Goal: Task Accomplishment & Management: Use online tool/utility

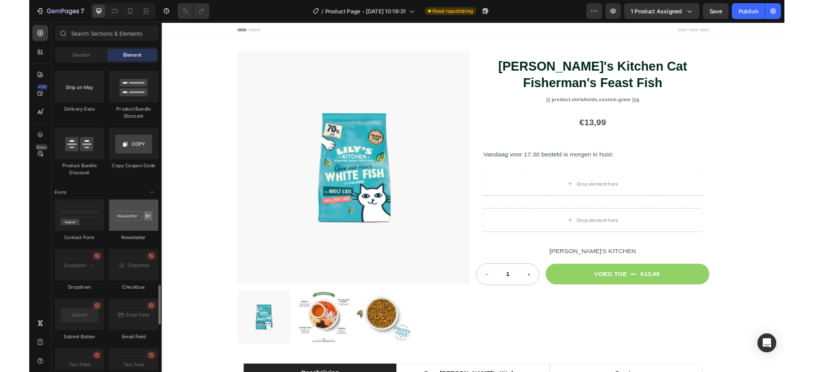
scroll to position [2654, 0]
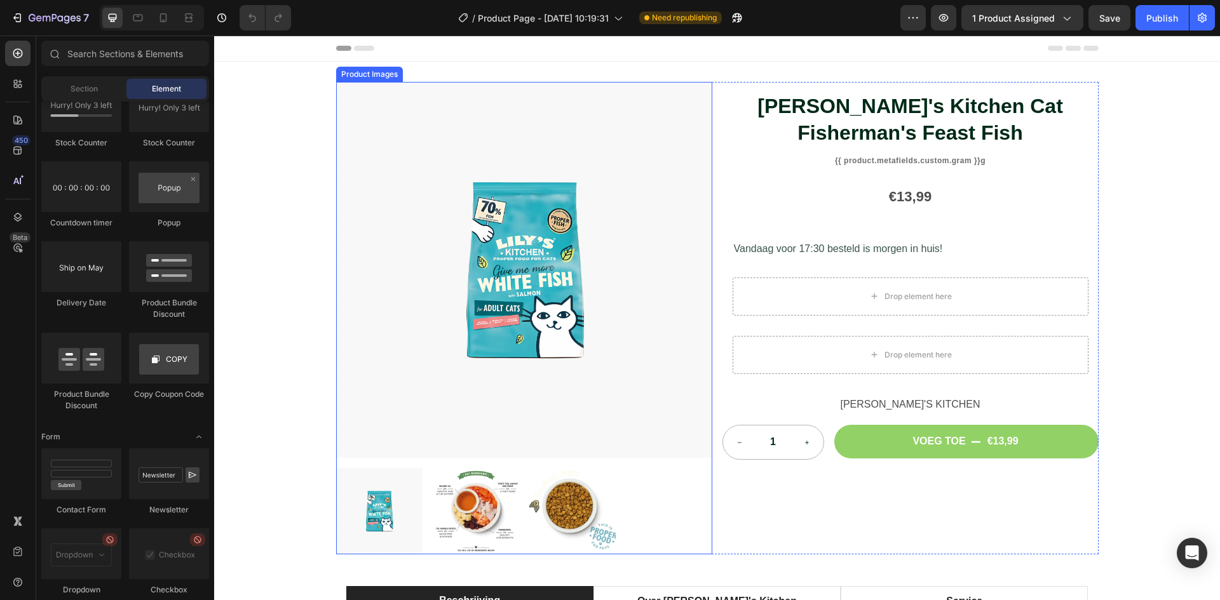
click at [452, 518] on img at bounding box center [476, 511] width 86 height 86
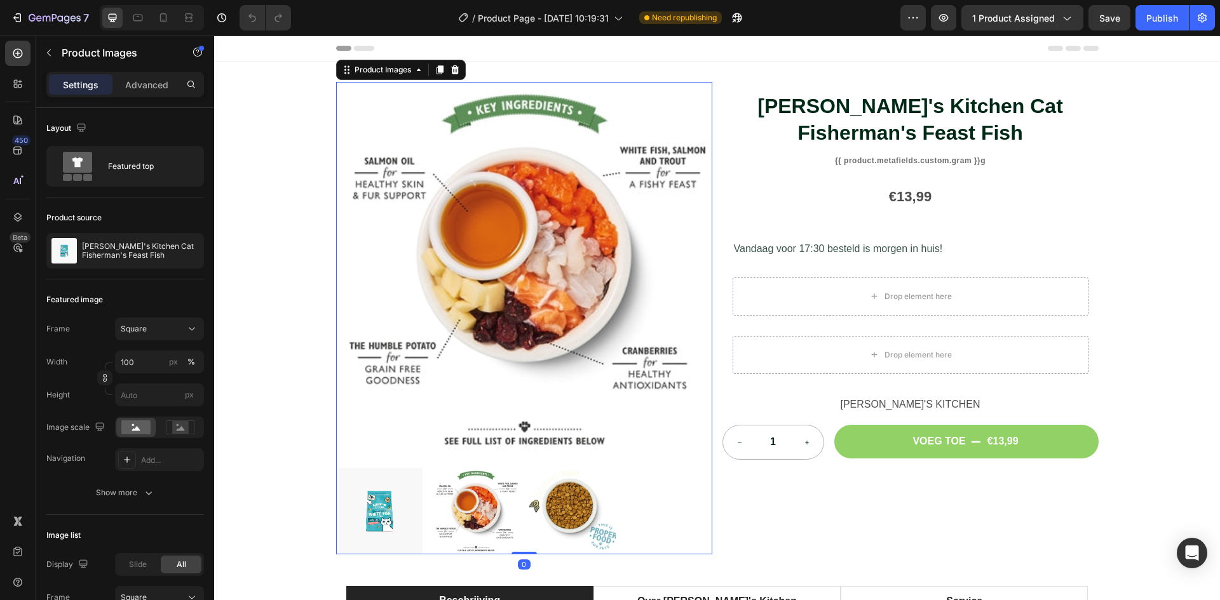
click at [560, 518] on img at bounding box center [572, 511] width 86 height 86
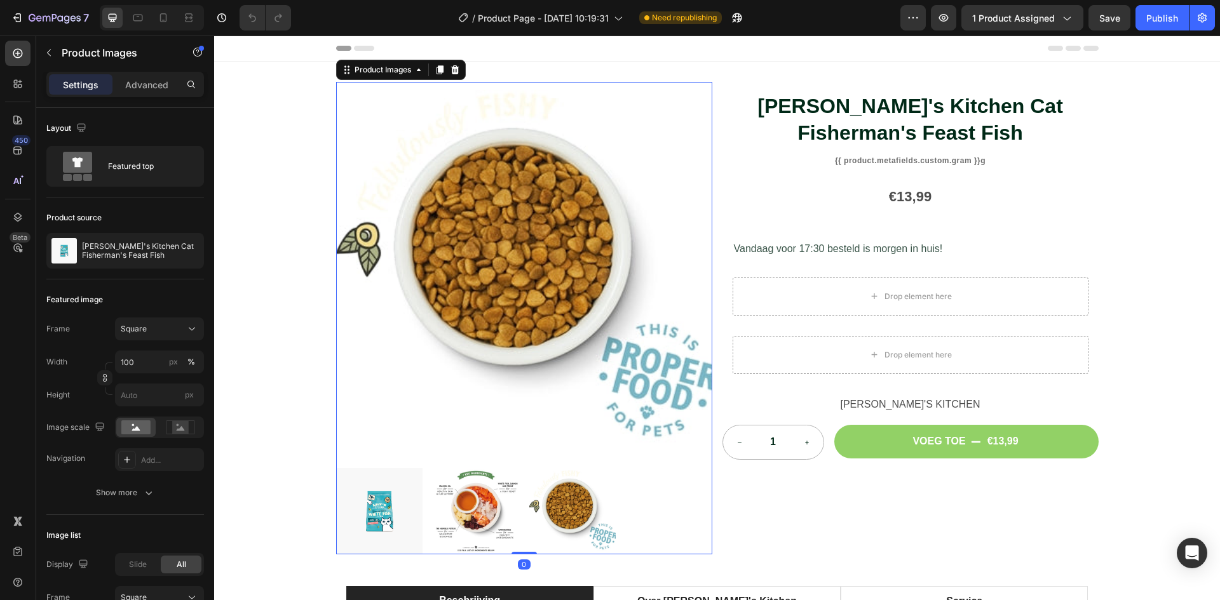
click at [401, 518] on img at bounding box center [379, 511] width 86 height 86
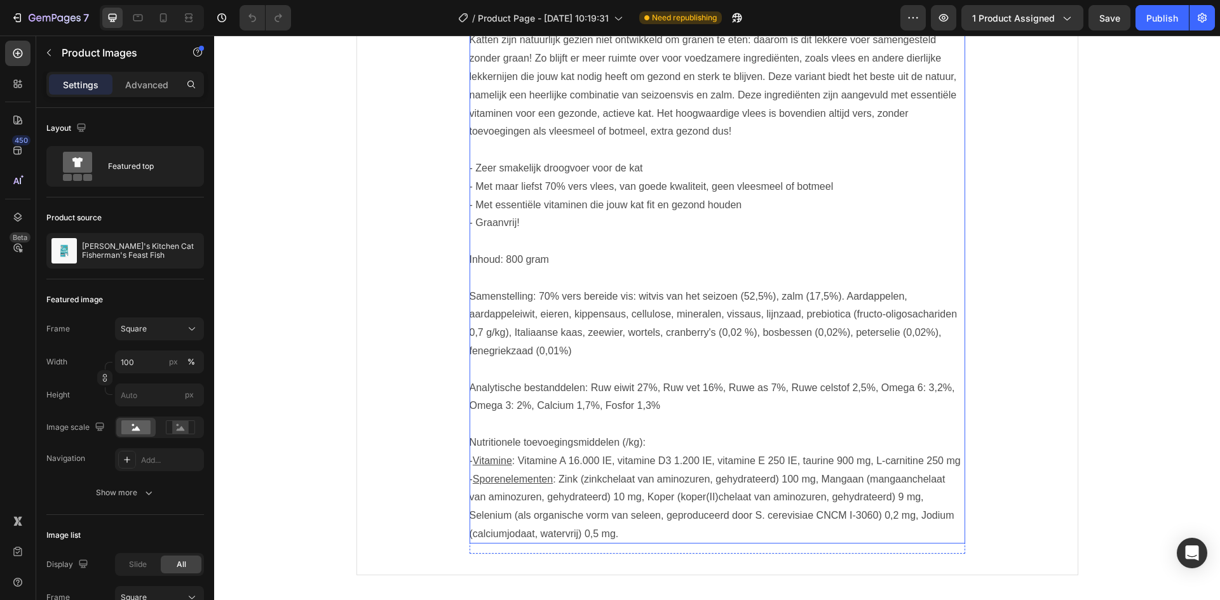
scroll to position [436, 0]
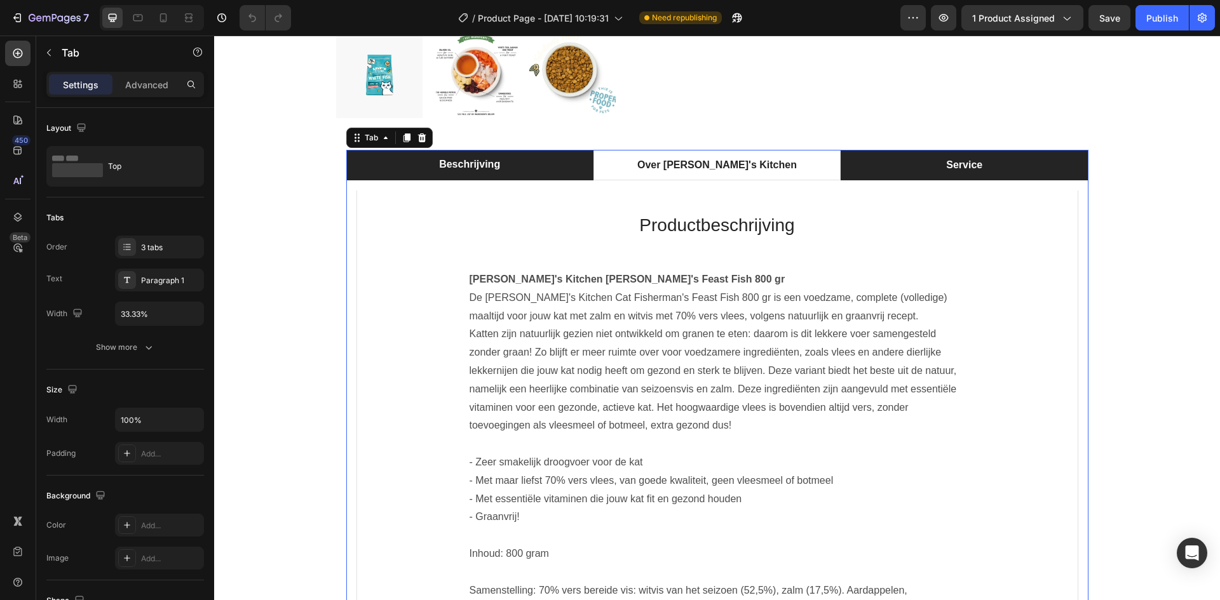
click at [872, 175] on li "Service" at bounding box center [963, 165] width 247 height 30
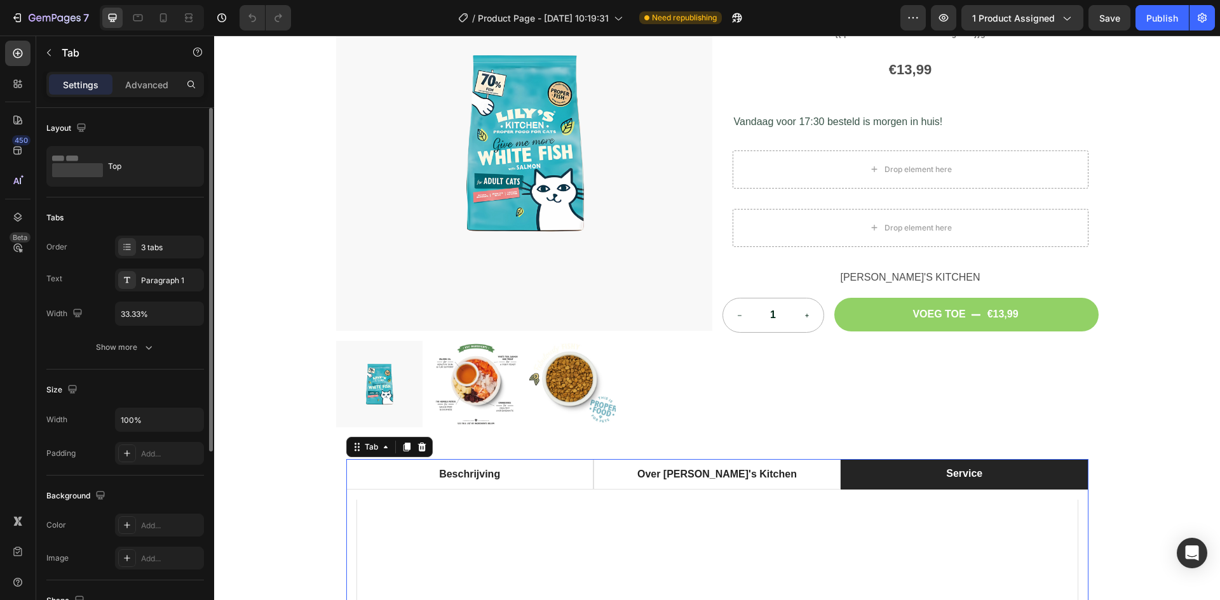
scroll to position [284, 0]
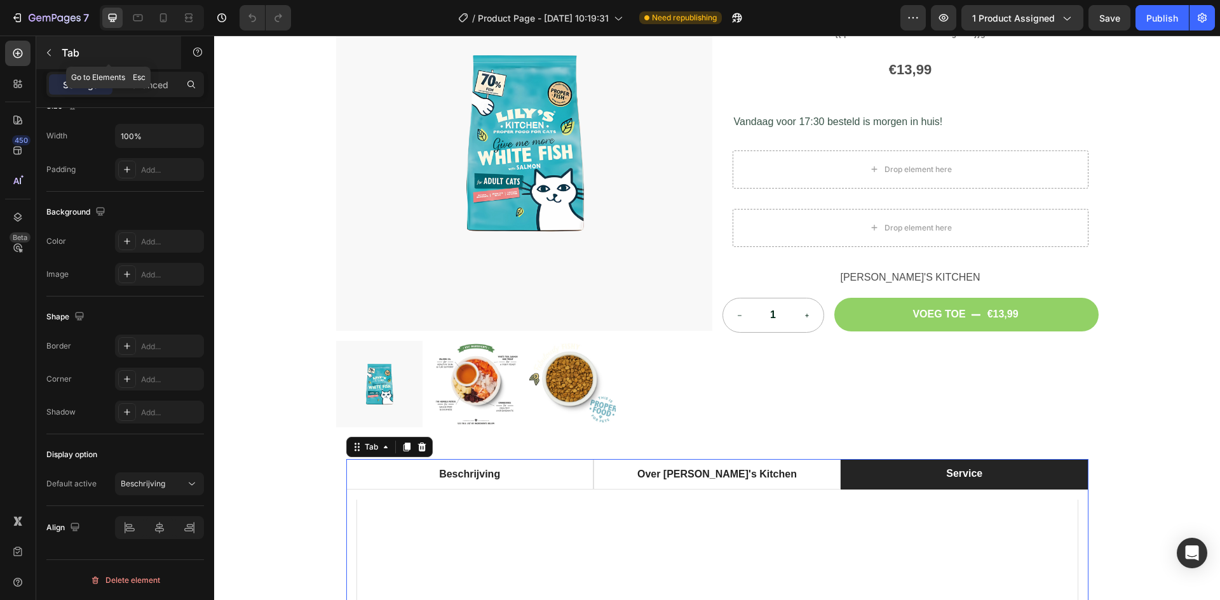
click at [44, 50] on icon "button" at bounding box center [49, 53] width 10 height 10
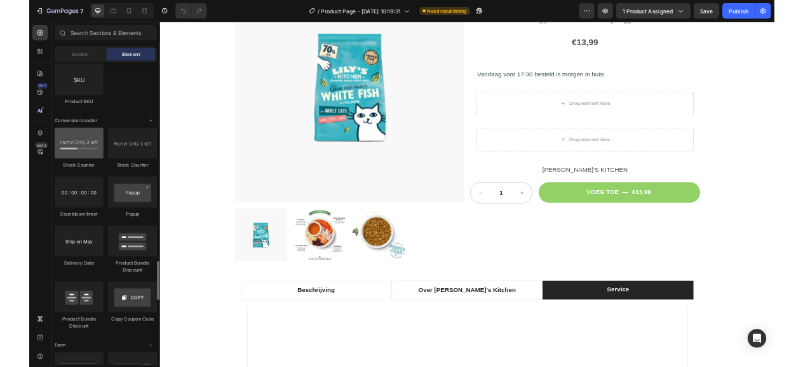
scroll to position [2463, 0]
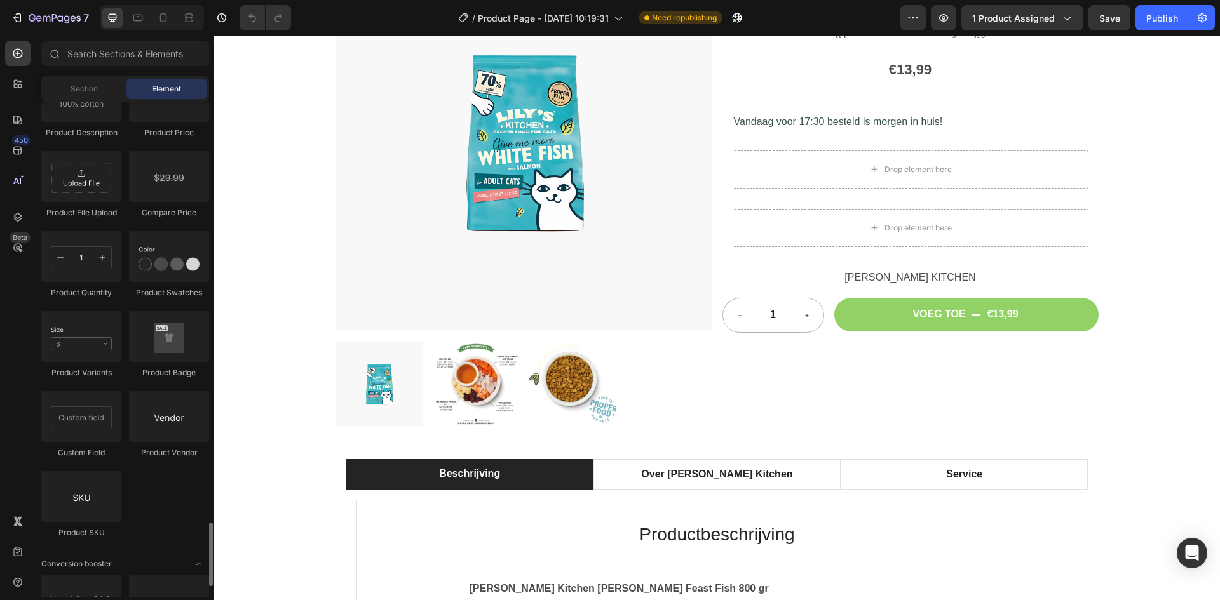
scroll to position [2350, 0]
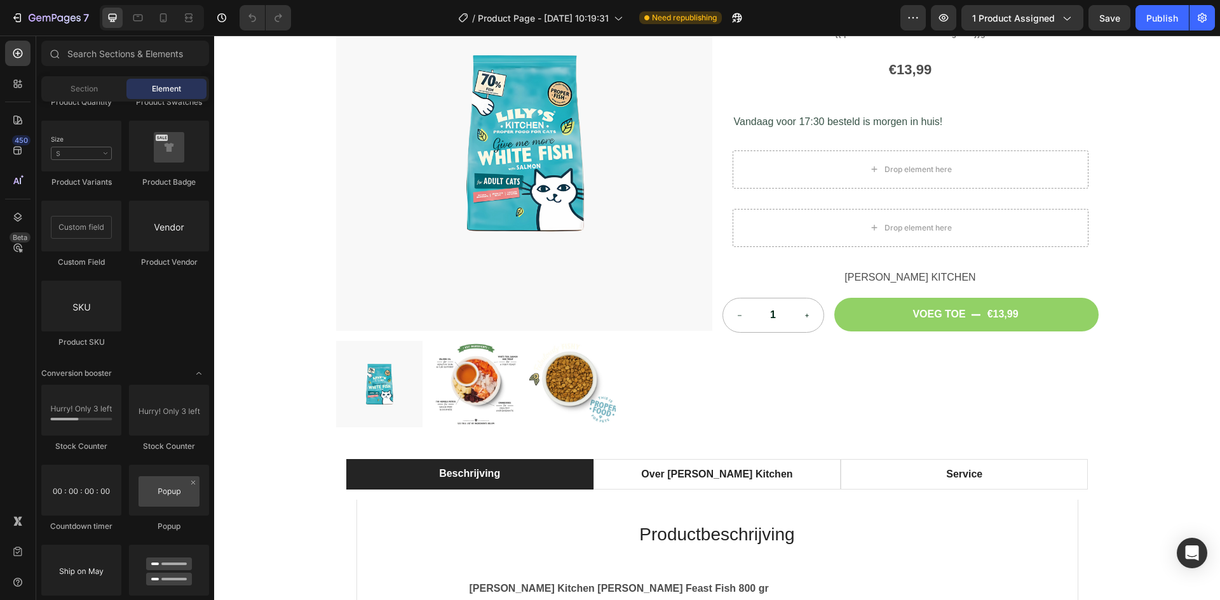
click at [131, 40] on div "Sections(18) Elements(84) Section Element Hero Section Product Detail Brands Tr…" at bounding box center [125, 318] width 178 height 565
click at [131, 53] on input "text" at bounding box center [125, 53] width 168 height 25
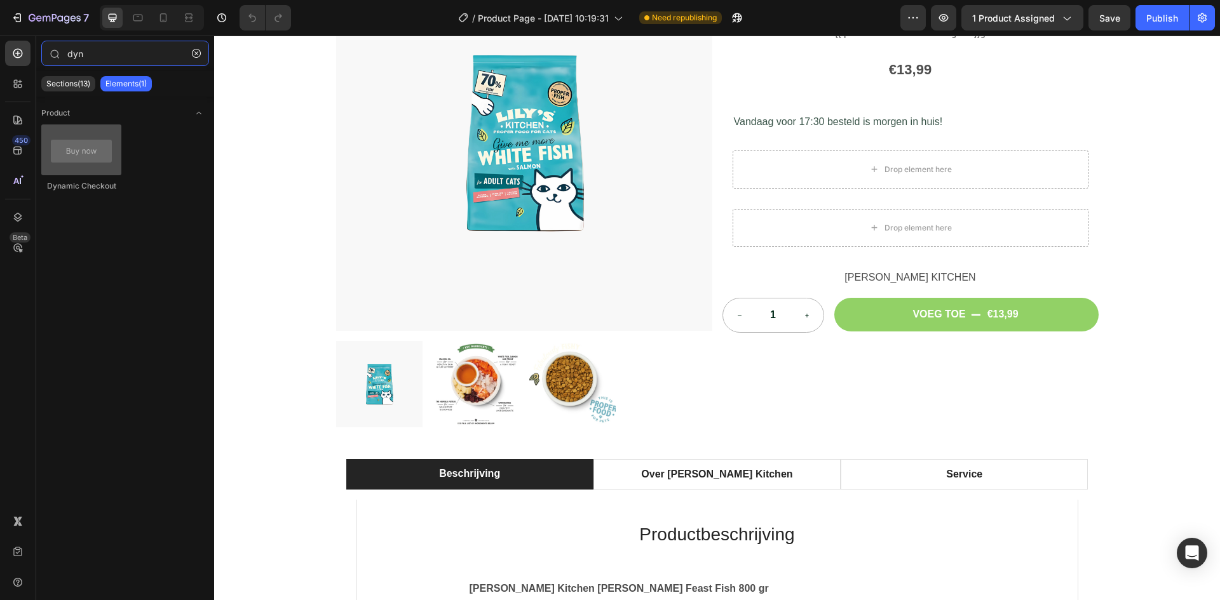
type input "dyn"
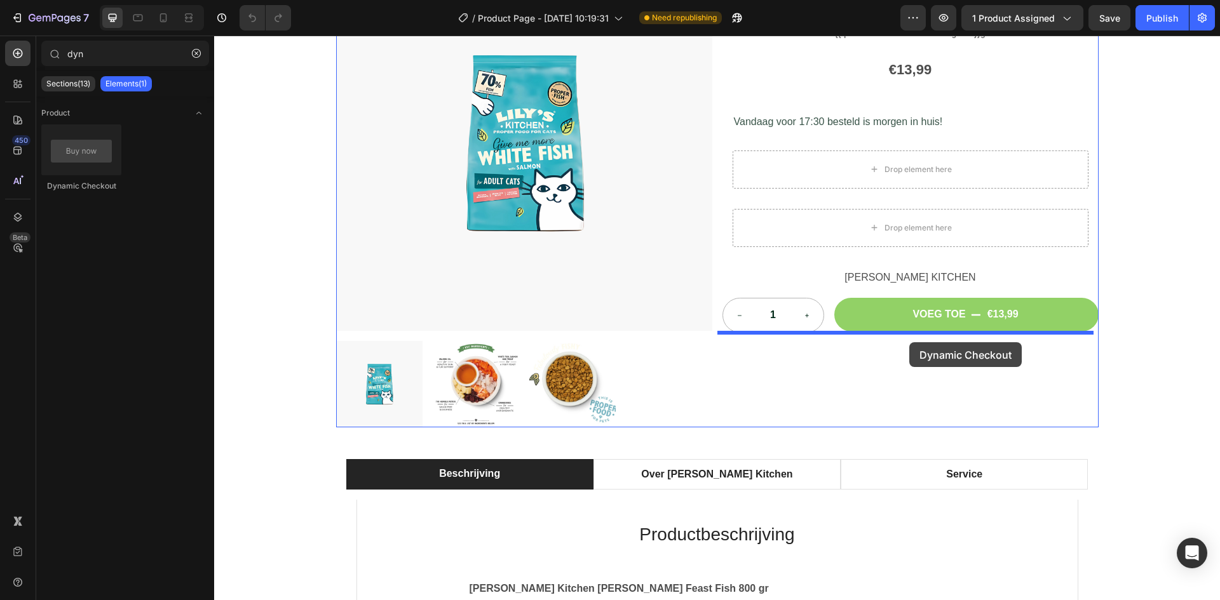
drag, startPoint x: 295, startPoint y: 188, endPoint x: 908, endPoint y: 342, distance: 632.6
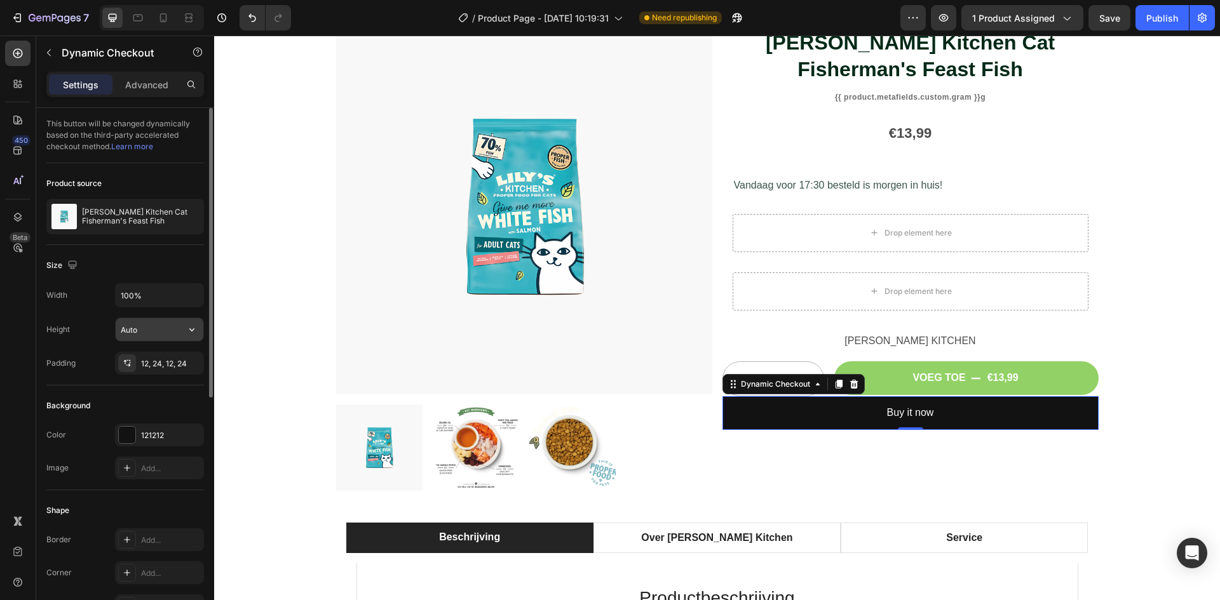
scroll to position [127, 0]
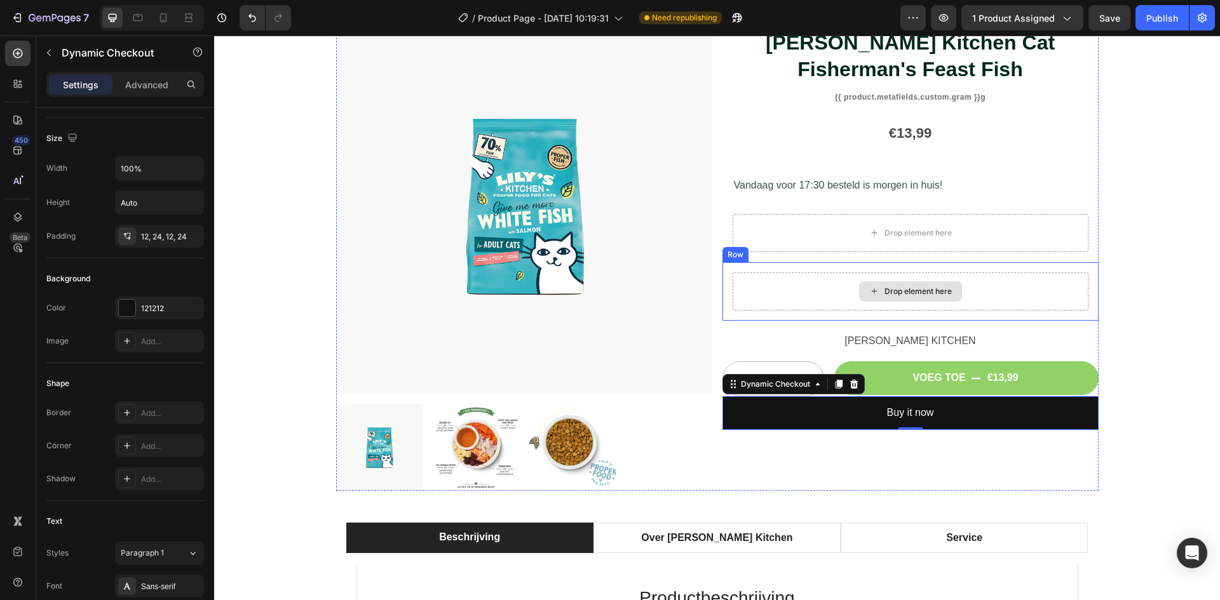
click at [999, 279] on div "Drop element here" at bounding box center [910, 292] width 356 height 38
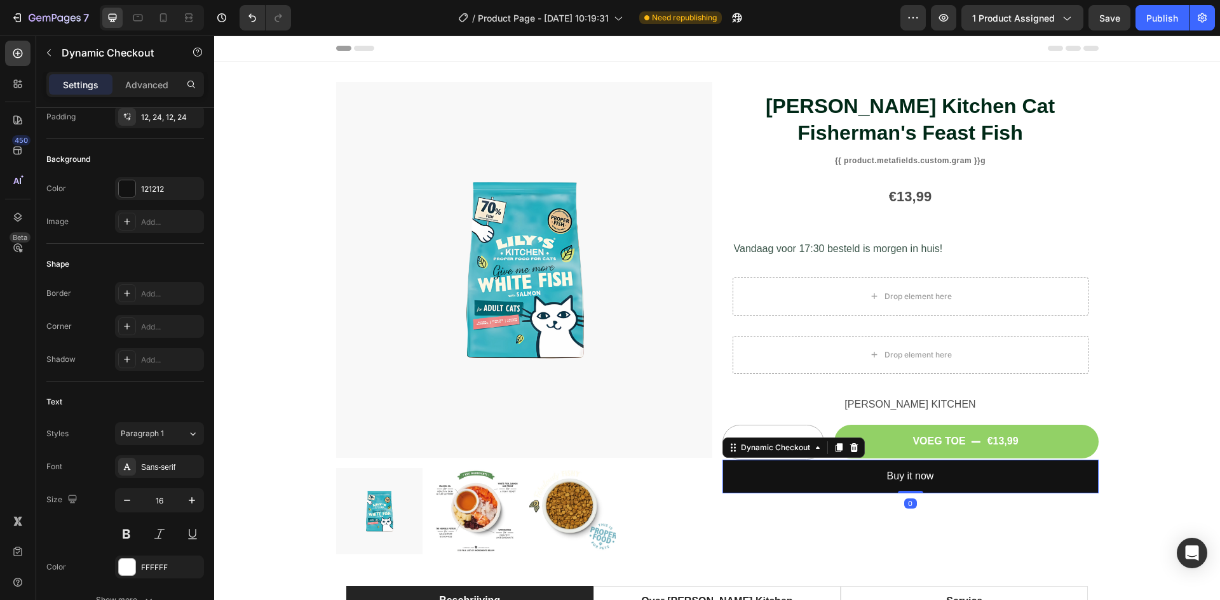
scroll to position [0, 0]
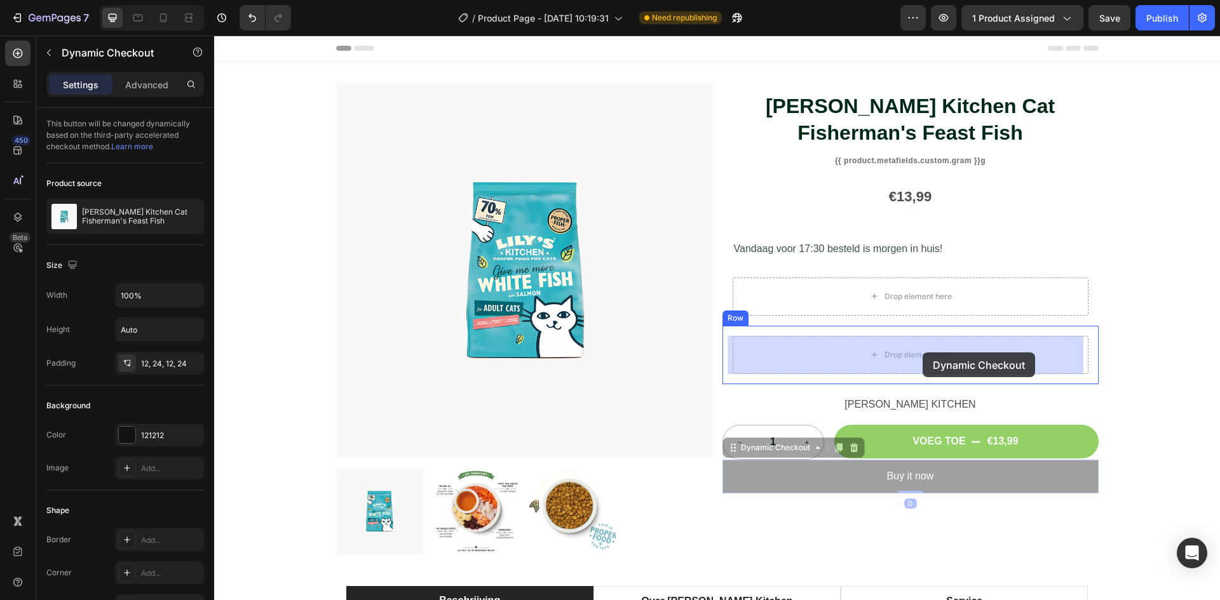
drag, startPoint x: 898, startPoint y: 480, endPoint x: 922, endPoint y: 353, distance: 130.1
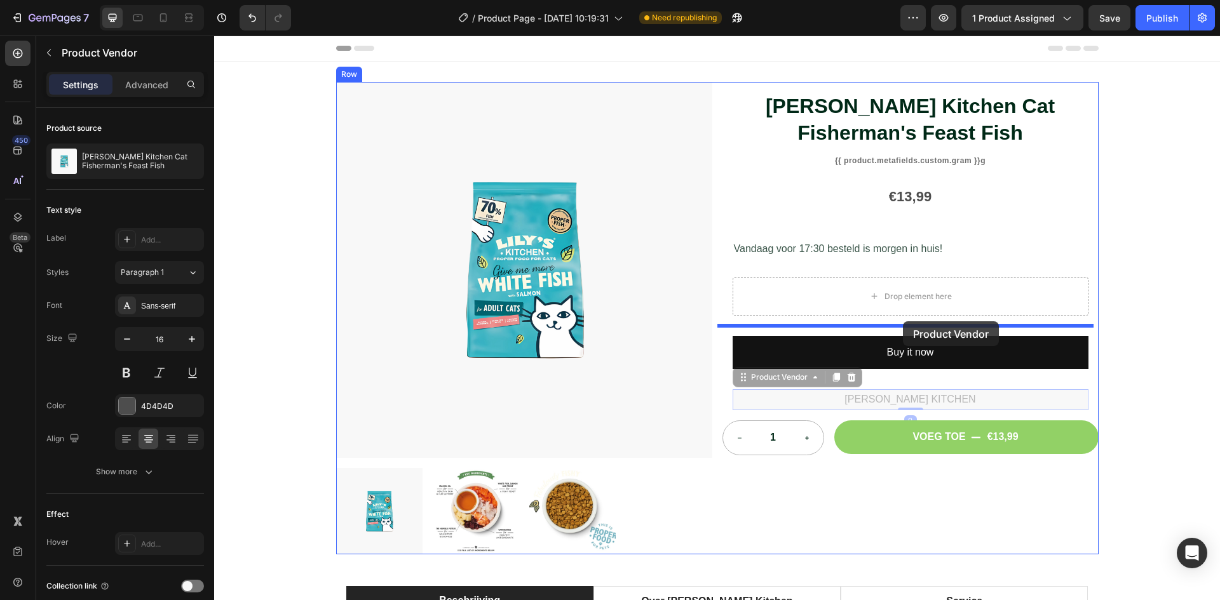
drag, startPoint x: 901, startPoint y: 399, endPoint x: 903, endPoint y: 321, distance: 77.5
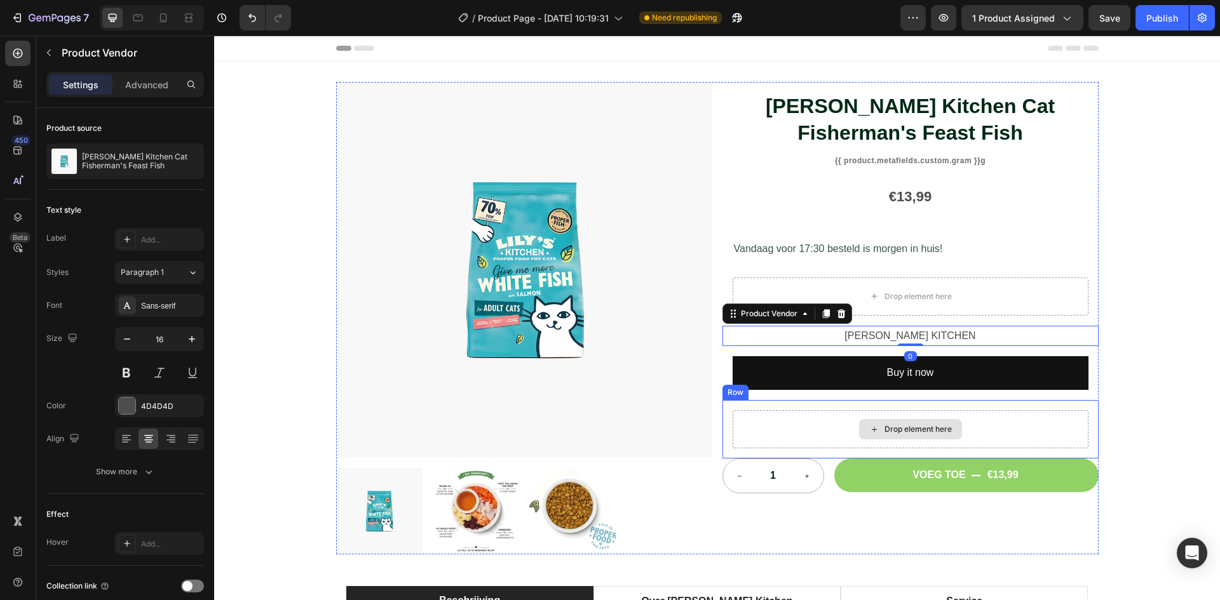
click at [911, 430] on div "Drop element here" at bounding box center [917, 429] width 67 height 10
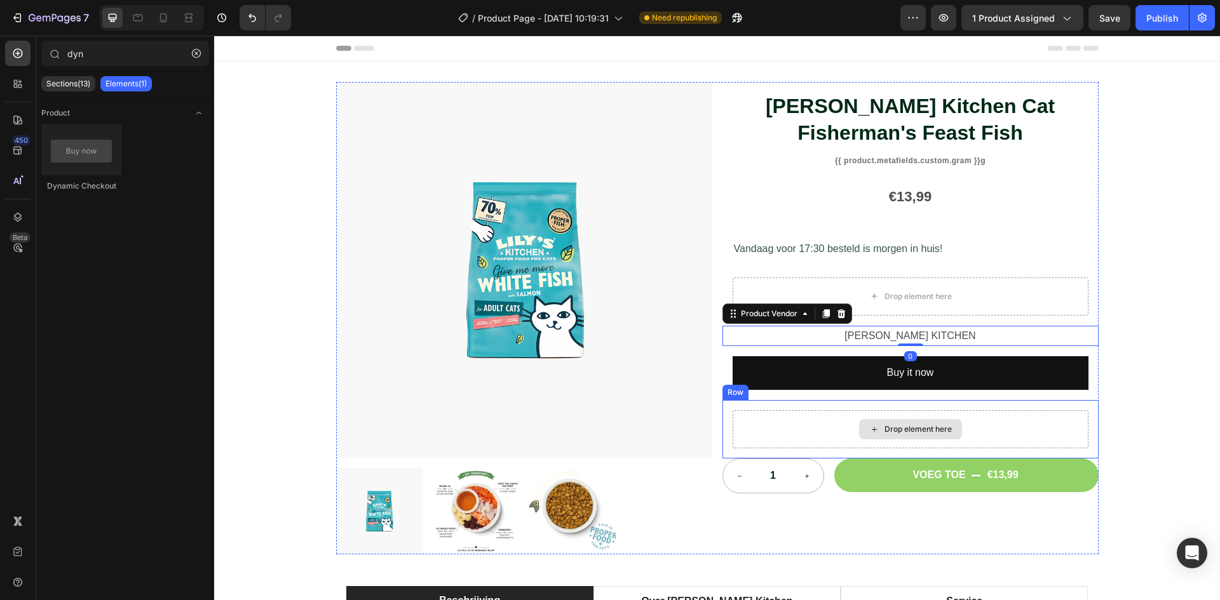
click at [911, 430] on div "Drop element here" at bounding box center [917, 429] width 67 height 10
click at [850, 428] on div "Drop element here" at bounding box center [910, 429] width 356 height 38
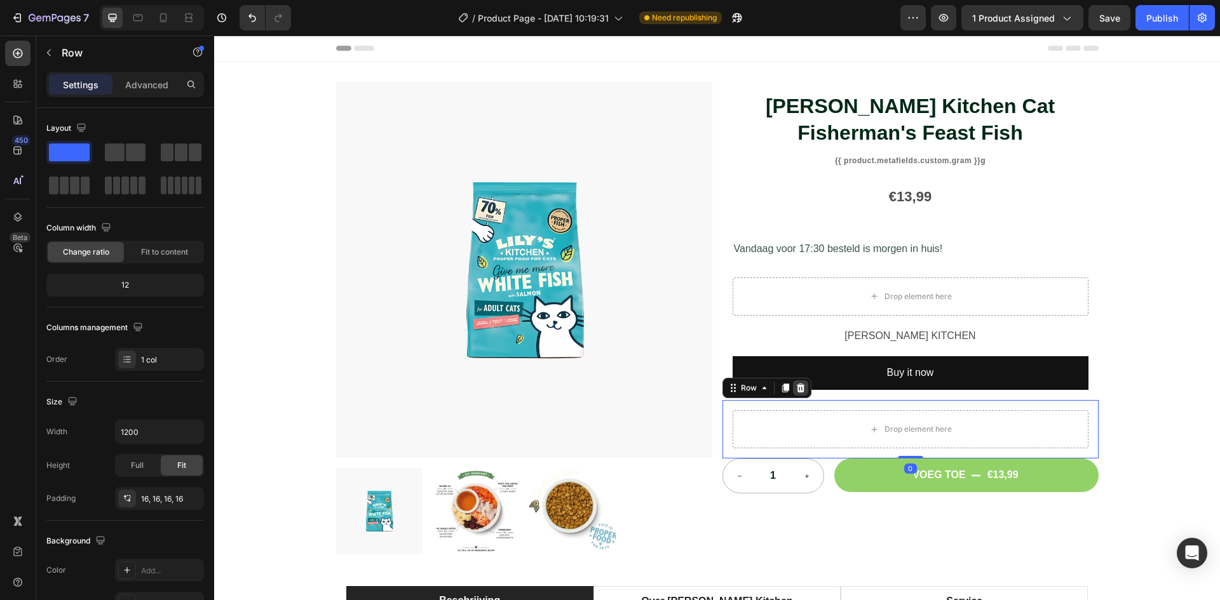
click at [796, 386] on icon at bounding box center [800, 388] width 8 height 9
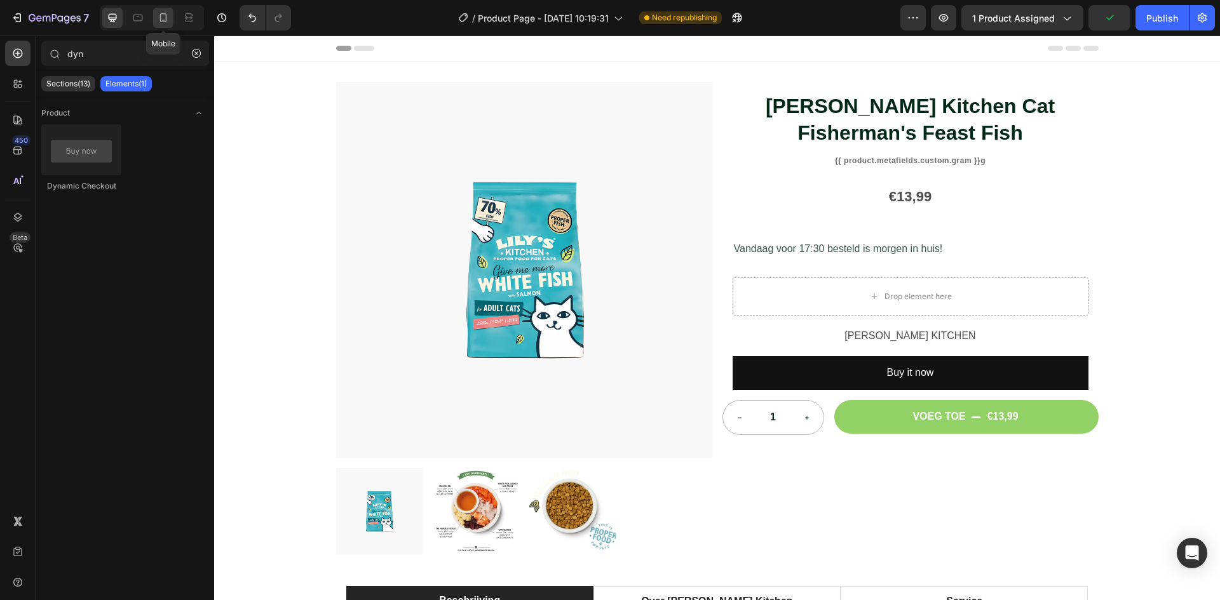
click at [167, 25] on div at bounding box center [163, 18] width 20 height 20
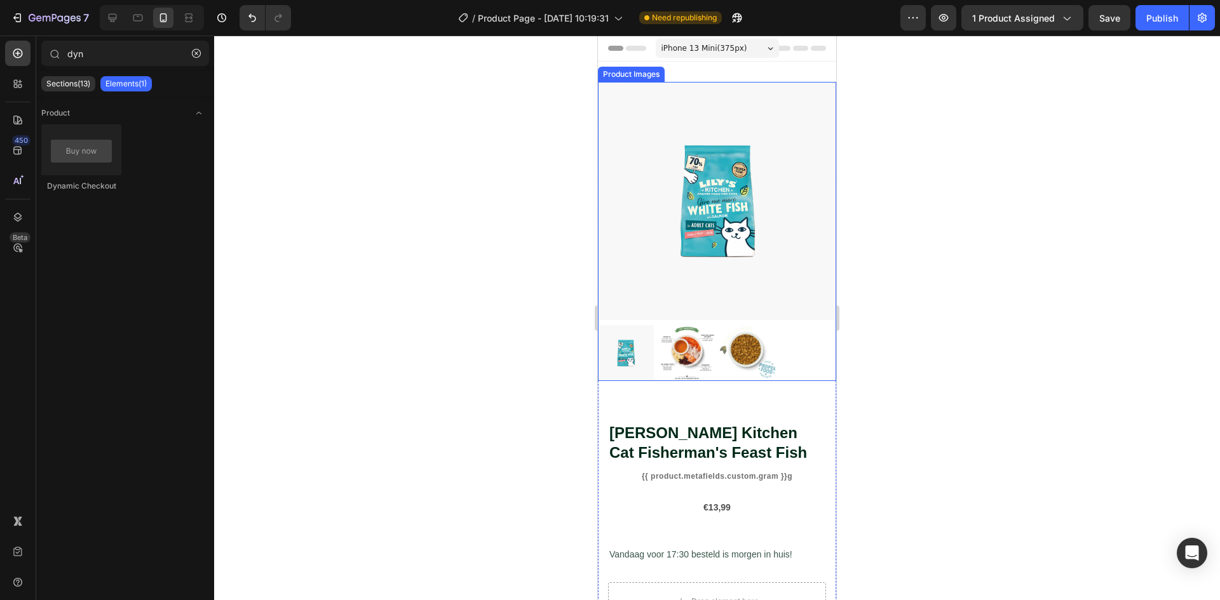
click at [663, 341] on img at bounding box center [687, 353] width 56 height 56
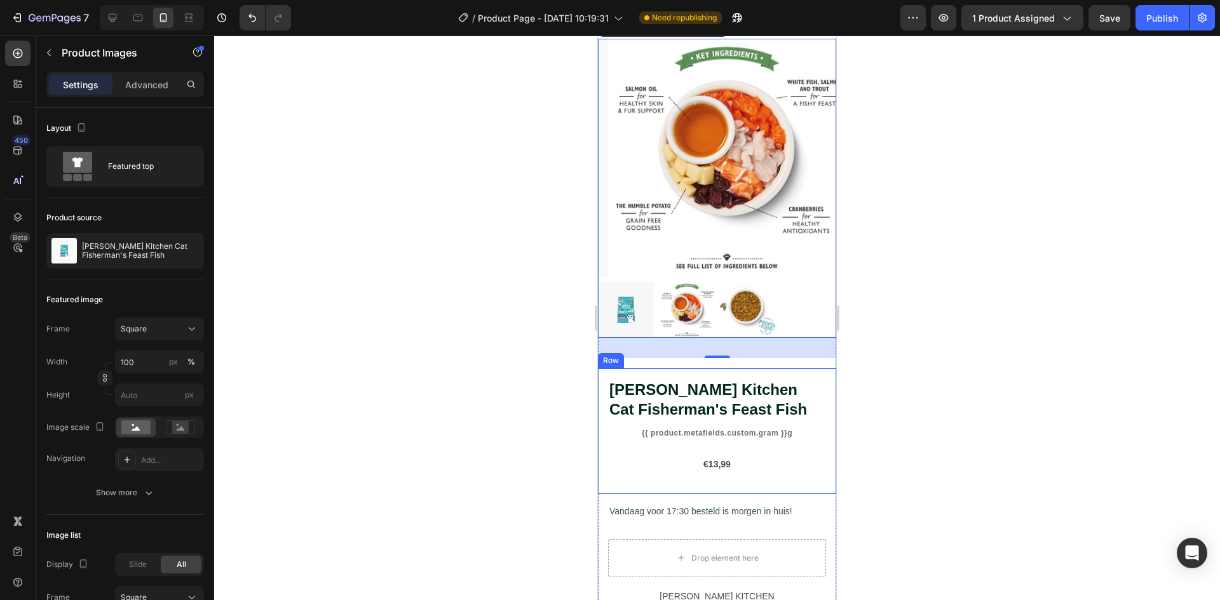
scroll to position [64, 0]
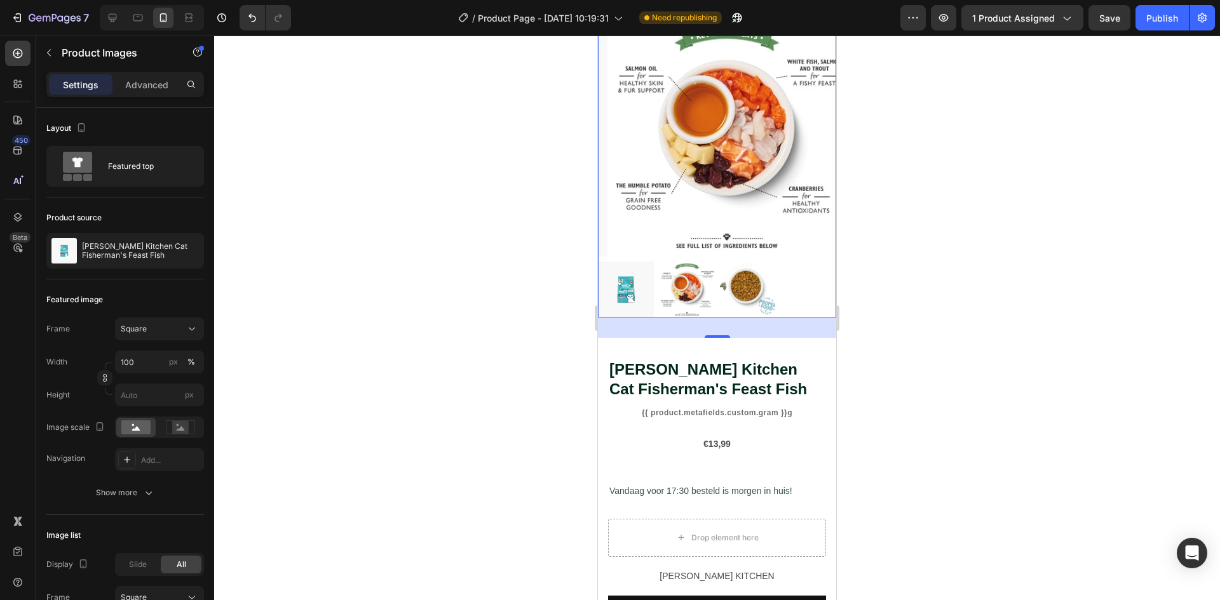
click at [753, 290] on img at bounding box center [748, 290] width 56 height 56
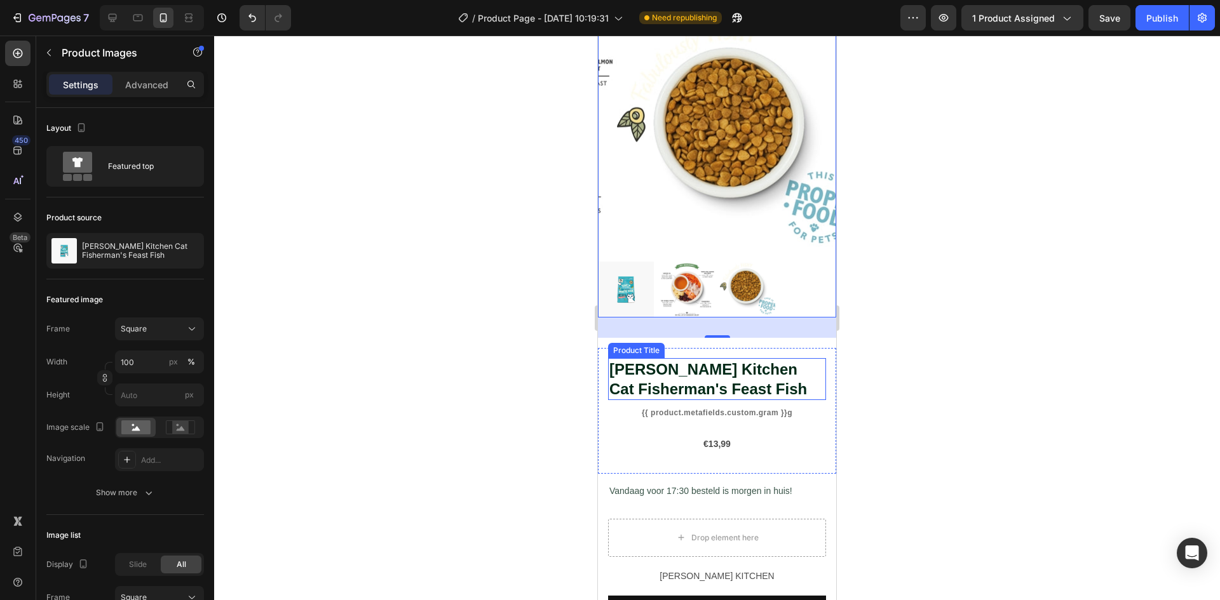
scroll to position [381, 0]
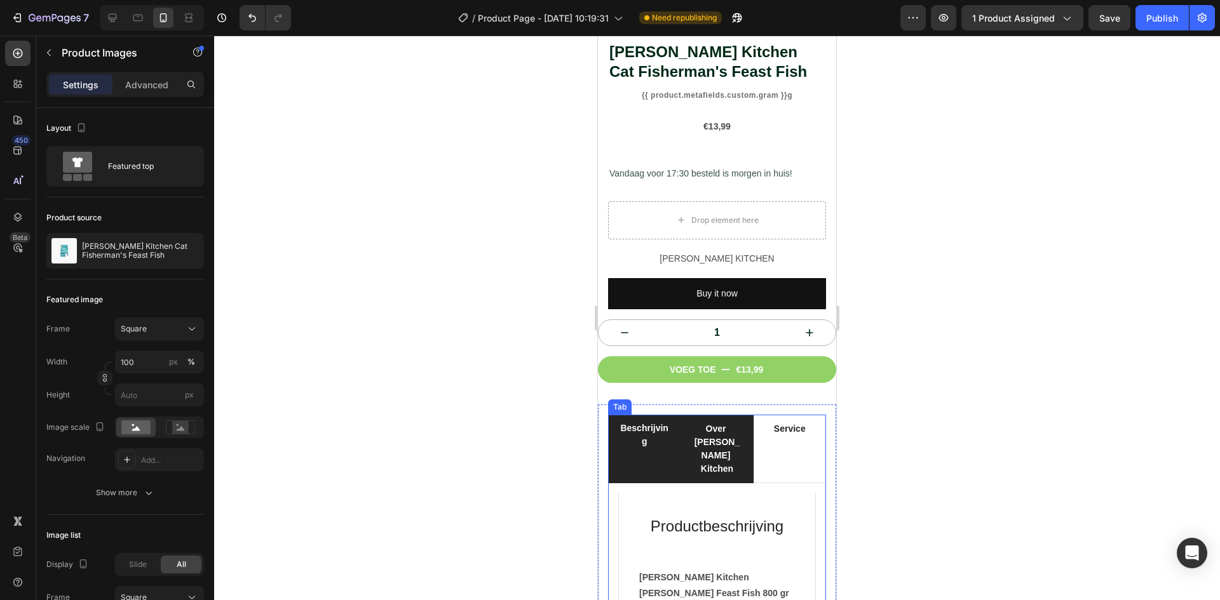
click at [713, 422] on p "Over Lily's Kitchen" at bounding box center [716, 448] width 47 height 53
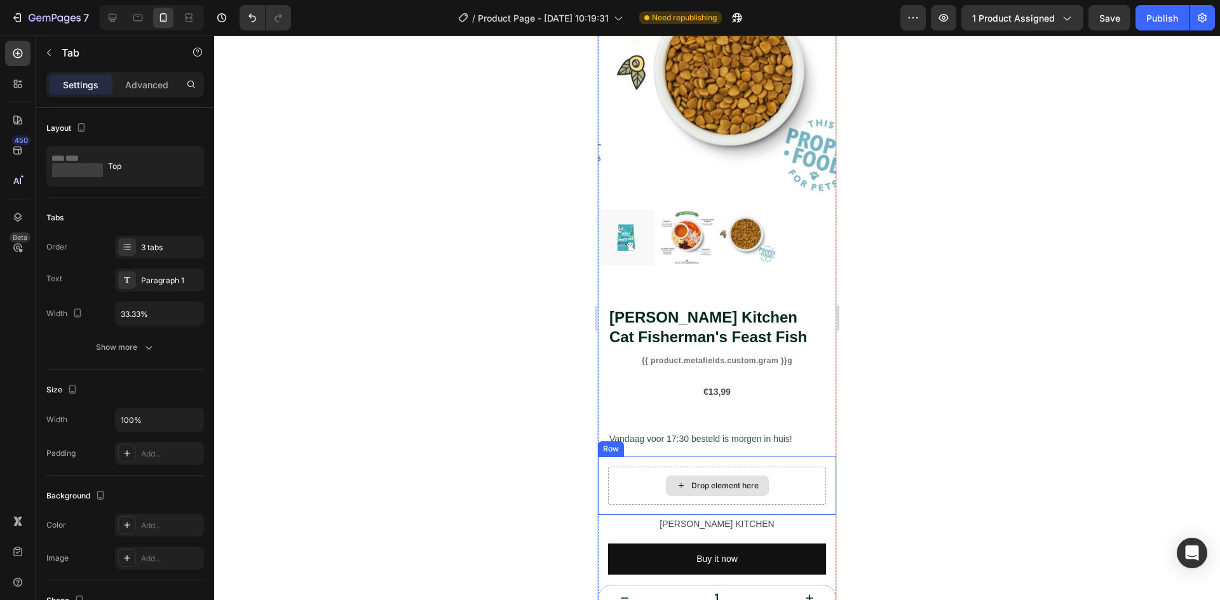
scroll to position [0, 0]
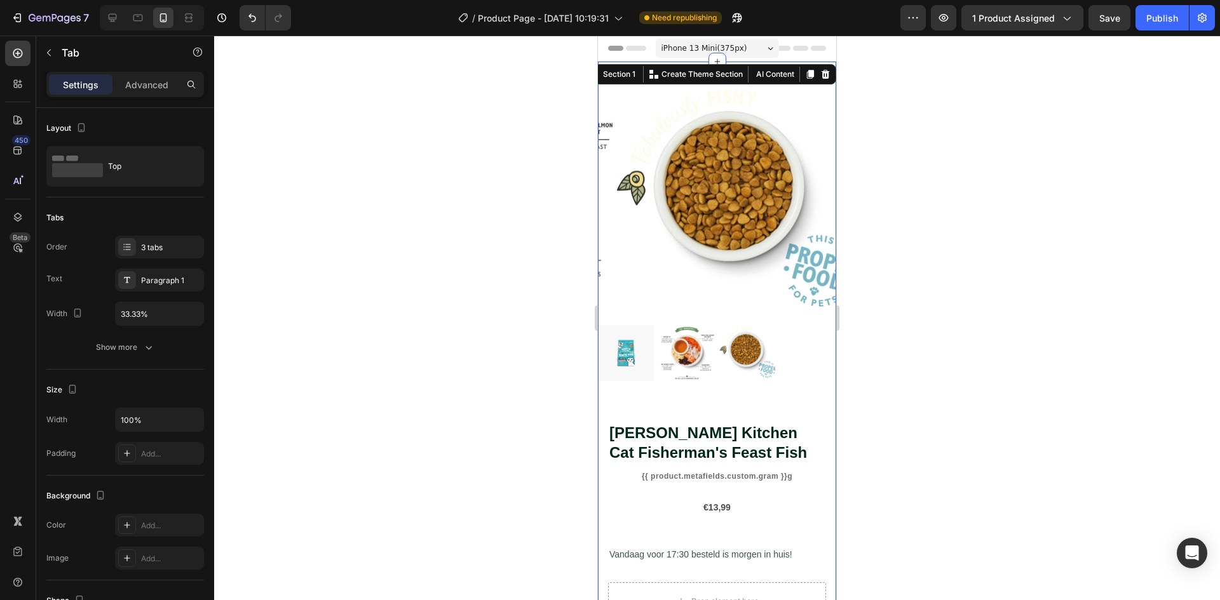
click at [741, 65] on div "Product Images Lily's Kitchen Cat Fisherman's Feast Fish Product Title {{ produ…" at bounding box center [717, 582] width 238 height 1040
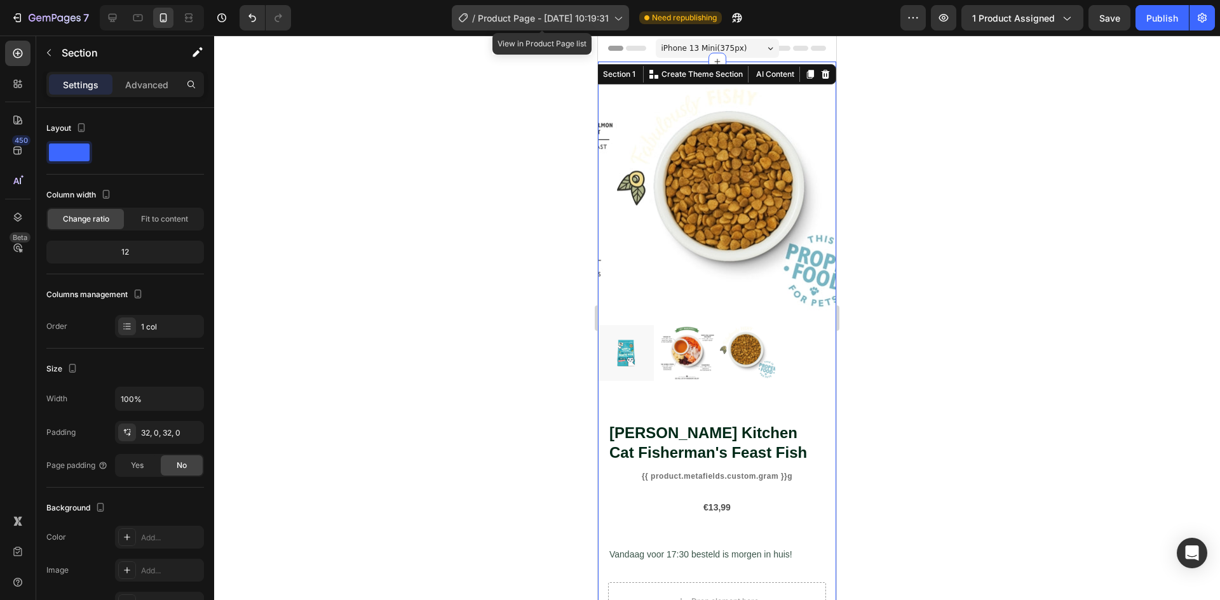
click at [517, 15] on span "Product Page - [DATE] 10:19:31" at bounding box center [543, 17] width 131 height 13
click at [542, 16] on span "Product Page - [DATE] 10:19:31" at bounding box center [543, 17] width 131 height 13
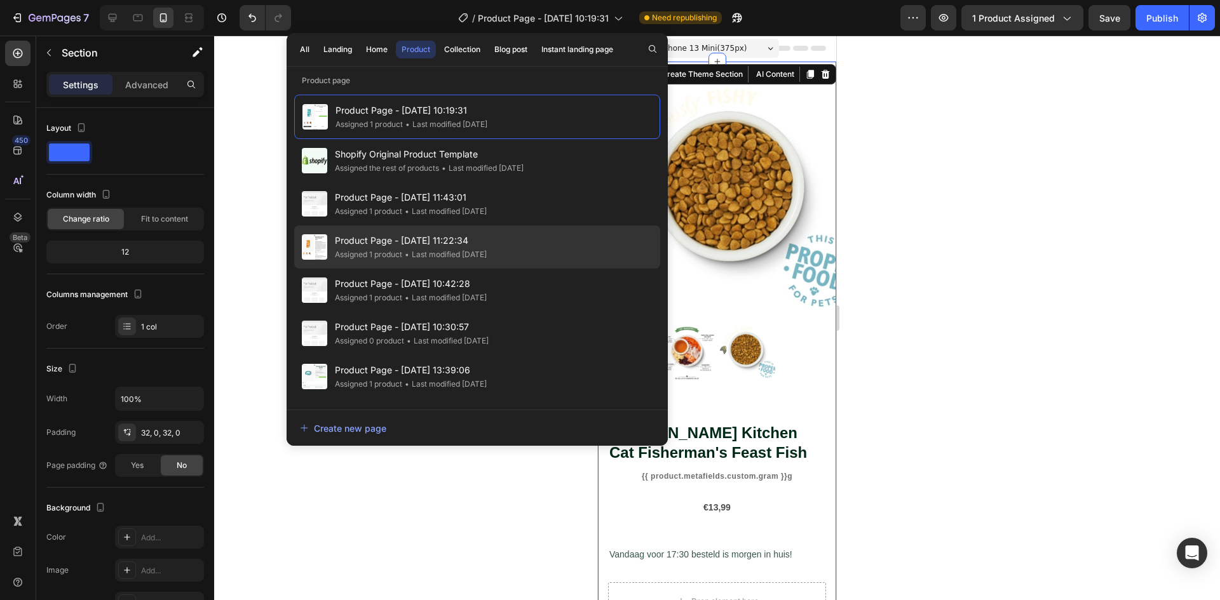
click at [576, 254] on div "Product Page - Sep 19, 11:22:34 Assigned 1 product • Last modified 10 days ago" at bounding box center [477, 247] width 366 height 43
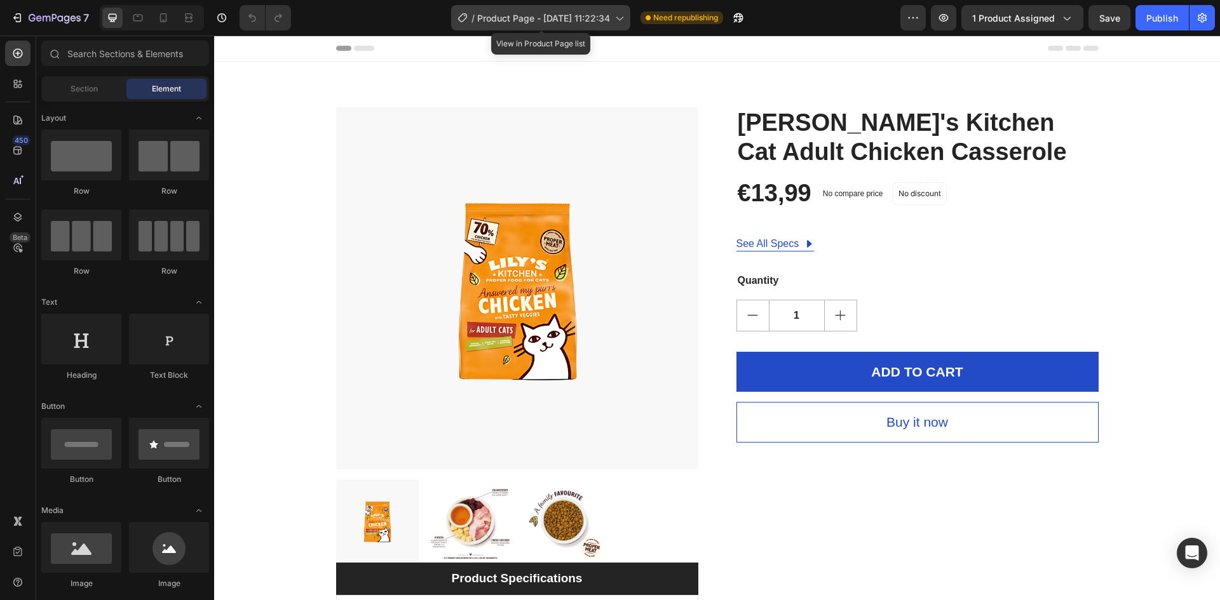
click at [584, 27] on div "/ Product Page - Sep 19, 11:22:34" at bounding box center [540, 17] width 179 height 25
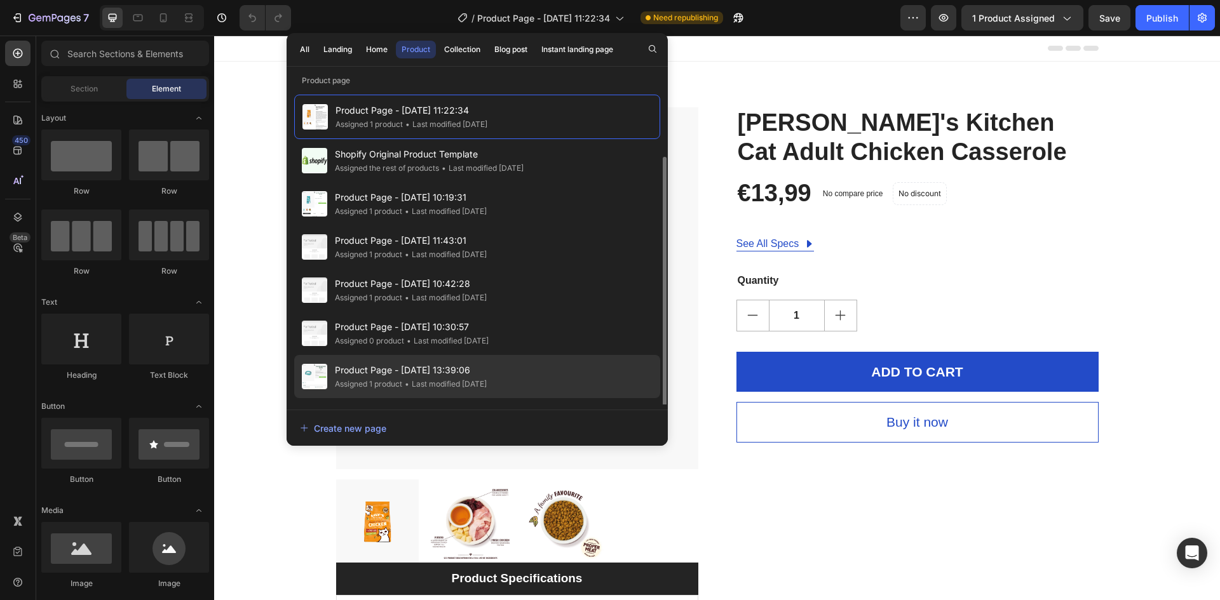
scroll to position [37, 0]
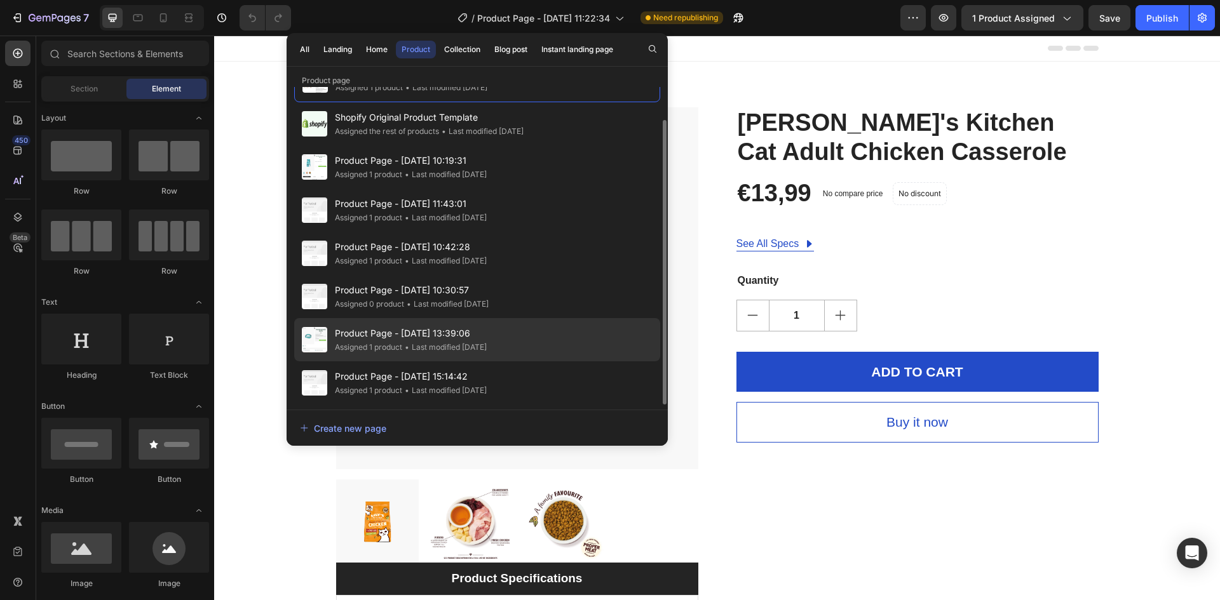
click at [544, 346] on div "Product Page - Sep 18, 13:39:06 Assigned 1 product • Last modified 11 days ago" at bounding box center [477, 339] width 366 height 43
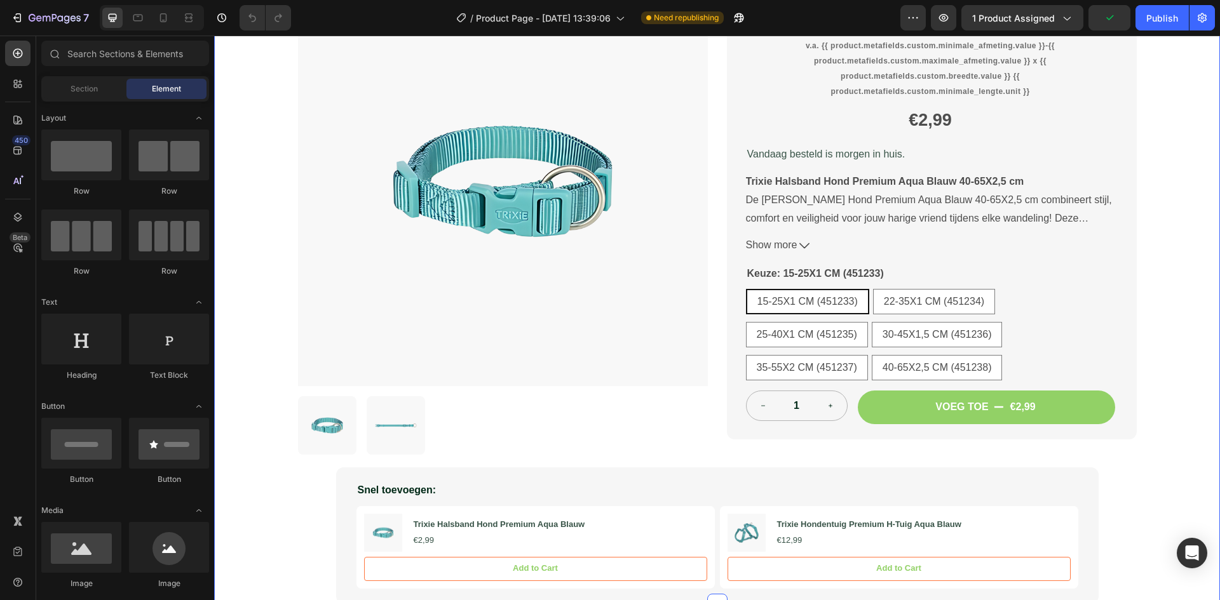
scroll to position [254, 0]
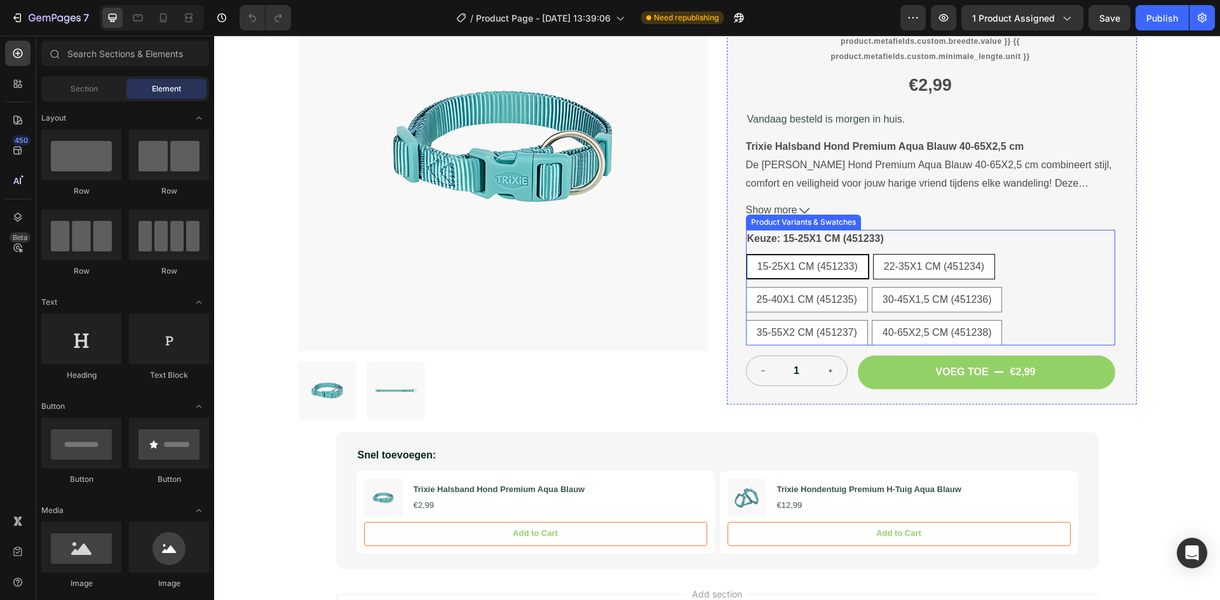
click at [940, 273] on div "22-35X1 CM (451234)" at bounding box center [933, 267] width 121 height 29
click at [873, 254] on input "22-35X1 CM (451234) 22-35X1 CM (451234) 22-35X1 CM (451234)" at bounding box center [872, 253] width 1 height 1
radio input "true"
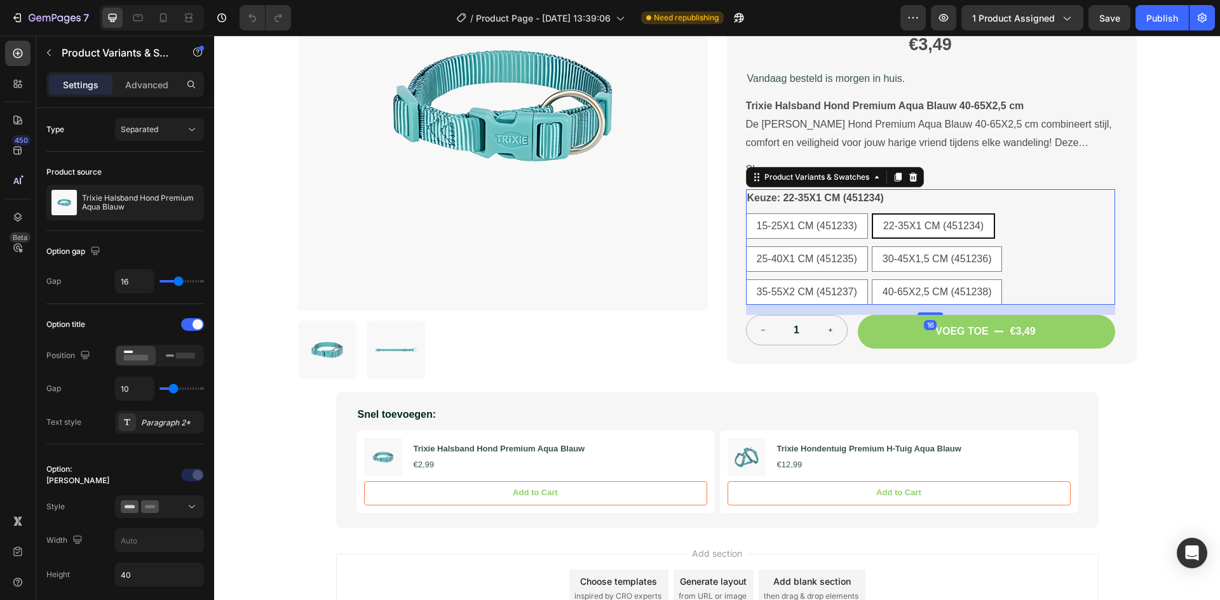
scroll to position [318, 0]
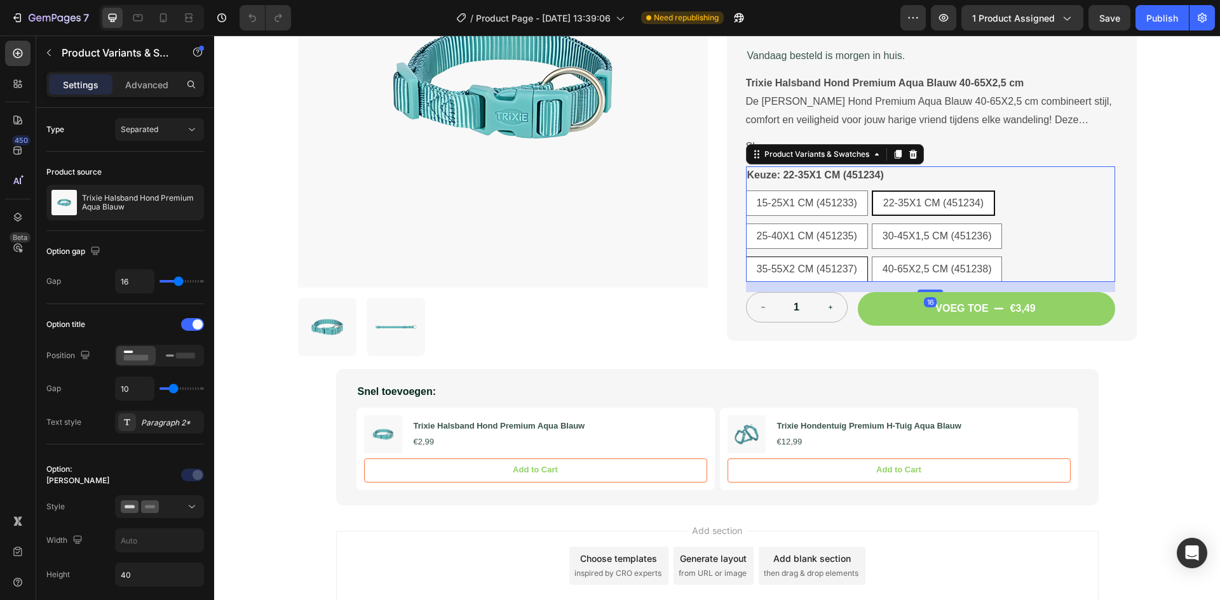
click at [820, 270] on span "35-55X2 CM (451237)" at bounding box center [807, 269] width 100 height 11
click at [746, 257] on input "35-55X2 CM (451237) 35-55X2 CM (451237) 35-55X2 CM (451237)" at bounding box center [745, 256] width 1 height 1
radio input "true"
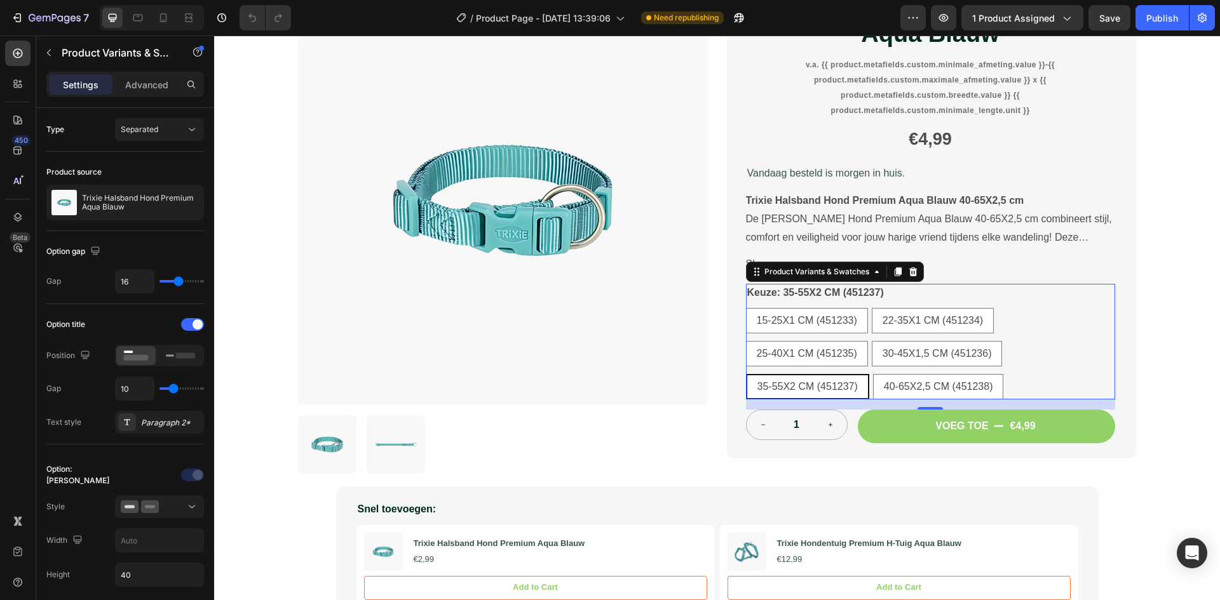
scroll to position [191, 0]
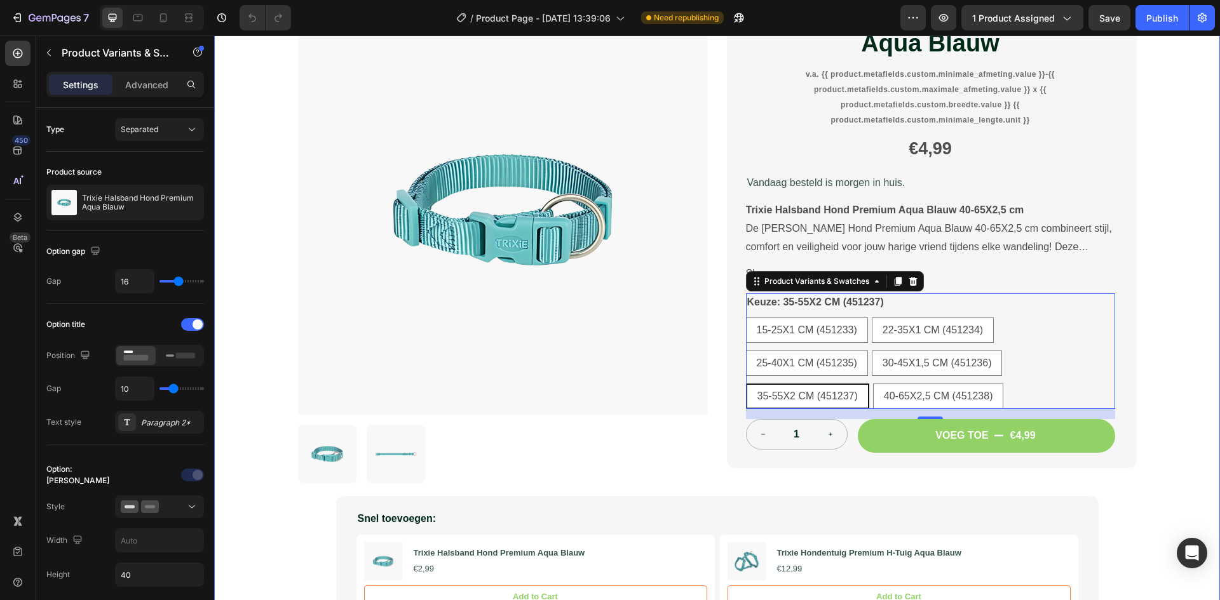
click at [1177, 286] on div "Product Images Trixie Halsband Hond Premium Aqua Blauw Product Title v.a. {{ pr…" at bounding box center [717, 291] width 1006 height 683
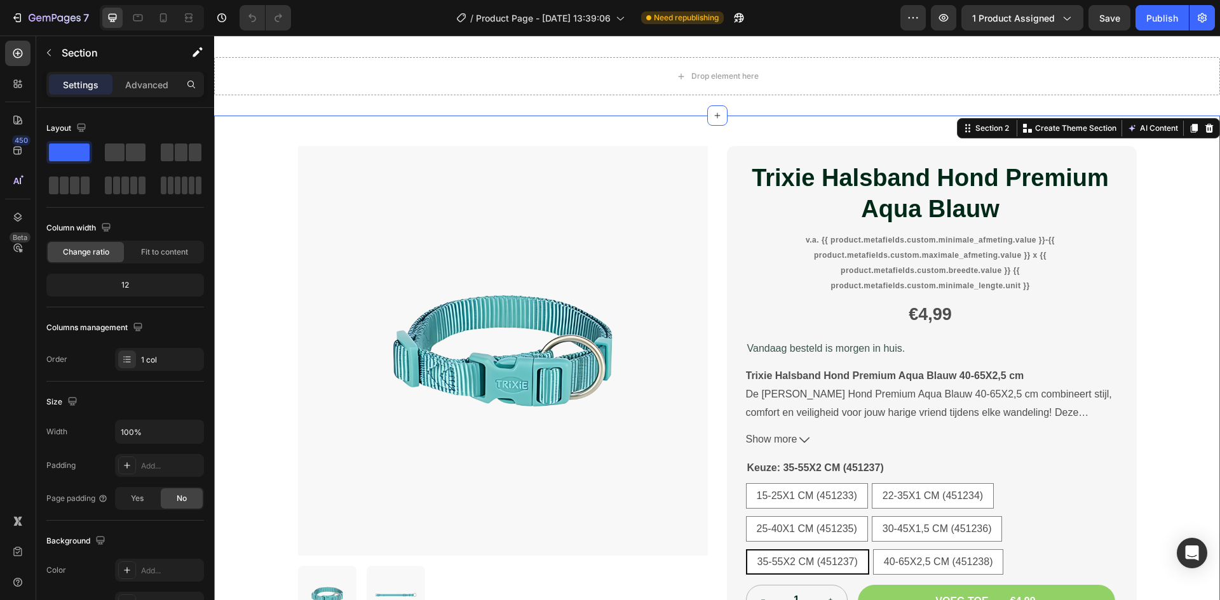
scroll to position [88, 0]
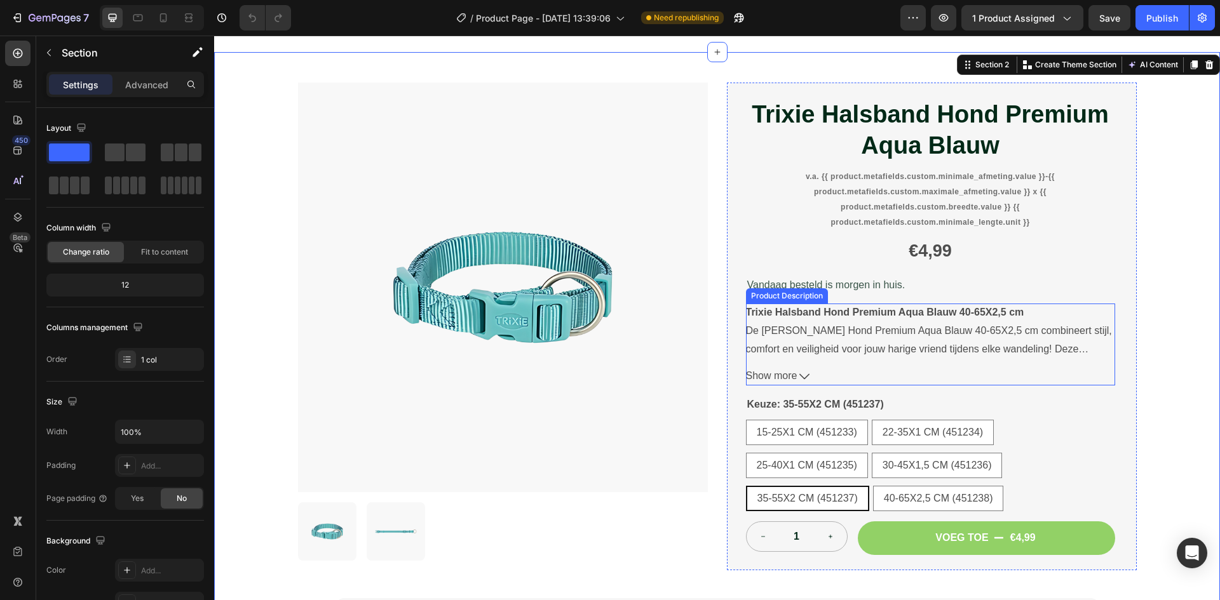
click at [774, 370] on span "Show more" at bounding box center [771, 376] width 51 height 18
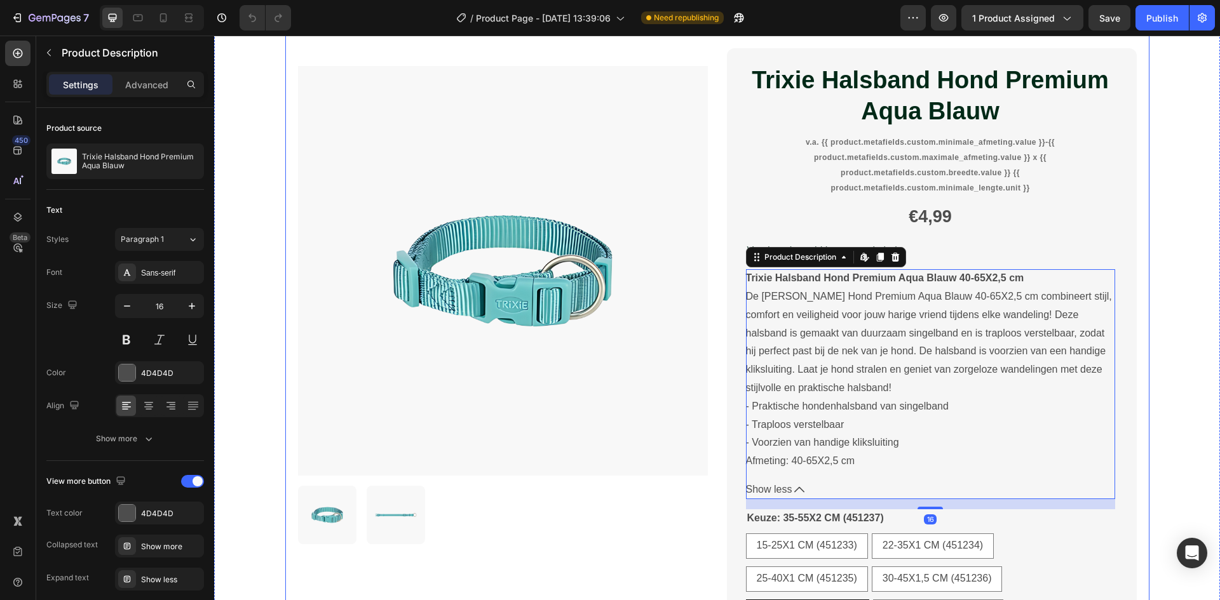
scroll to position [152, 0]
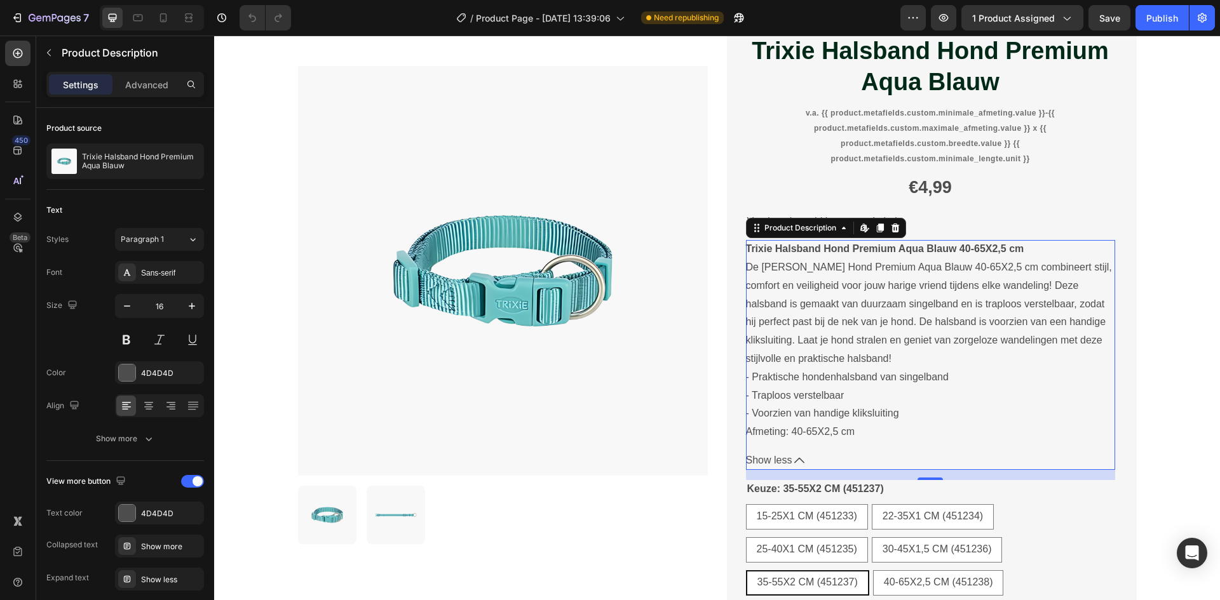
click at [794, 458] on icon at bounding box center [799, 460] width 10 height 10
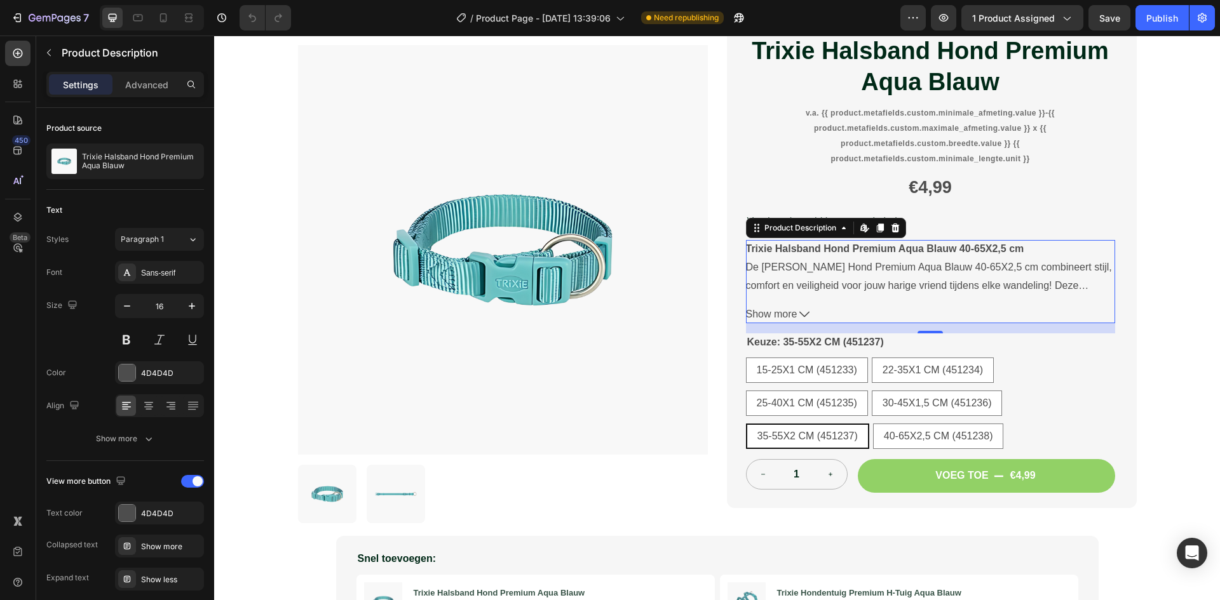
scroll to position [25, 0]
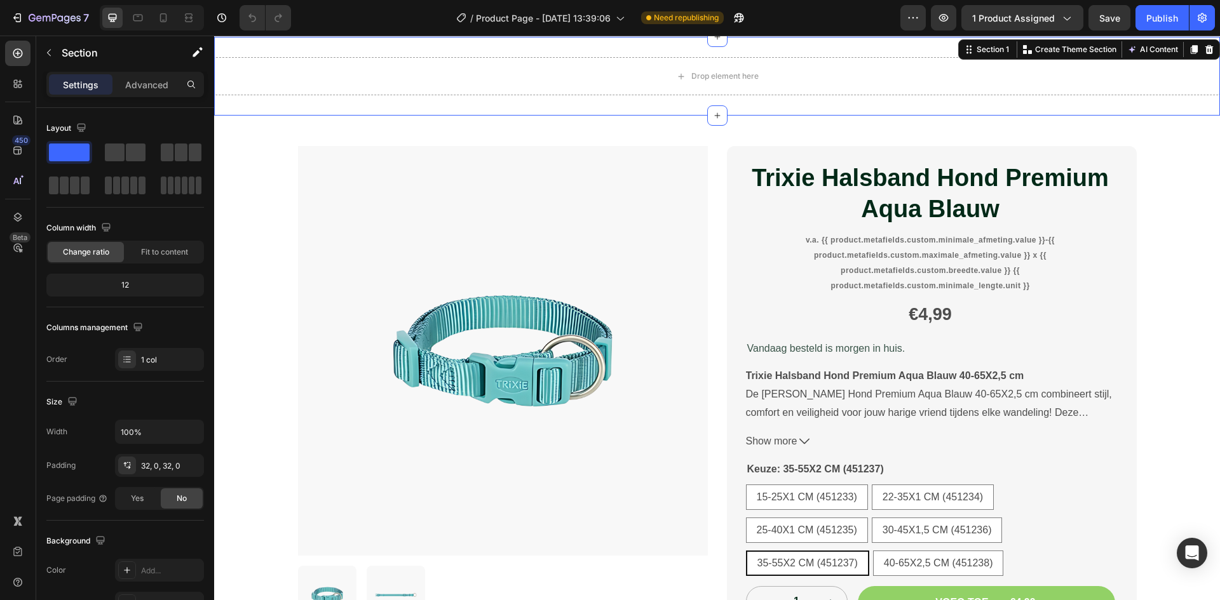
click at [665, 105] on div "Drop element here Section 1 You can create reusable sections Create Theme Secti…" at bounding box center [717, 76] width 1006 height 79
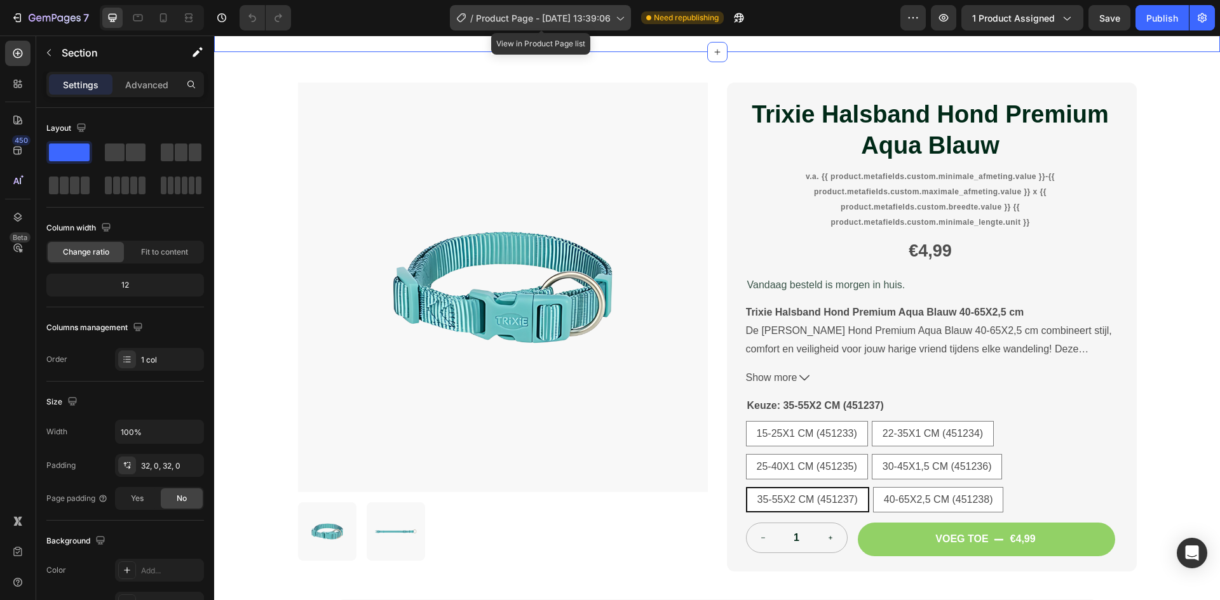
click at [498, 18] on span "Product Page - [DATE] 13:39:06" at bounding box center [543, 17] width 135 height 13
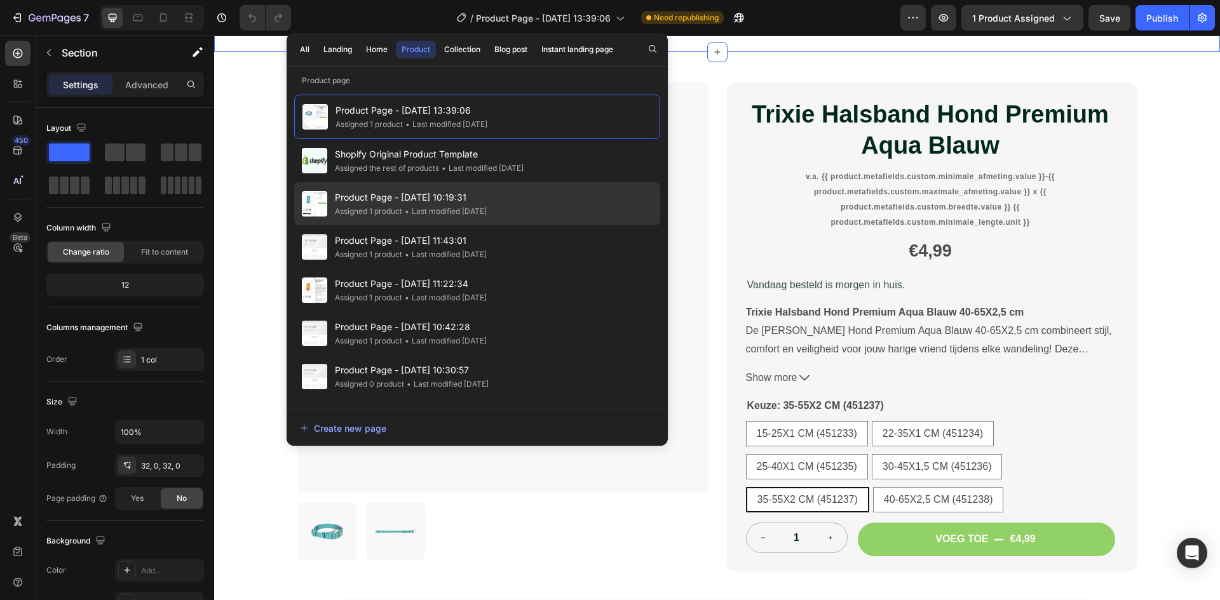
click at [429, 203] on span "Product Page - [DATE] 10:19:31" at bounding box center [411, 197] width 152 height 15
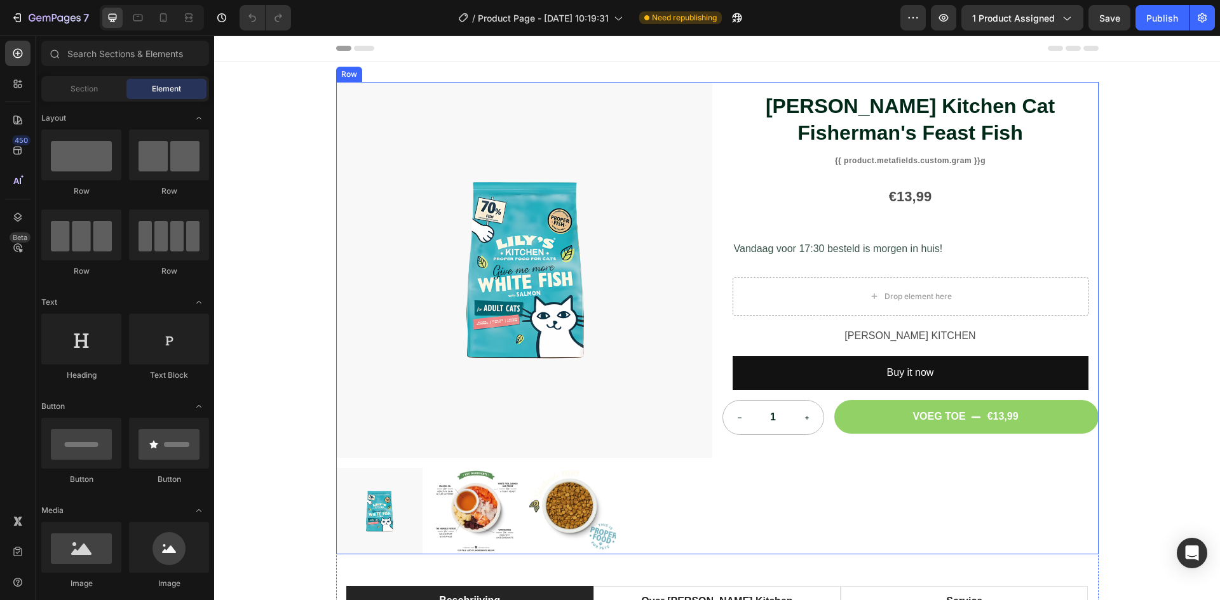
click at [1053, 520] on div "[PERSON_NAME] Kitchen Cat Fisherman's Feast Fish Product Title {{ product.metaf…" at bounding box center [910, 318] width 376 height 473
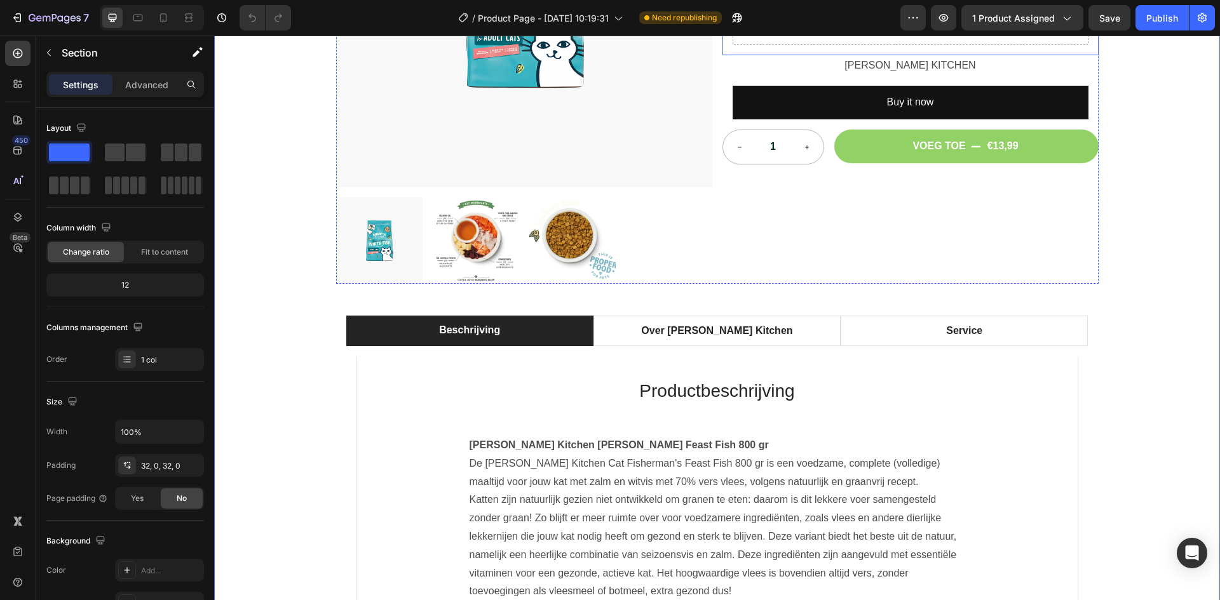
scroll to position [318, 0]
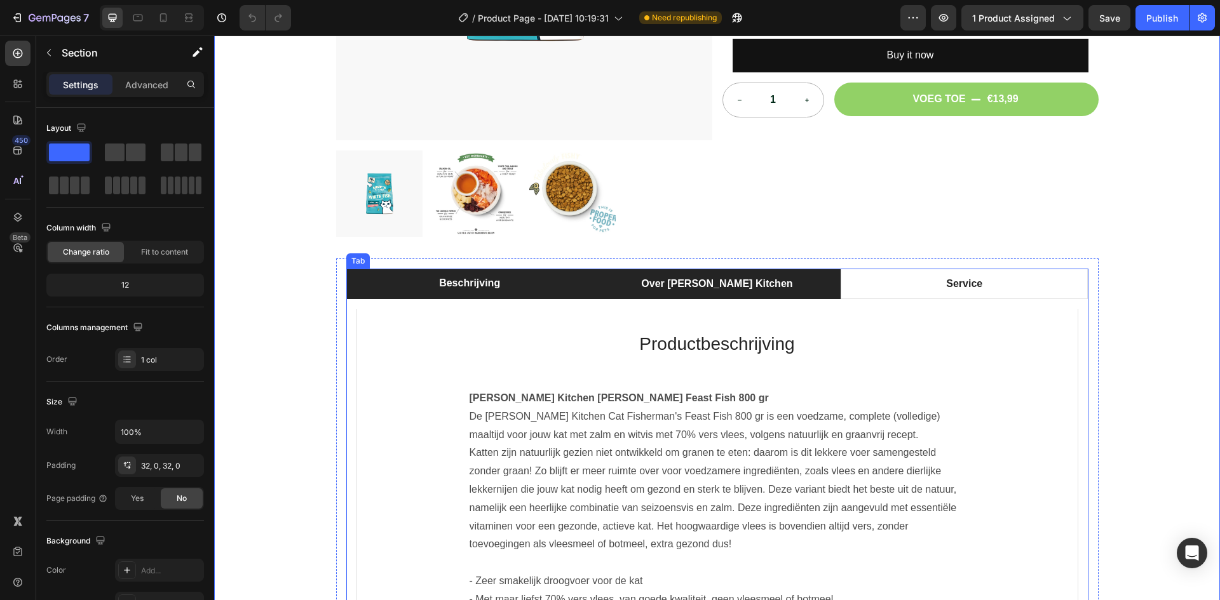
click at [636, 289] on li "Over Lily's Kitchen" at bounding box center [716, 284] width 247 height 30
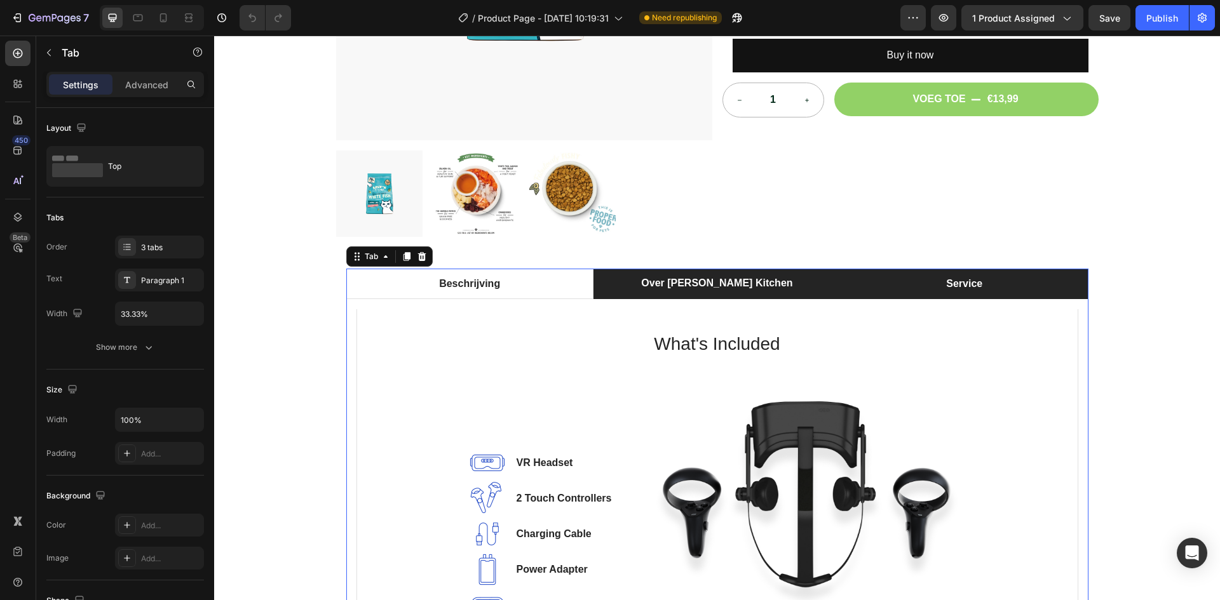
click at [1018, 279] on li "Service" at bounding box center [963, 284] width 247 height 30
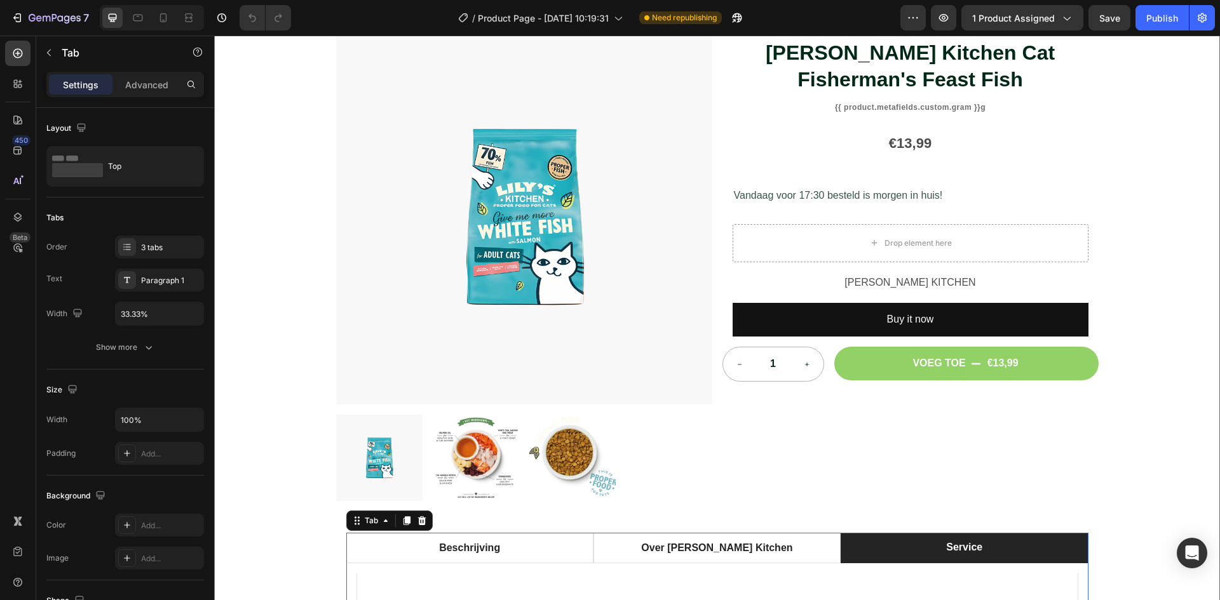
scroll to position [0, 0]
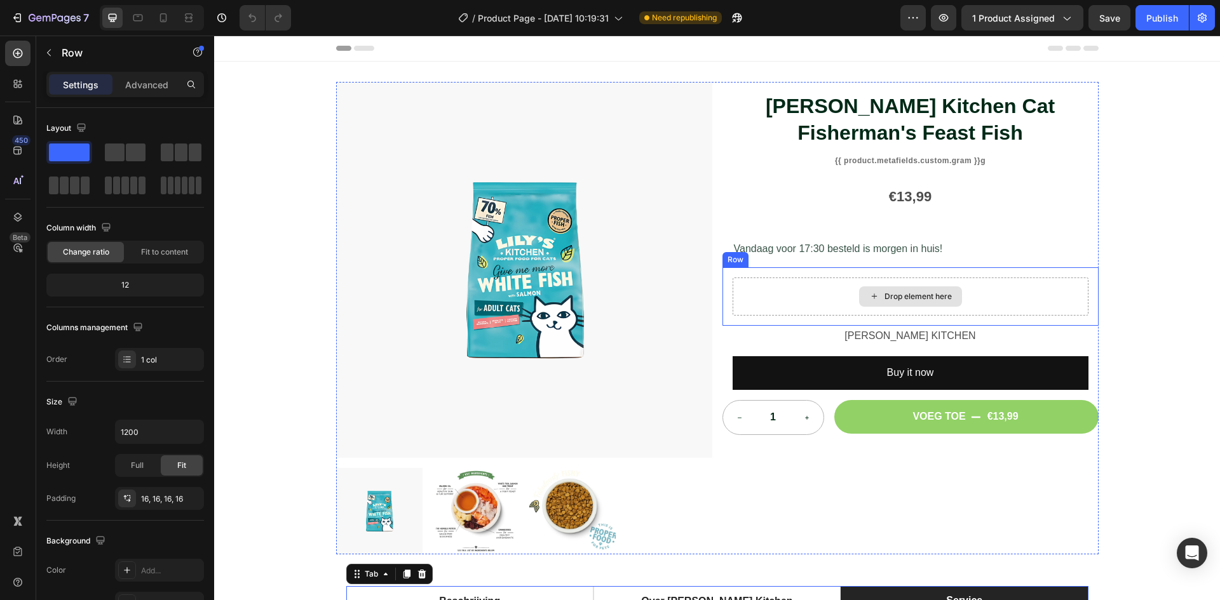
click at [1003, 295] on div "Drop element here" at bounding box center [910, 297] width 356 height 38
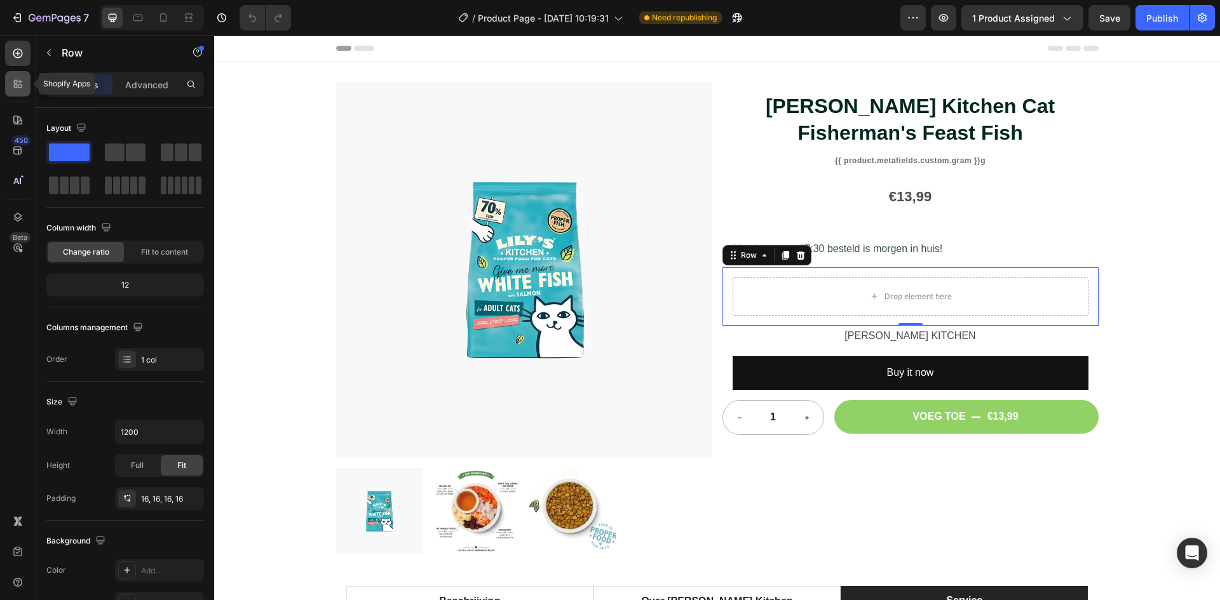
click at [29, 81] on div at bounding box center [17, 83] width 25 height 25
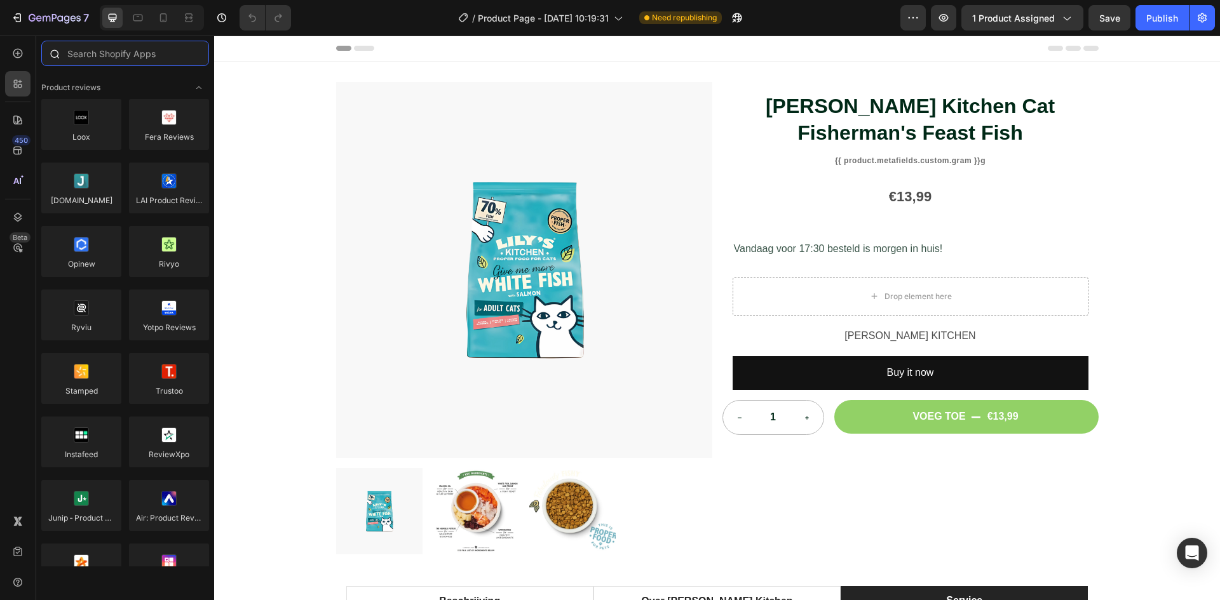
click at [137, 54] on input "text" at bounding box center [125, 53] width 168 height 25
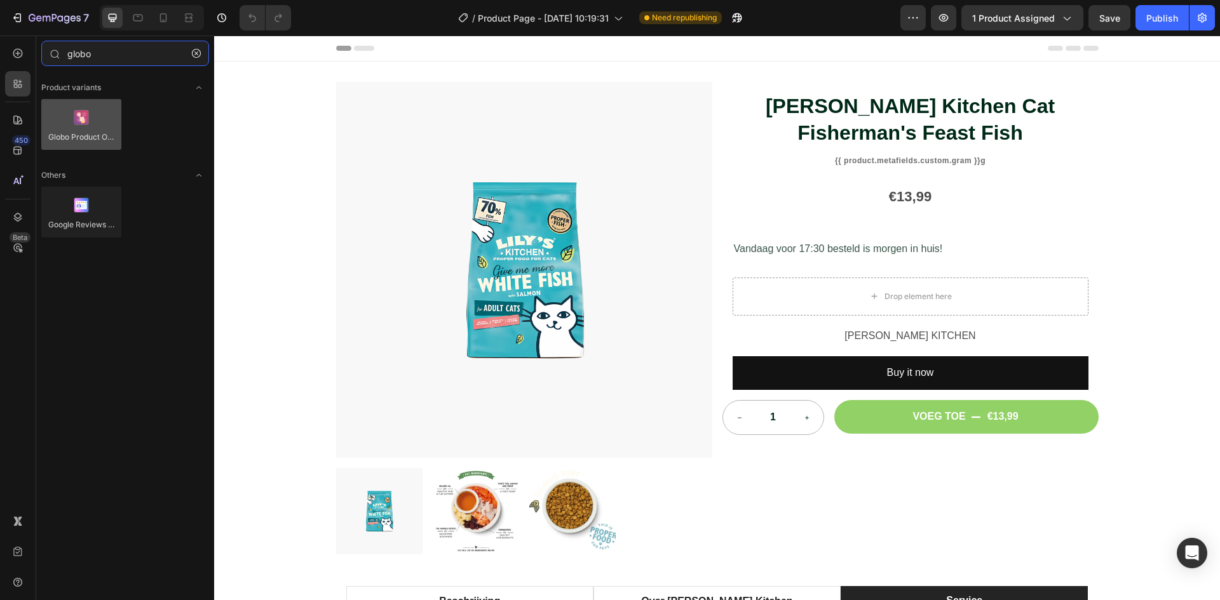
type input "globo"
click at [88, 139] on div at bounding box center [81, 124] width 80 height 51
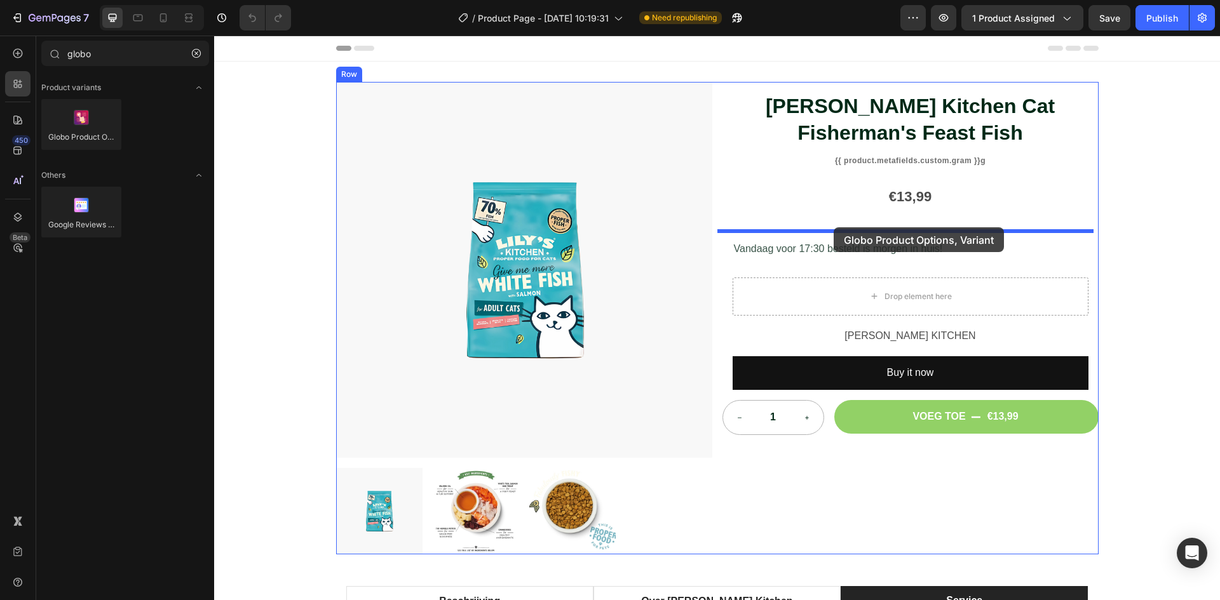
drag, startPoint x: 302, startPoint y: 174, endPoint x: 833, endPoint y: 227, distance: 534.4
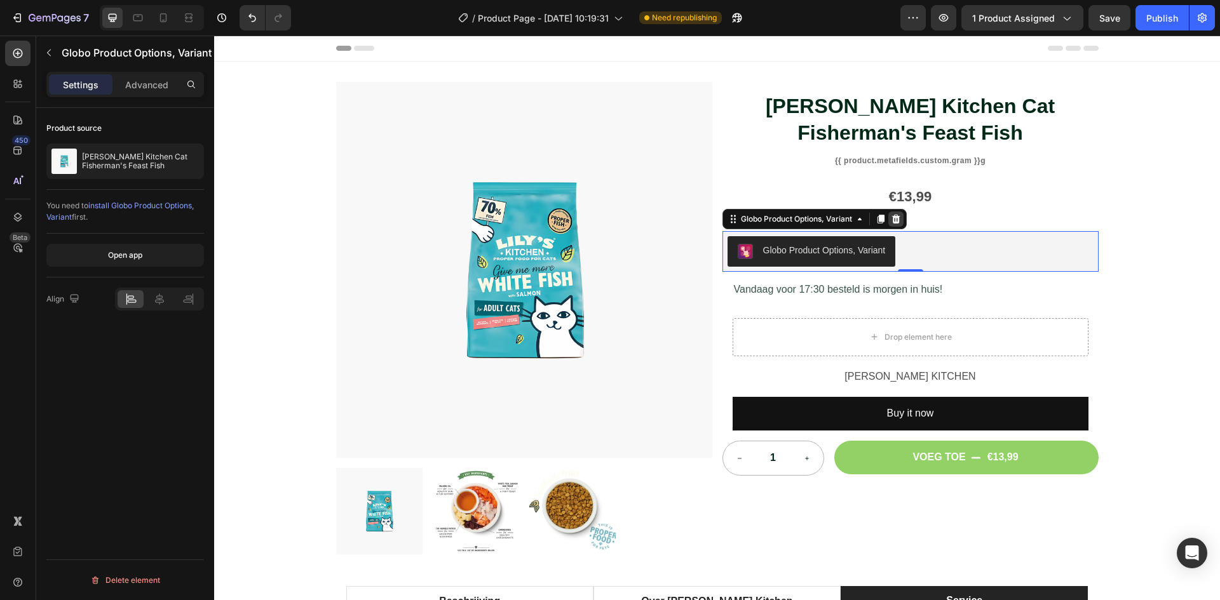
click at [893, 220] on icon at bounding box center [896, 219] width 10 height 10
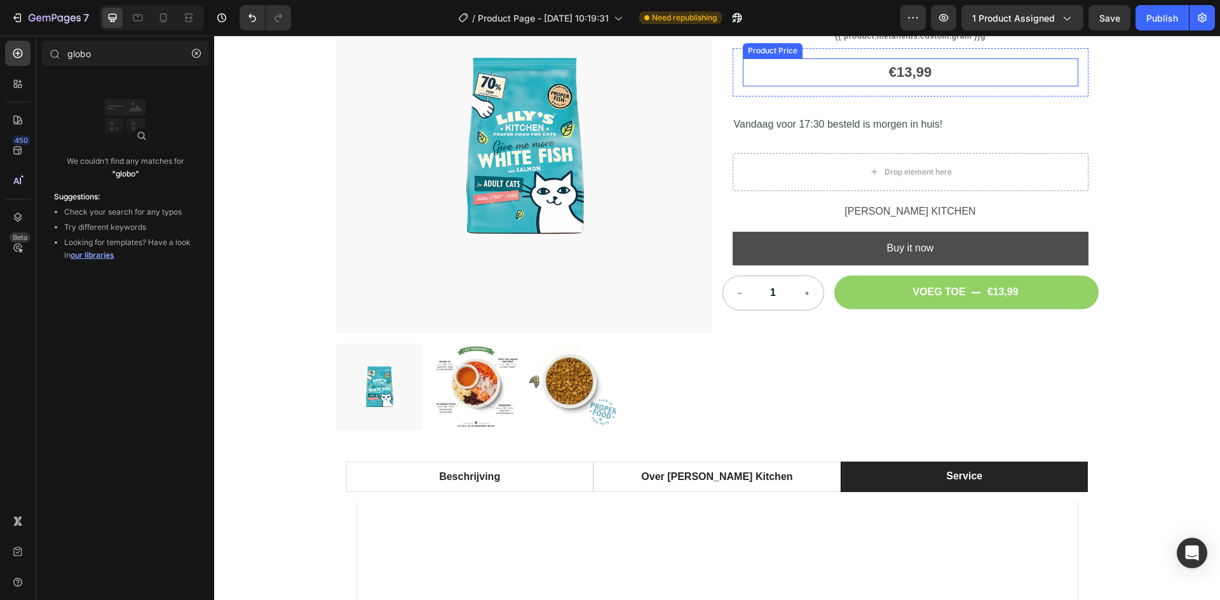
scroll to position [127, 0]
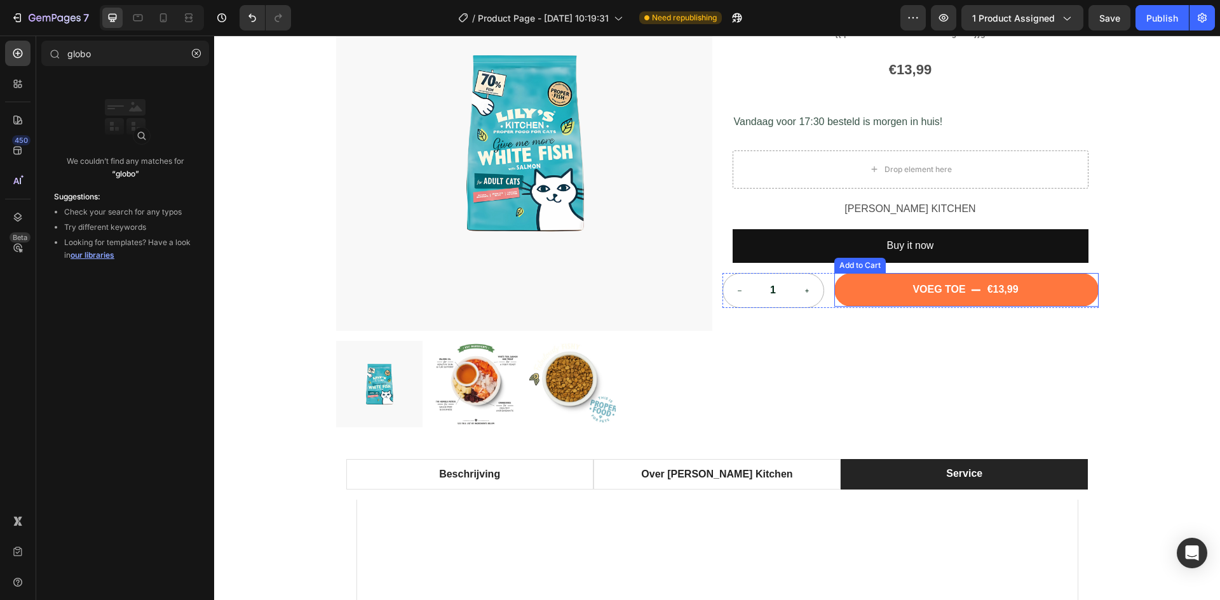
click at [976, 298] on button "VOEG TOE €13,99" at bounding box center [966, 290] width 264 height 34
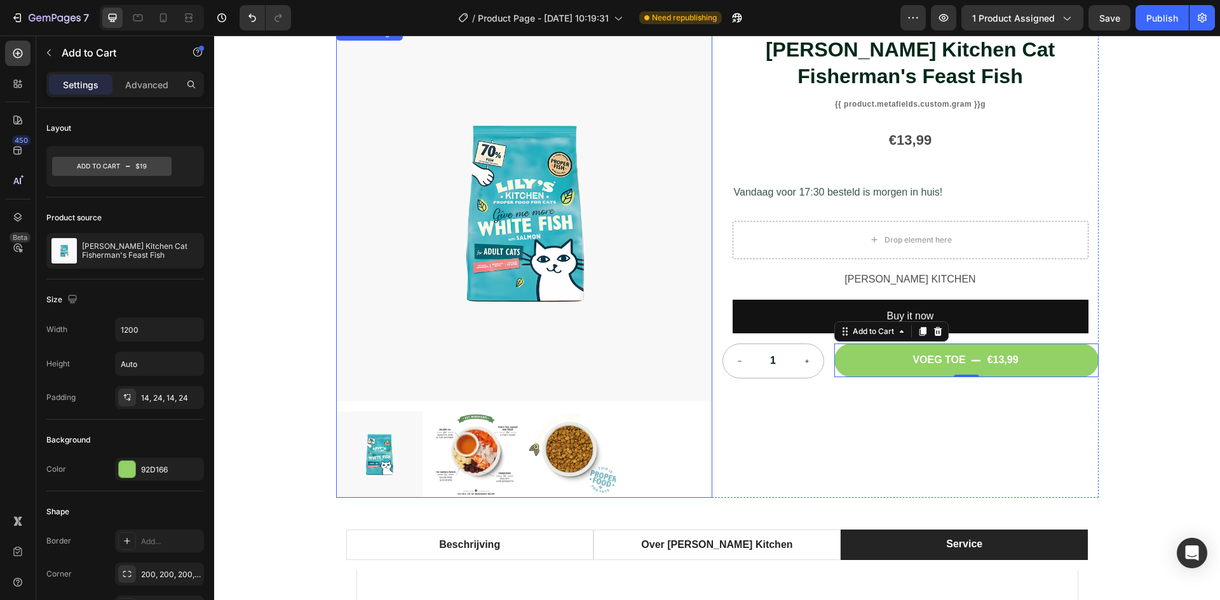
scroll to position [0, 0]
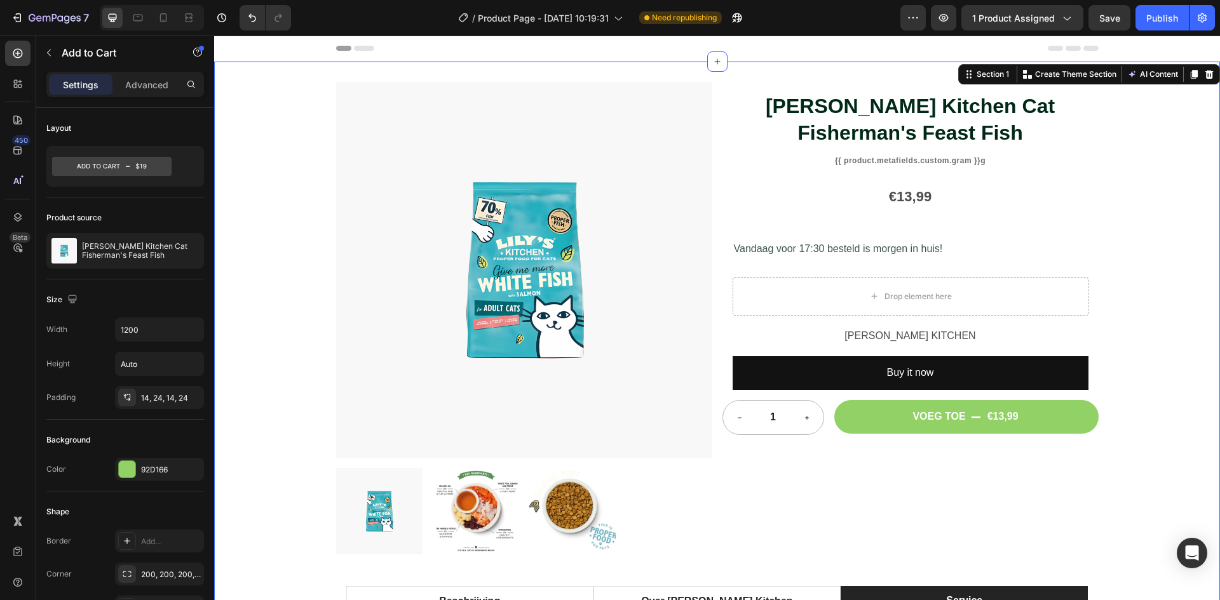
click at [1166, 476] on div "Product Images Lily's Kitchen Cat Fisherman's Feast Fish Product Title {{ produ…" at bounding box center [717, 552] width 1006 height 941
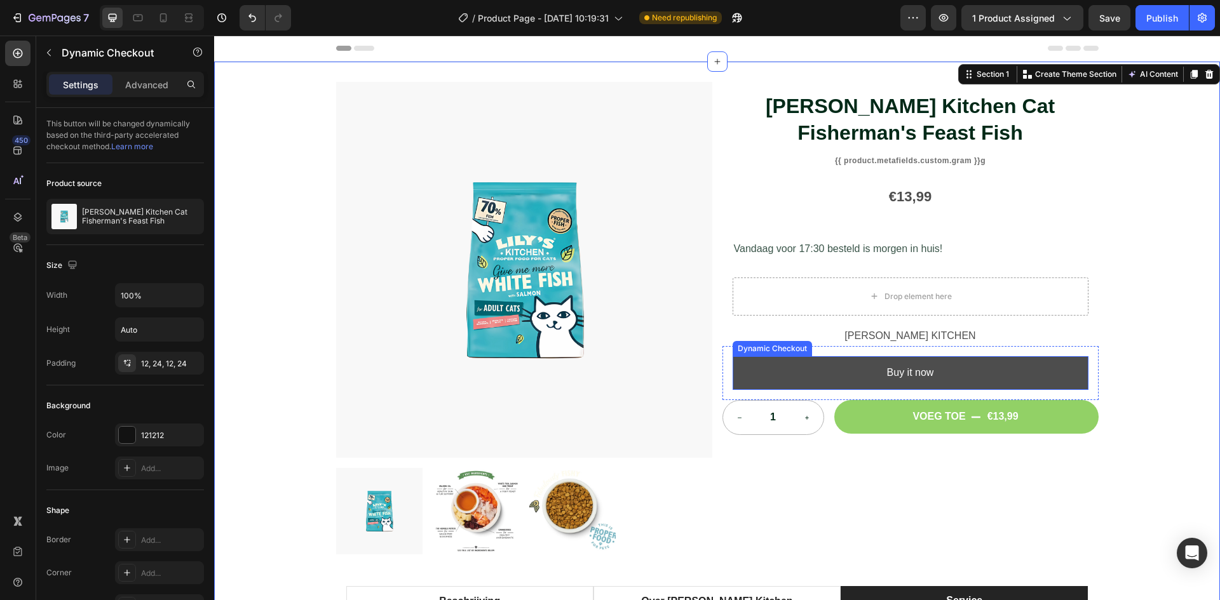
click at [1023, 363] on button "Buy it now" at bounding box center [910, 373] width 356 height 34
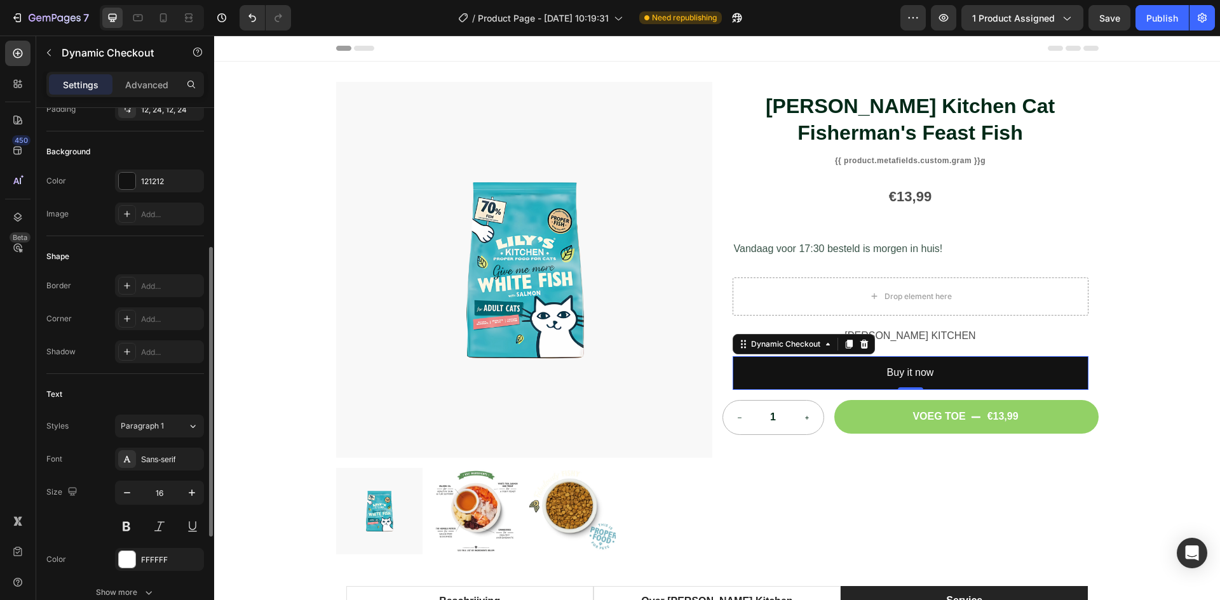
scroll to position [381, 0]
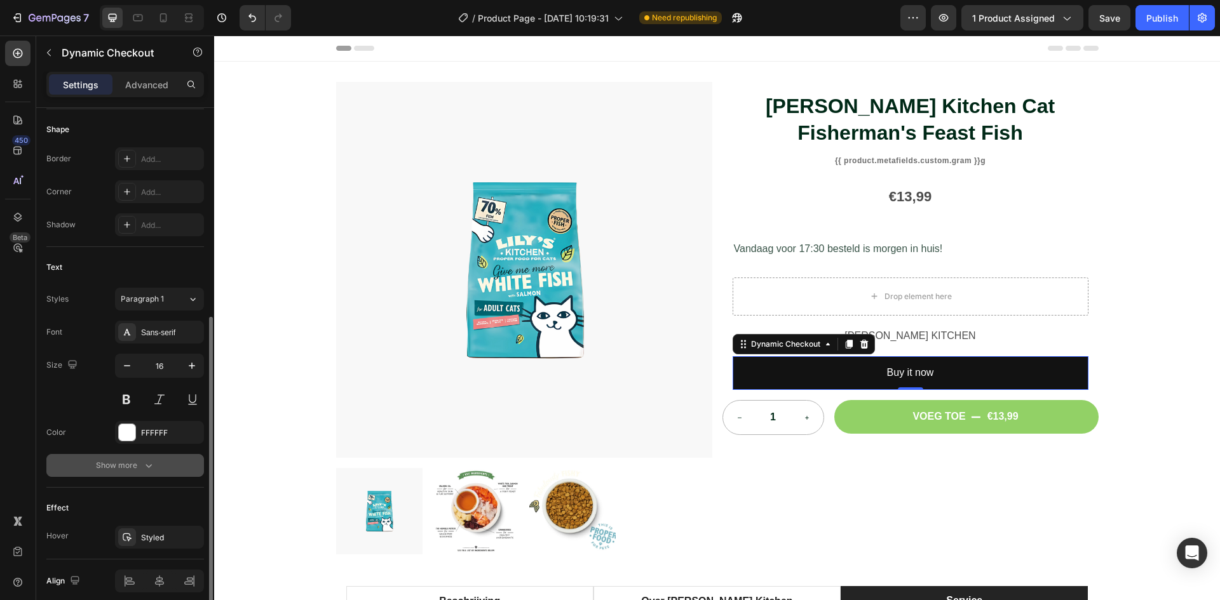
click at [145, 468] on icon "button" at bounding box center [148, 465] width 13 height 13
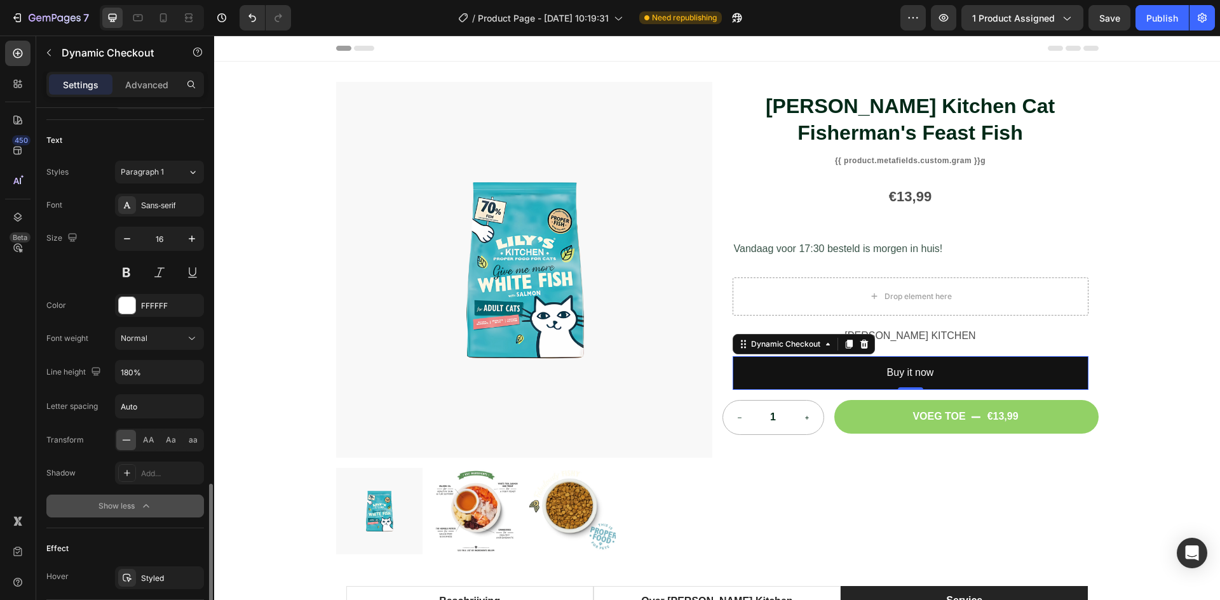
scroll to position [602, 0]
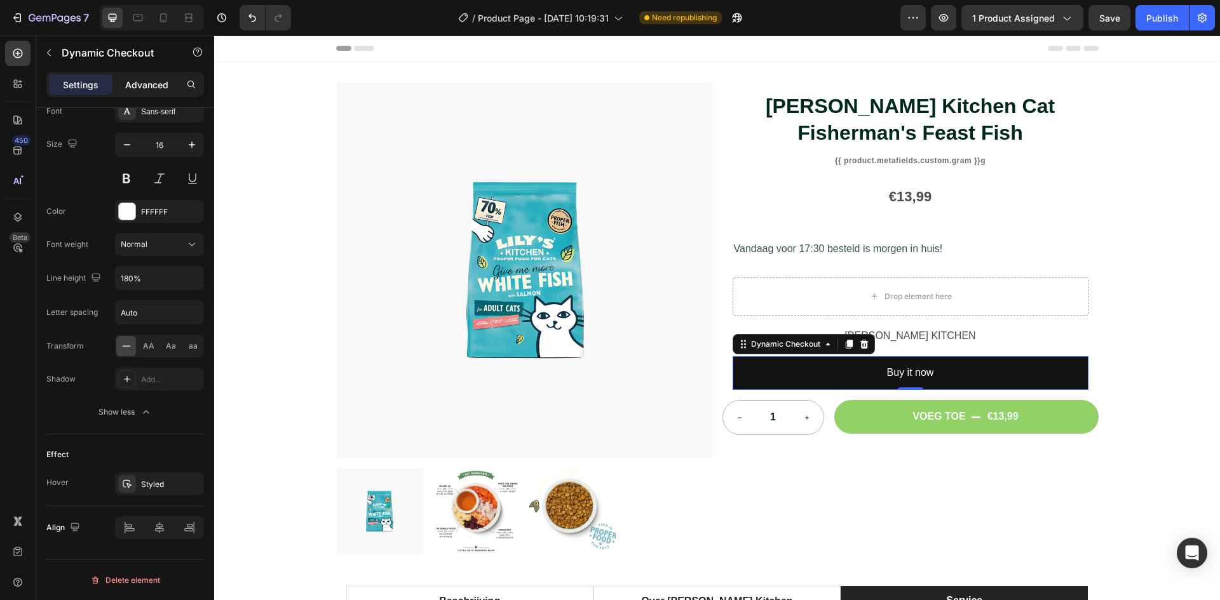
click at [138, 80] on p "Advanced" at bounding box center [146, 84] width 43 height 13
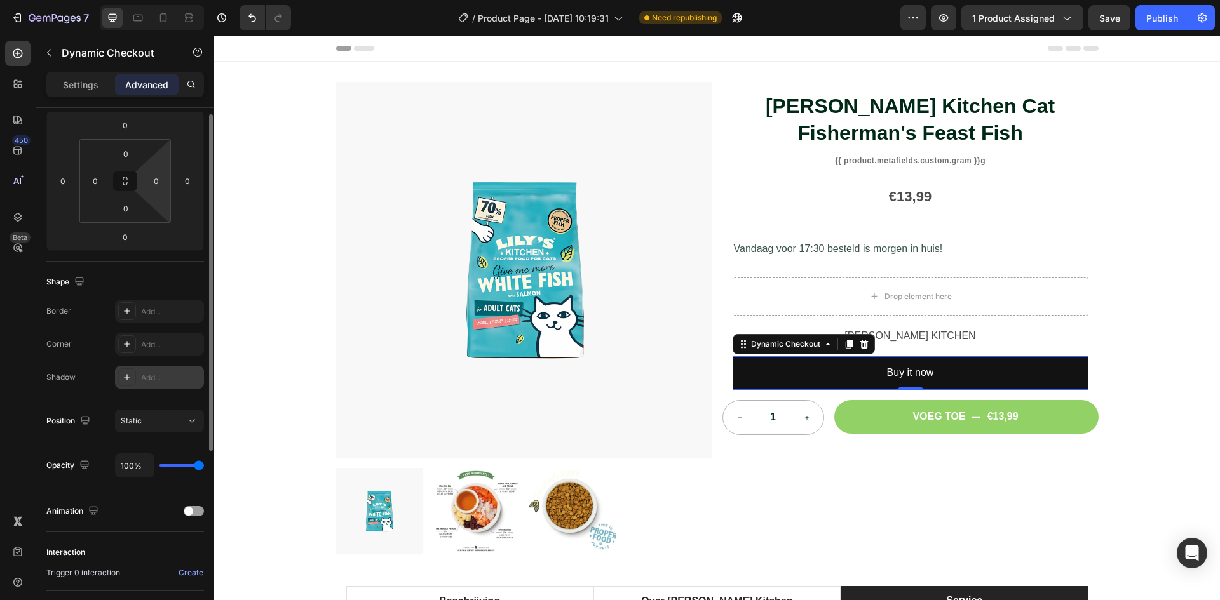
scroll to position [0, 0]
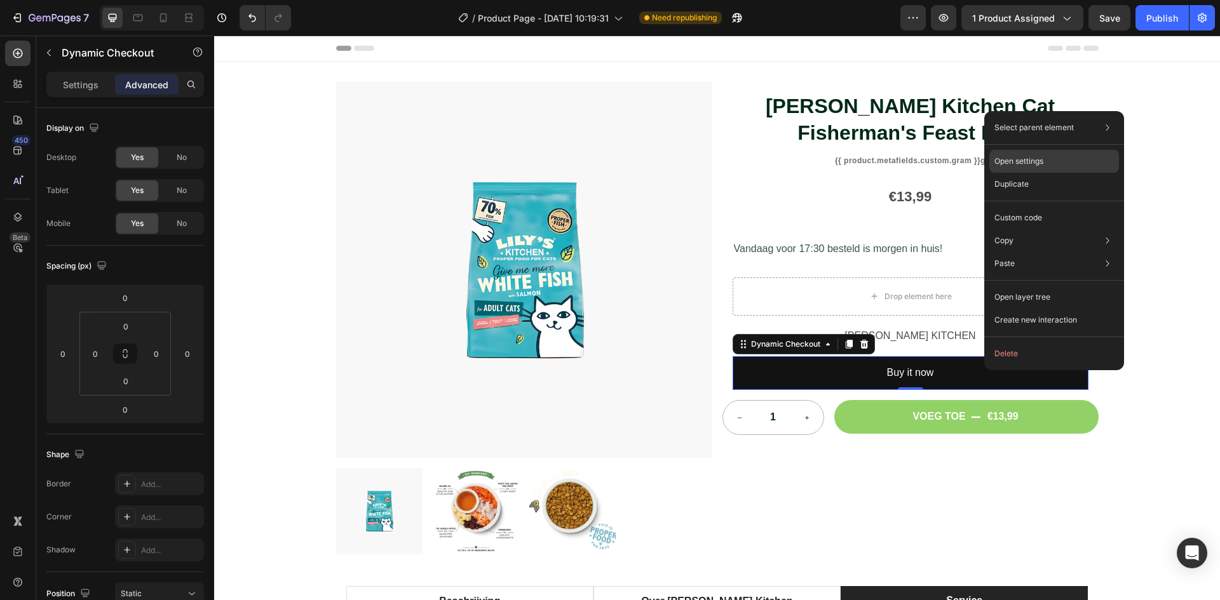
click at [1043, 163] on p "Open settings" at bounding box center [1018, 161] width 49 height 11
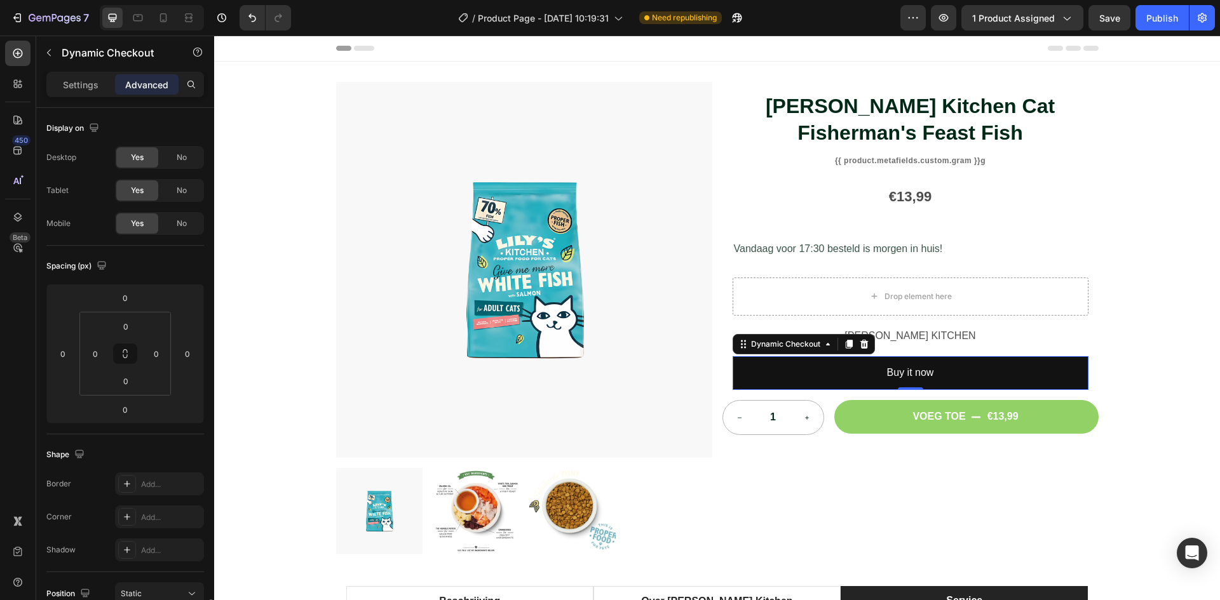
scroll to position [300, 0]
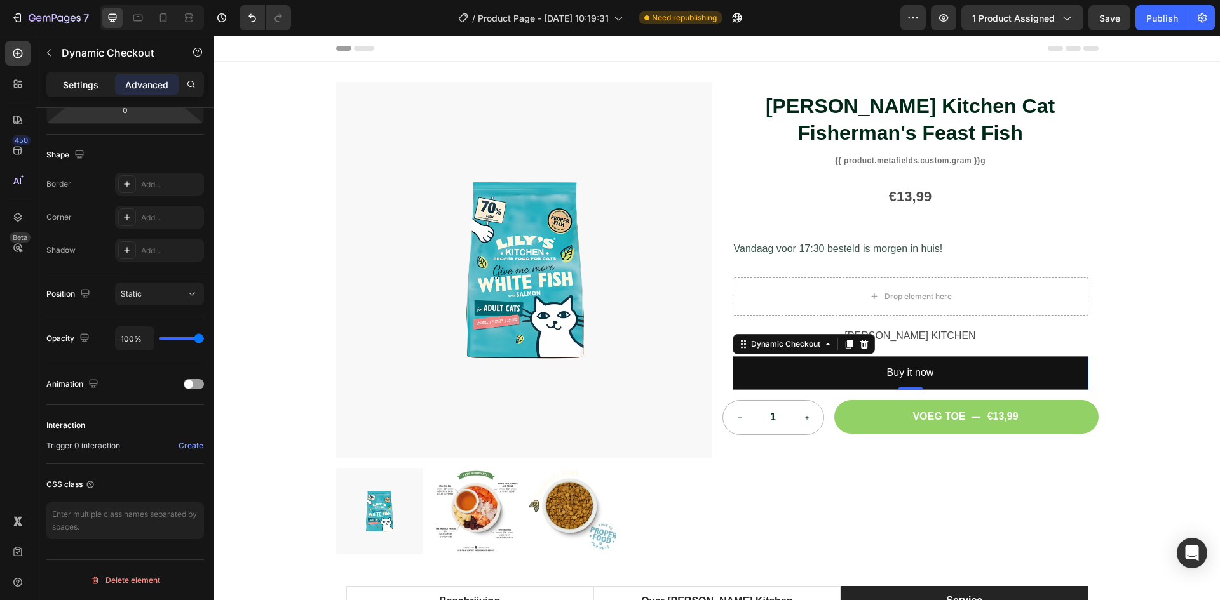
click at [69, 88] on p "Settings" at bounding box center [81, 84] width 36 height 13
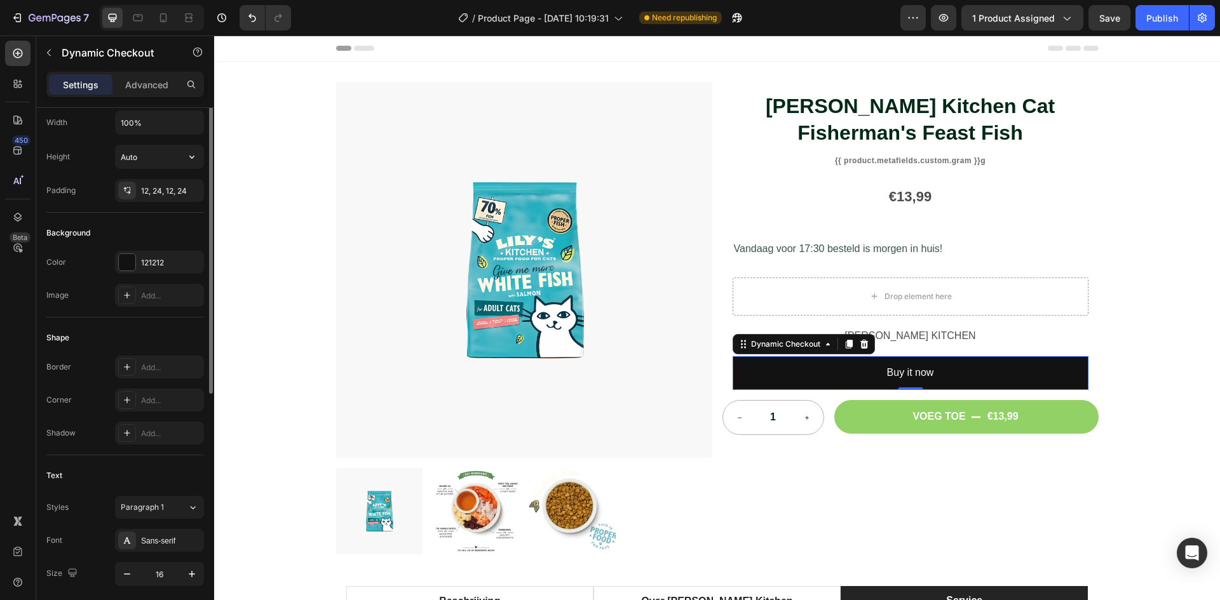
scroll to position [109, 0]
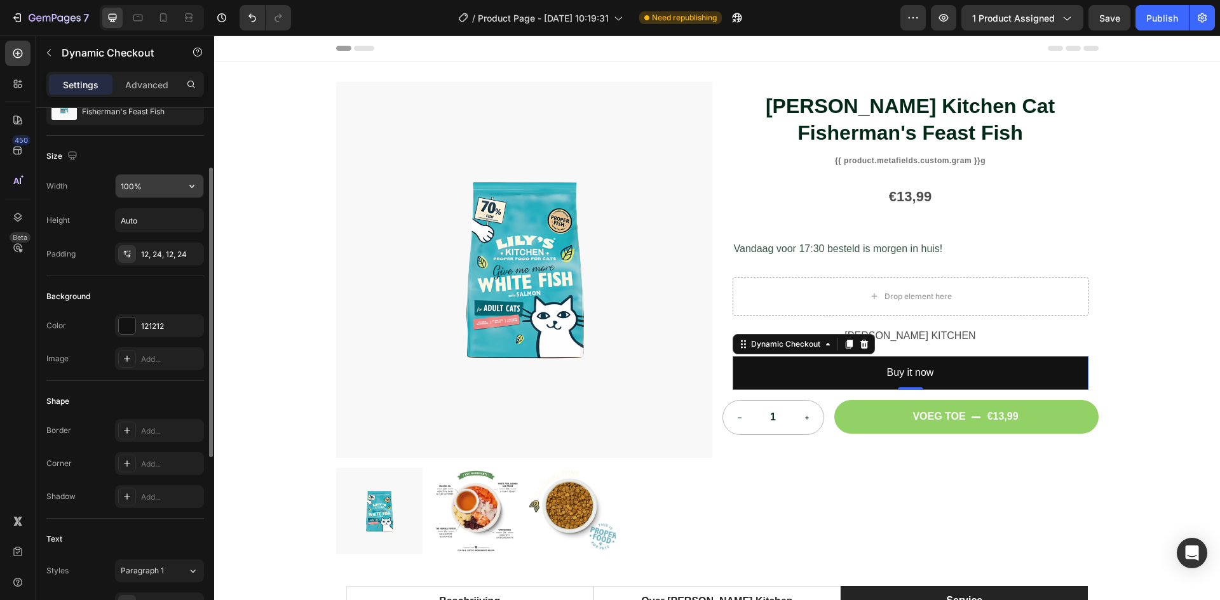
click at [129, 191] on input "100%" at bounding box center [160, 186] width 88 height 23
type input "180%"
click at [184, 286] on div "Background" at bounding box center [125, 296] width 158 height 20
click at [135, 86] on p "Advanced" at bounding box center [146, 84] width 43 height 13
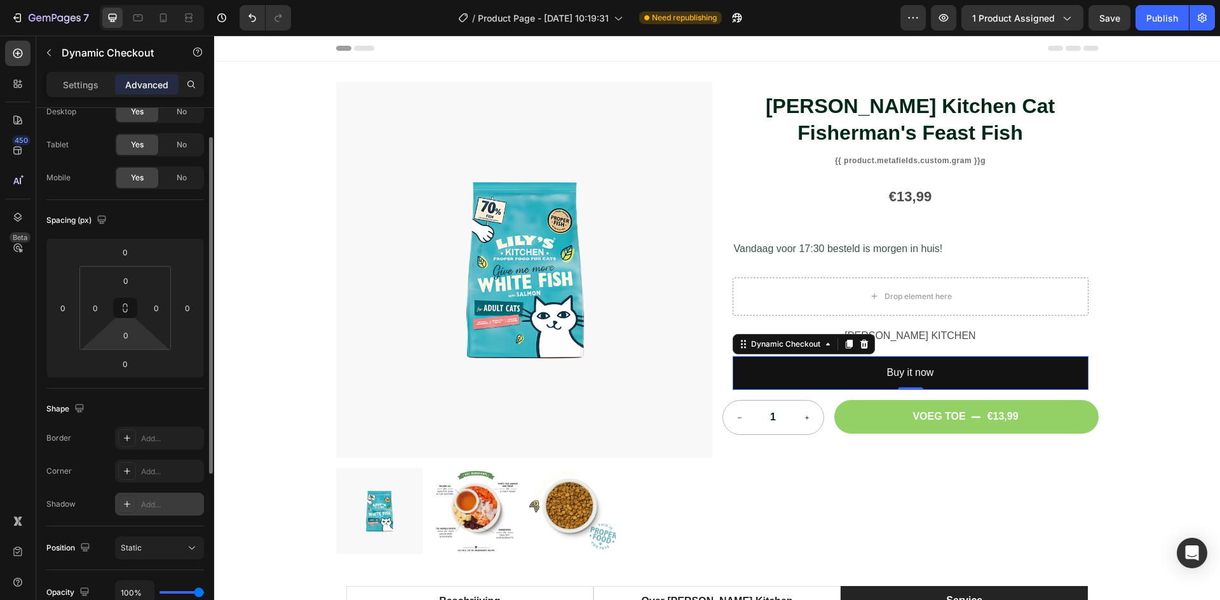
scroll to position [0, 0]
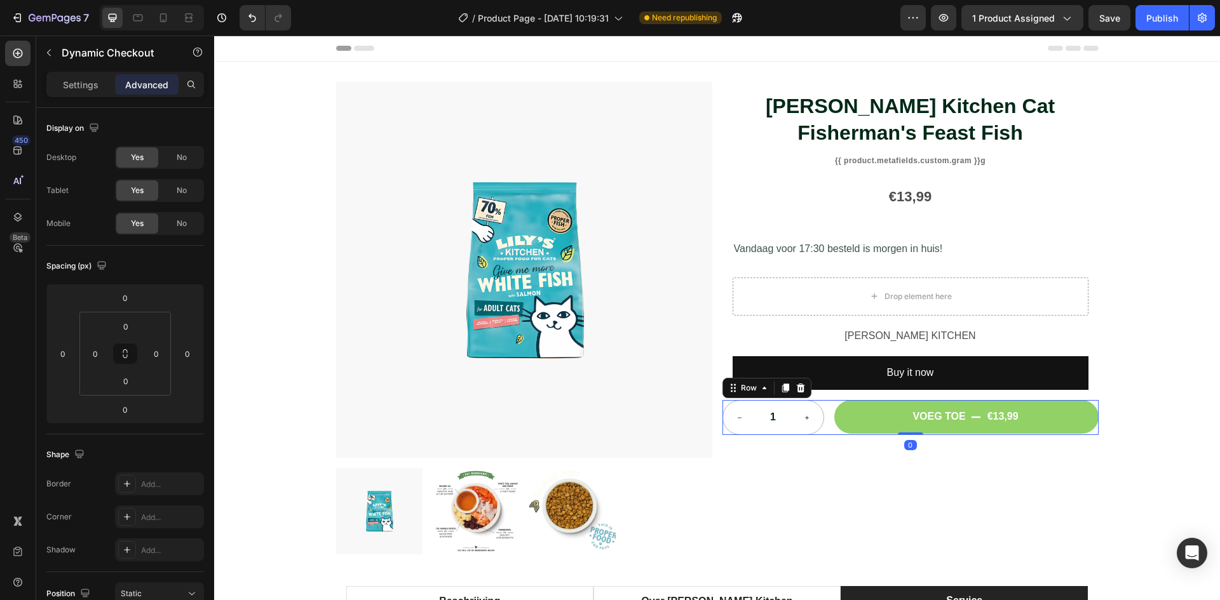
click at [825, 426] on div "1 Product Quantity VOEG TOE €13,99 Add to Cart Row 0" at bounding box center [910, 417] width 376 height 35
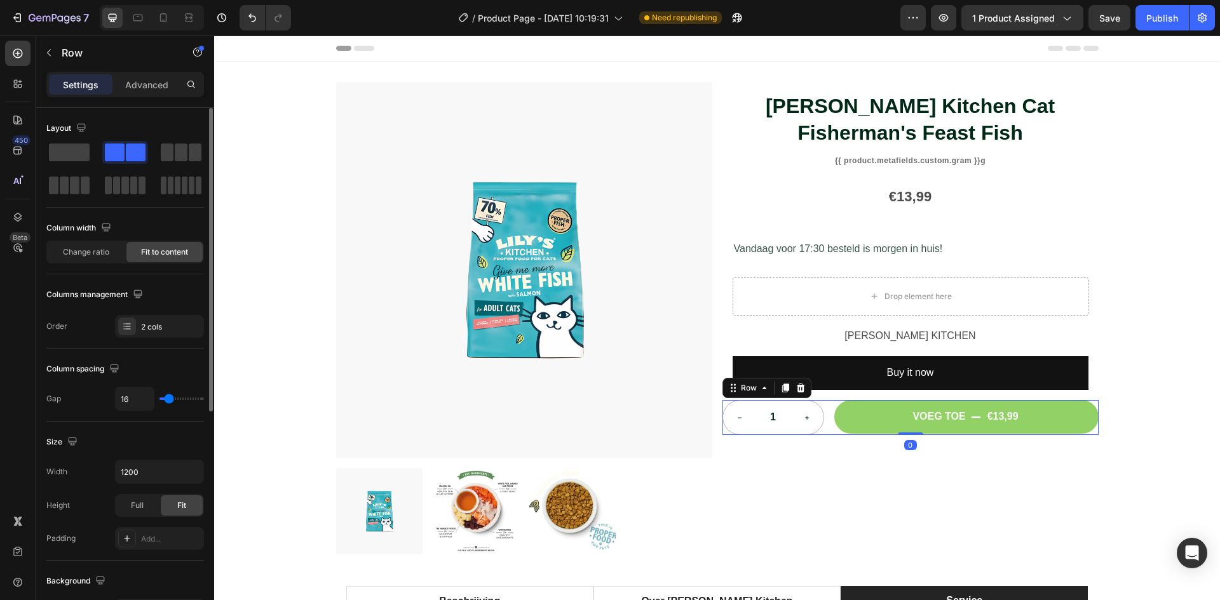
scroll to position [127, 0]
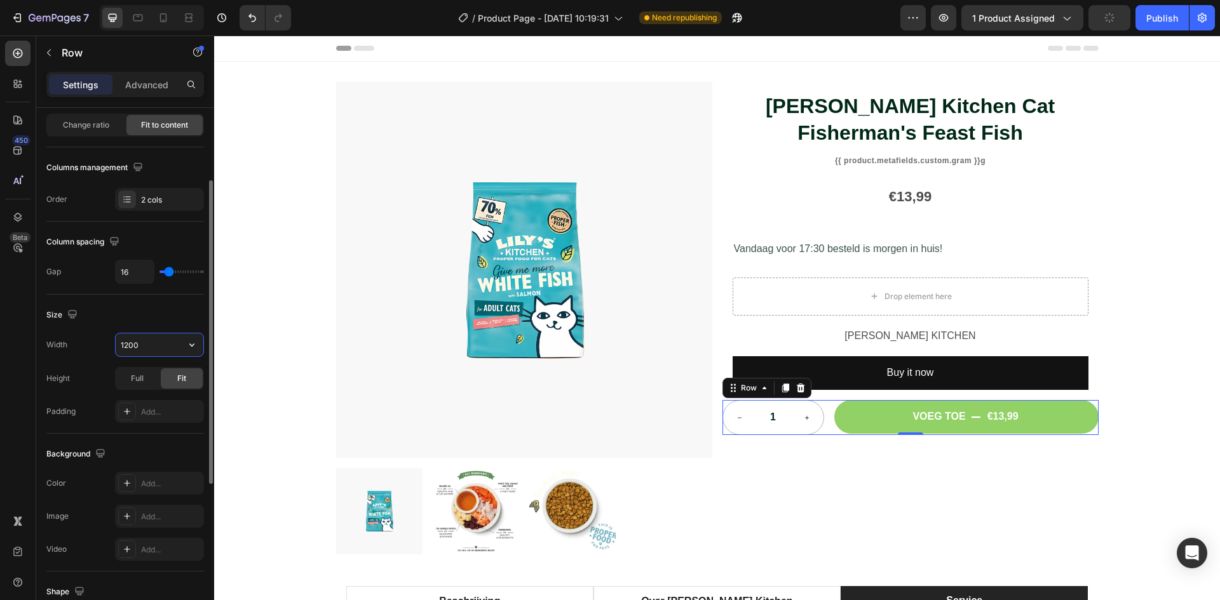
click at [152, 342] on input "1200" at bounding box center [160, 344] width 88 height 23
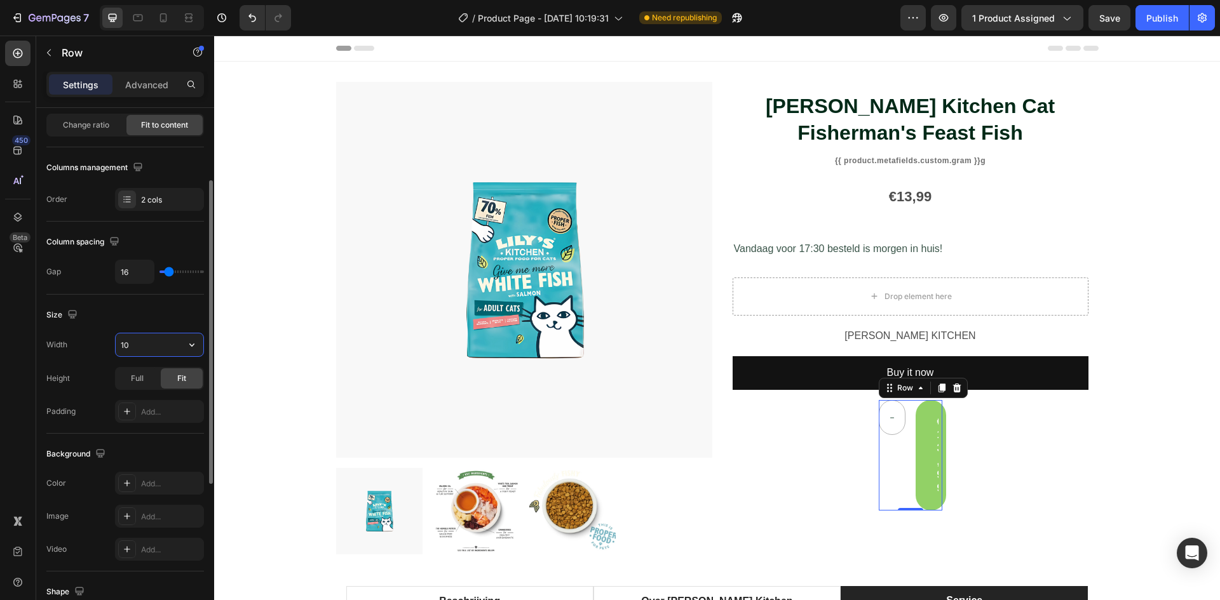
type input "1"
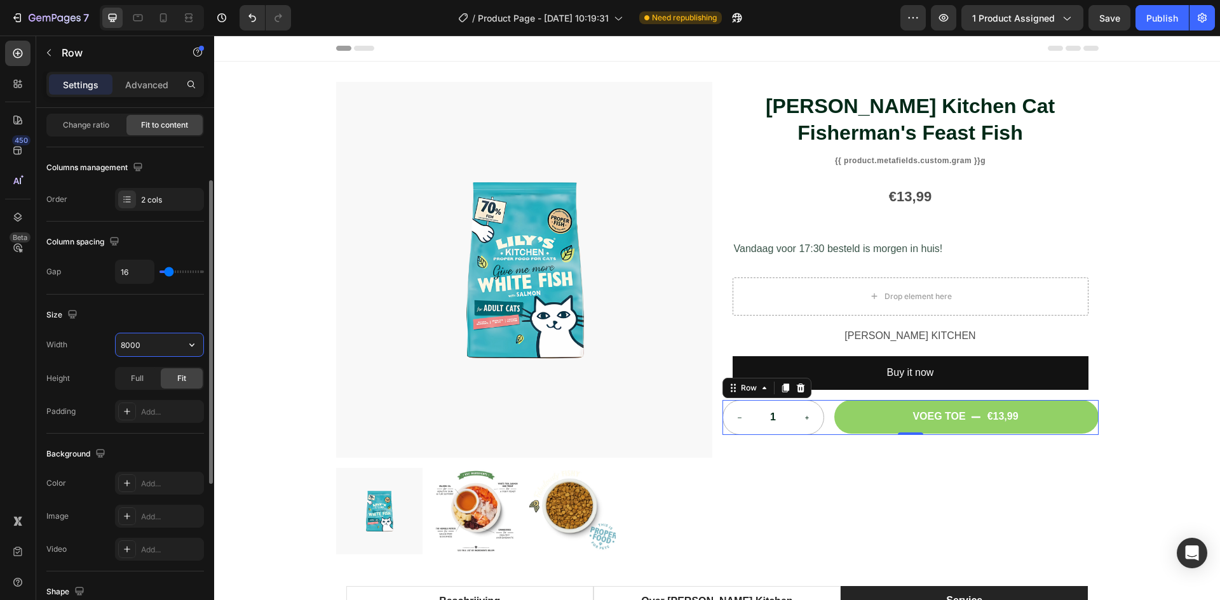
type input "800"
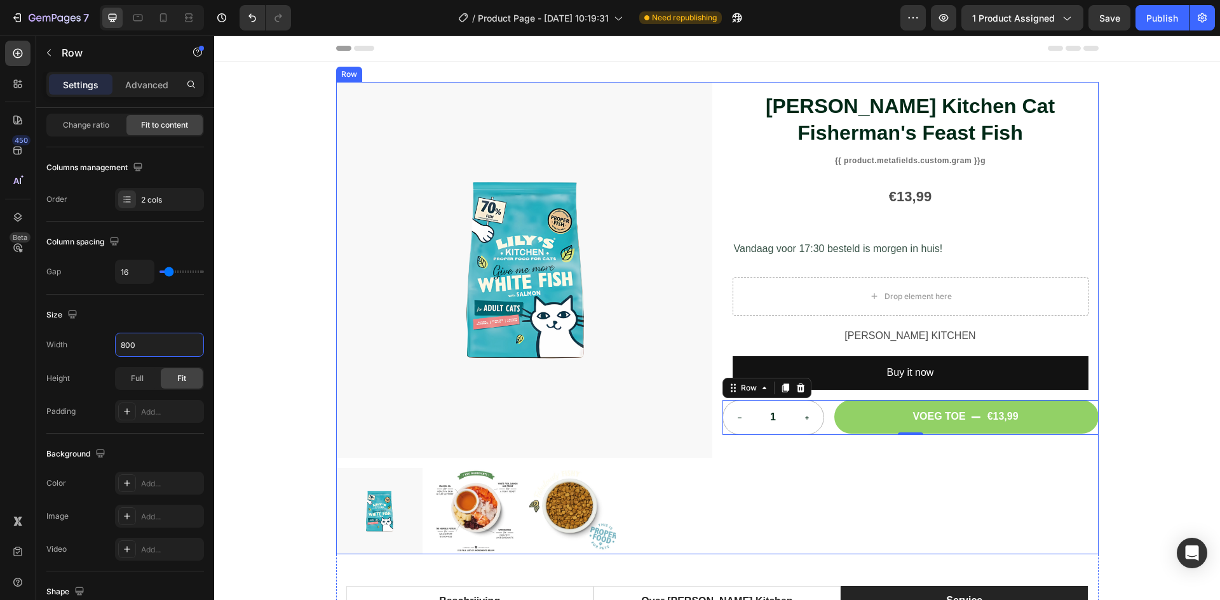
click at [852, 455] on div "Lily's Kitchen Cat Fisherman's Feast Fish Product Title {{ product.metafields.c…" at bounding box center [910, 318] width 376 height 473
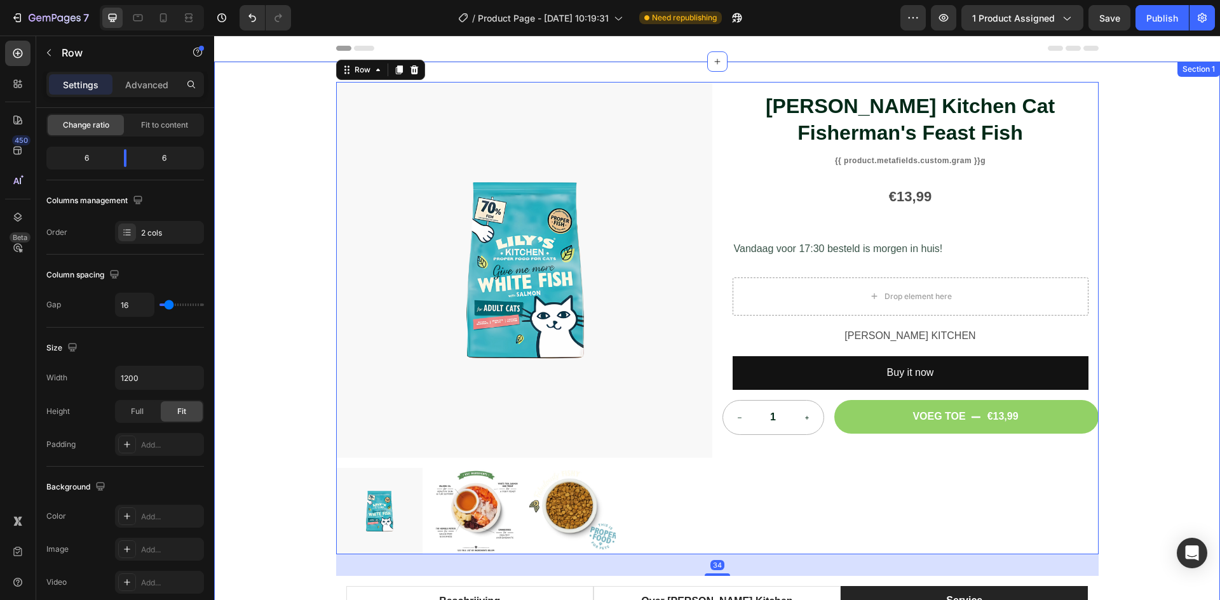
click at [1155, 360] on div "Product Images [PERSON_NAME]'s Kitchen Cat Fisherman's Feast Fish Product Title…" at bounding box center [717, 552] width 1006 height 941
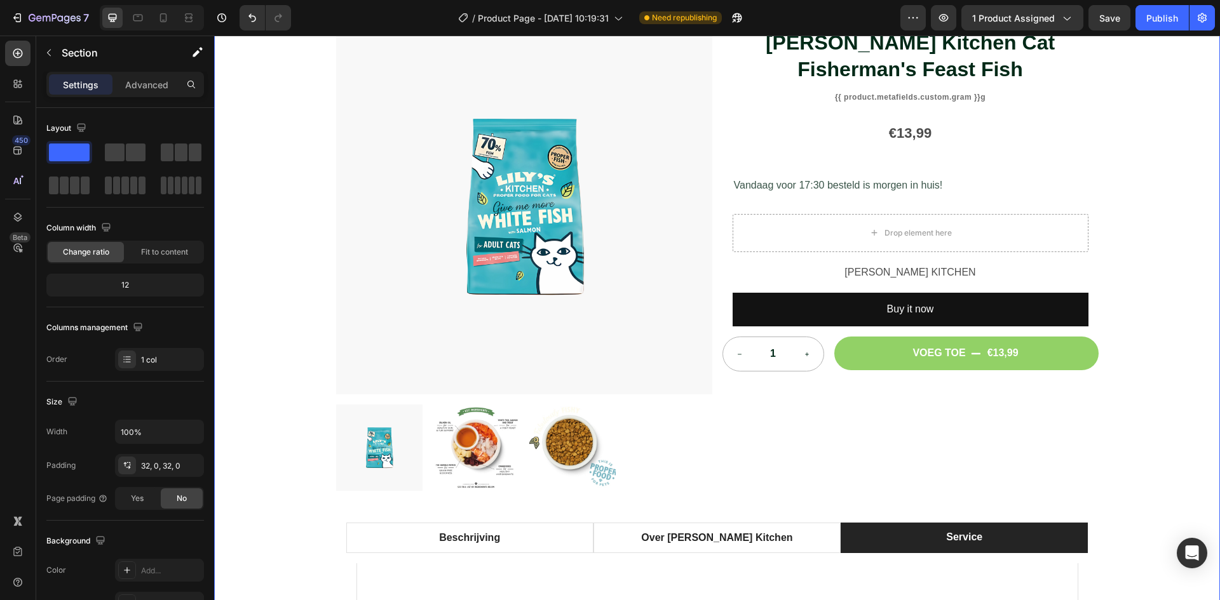
scroll to position [0, 0]
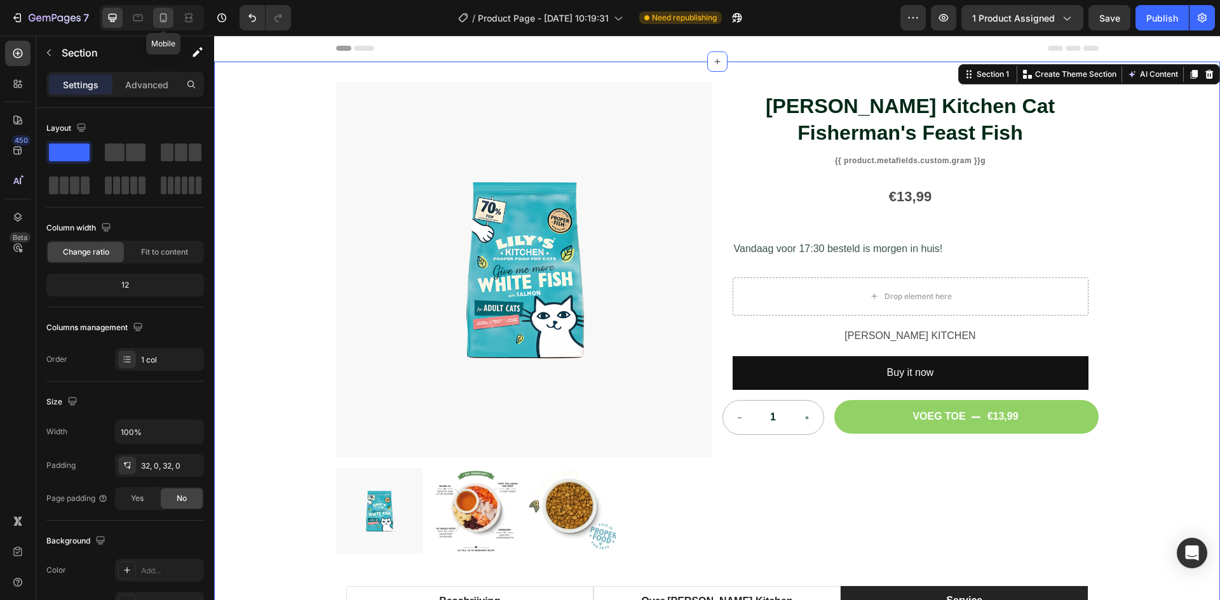
click at [160, 10] on div at bounding box center [163, 18] width 20 height 20
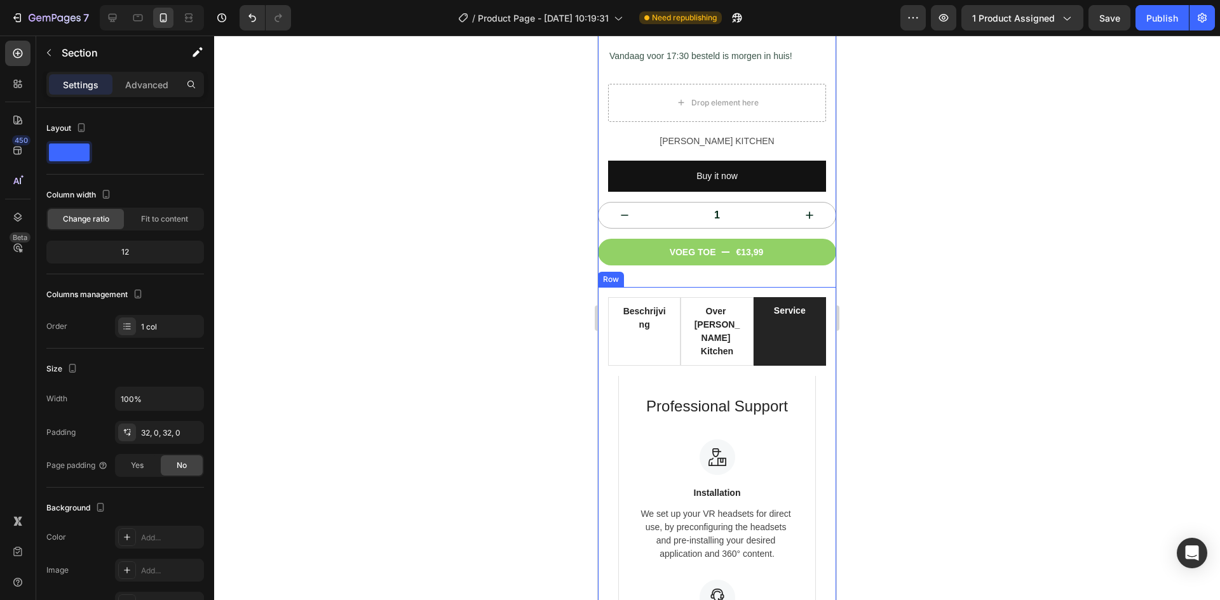
scroll to position [508, 0]
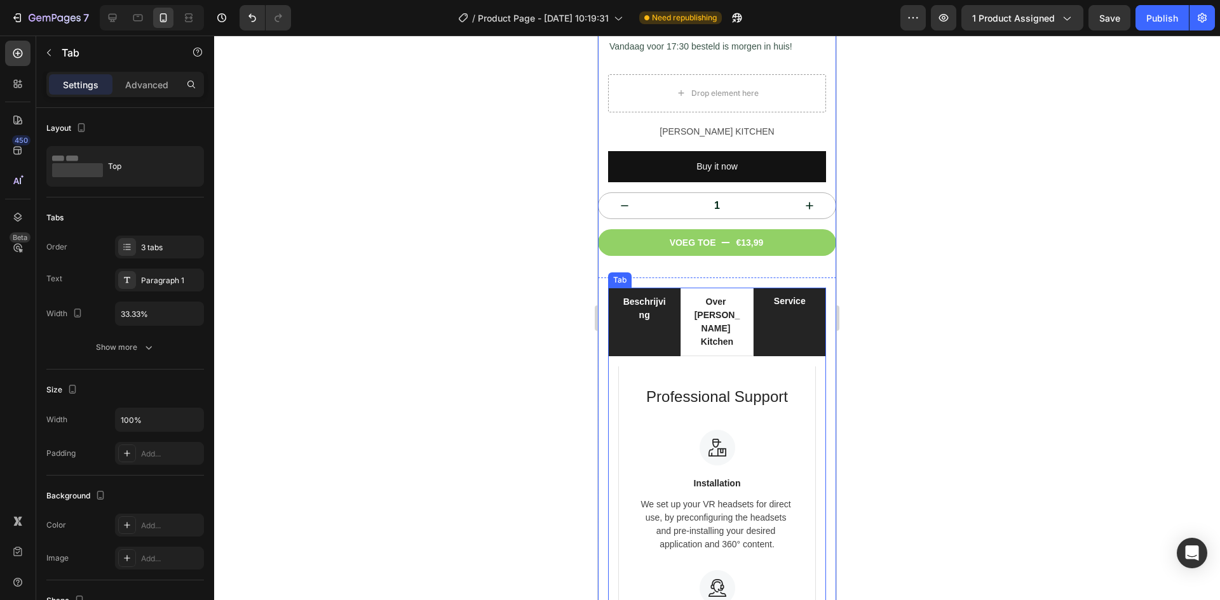
click at [655, 311] on div "Beschrijving" at bounding box center [644, 308] width 51 height 30
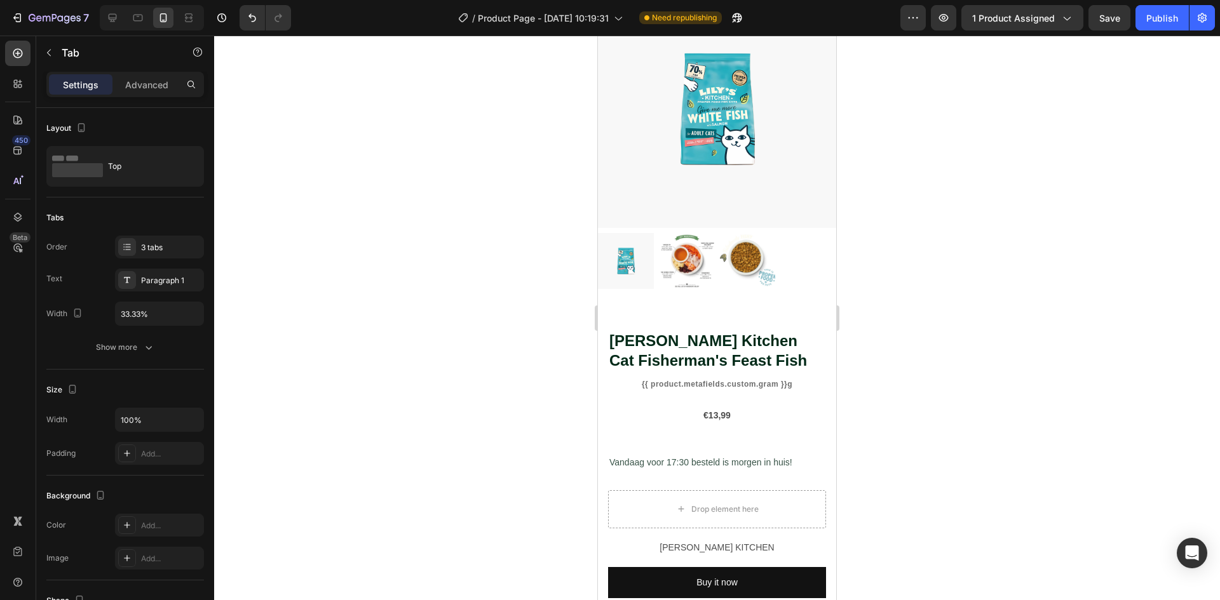
scroll to position [0, 0]
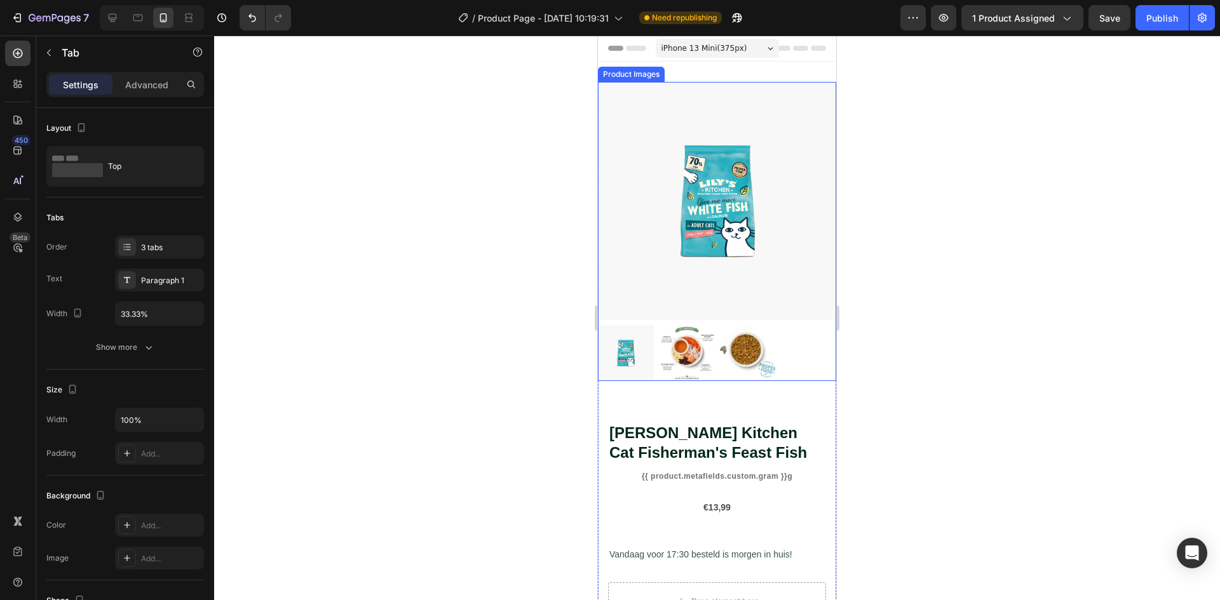
click at [683, 349] on img at bounding box center [687, 353] width 56 height 56
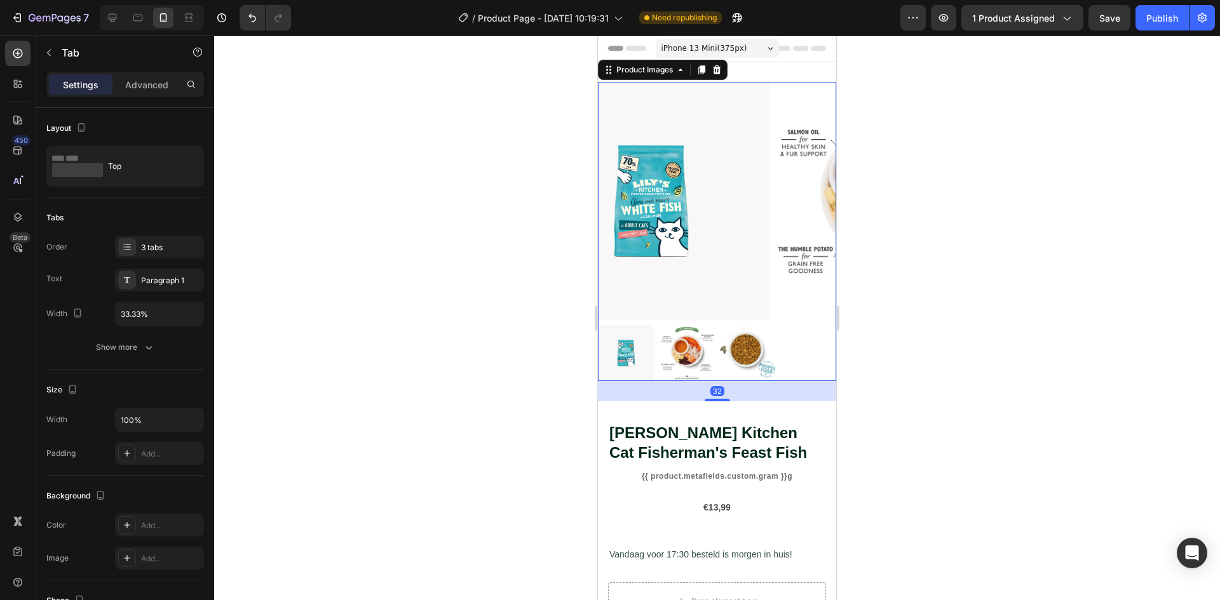
click at [683, 349] on img at bounding box center [687, 353] width 56 height 56
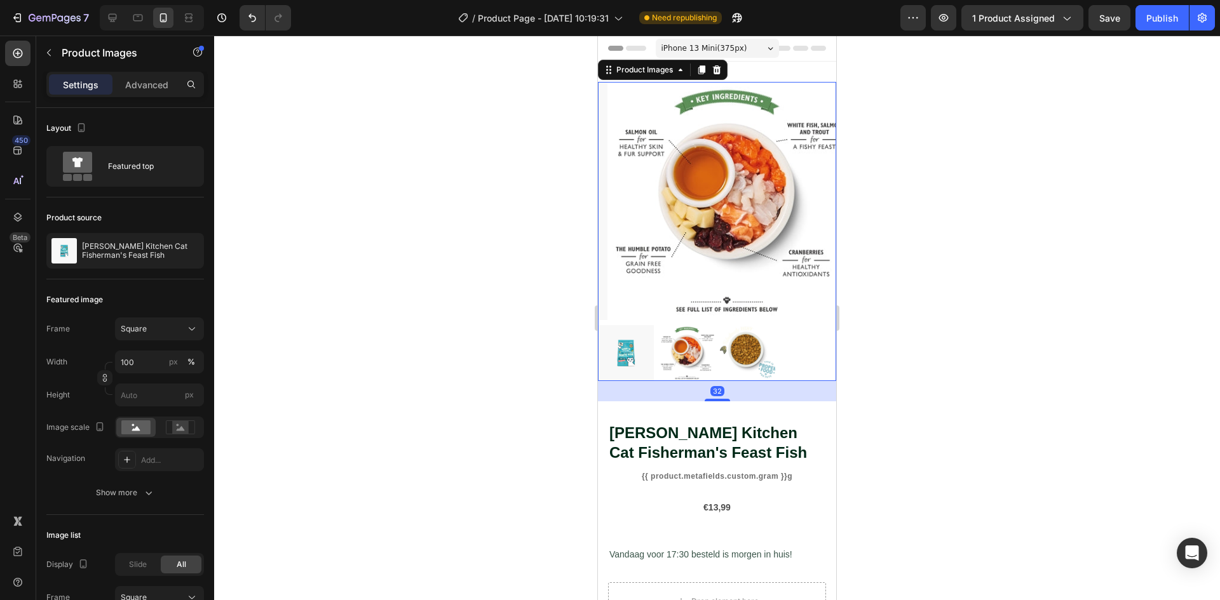
click at [730, 349] on img at bounding box center [748, 353] width 56 height 56
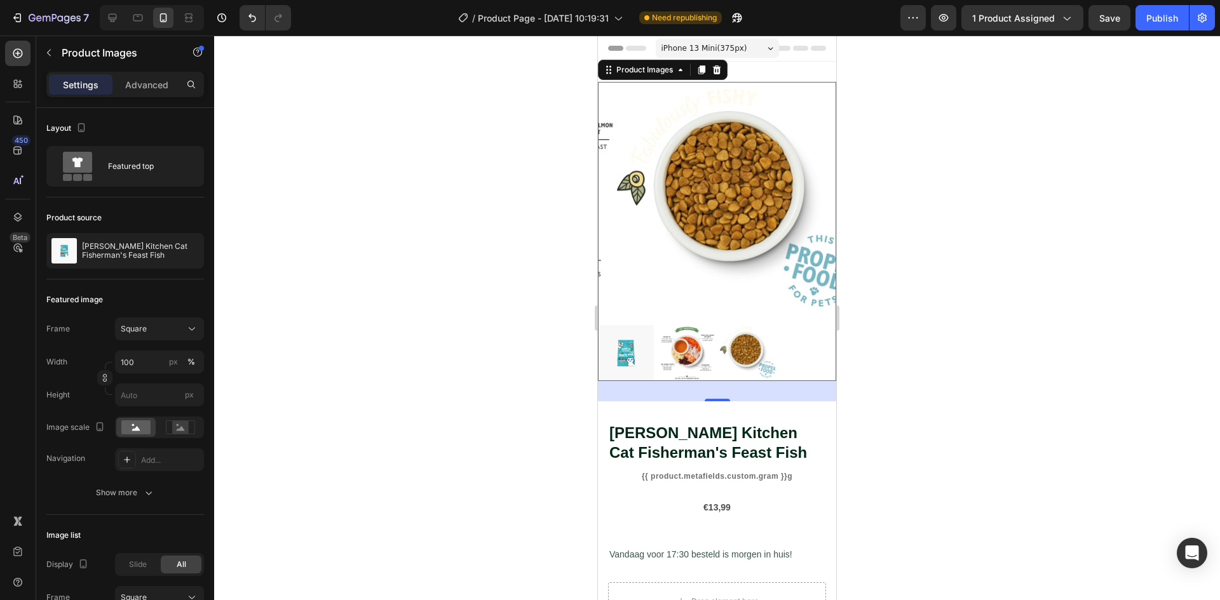
click at [404, 328] on div at bounding box center [717, 318] width 1006 height 565
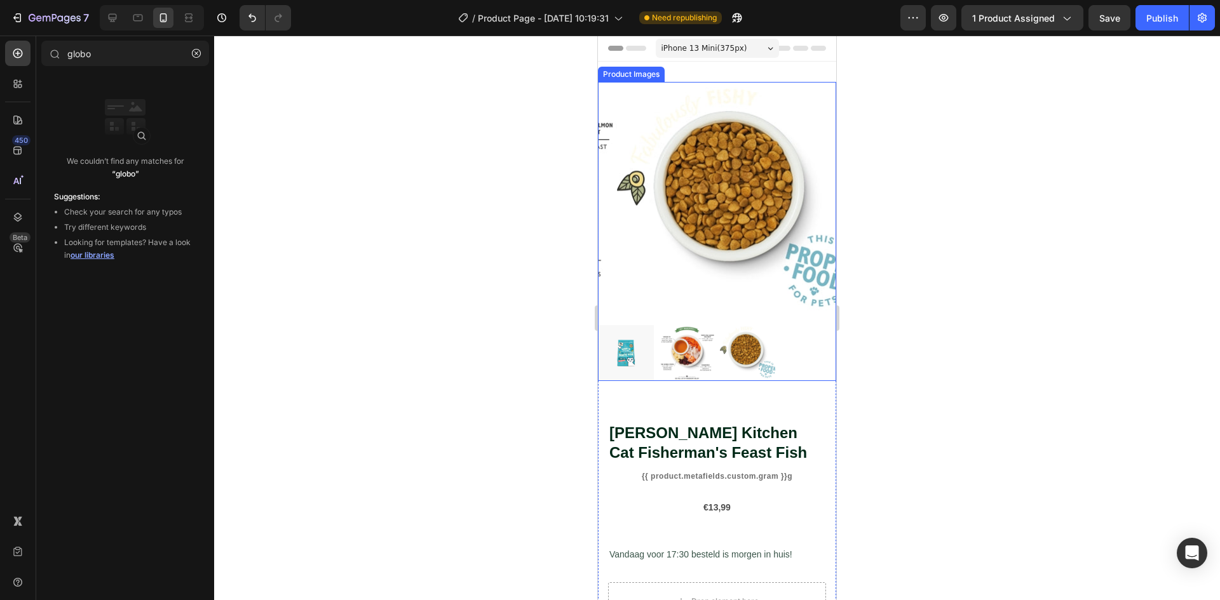
click at [642, 359] on img at bounding box center [626, 353] width 56 height 56
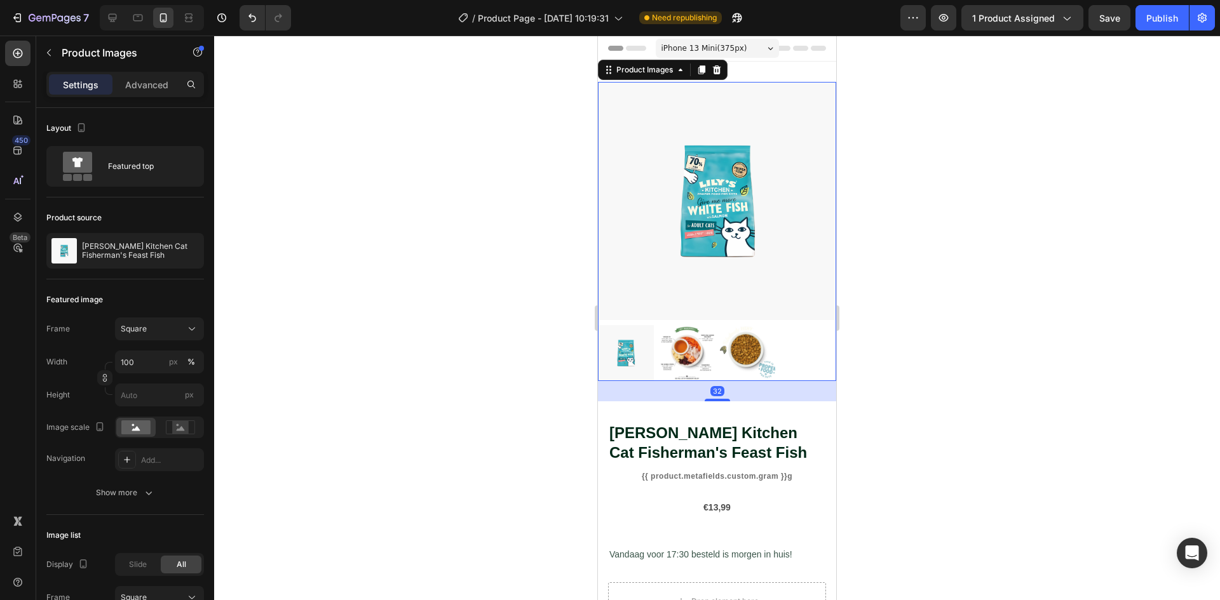
click at [547, 500] on div at bounding box center [717, 318] width 1006 height 565
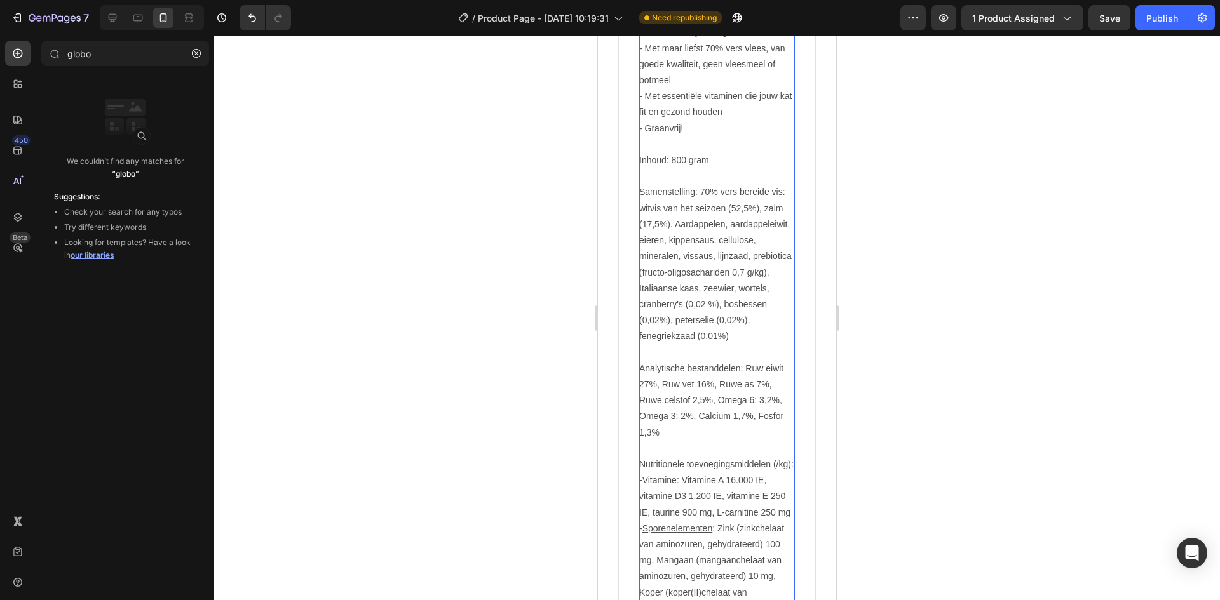
scroll to position [787, 0]
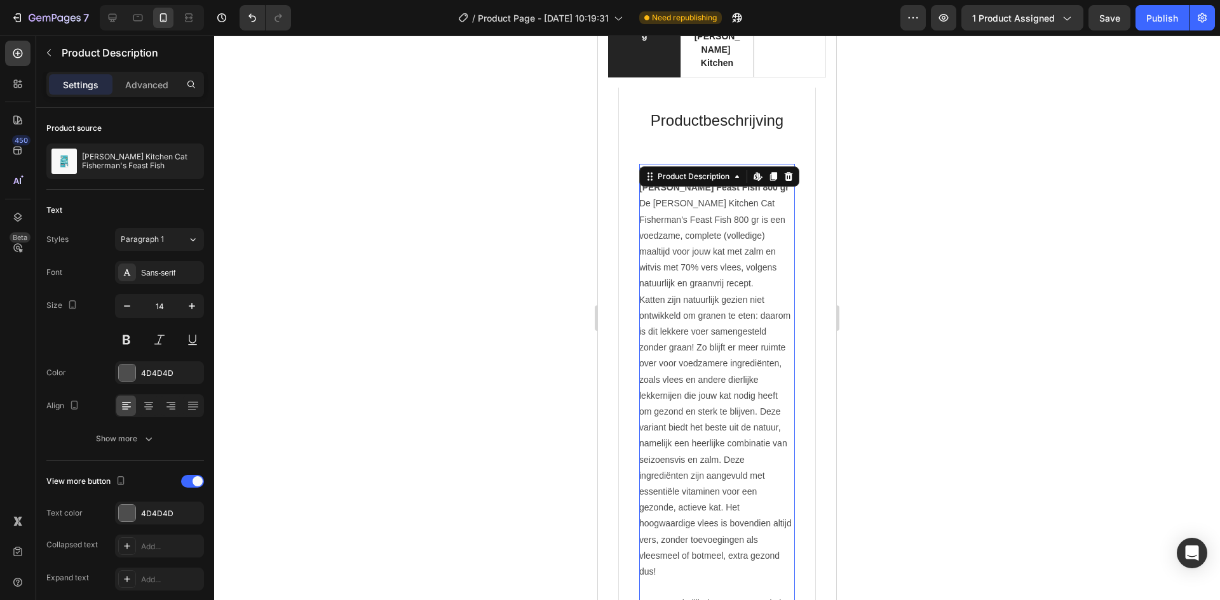
click at [369, 367] on div at bounding box center [717, 318] width 1006 height 565
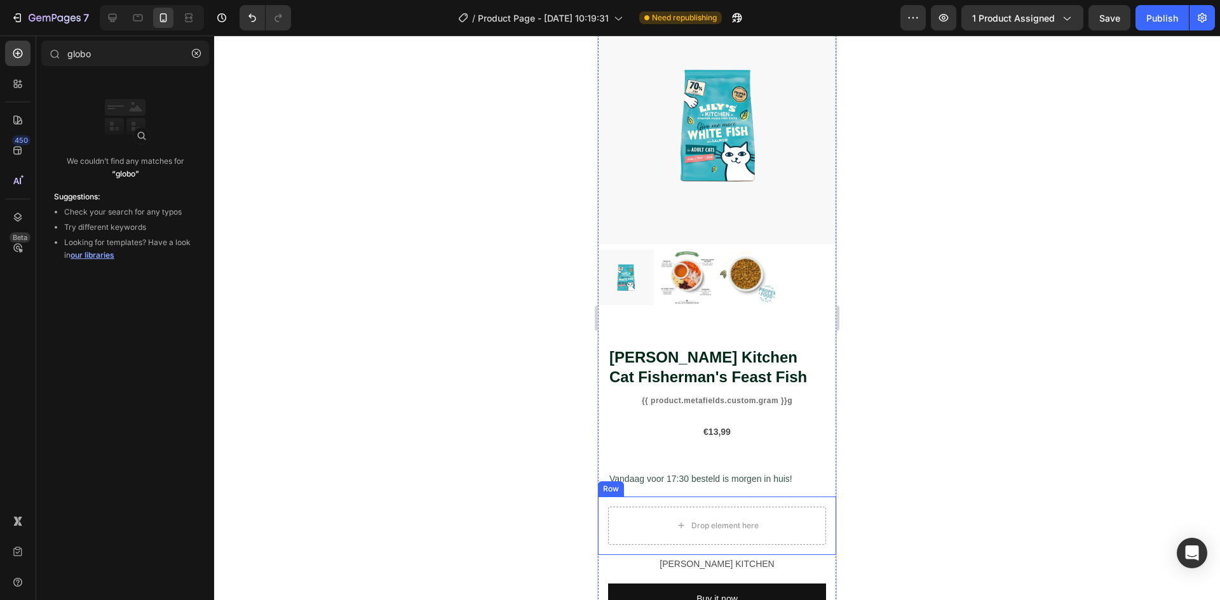
scroll to position [0, 0]
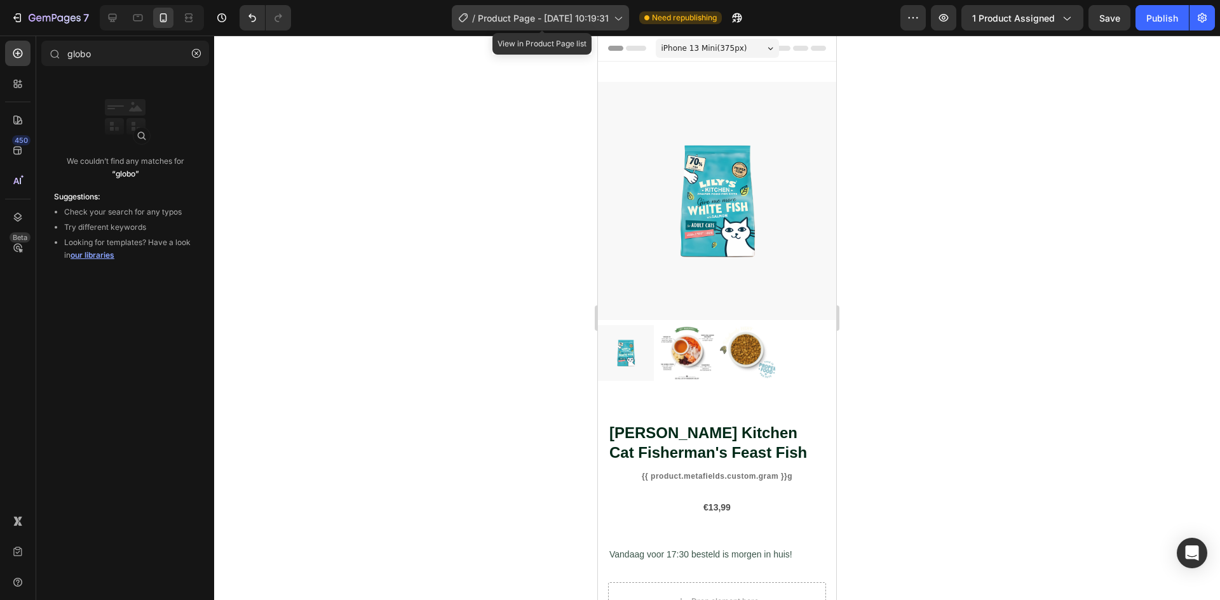
click at [559, 27] on div "/ Product Page - Sep 22, 10:19:31" at bounding box center [540, 17] width 177 height 25
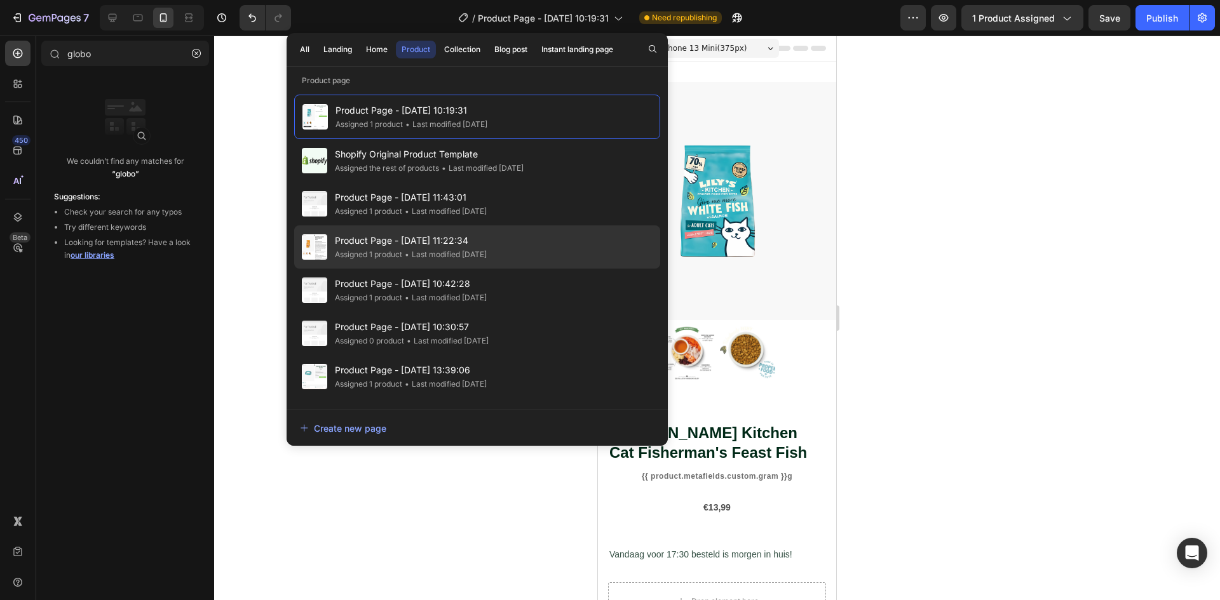
scroll to position [37, 0]
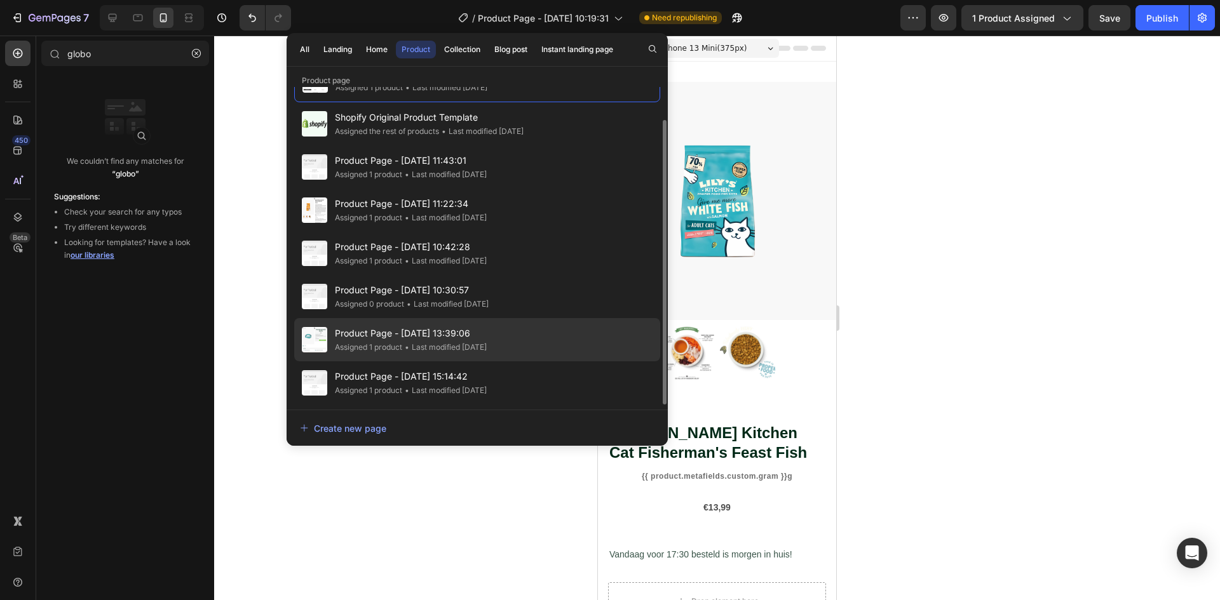
drag, startPoint x: 452, startPoint y: 358, endPoint x: 452, endPoint y: 349, distance: 9.5
drag, startPoint x: 452, startPoint y: 349, endPoint x: 452, endPoint y: 340, distance: 8.3
click at [452, 342] on div "• Last modified 11 days ago" at bounding box center [444, 347] width 84 height 13
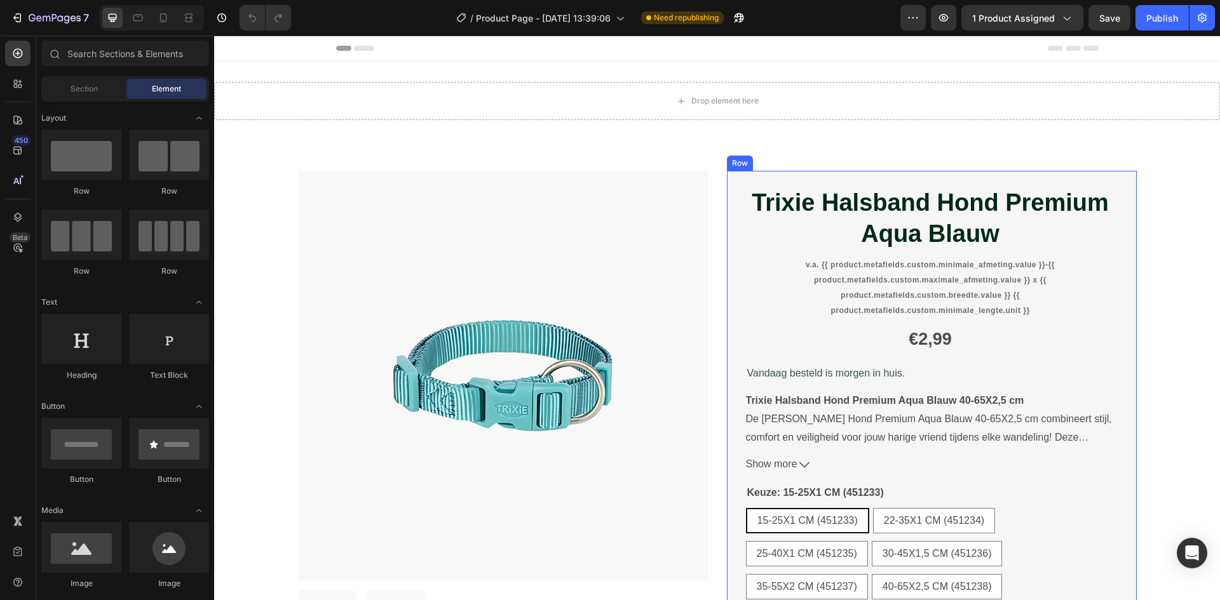
click at [734, 262] on div "Trixie Halsband Hond Premium Aqua Blauw Product Title v.a. {{ product.metafield…" at bounding box center [932, 415] width 410 height 488
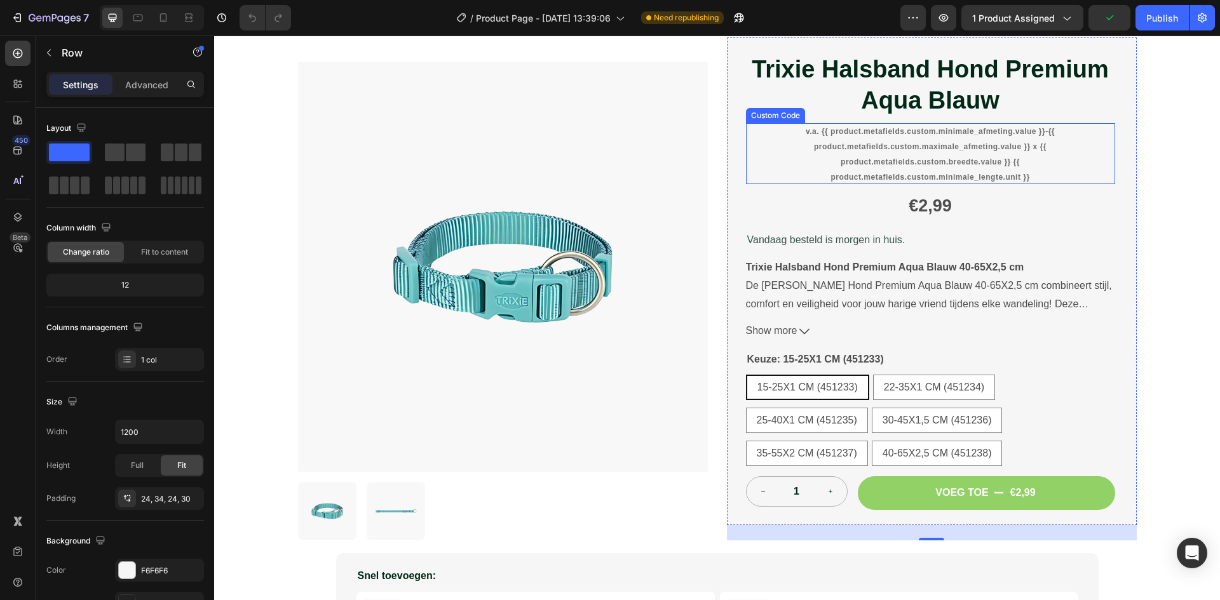
scroll to position [64, 0]
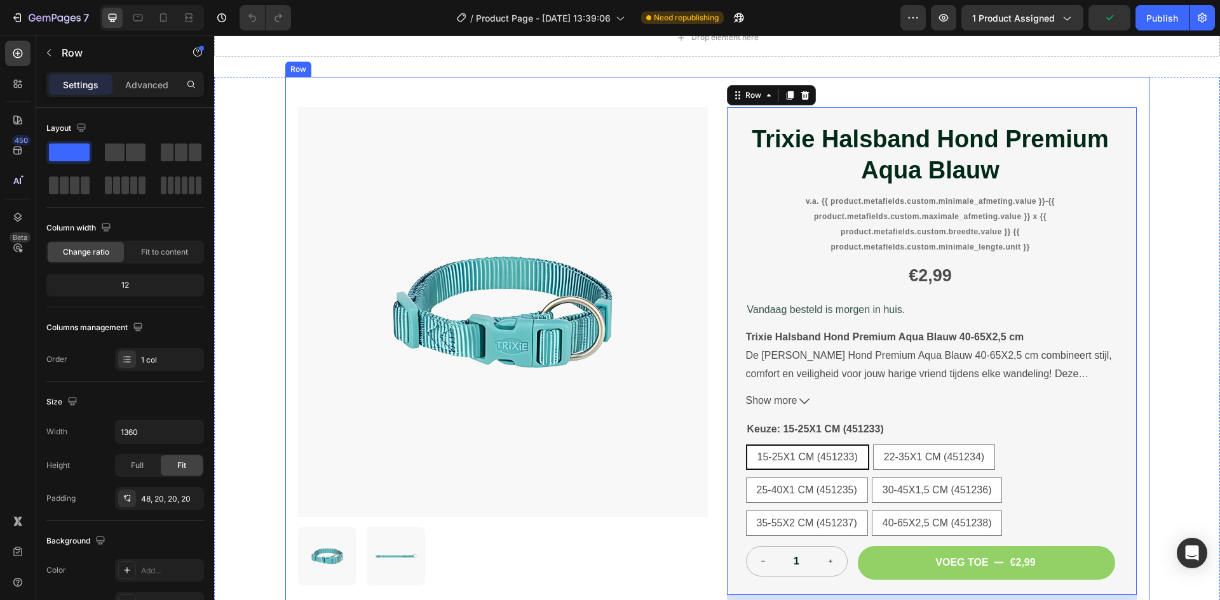
click at [1008, 79] on div "Product Images Trixie Halsband Hond Premium Aqua Blauw Product Title v.a. {{ pr…" at bounding box center [717, 350] width 864 height 546
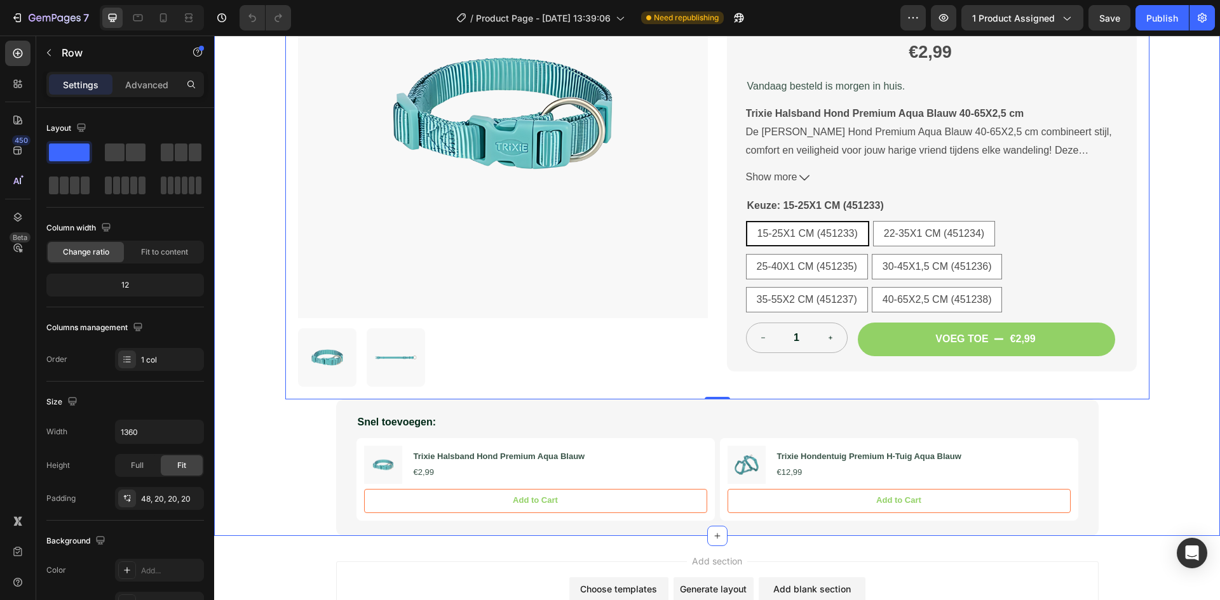
scroll to position [318, 0]
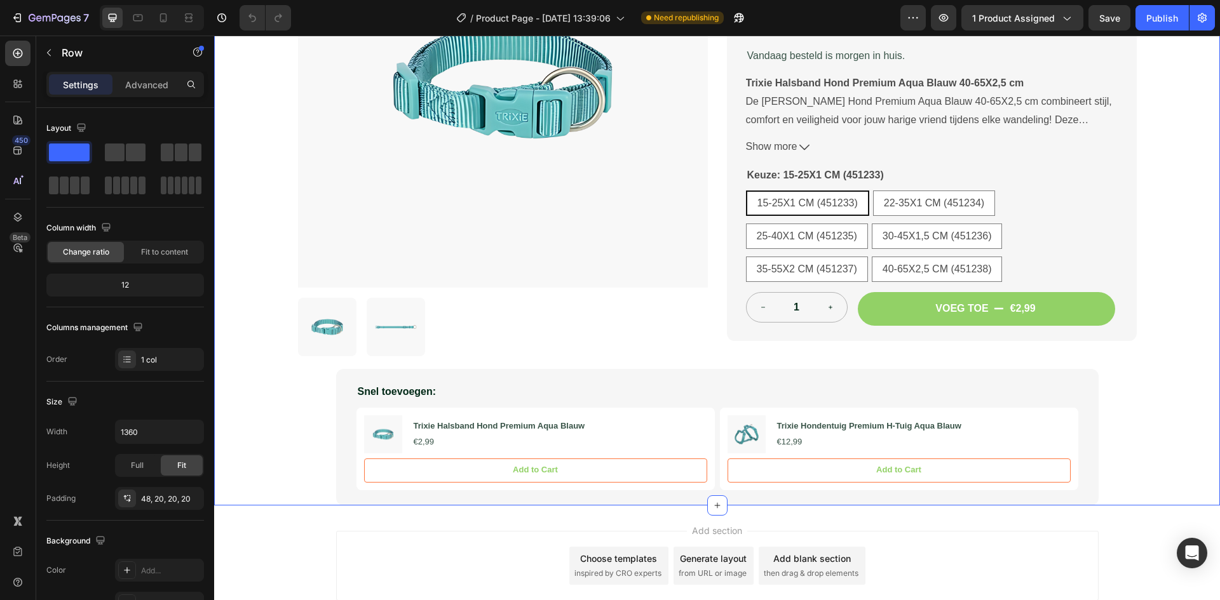
click at [1188, 227] on div "Product Images Trixie Halsband Hond Premium Aqua Blauw Product Title v.a. {{ pr…" at bounding box center [717, 164] width 1006 height 683
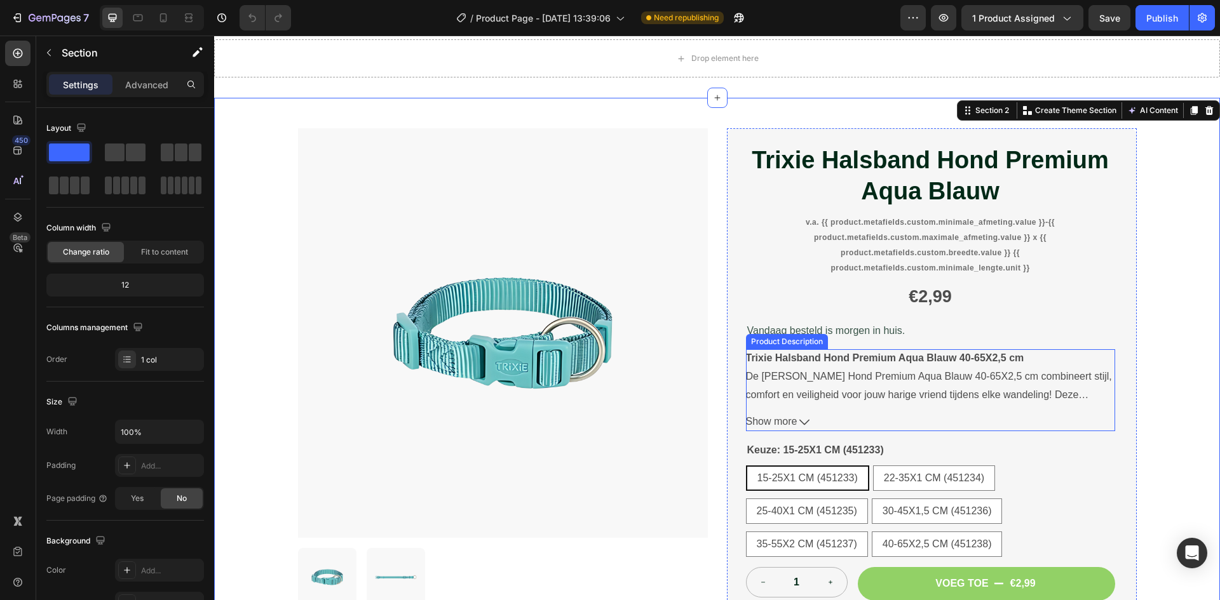
scroll to position [0, 0]
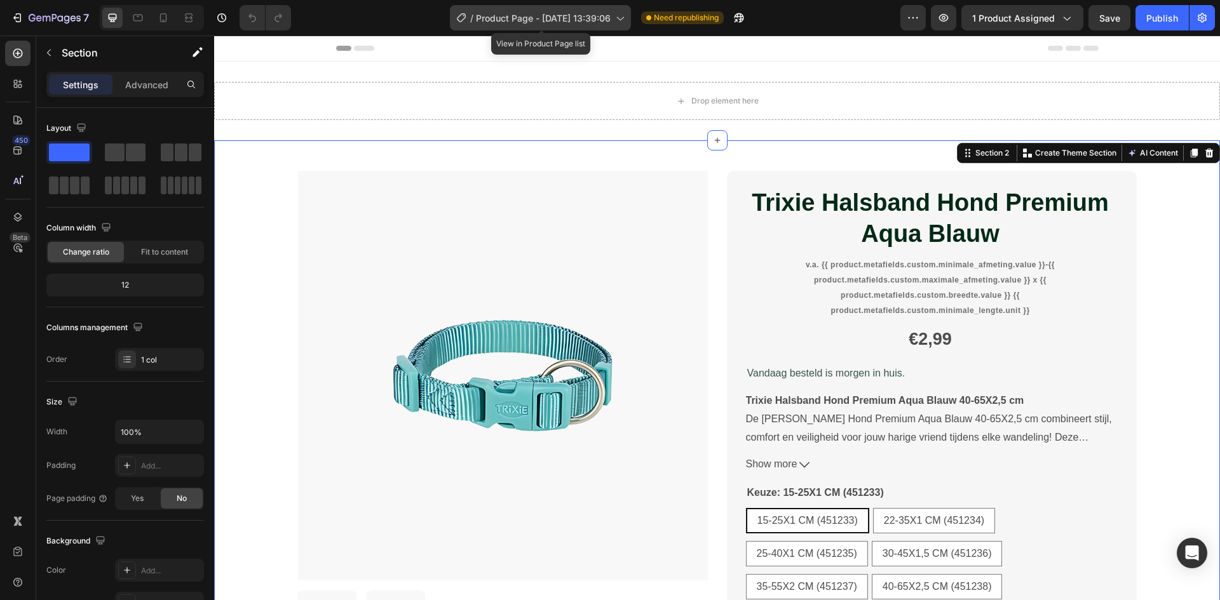
click at [582, 22] on span "Product Page - [DATE] 13:39:06" at bounding box center [543, 17] width 135 height 13
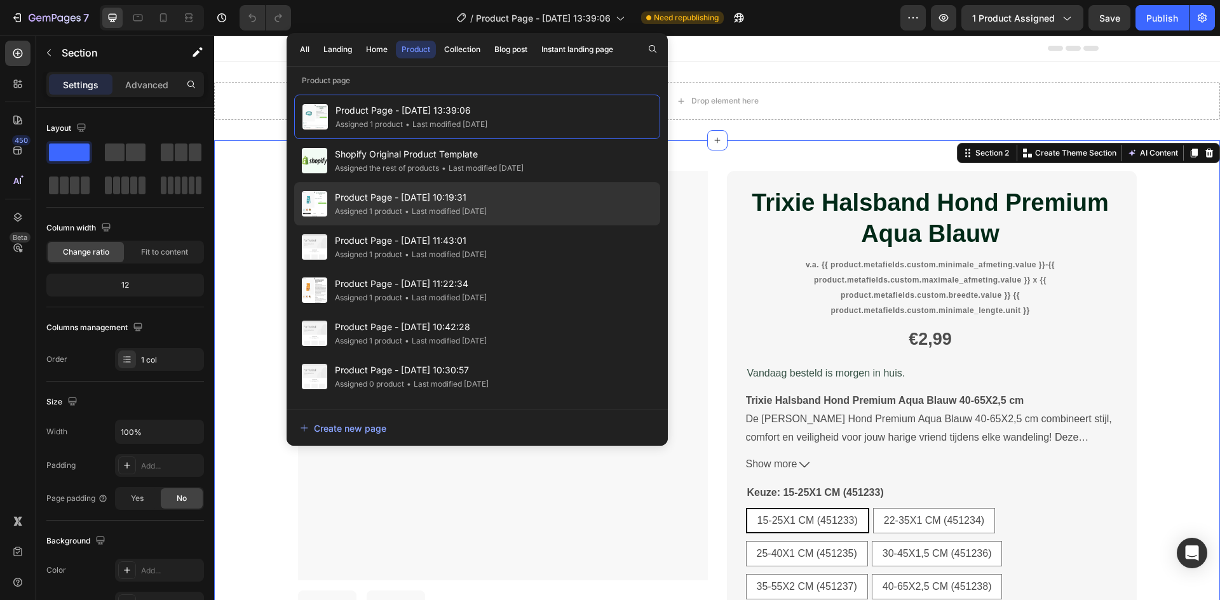
click at [605, 212] on div "Product Page - [DATE] 10:19:31 Assigned 1 product • Last modified [DATE]" at bounding box center [477, 203] width 366 height 43
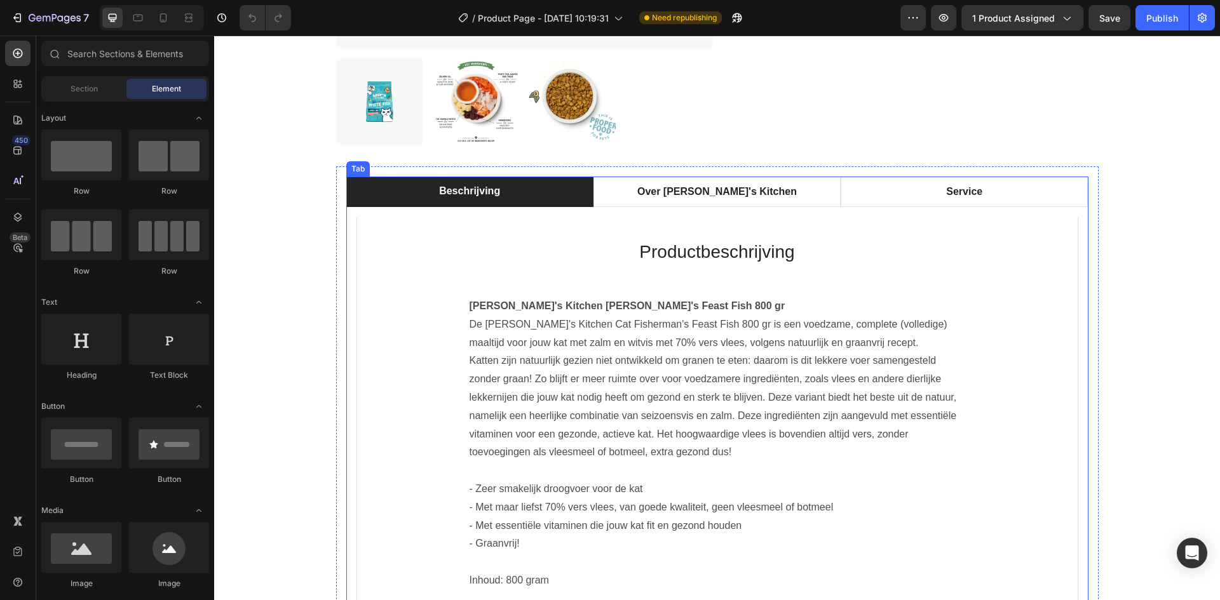
scroll to position [381, 0]
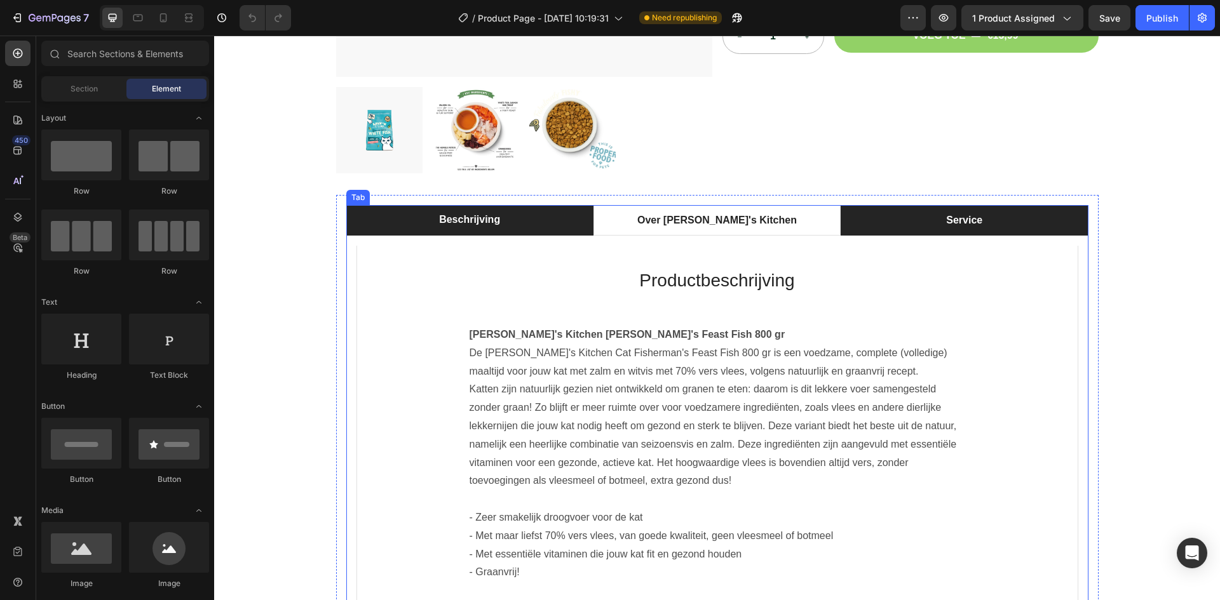
click at [1025, 226] on li "Service" at bounding box center [963, 220] width 247 height 30
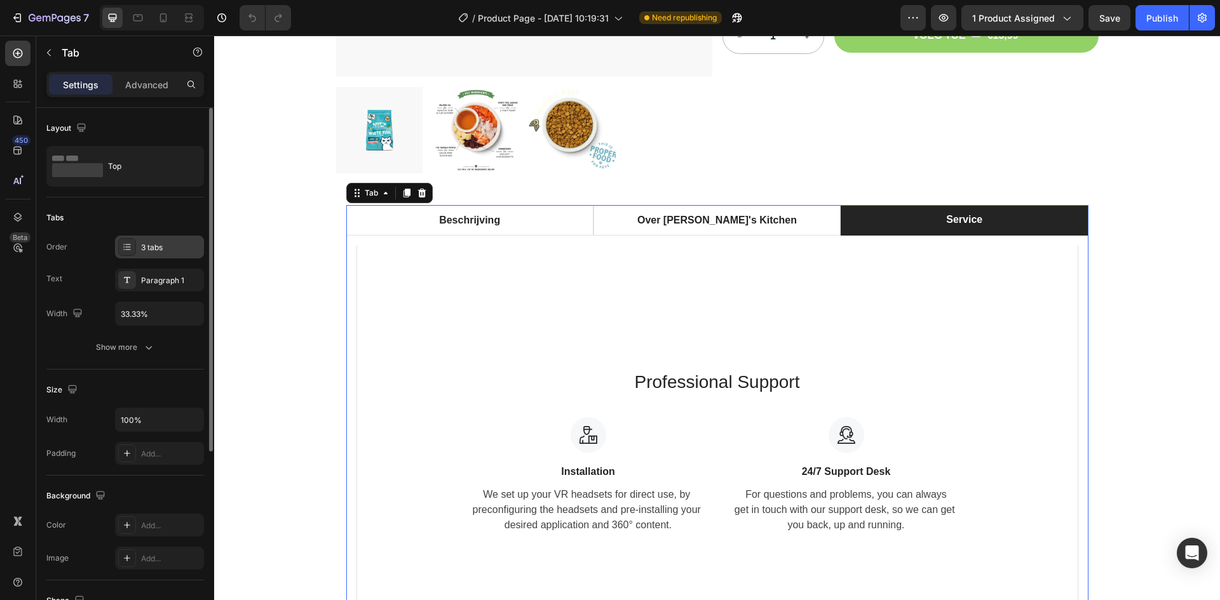
click at [135, 252] on div at bounding box center [127, 247] width 18 height 18
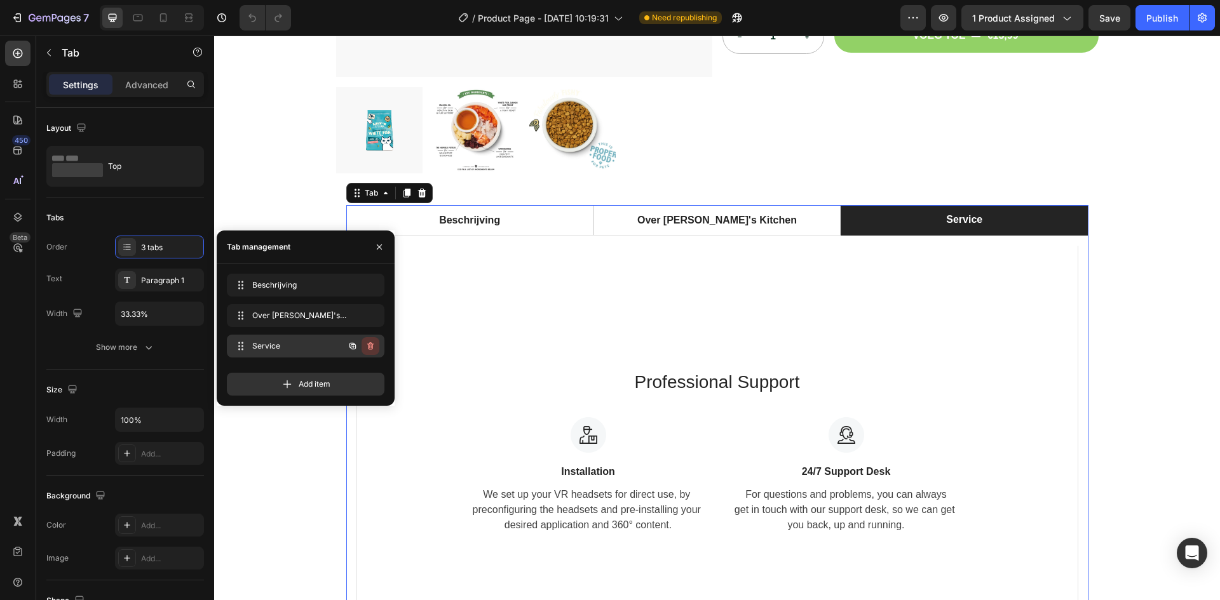
click at [374, 343] on icon "button" at bounding box center [370, 346] width 10 height 10
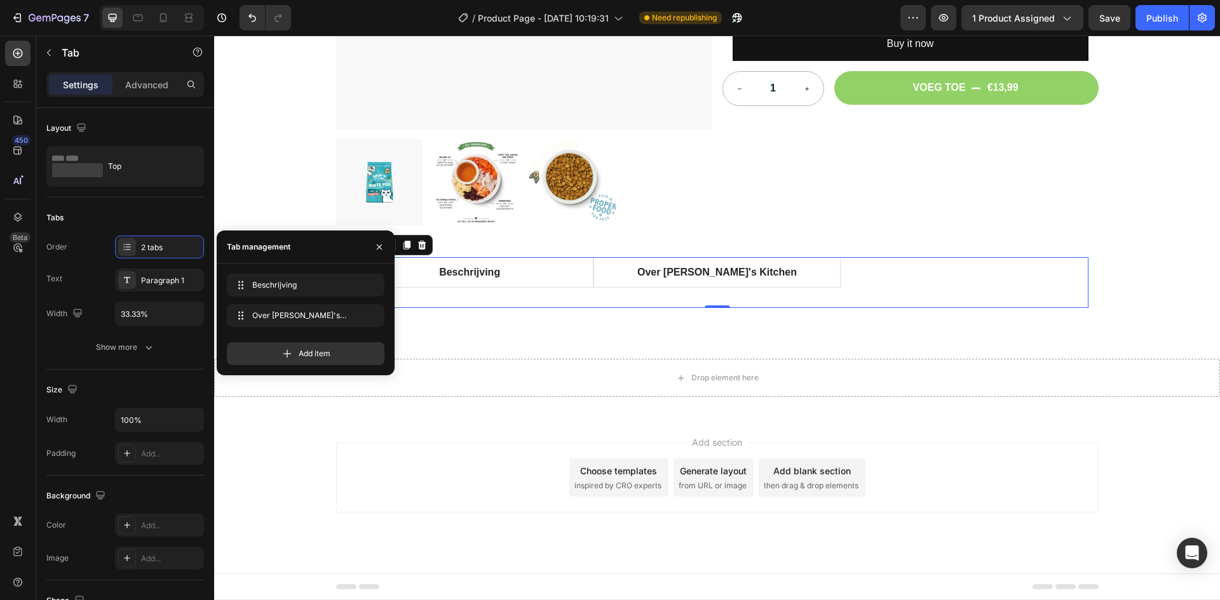
scroll to position [329, 0]
click at [381, 248] on icon "button" at bounding box center [379, 246] width 5 height 5
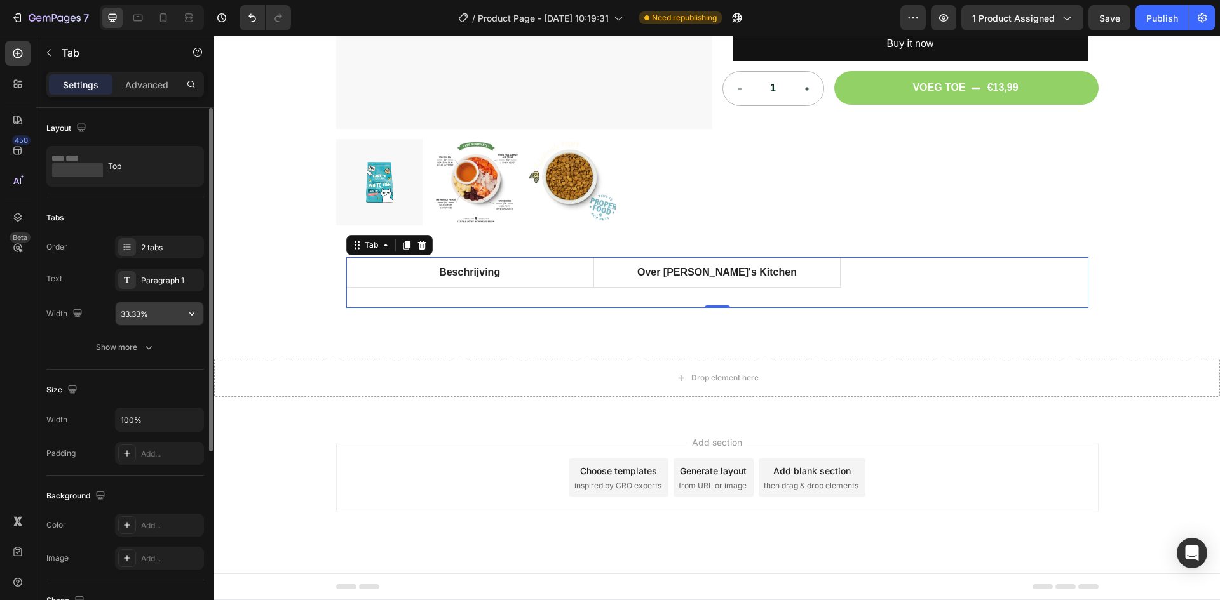
click at [131, 313] on input "33.33%" at bounding box center [160, 313] width 88 height 23
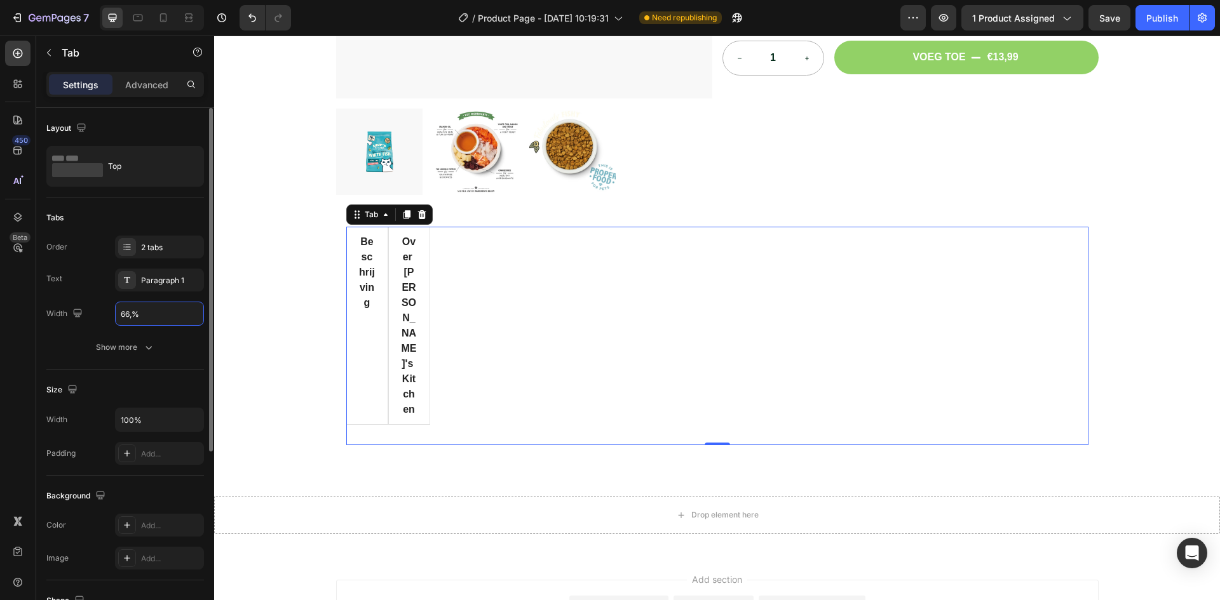
scroll to position [381, 0]
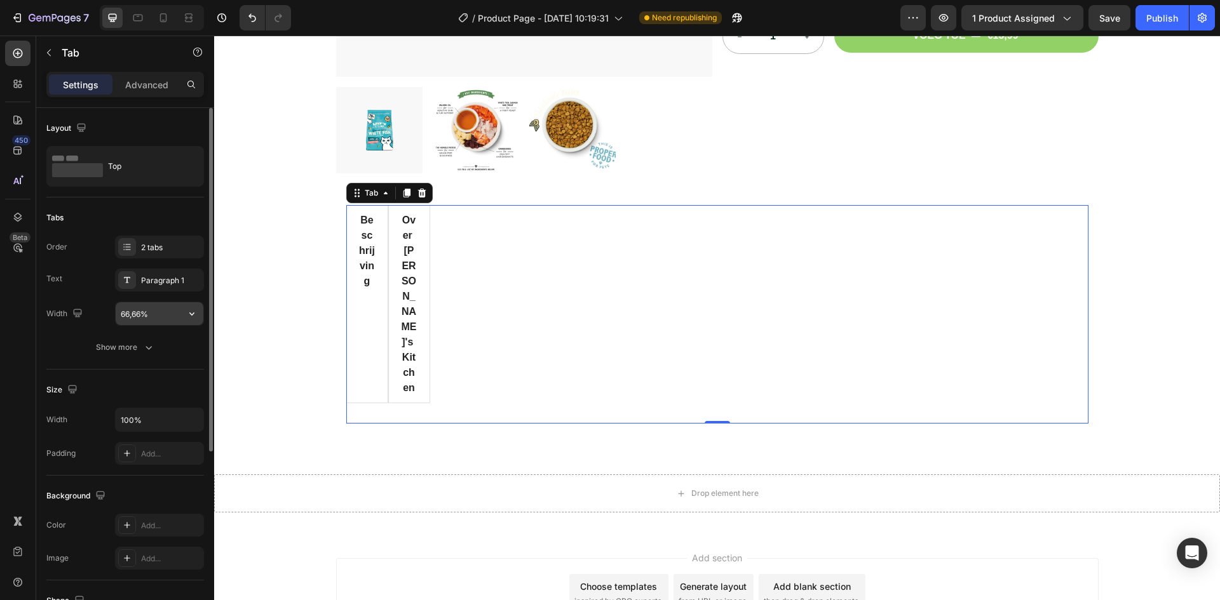
type input "66"
click at [142, 314] on input "66" at bounding box center [160, 313] width 88 height 23
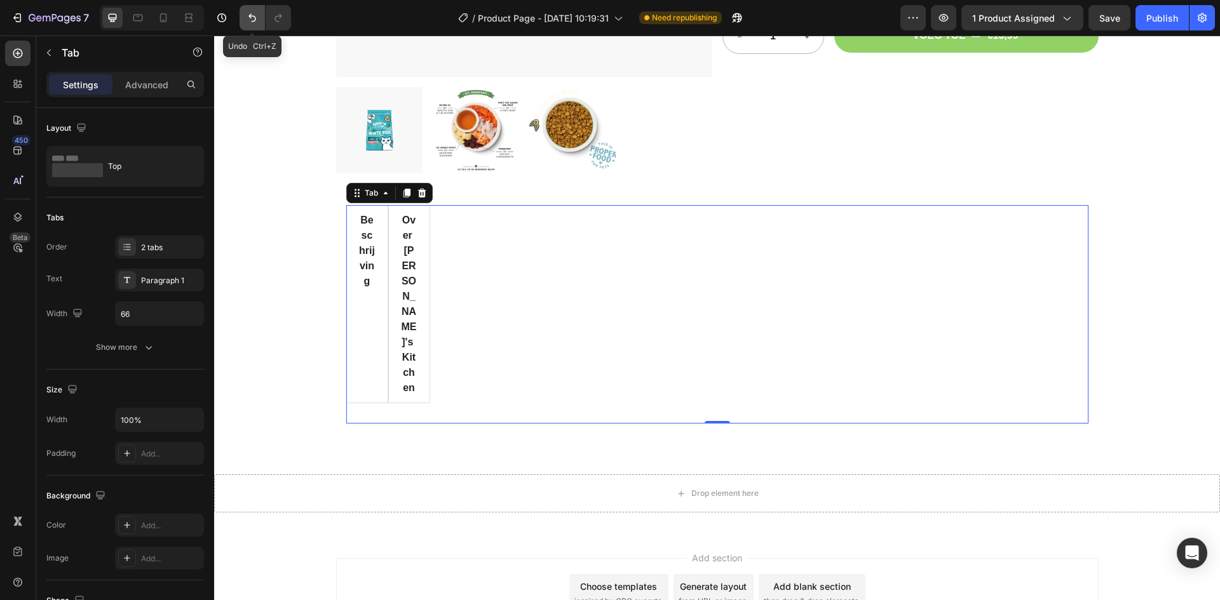
click at [245, 21] on button "Undo/Redo" at bounding box center [251, 17] width 25 height 25
type input "33.33%"
click at [245, 21] on button "Undo/Redo" at bounding box center [251, 17] width 25 height 25
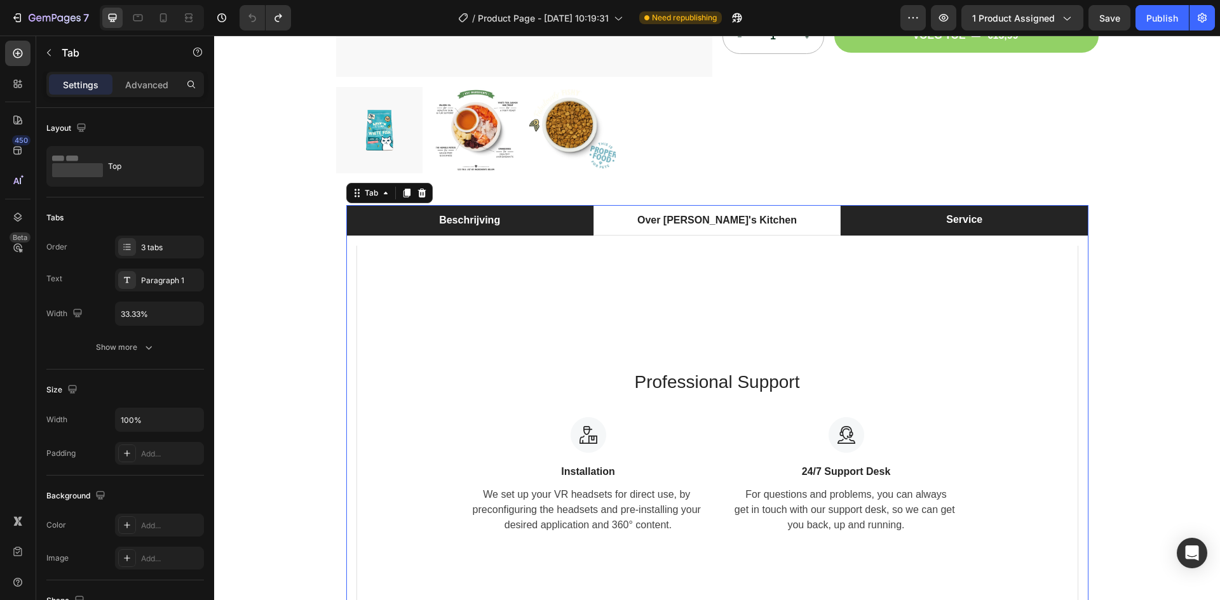
click at [535, 228] on li "Beschrijving" at bounding box center [469, 220] width 247 height 30
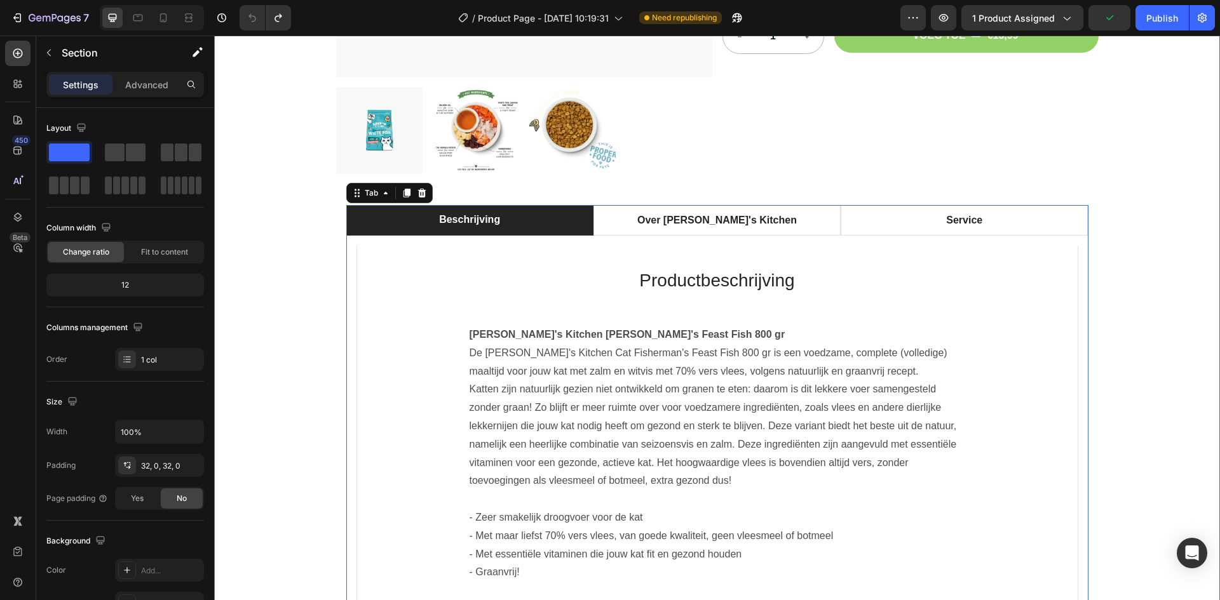
click at [1169, 296] on div "Product Images Lily's Kitchen Cat Fisherman's Feast Fish Product Title {{ produ…" at bounding box center [717, 323] width 1006 height 1244
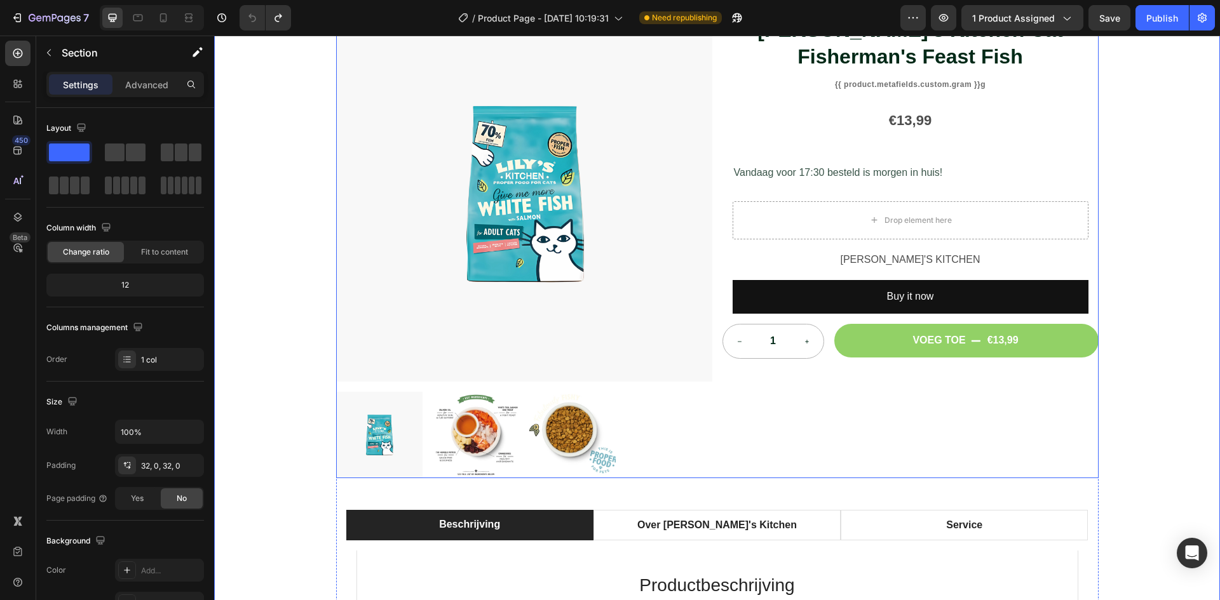
scroll to position [0, 0]
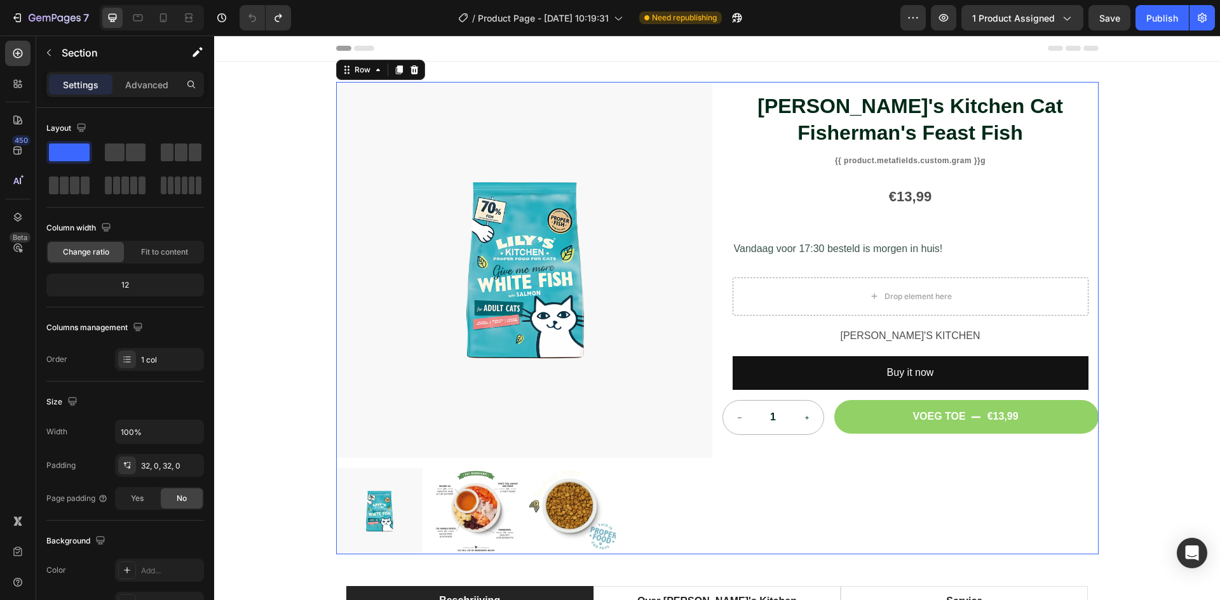
click at [832, 523] on div "Lily's Kitchen Cat Fisherman's Feast Fish Product Title {{ product.metafields.c…" at bounding box center [910, 318] width 376 height 473
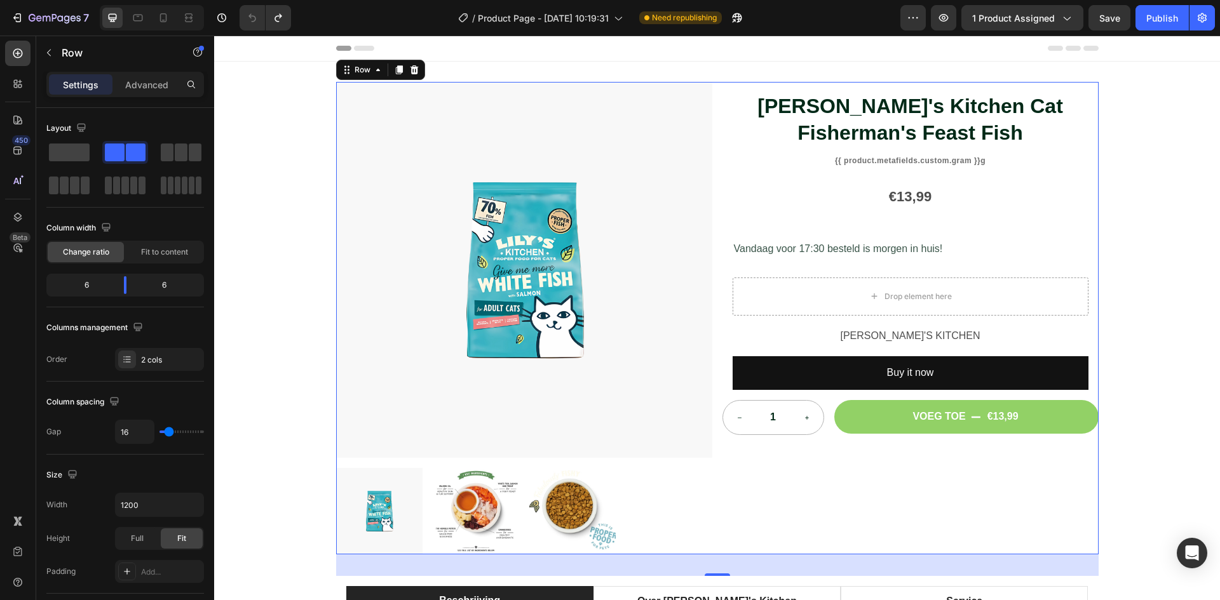
click at [806, 441] on div "Lily's Kitchen Cat Fisherman's Feast Fish Product Title {{ product.metafields.c…" at bounding box center [910, 318] width 376 height 473
click at [828, 440] on div "Lily's Kitchen Cat Fisherman's Feast Fish Product Title {{ product.metafields.c…" at bounding box center [910, 318] width 376 height 473
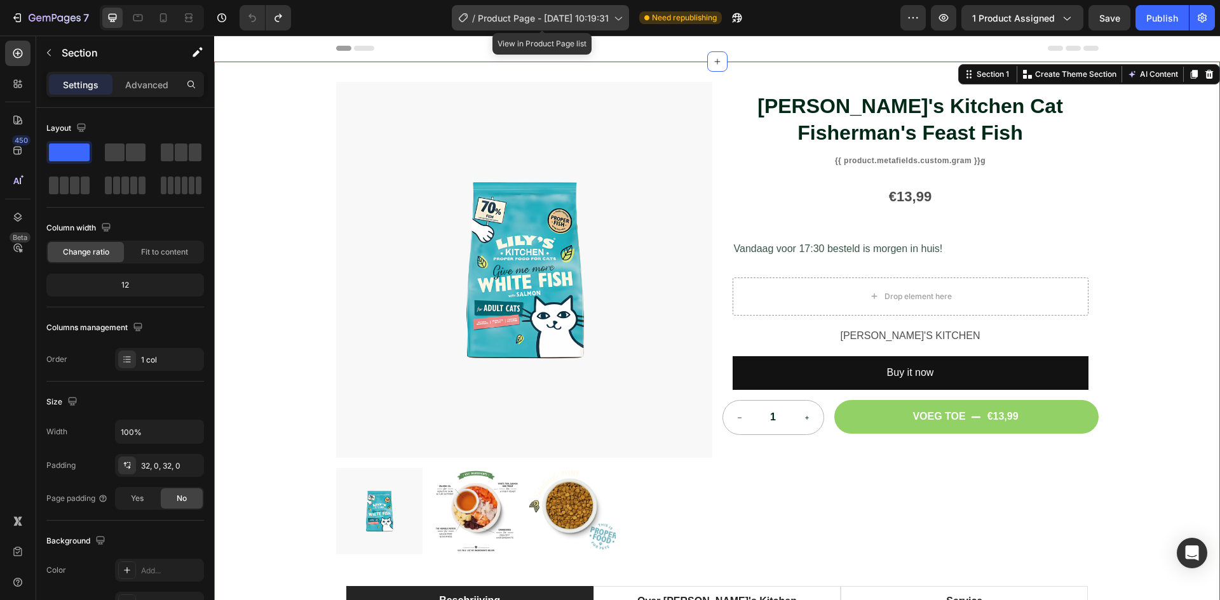
click at [595, 24] on span "Product Page - Sep 22, 10:19:31" at bounding box center [543, 17] width 131 height 13
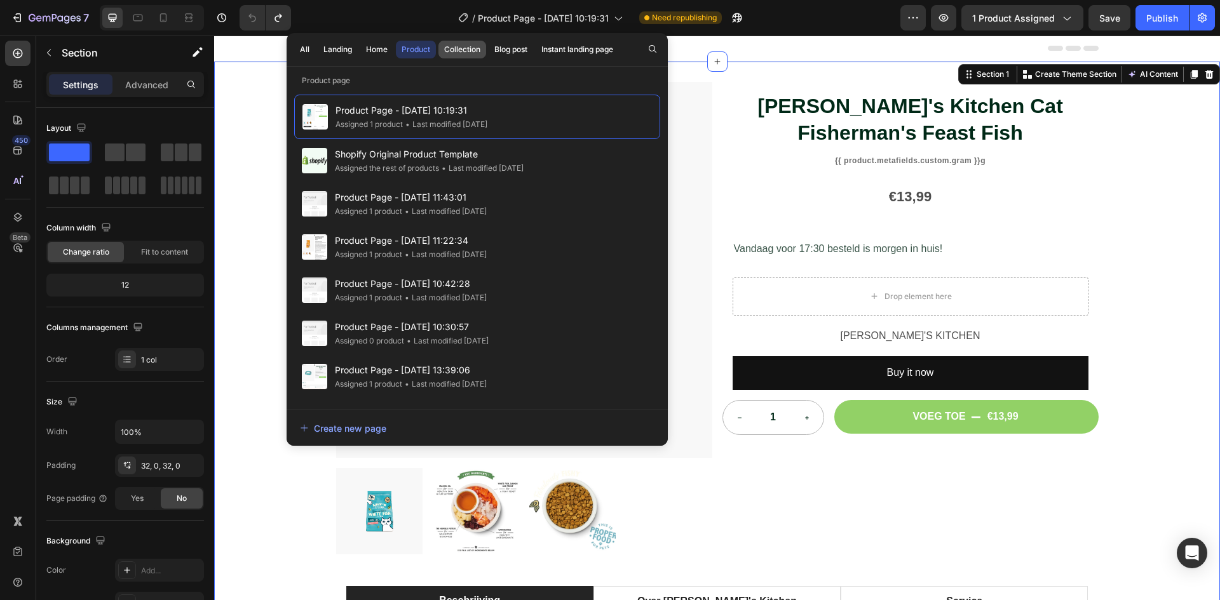
click at [471, 41] on button "Collection" at bounding box center [462, 50] width 48 height 18
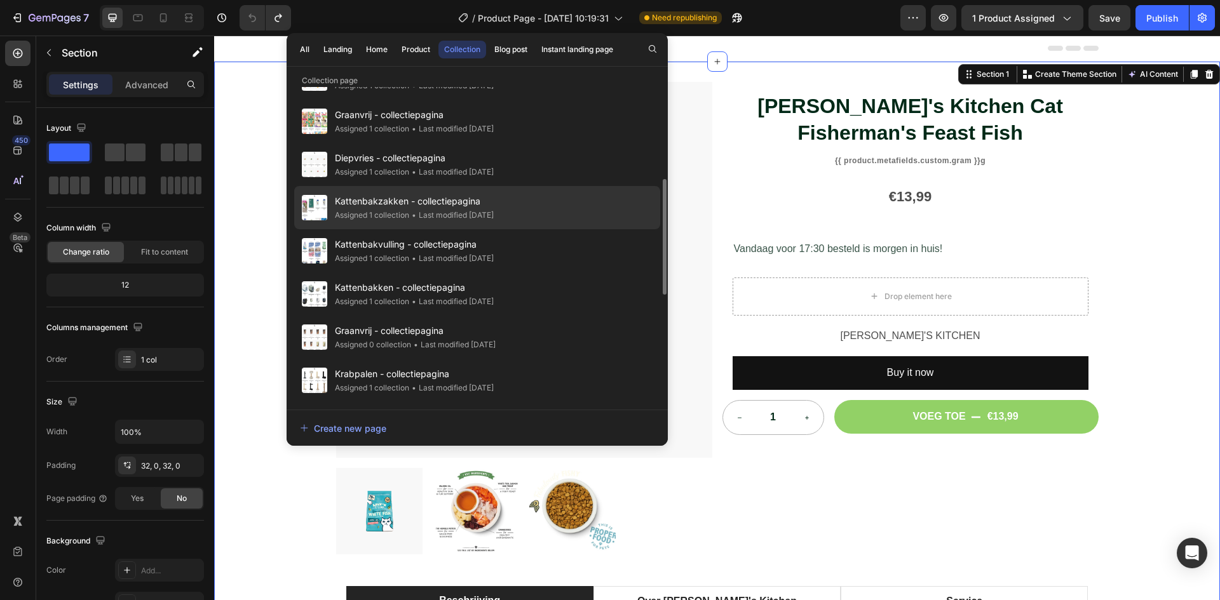
scroll to position [445, 0]
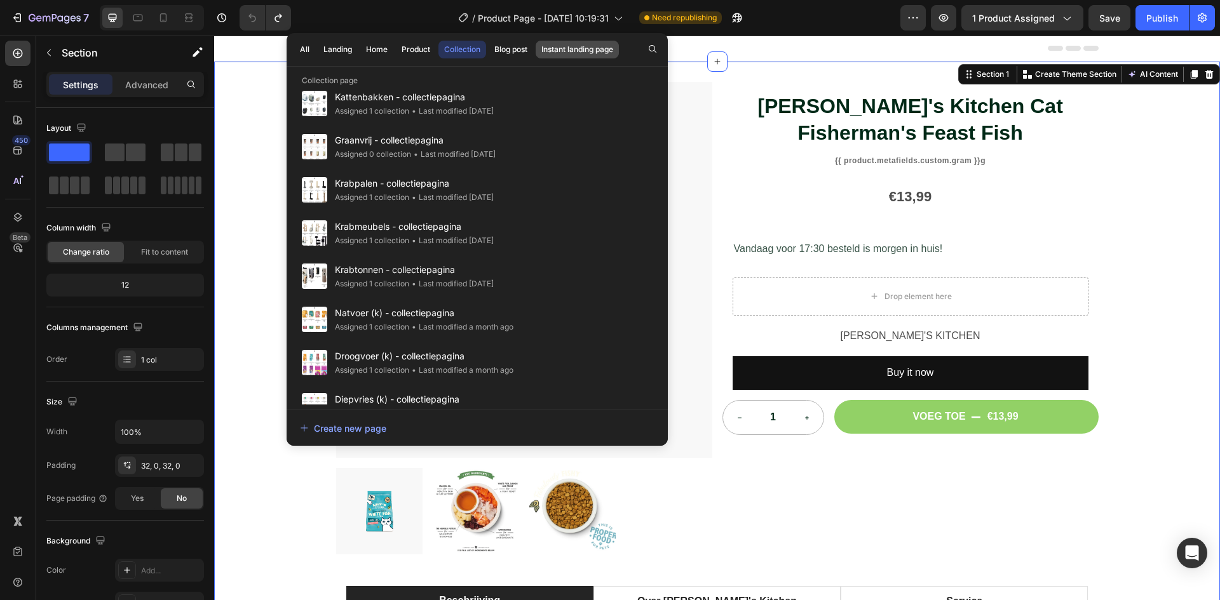
click at [582, 55] on div "Instant landing page" at bounding box center [577, 49] width 72 height 11
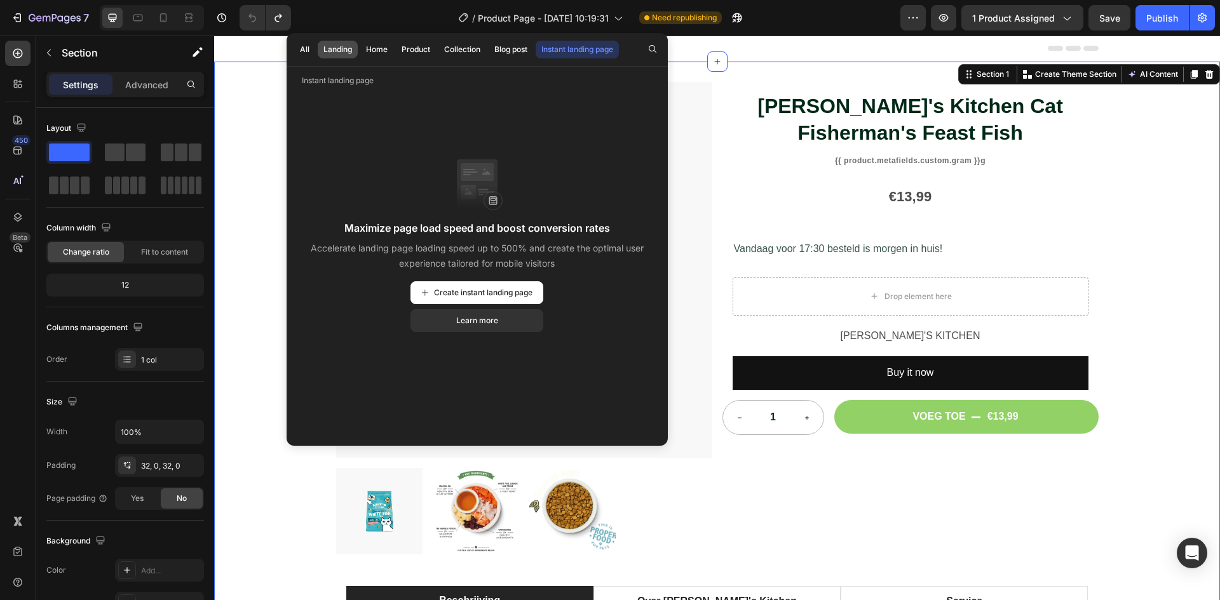
click at [331, 51] on div "Landing" at bounding box center [337, 49] width 29 height 11
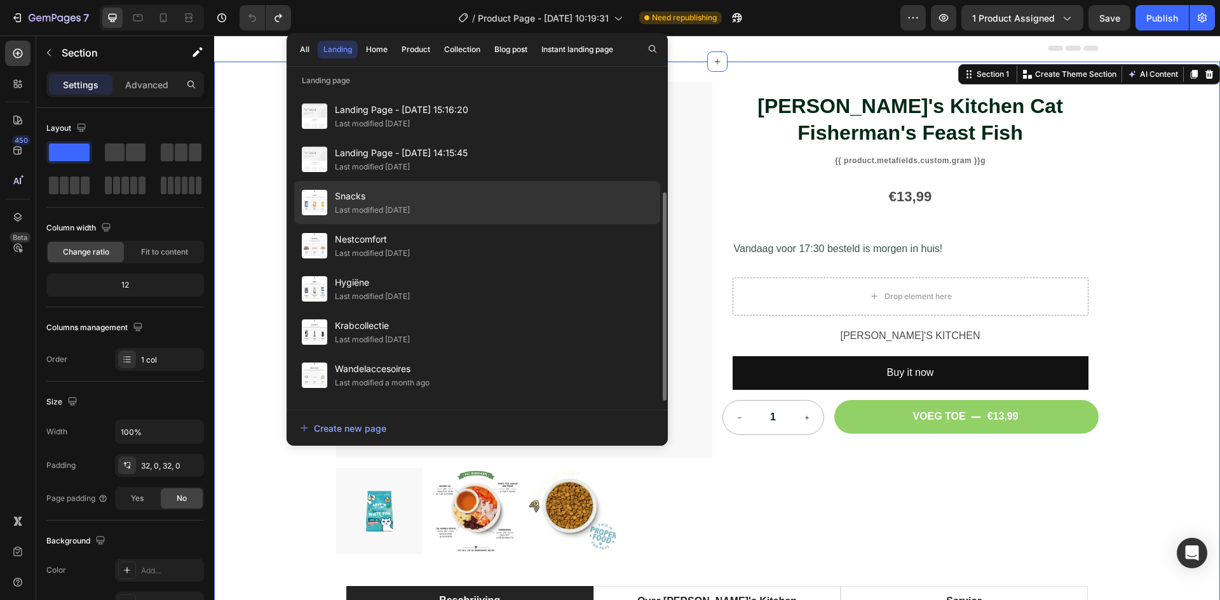
scroll to position [64, 0]
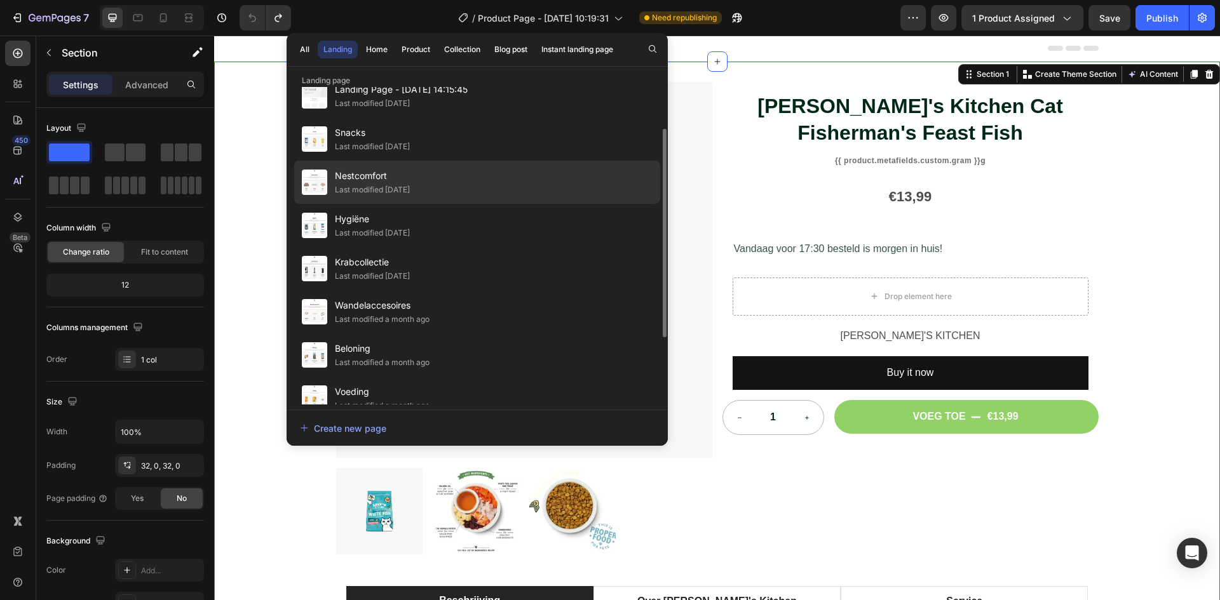
click at [363, 170] on span "Nestcomfort" at bounding box center [372, 175] width 75 height 15
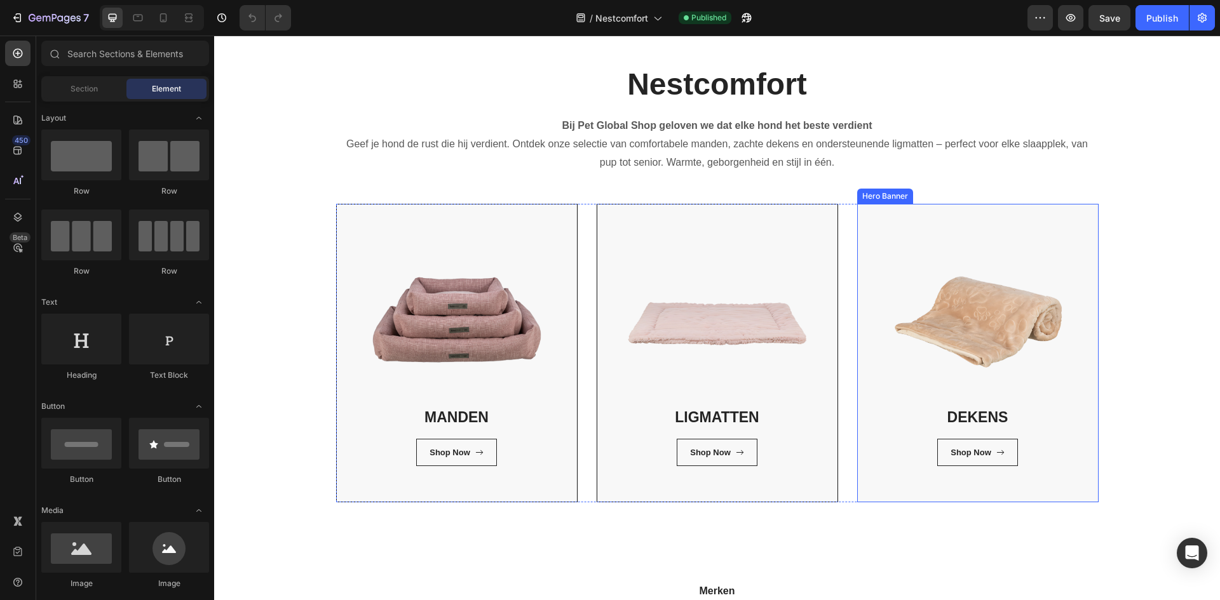
scroll to position [64, 0]
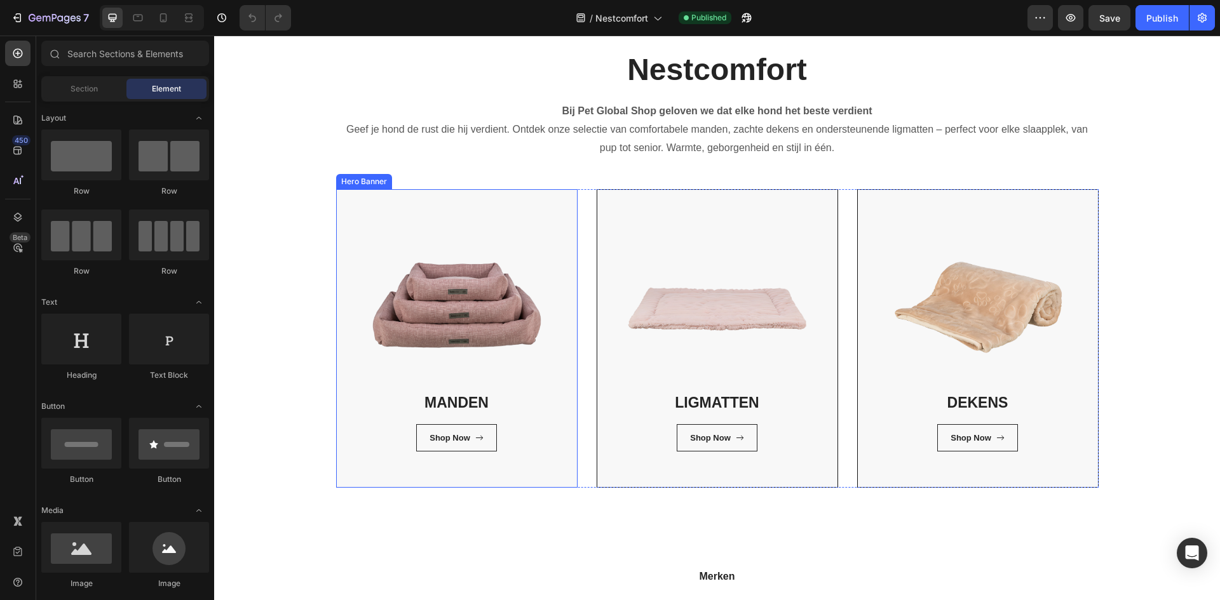
click at [523, 480] on div "MANDEN Heading Shop Now Button Row Row" at bounding box center [457, 338] width 240 height 297
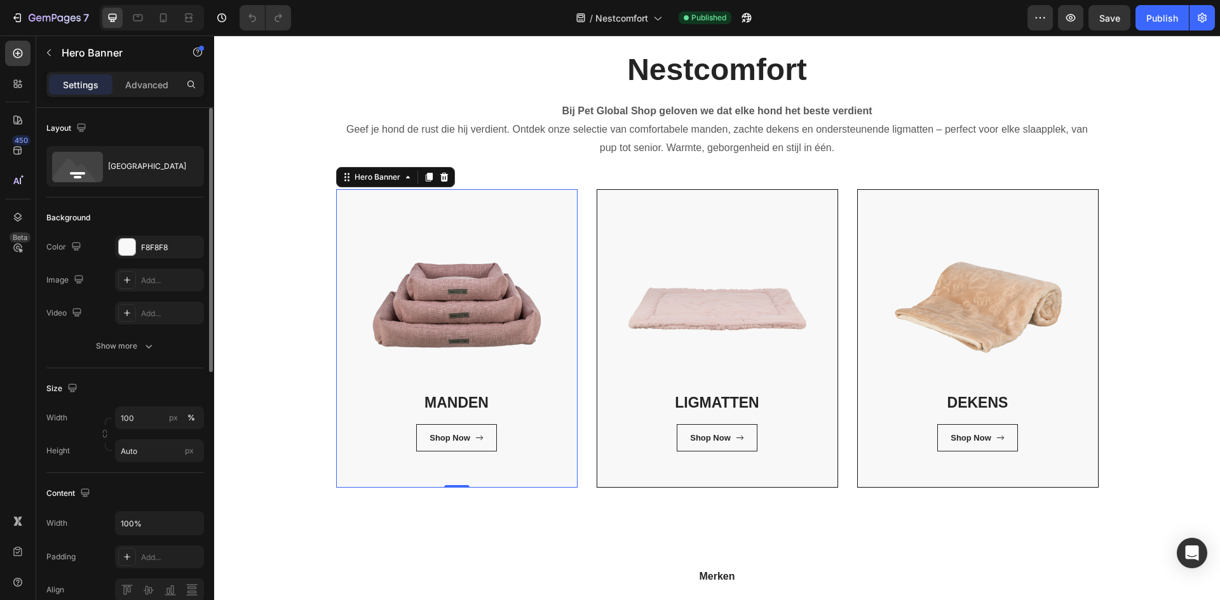
scroll to position [381, 0]
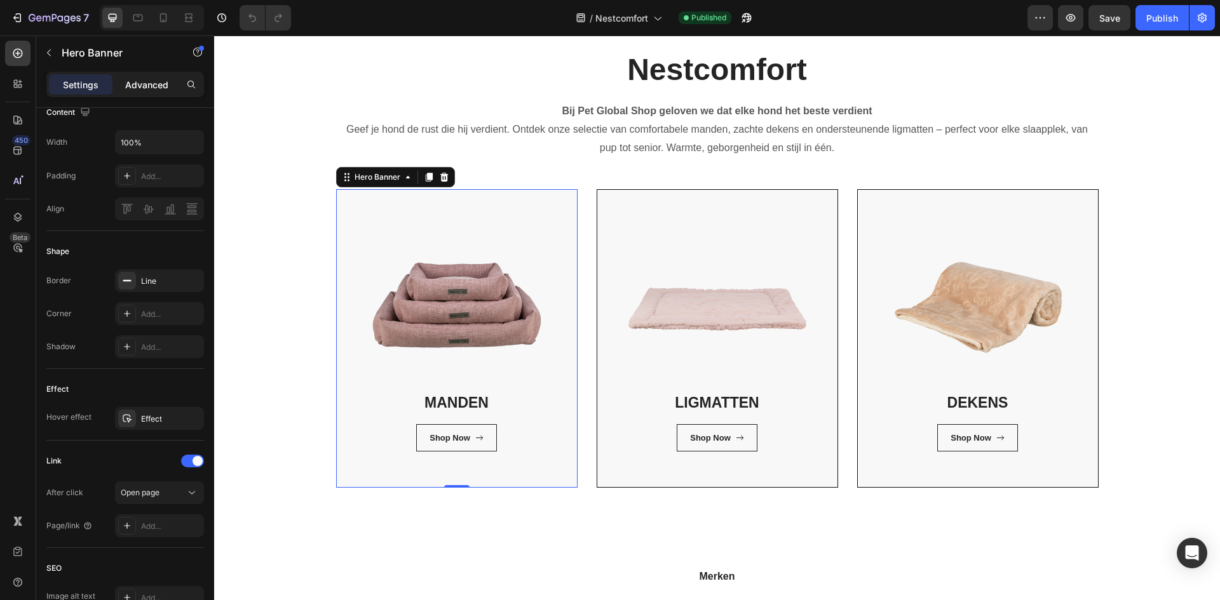
click at [138, 81] on p "Advanced" at bounding box center [146, 84] width 43 height 13
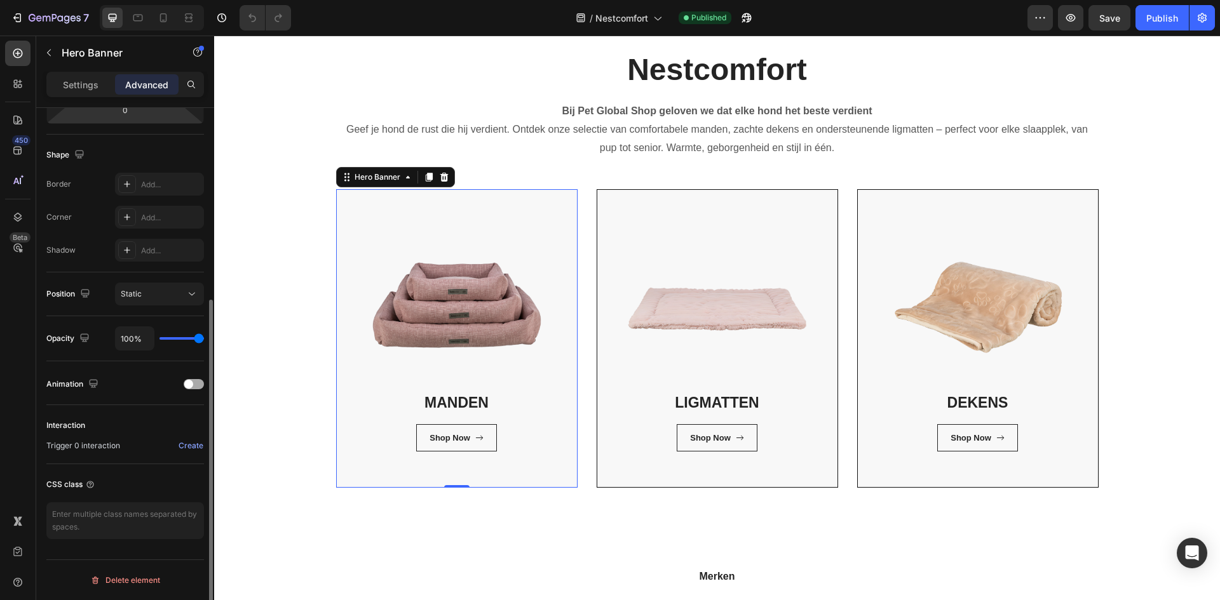
click at [187, 382] on span at bounding box center [188, 384] width 9 height 9
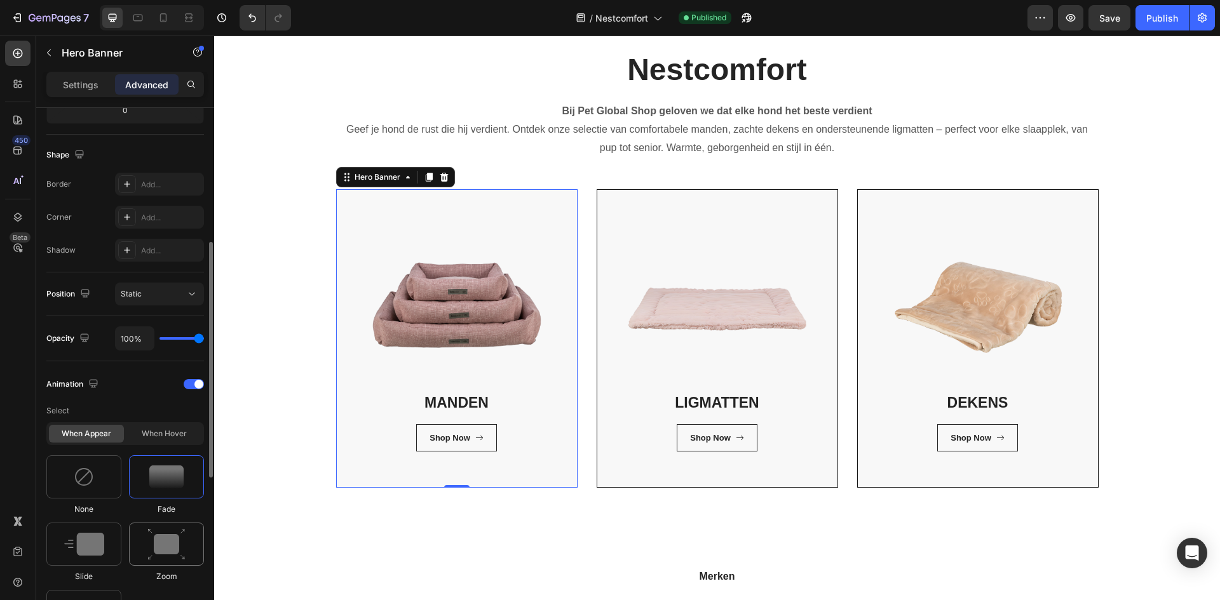
scroll to position [427, 0]
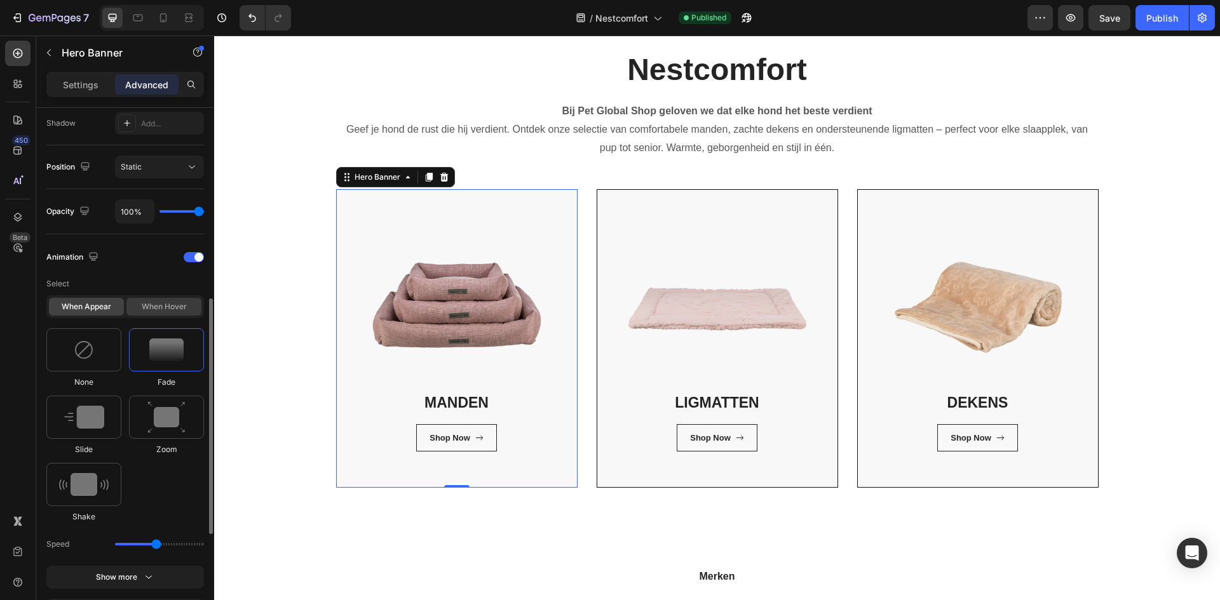
click at [176, 302] on div "When hover" at bounding box center [163, 307] width 75 height 18
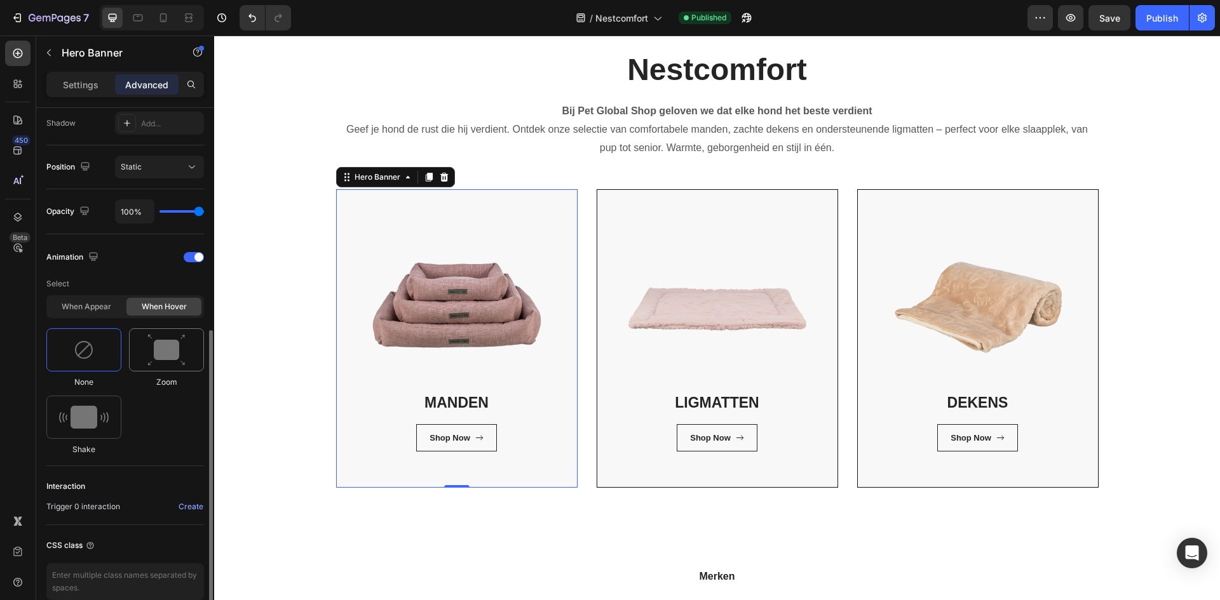
click at [154, 355] on img at bounding box center [166, 350] width 38 height 32
click at [90, 344] on img at bounding box center [84, 350] width 20 height 20
click at [185, 263] on div "Animation" at bounding box center [125, 257] width 158 height 20
click at [192, 259] on div at bounding box center [194, 257] width 20 height 10
click at [192, 135] on div "Add..." at bounding box center [159, 123] width 89 height 23
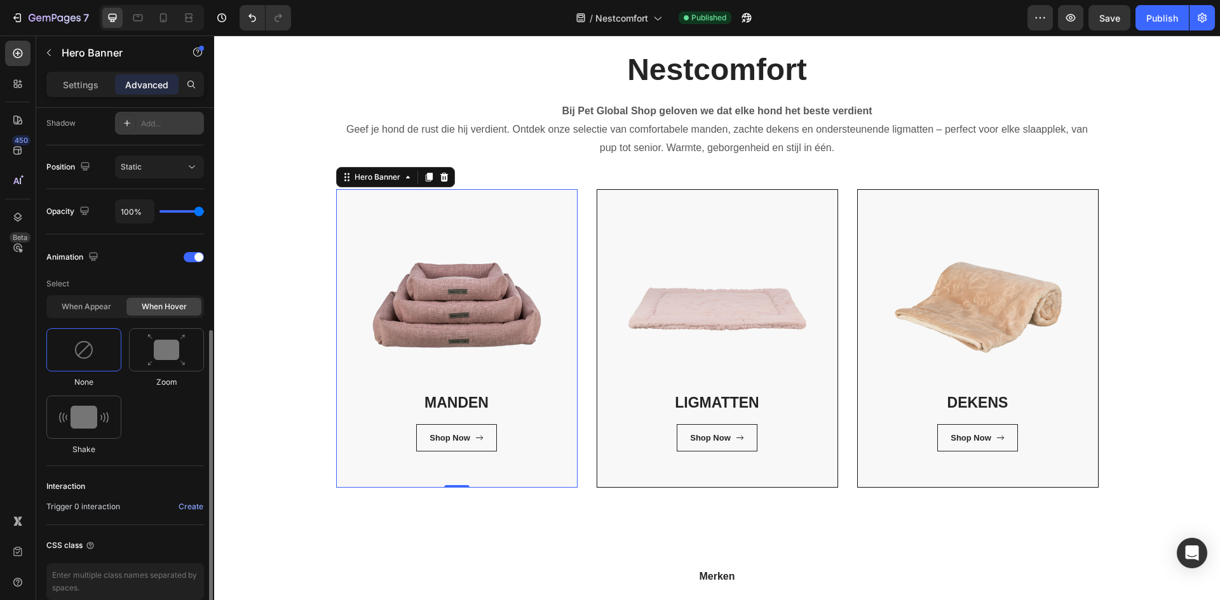
scroll to position [300, 0]
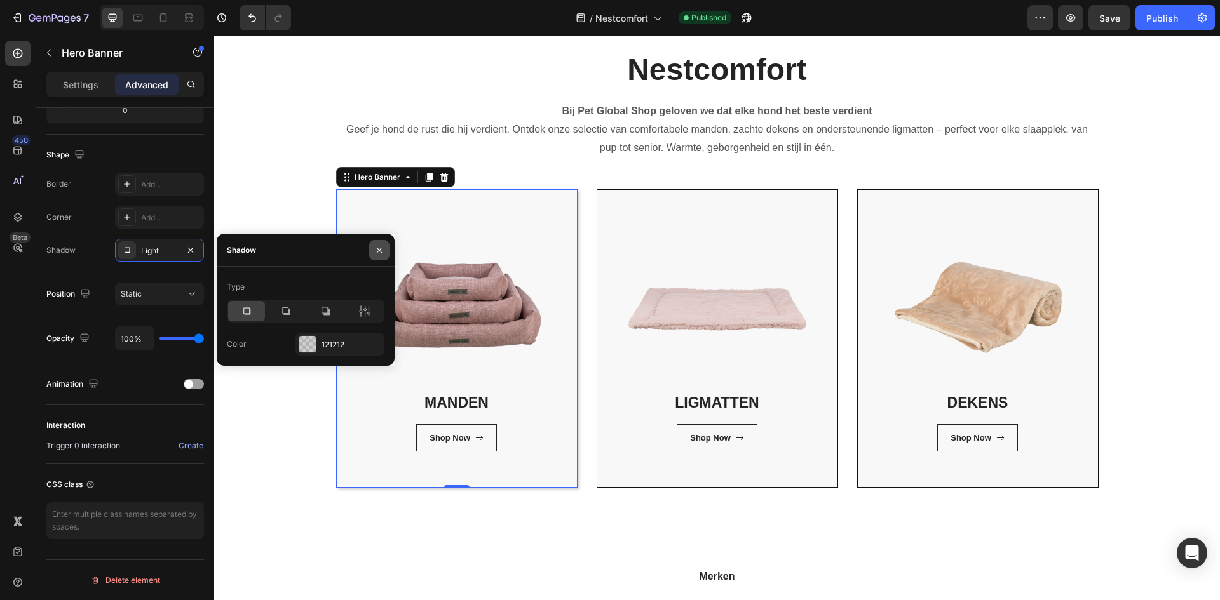
click at [377, 245] on icon "button" at bounding box center [379, 250] width 10 height 10
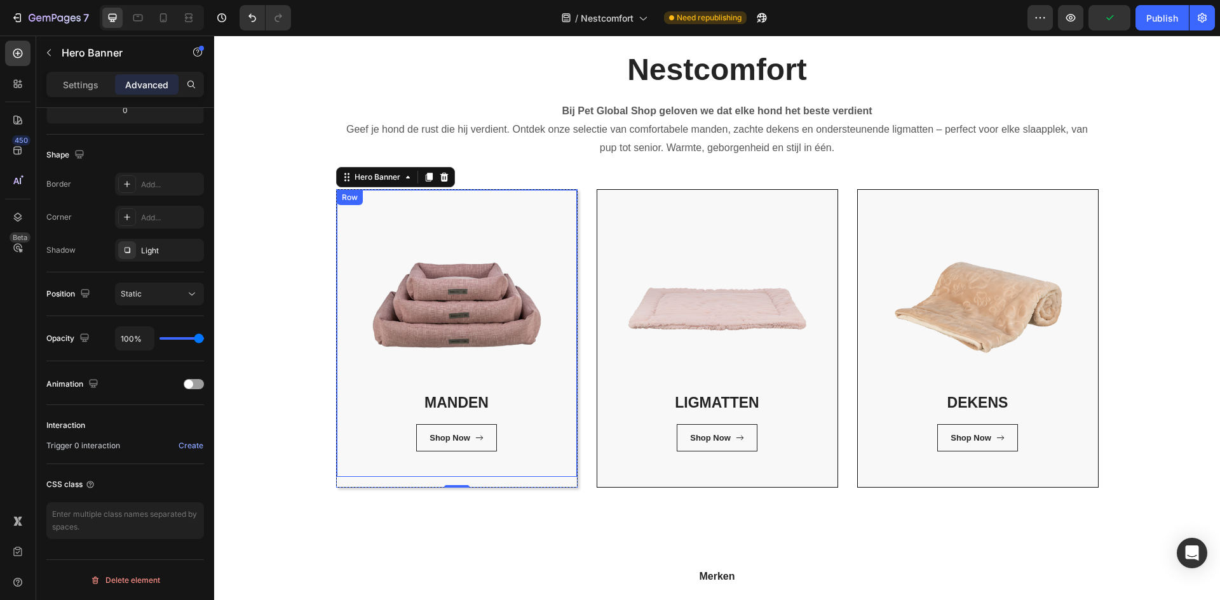
click at [346, 401] on div "MANDEN Heading Shop Now Button Row Row" at bounding box center [457, 333] width 240 height 287
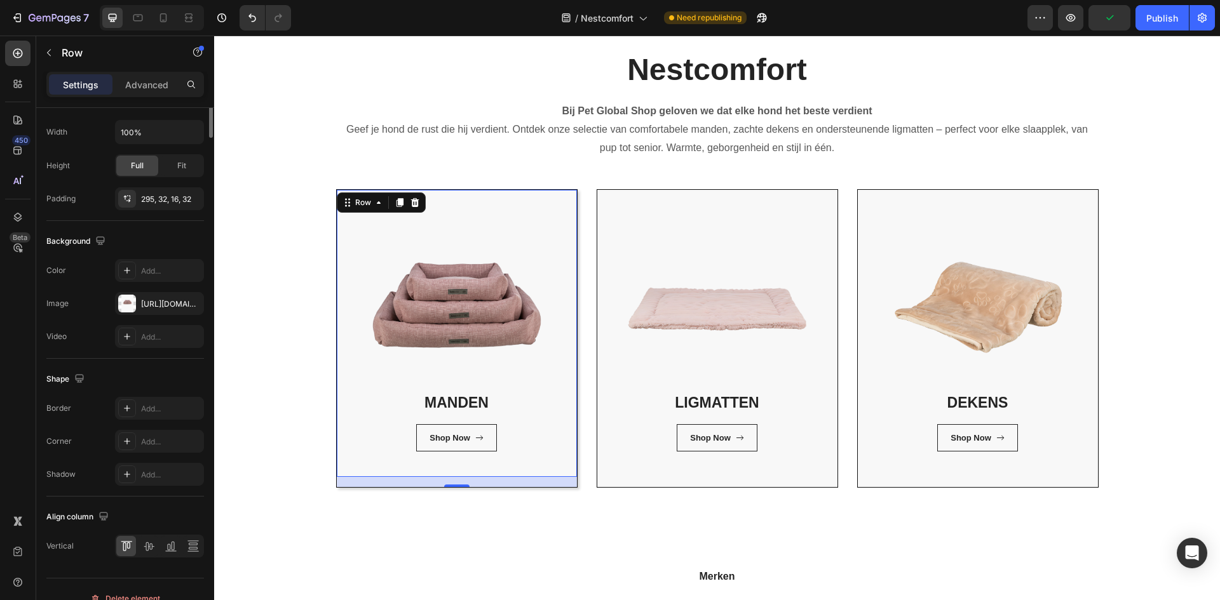
scroll to position [0, 0]
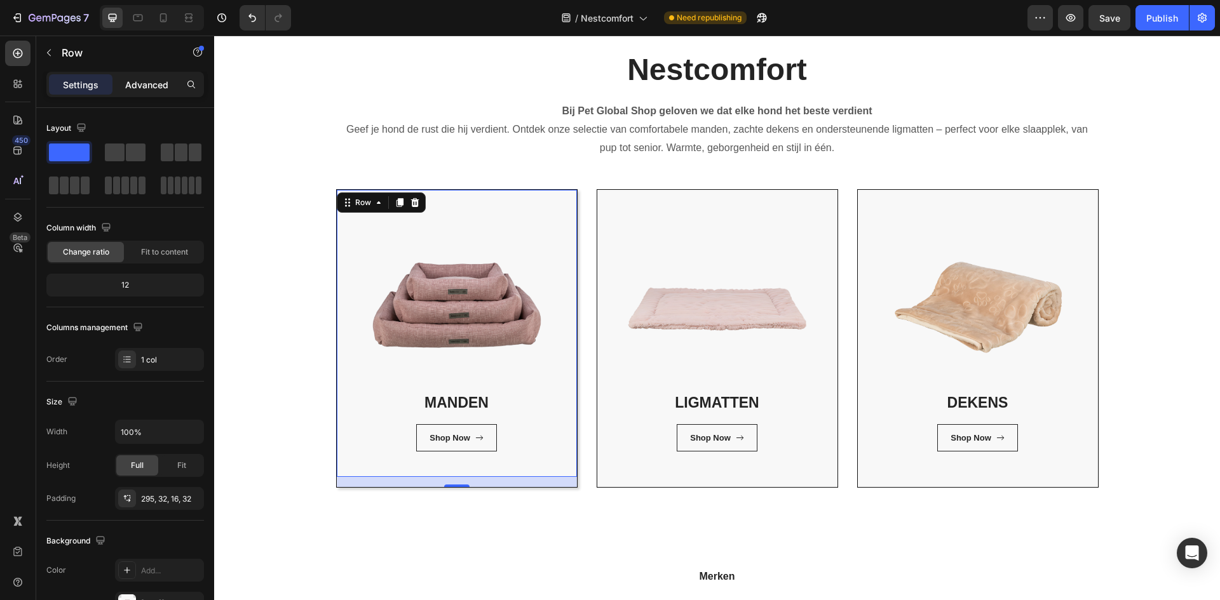
click at [141, 85] on p "Advanced" at bounding box center [146, 84] width 43 height 13
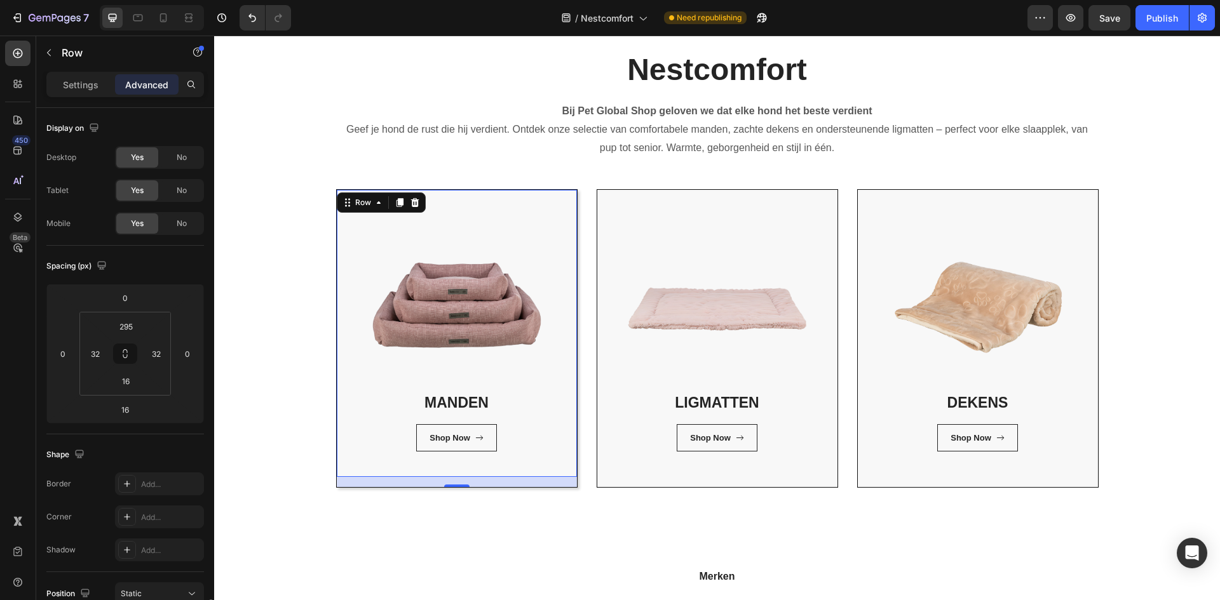
scroll to position [300, 0]
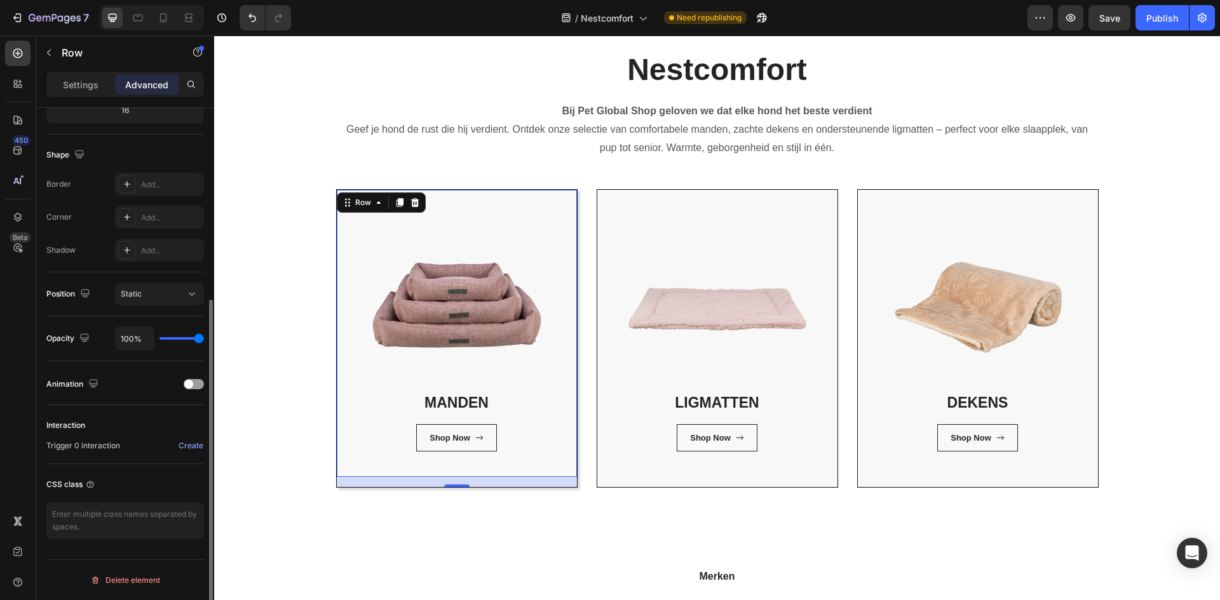
click at [151, 365] on div "Animation" at bounding box center [125, 383] width 158 height 44
drag, startPoint x: 203, startPoint y: 384, endPoint x: 189, endPoint y: 382, distance: 13.4
click at [201, 383] on div at bounding box center [194, 384] width 20 height 10
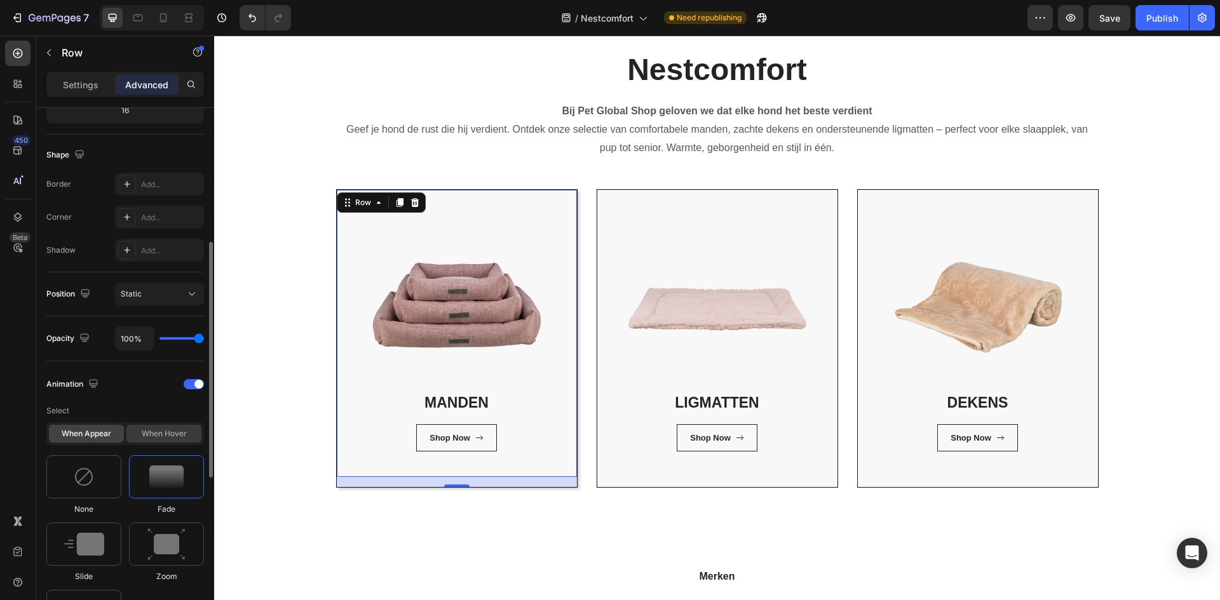
click at [182, 429] on div "When hover" at bounding box center [163, 434] width 75 height 18
click at [177, 478] on img at bounding box center [166, 477] width 38 height 32
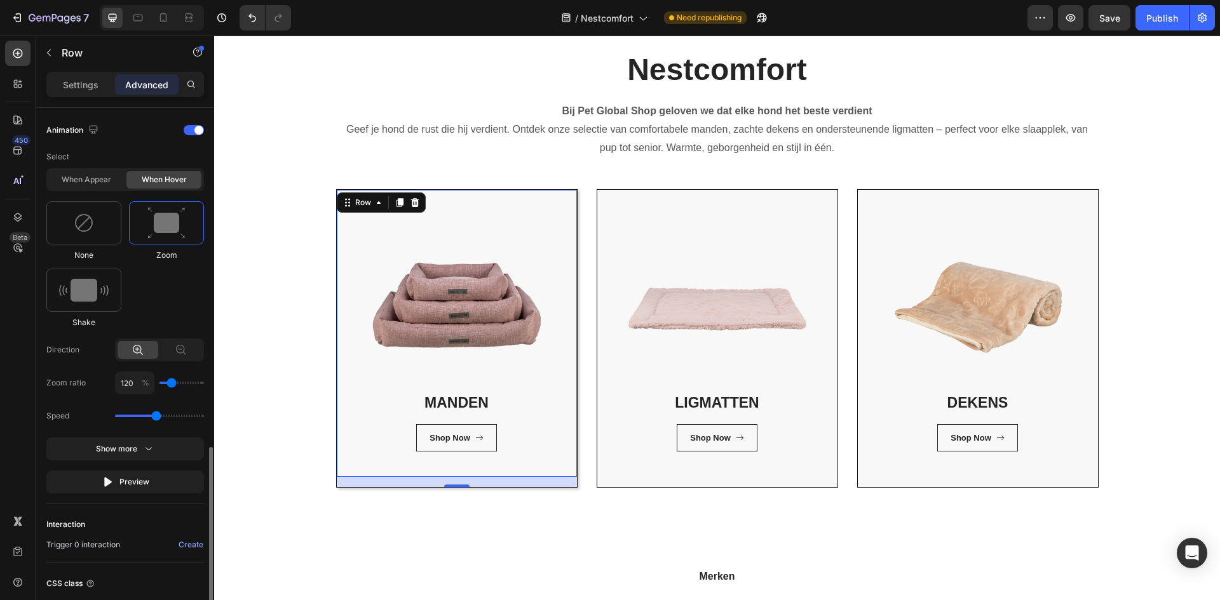
scroll to position [617, 0]
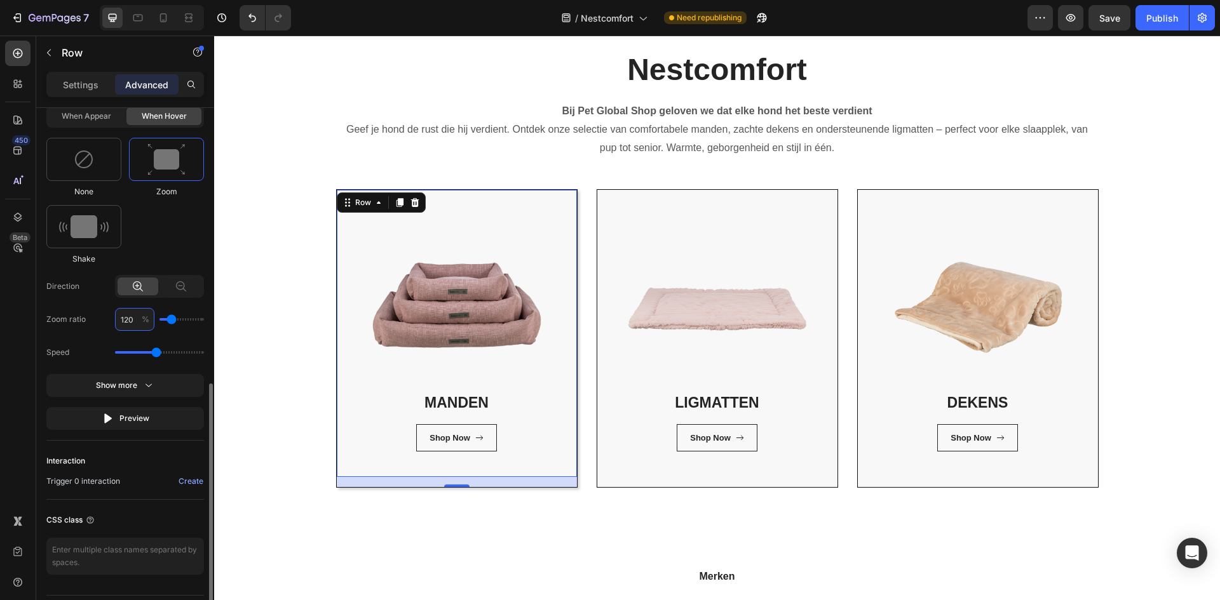
type input "1"
type input "100"
type input "110"
click at [266, 419] on div "Nestcomfort Heading Bij Pet Global Shop geloven we dat elke hond het beste verd…" at bounding box center [717, 268] width 986 height 439
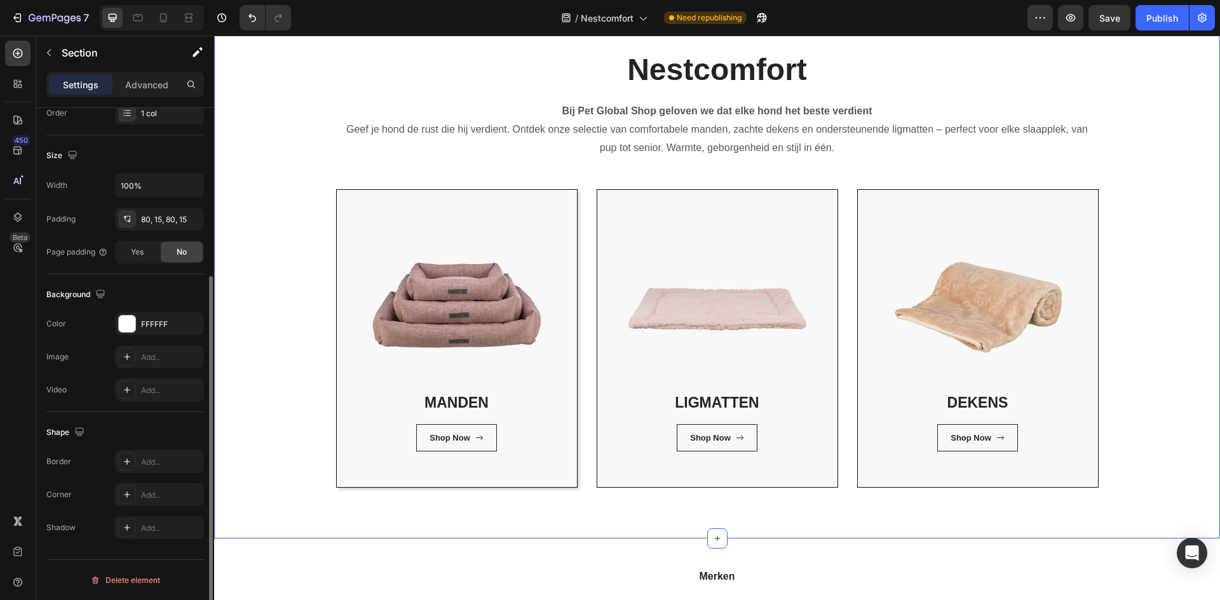
scroll to position [0, 0]
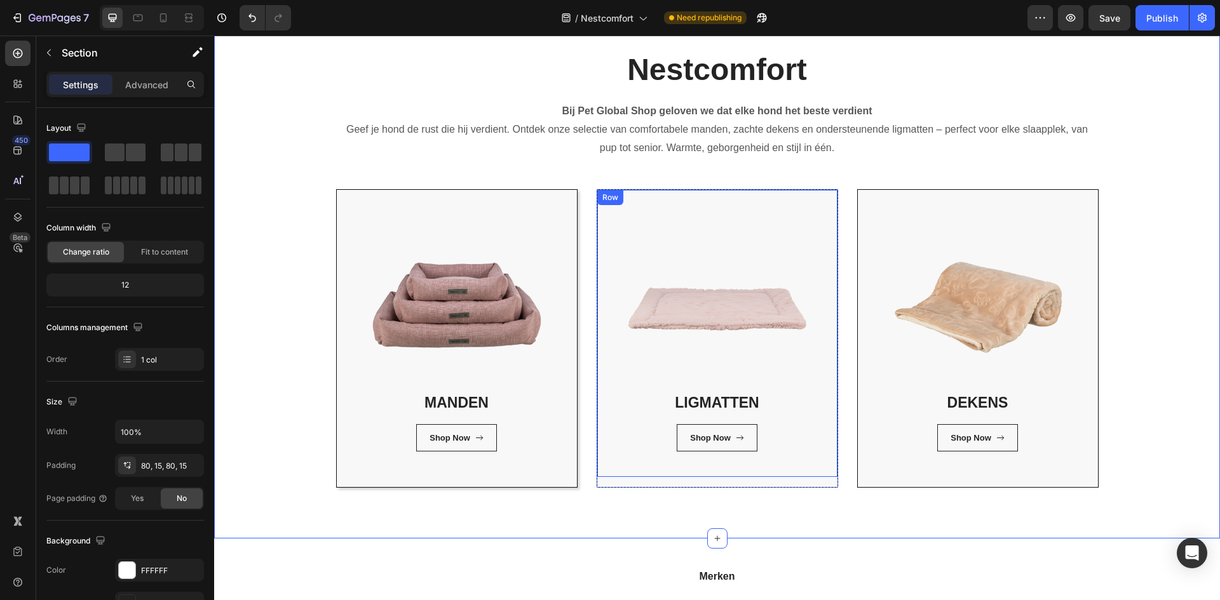
click at [606, 378] on div "LIGMATTEN Heading Shop Now Button Row Row" at bounding box center [717, 333] width 240 height 287
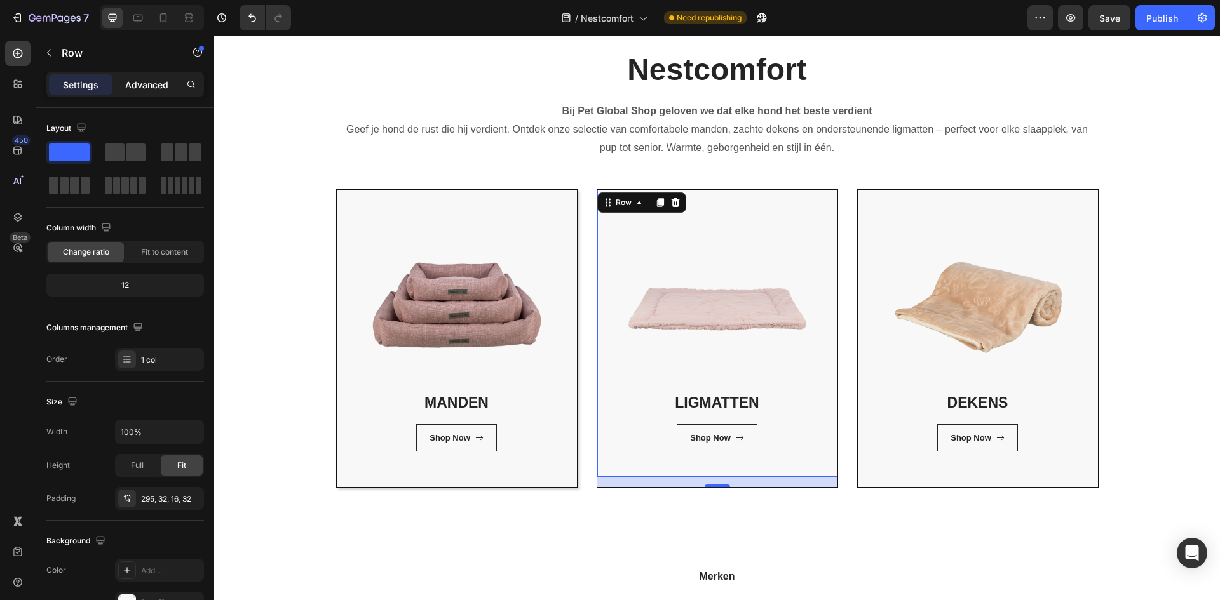
click at [166, 79] on p "Advanced" at bounding box center [146, 84] width 43 height 13
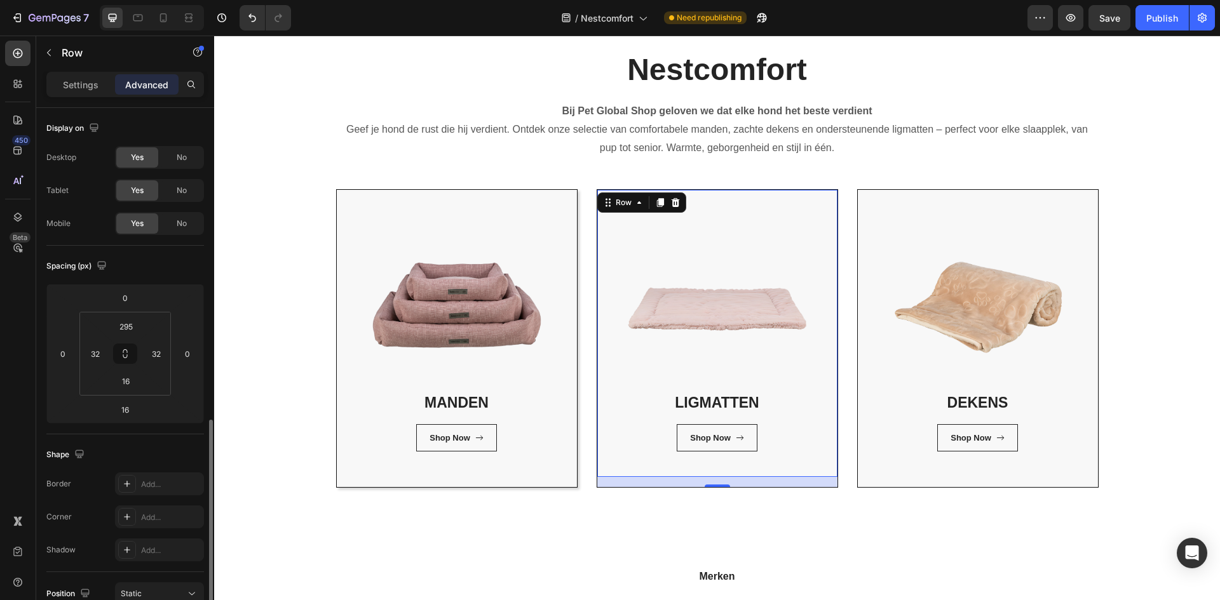
scroll to position [300, 0]
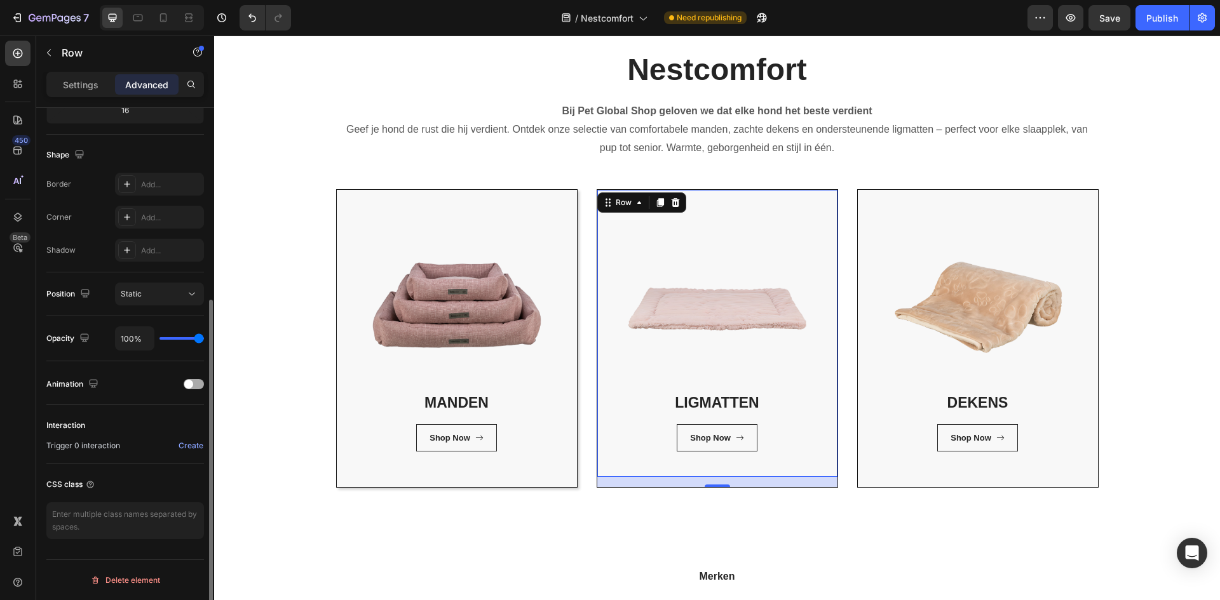
click at [199, 380] on div at bounding box center [194, 384] width 20 height 10
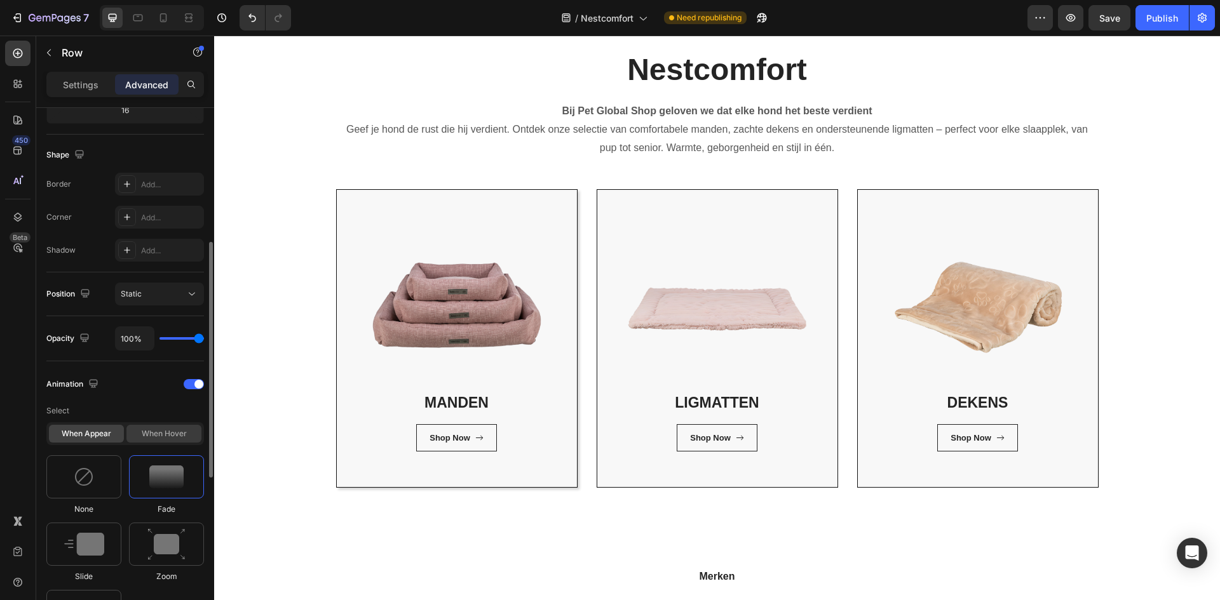
click at [159, 431] on div "When hover" at bounding box center [163, 434] width 75 height 18
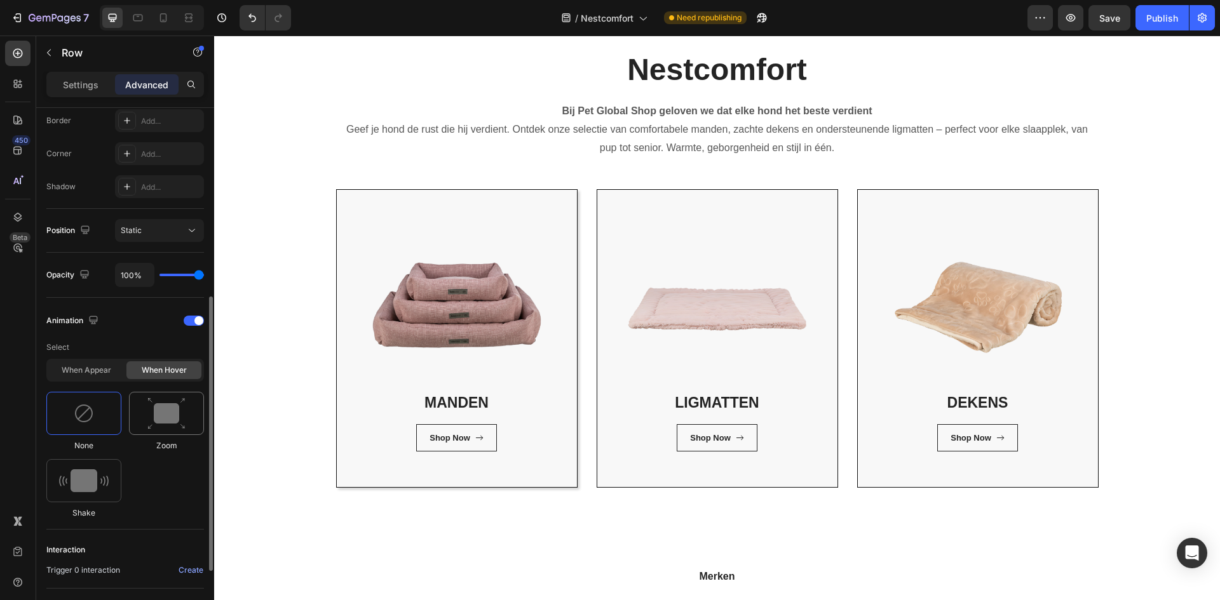
click at [165, 402] on img at bounding box center [166, 414] width 38 height 32
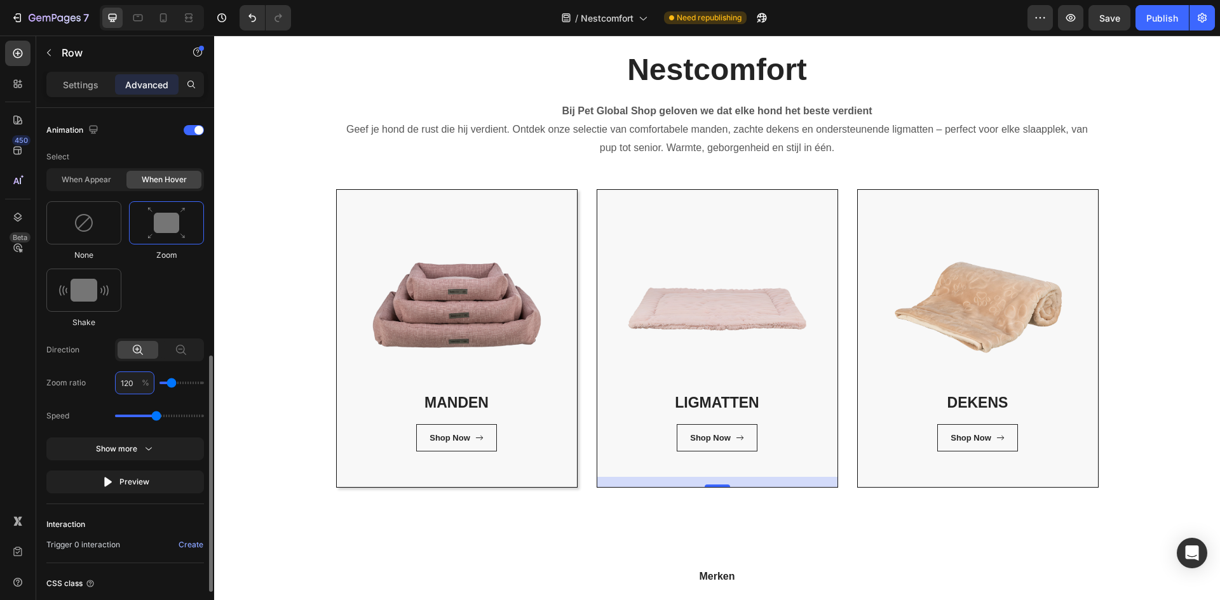
click at [130, 382] on input "120" at bounding box center [134, 383] width 39 height 23
type input "1"
type input "100"
type input "110"
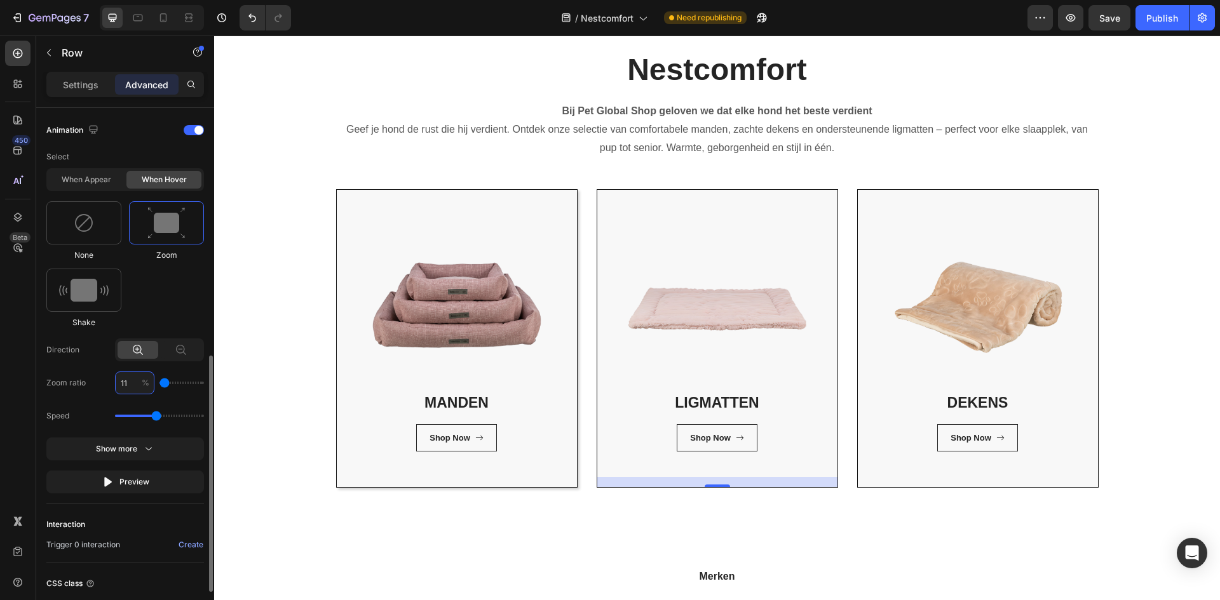
type input "110"
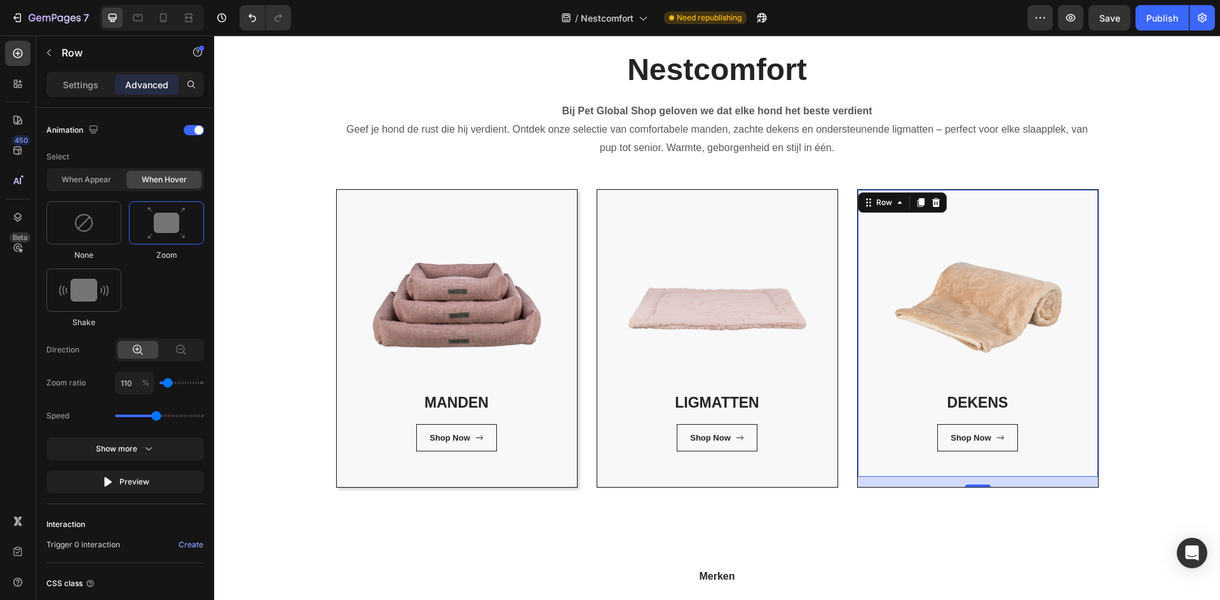
click at [866, 422] on div "DEKENS Heading Shop Now Button Row Row 16" at bounding box center [978, 333] width 240 height 287
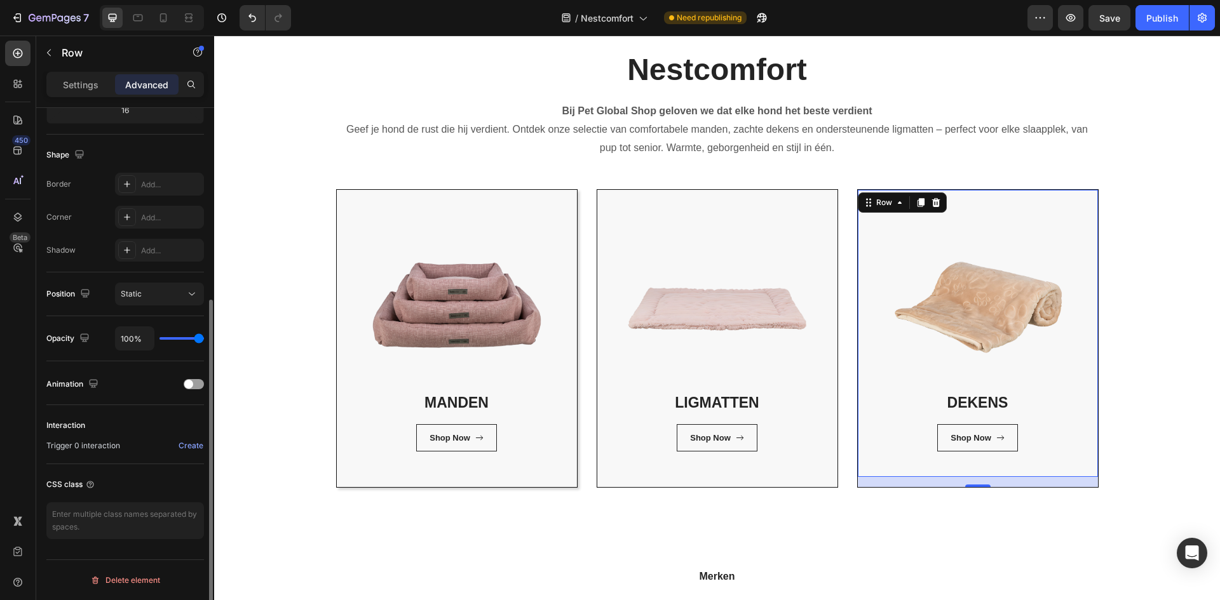
scroll to position [300, 0]
click at [191, 384] on span at bounding box center [188, 384] width 9 height 9
click at [189, 382] on span at bounding box center [188, 384] width 9 height 9
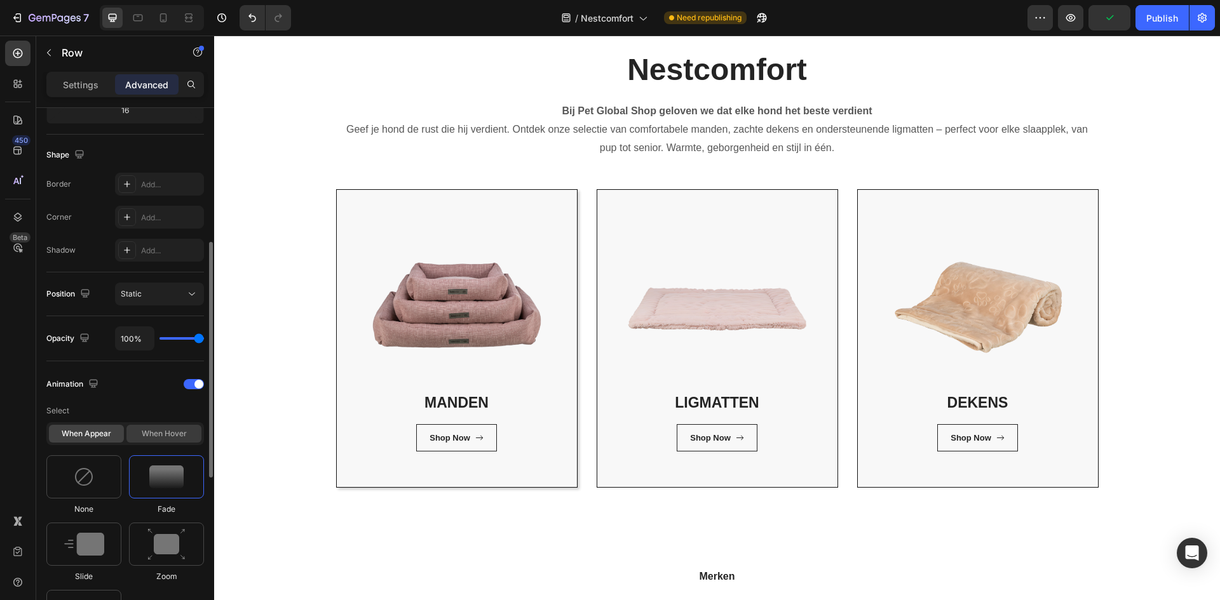
click at [156, 434] on div "When hover" at bounding box center [163, 434] width 75 height 18
click at [166, 478] on img at bounding box center [166, 477] width 38 height 32
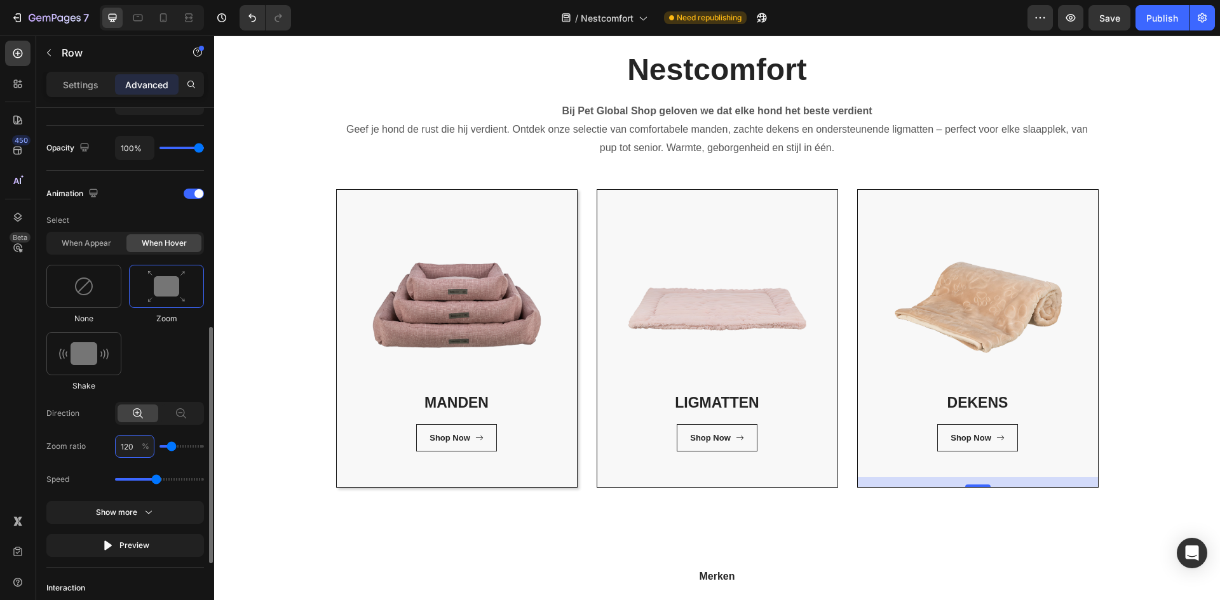
click at [131, 448] on input "120" at bounding box center [134, 446] width 39 height 23
type input "1"
type input "100"
type input "110"
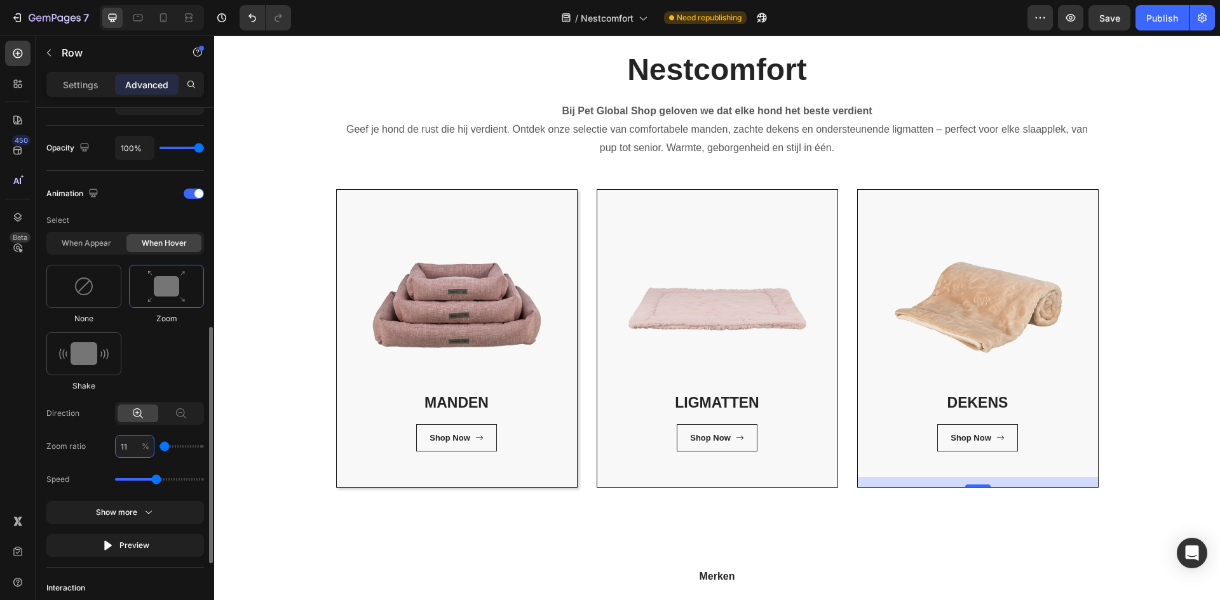
type input "110"
click at [7, 472] on div "450 Beta" at bounding box center [17, 275] width 25 height 468
click at [1159, 23] on div "Publish" at bounding box center [1162, 17] width 32 height 13
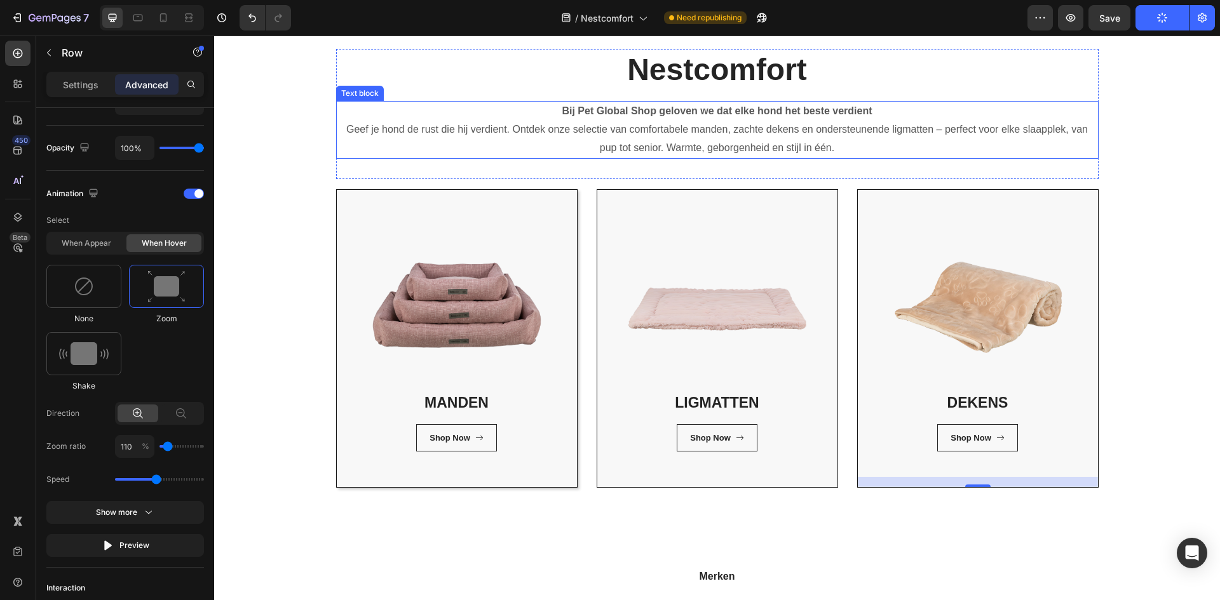
scroll to position [0, 0]
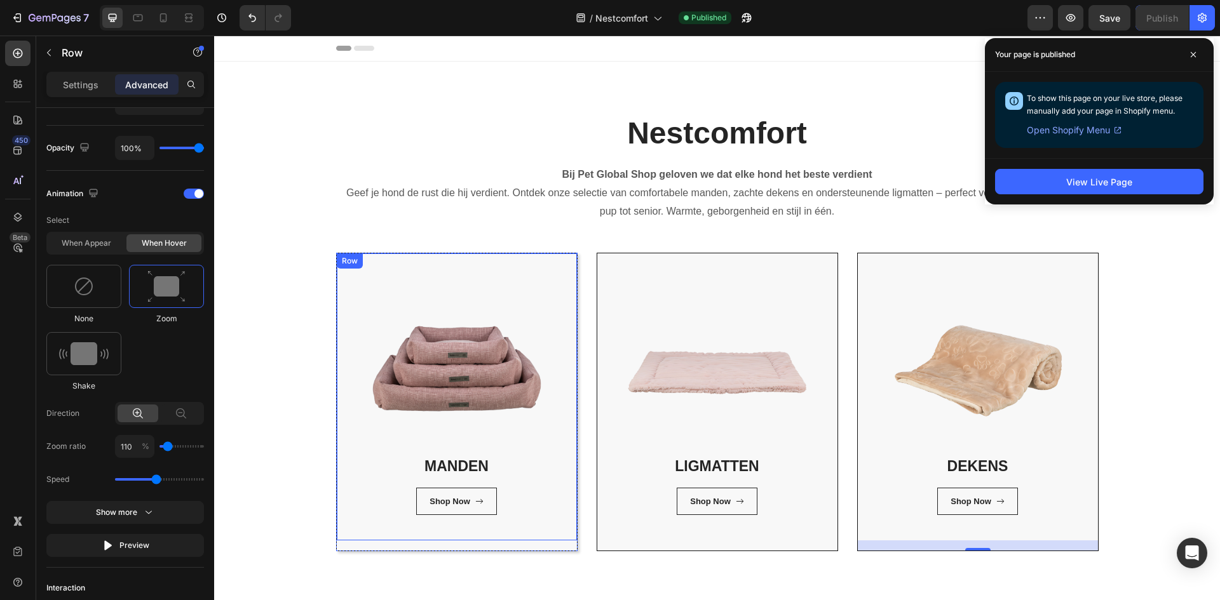
click at [347, 421] on div "MANDEN Heading Shop Now Button Row Row" at bounding box center [457, 396] width 240 height 287
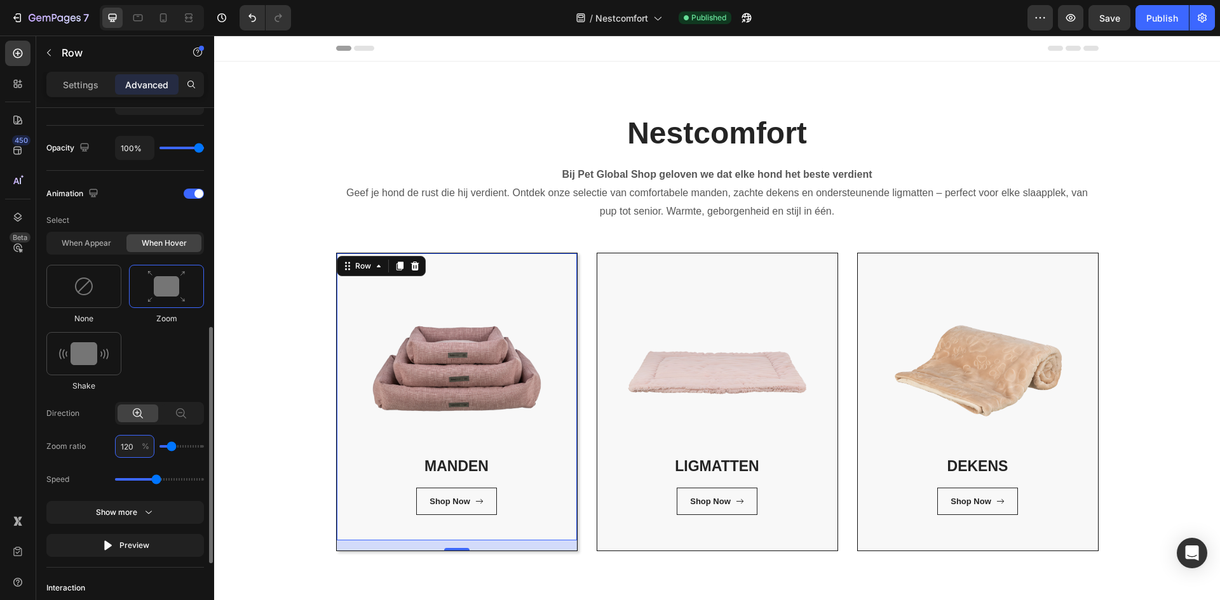
click at [128, 445] on input "120" at bounding box center [134, 446] width 39 height 23
type input "1"
type input "100"
type input "110"
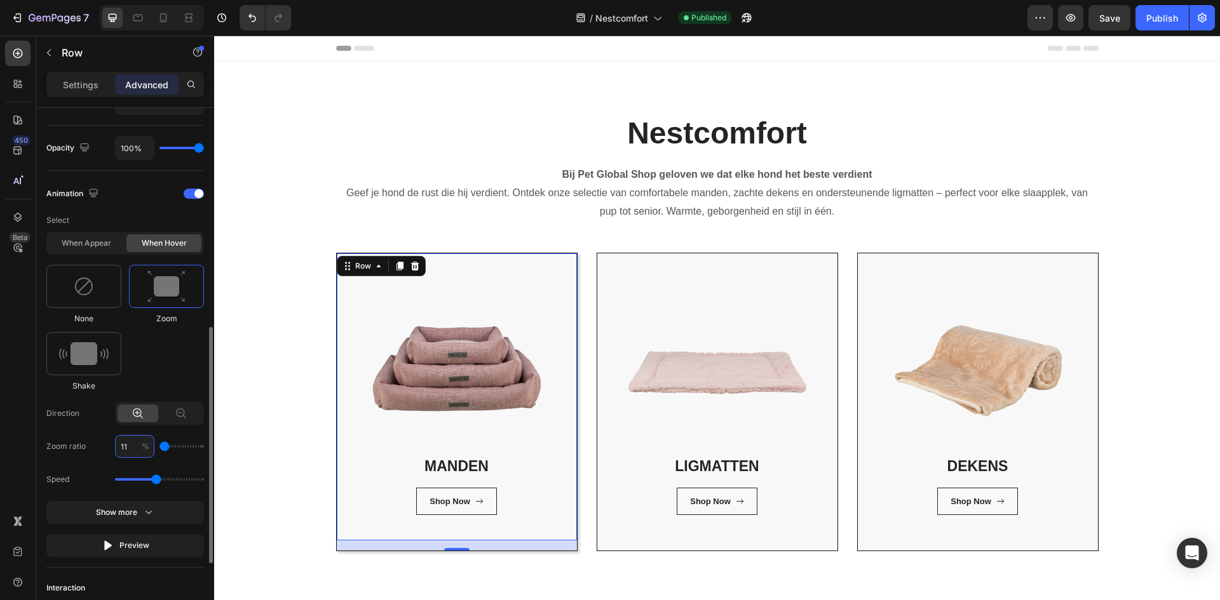
type input "110"
click at [65, 74] on div "Settings" at bounding box center [81, 84] width 64 height 20
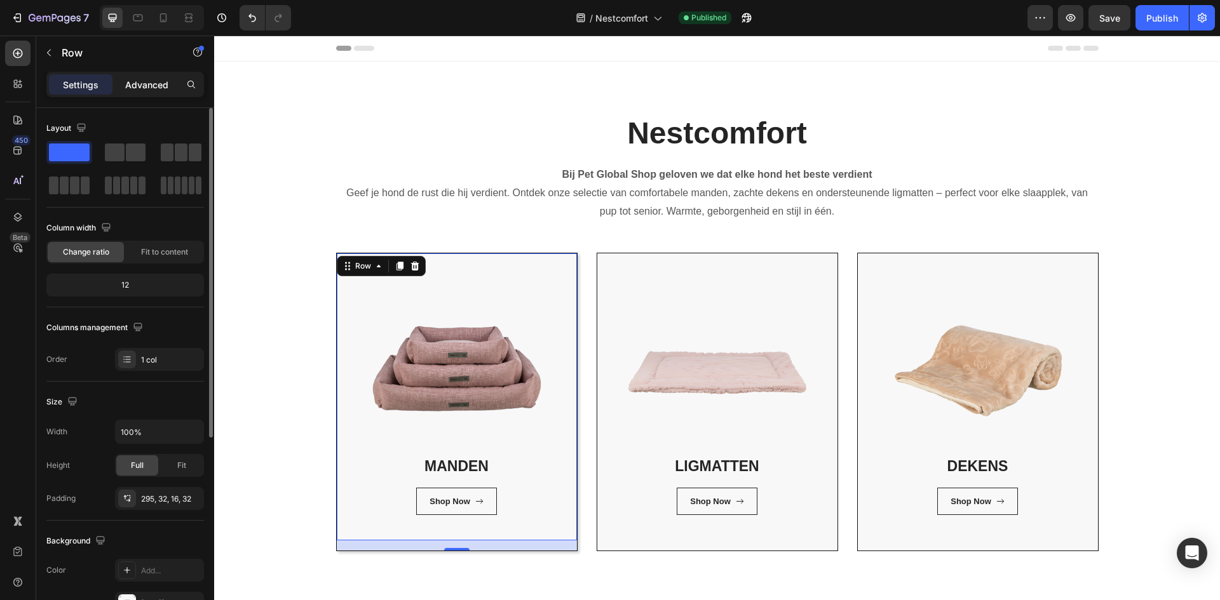
click at [159, 91] on p "Advanced" at bounding box center [146, 84] width 43 height 13
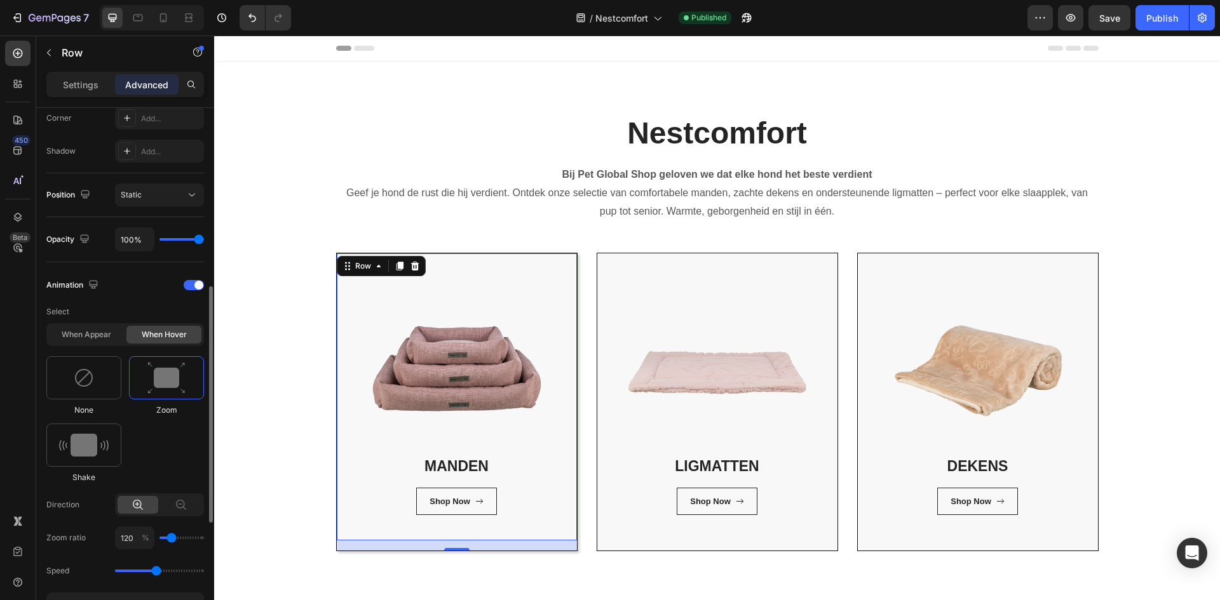
scroll to position [208, 0]
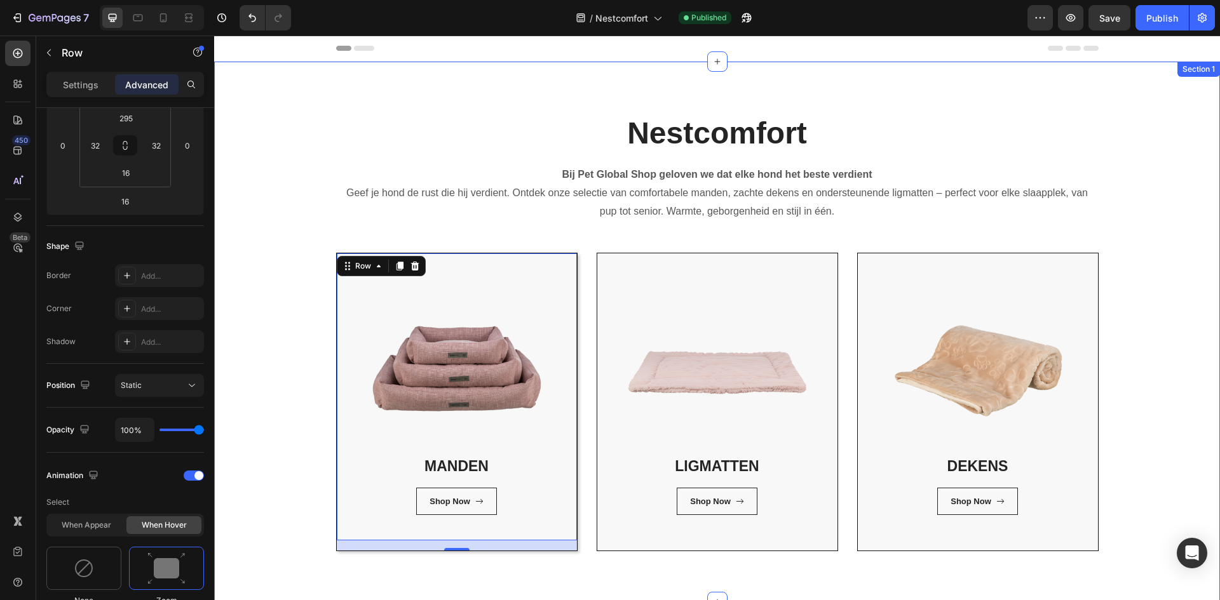
click at [299, 546] on div "Nestcomfort Heading Bij Pet Global Shop geloven we dat elke hond het beste verd…" at bounding box center [717, 331] width 986 height 439
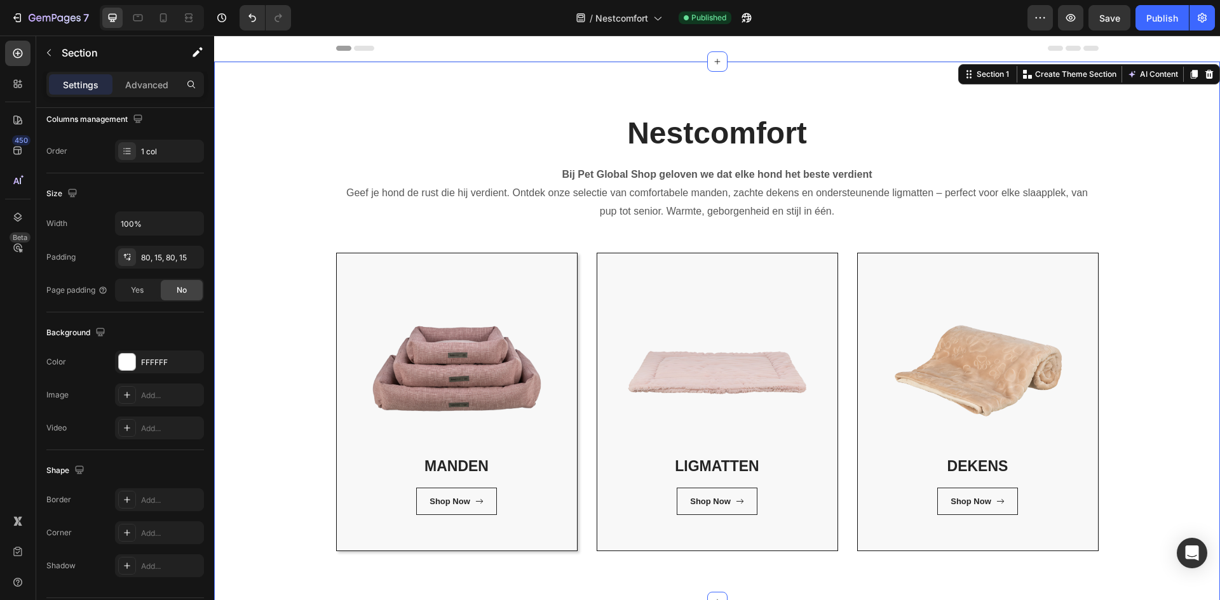
scroll to position [0, 0]
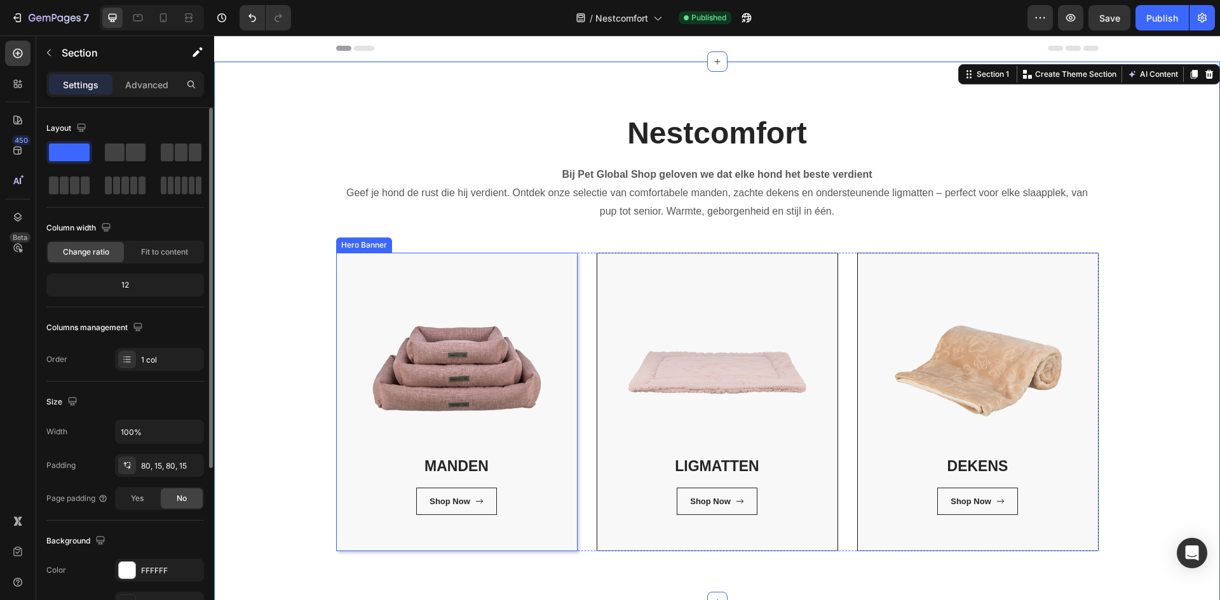
click at [360, 542] on div "MANDEN Heading Shop Now Button Row Row" at bounding box center [457, 401] width 240 height 297
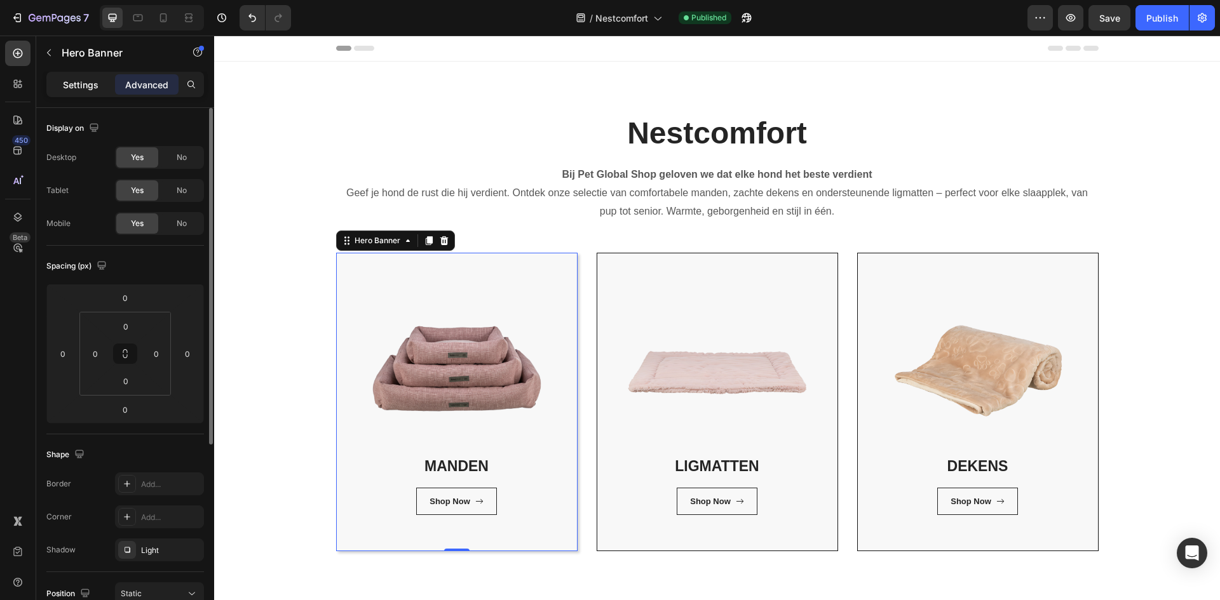
click at [84, 93] on div "Settings" at bounding box center [81, 84] width 64 height 20
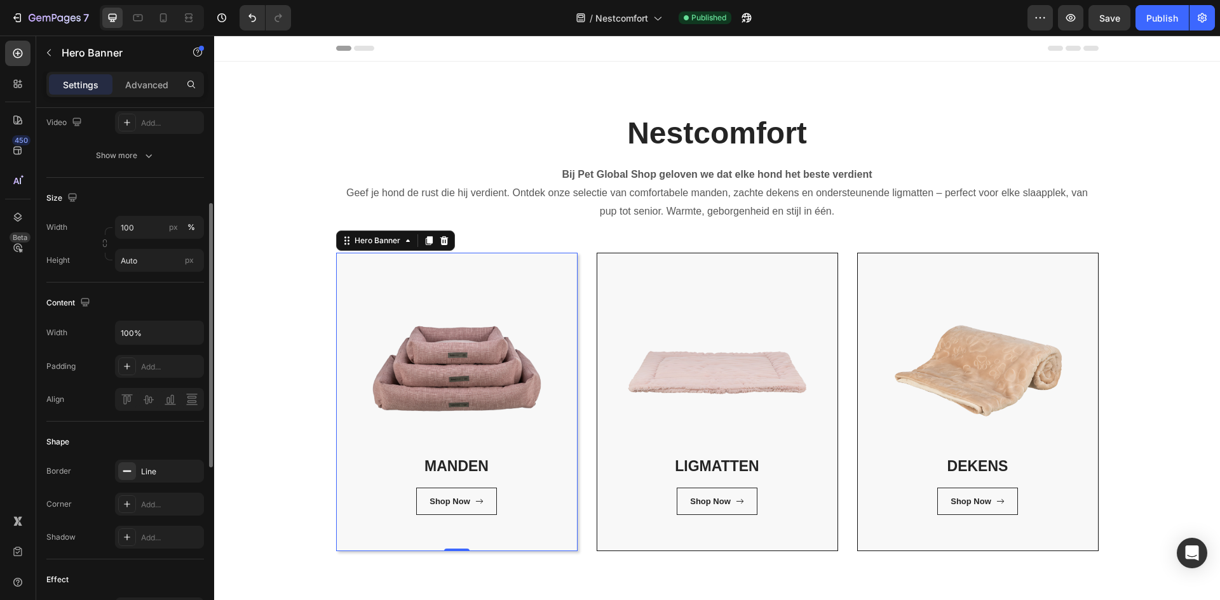
scroll to position [445, 0]
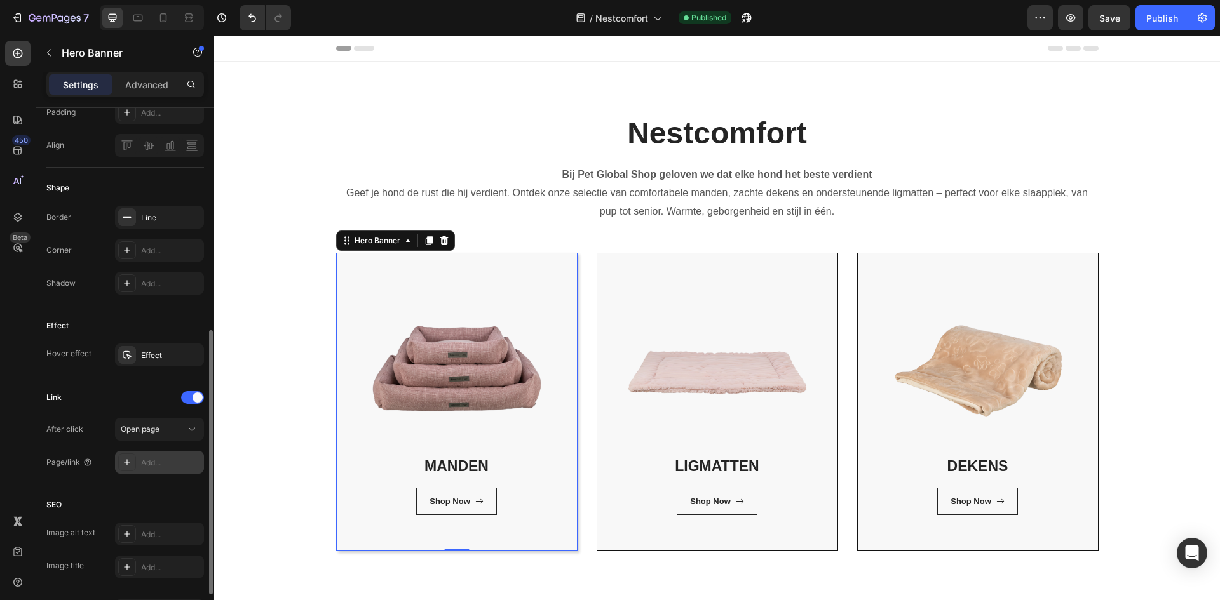
click at [158, 464] on div "Add..." at bounding box center [171, 462] width 60 height 11
click at [159, 463] on div "Add..." at bounding box center [171, 462] width 60 height 11
click at [162, 460] on div "Add..." at bounding box center [171, 462] width 60 height 11
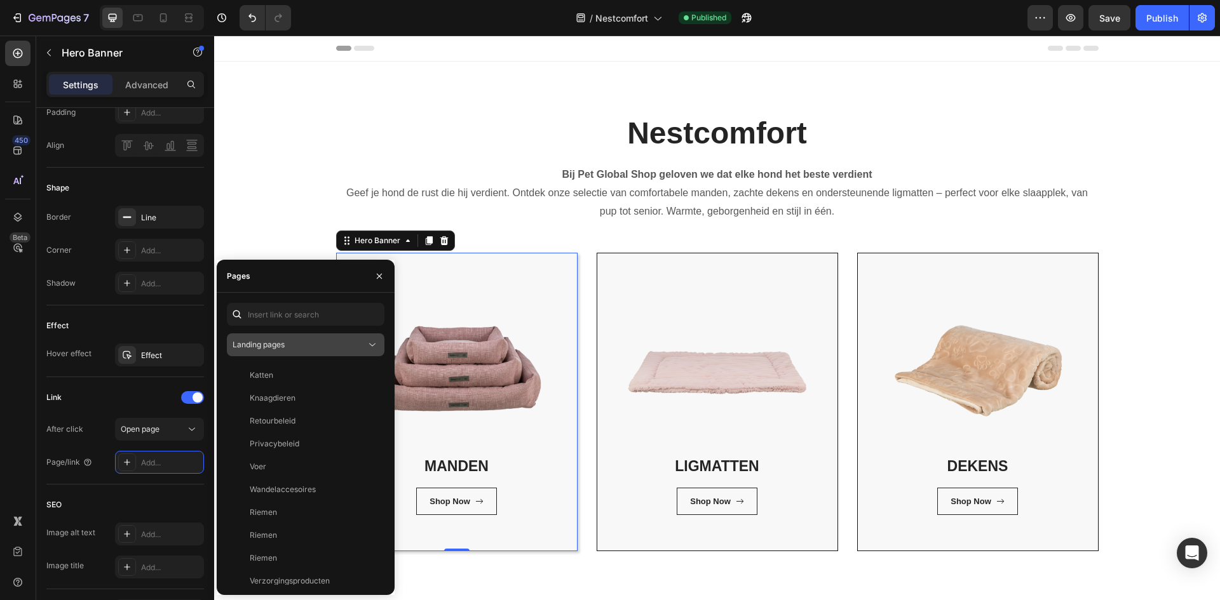
click at [307, 346] on div "Landing pages" at bounding box center [298, 344] width 133 height 11
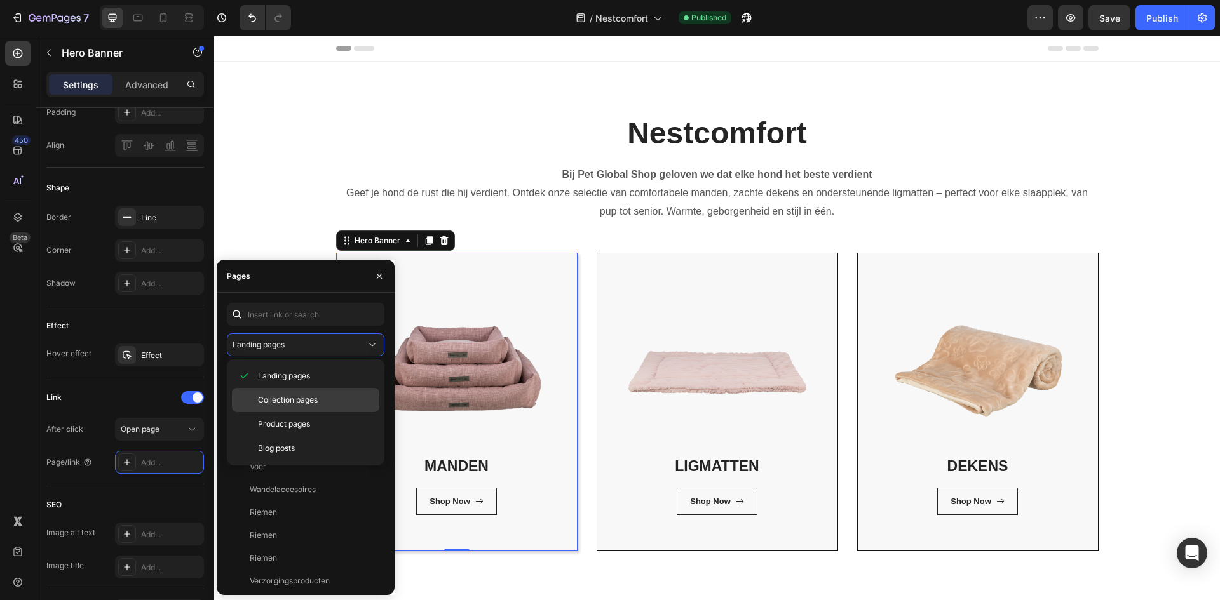
click at [301, 399] on span "Collection pages" at bounding box center [288, 399] width 60 height 11
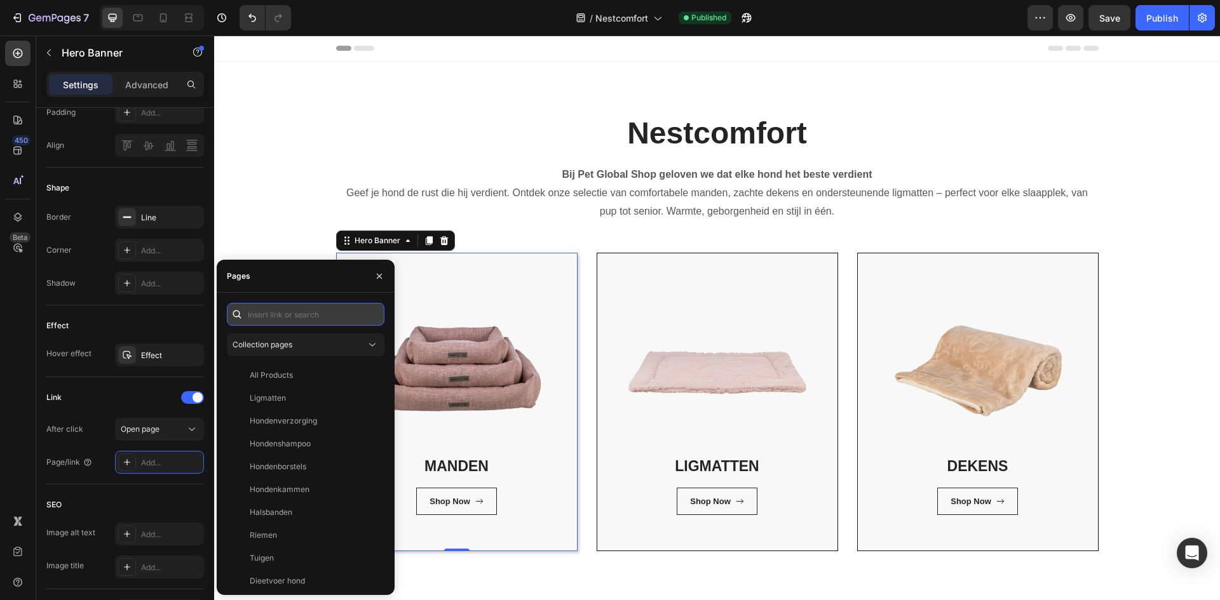
click at [305, 311] on input "text" at bounding box center [306, 314] width 158 height 23
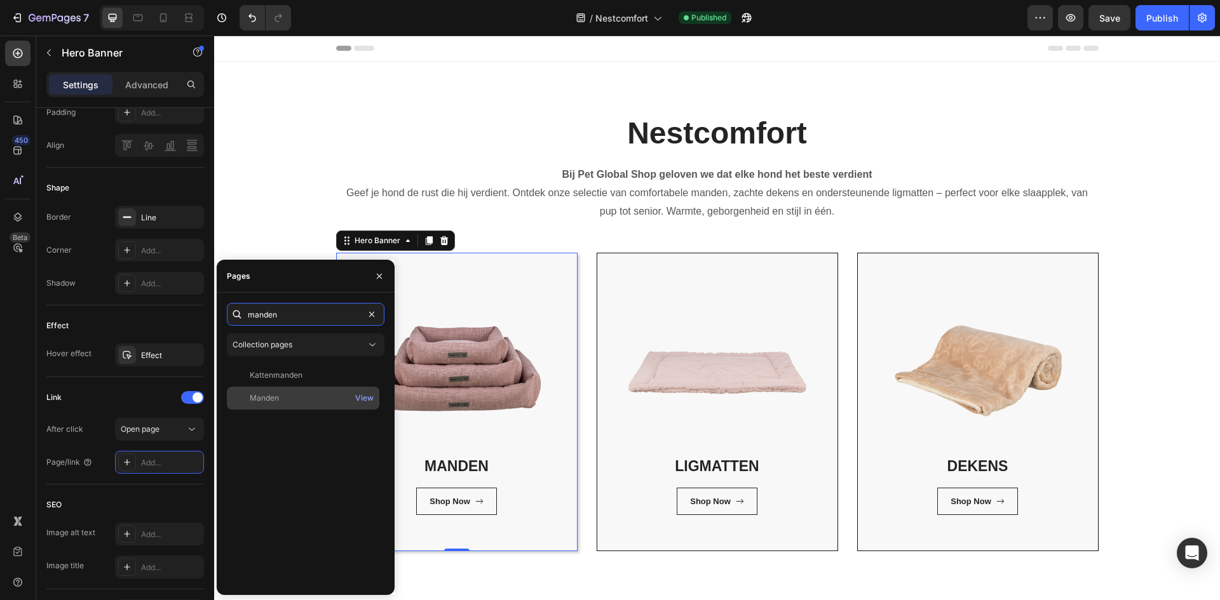
type input "manden"
click at [300, 396] on div "Manden" at bounding box center [303, 398] width 142 height 11
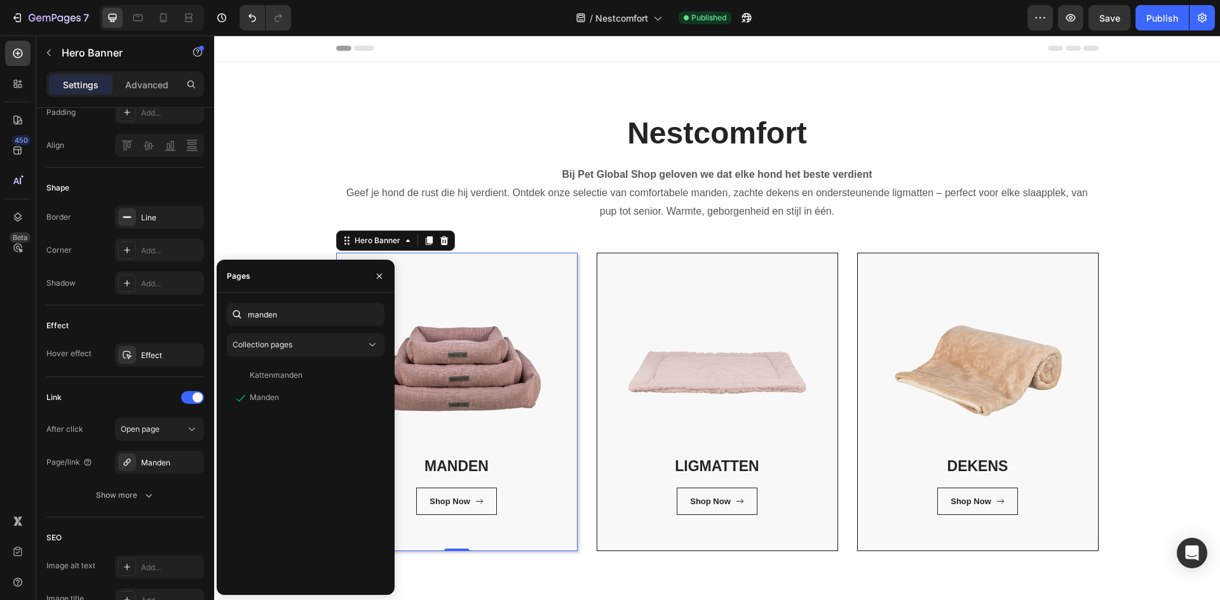
click at [24, 487] on div "450 Beta" at bounding box center [17, 275] width 25 height 468
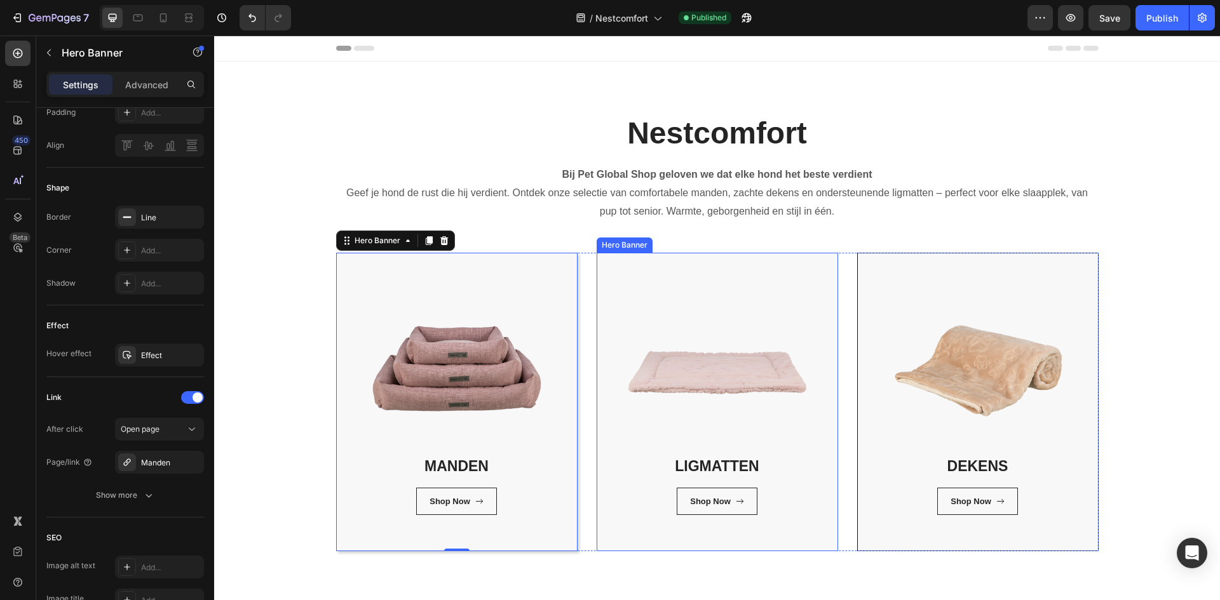
click at [609, 544] on div "LIGMATTEN Heading Shop Now Button Row Row" at bounding box center [717, 401] width 240 height 297
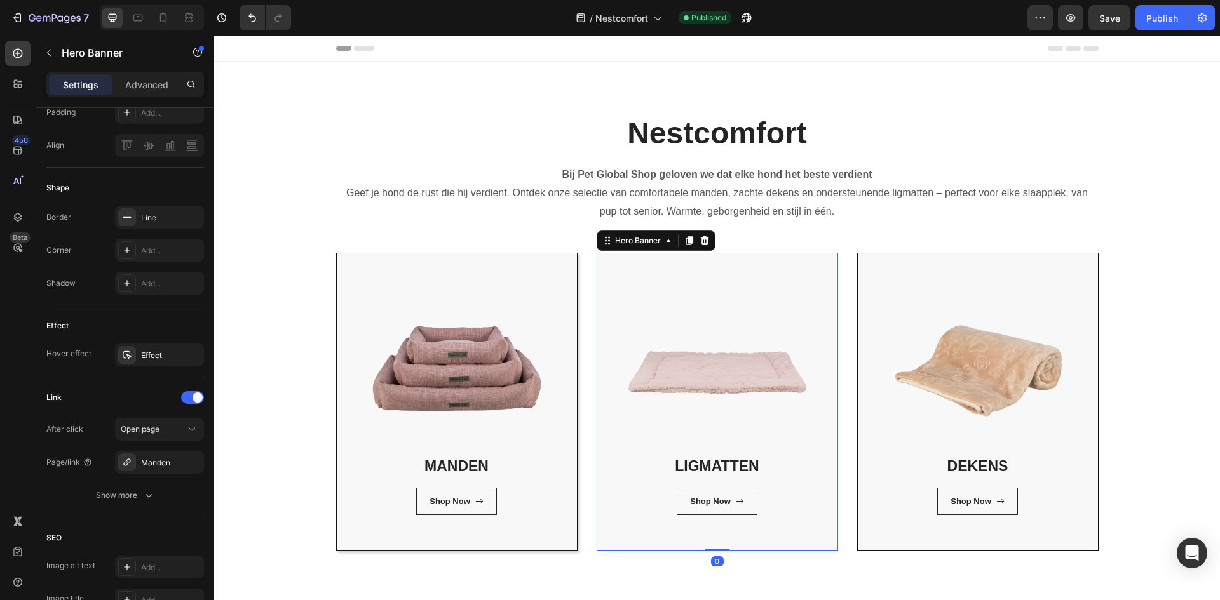
click at [609, 544] on div "LIGMATTEN Heading Shop Now Button Row Row" at bounding box center [717, 401] width 240 height 297
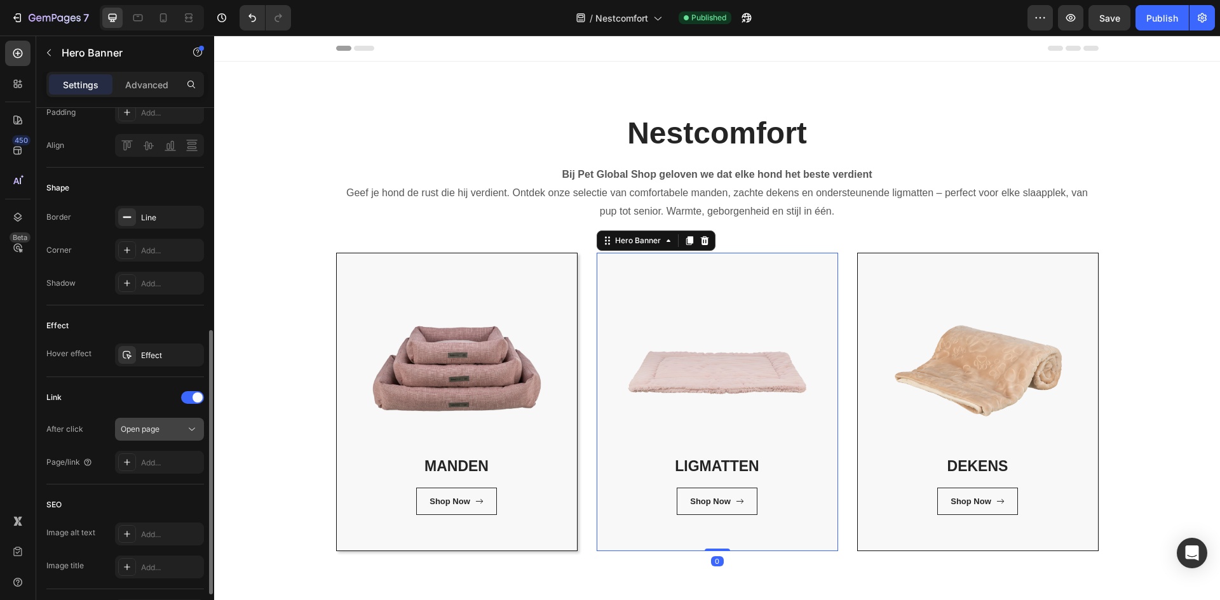
click at [194, 425] on icon at bounding box center [191, 429] width 13 height 13
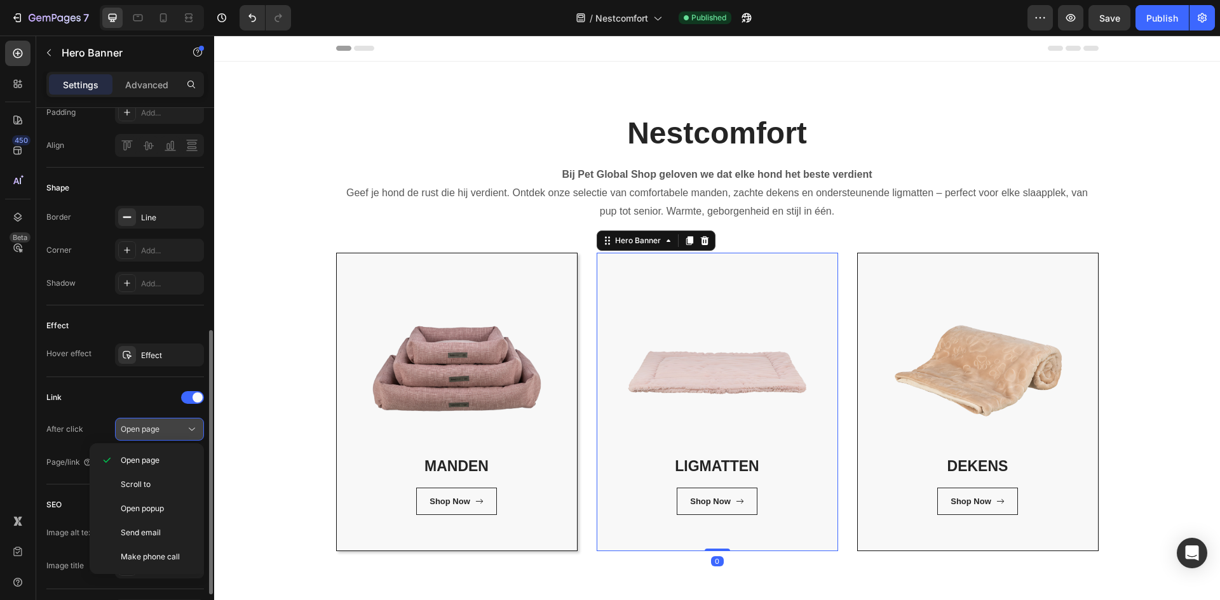
click at [194, 425] on icon at bounding box center [191, 429] width 13 height 13
click at [175, 424] on div "Open page" at bounding box center [153, 429] width 65 height 11
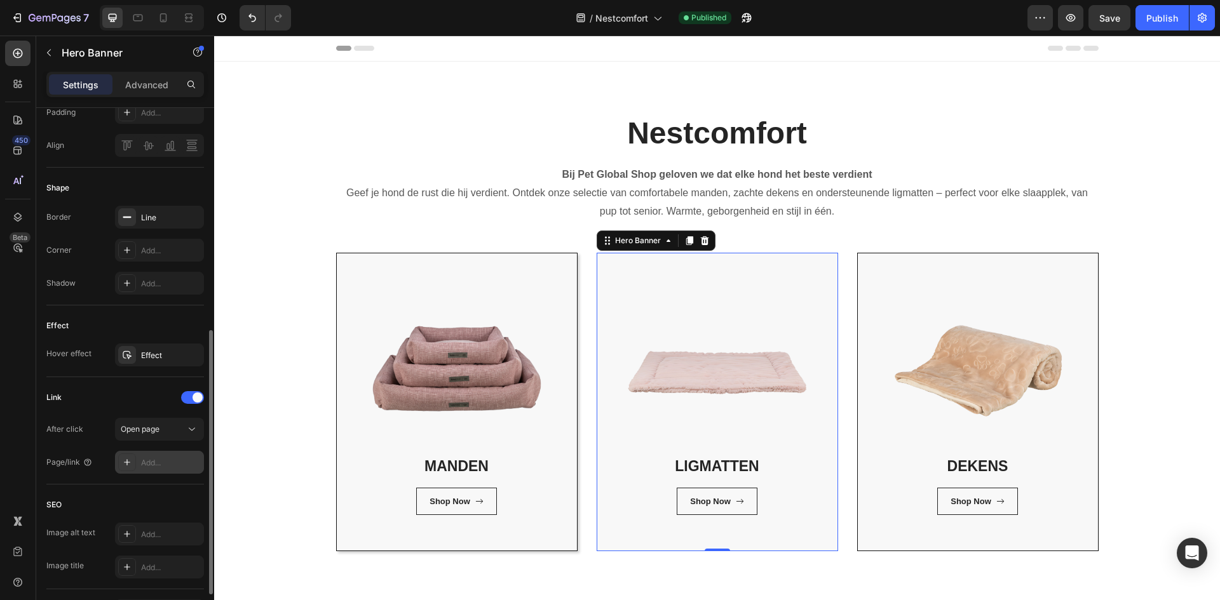
click at [171, 472] on div "Add..." at bounding box center [159, 462] width 89 height 23
click at [167, 465] on div "Add..." at bounding box center [171, 462] width 60 height 11
click at [179, 459] on div "Add..." at bounding box center [171, 462] width 60 height 11
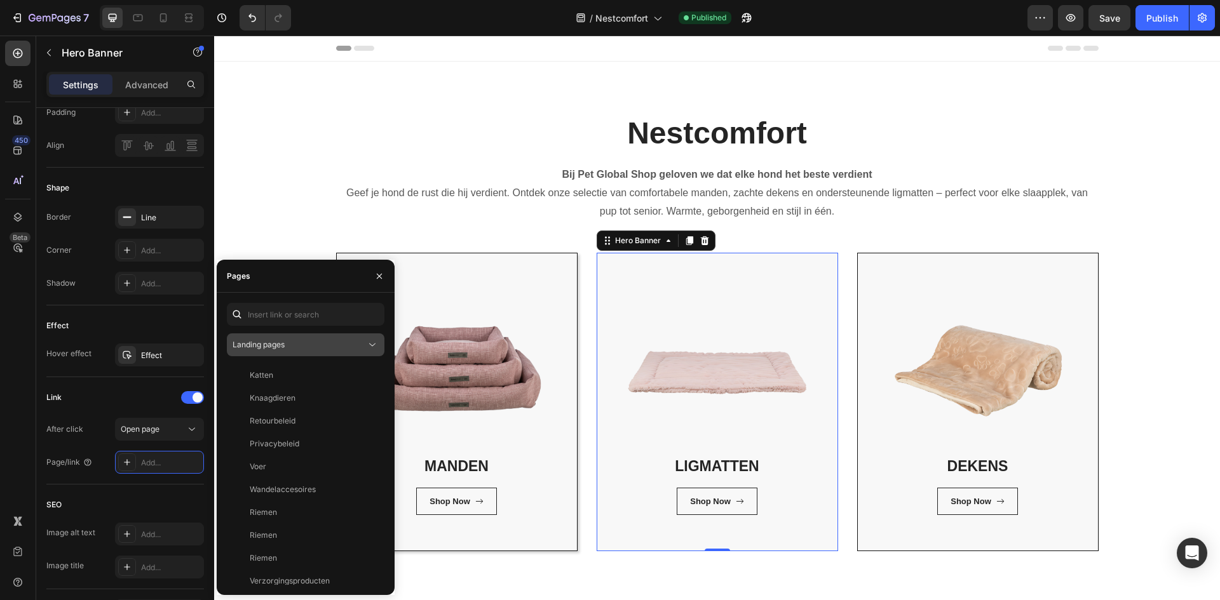
click at [295, 350] on div "Landing pages" at bounding box center [298, 344] width 133 height 11
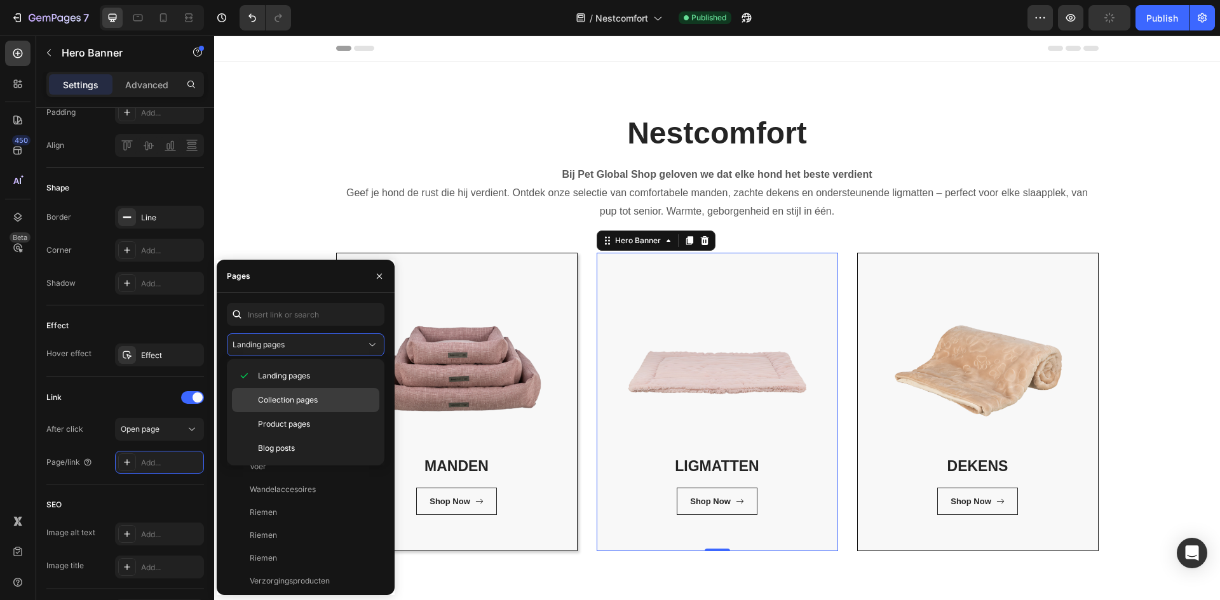
click at [304, 398] on span "Collection pages" at bounding box center [288, 399] width 60 height 11
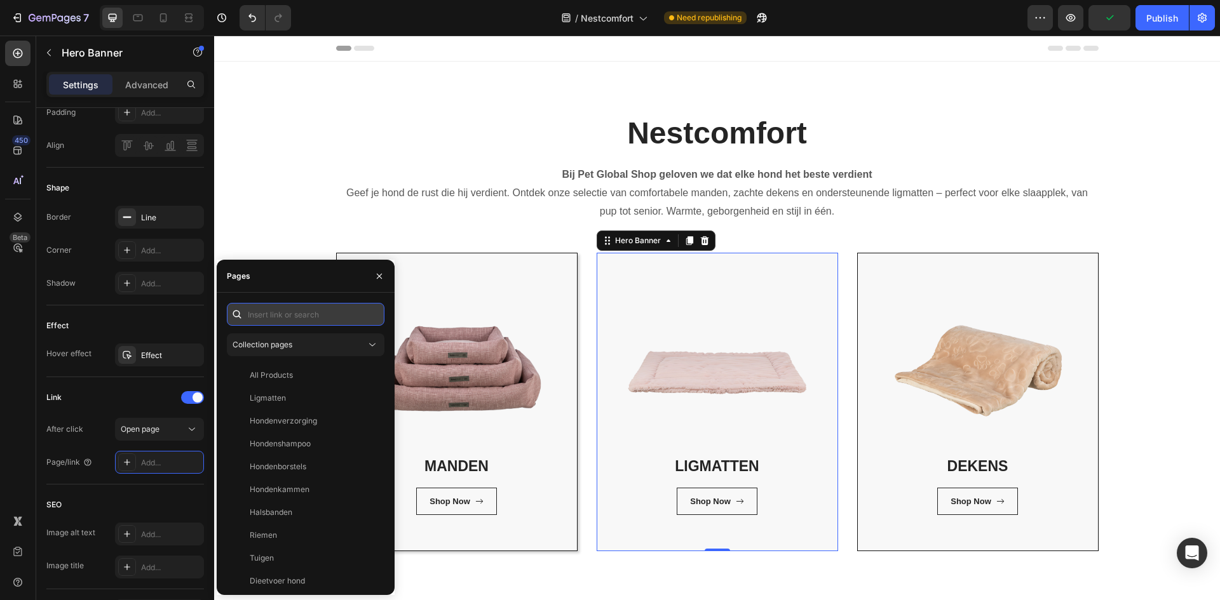
click at [313, 318] on input "text" at bounding box center [306, 314] width 158 height 23
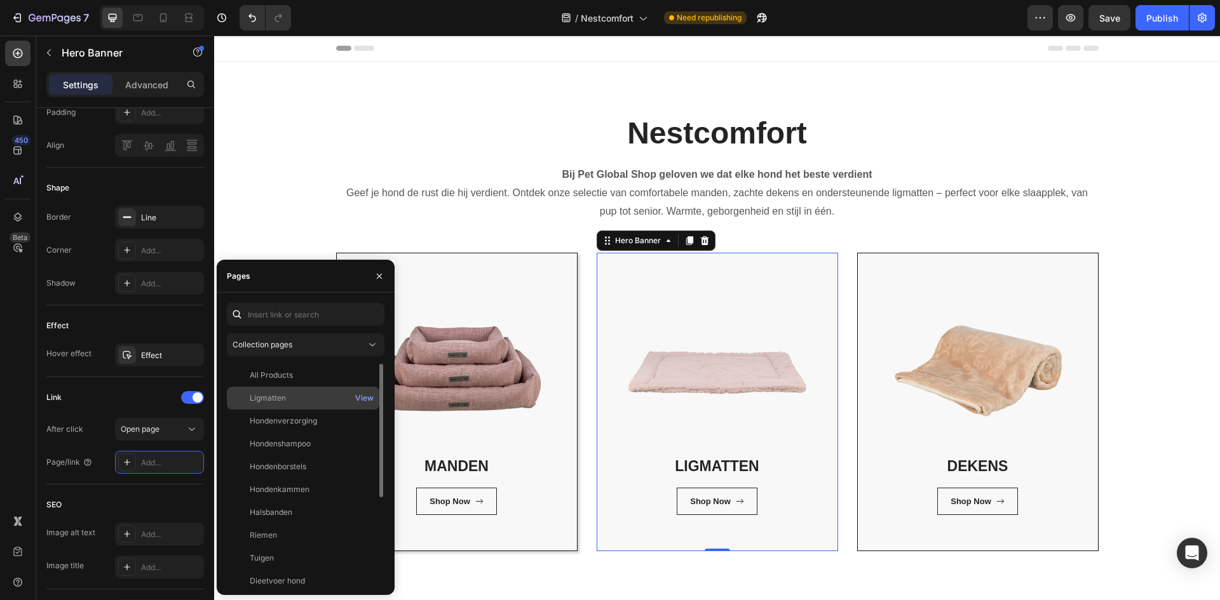
click at [299, 395] on div "Ligmatten" at bounding box center [303, 398] width 142 height 11
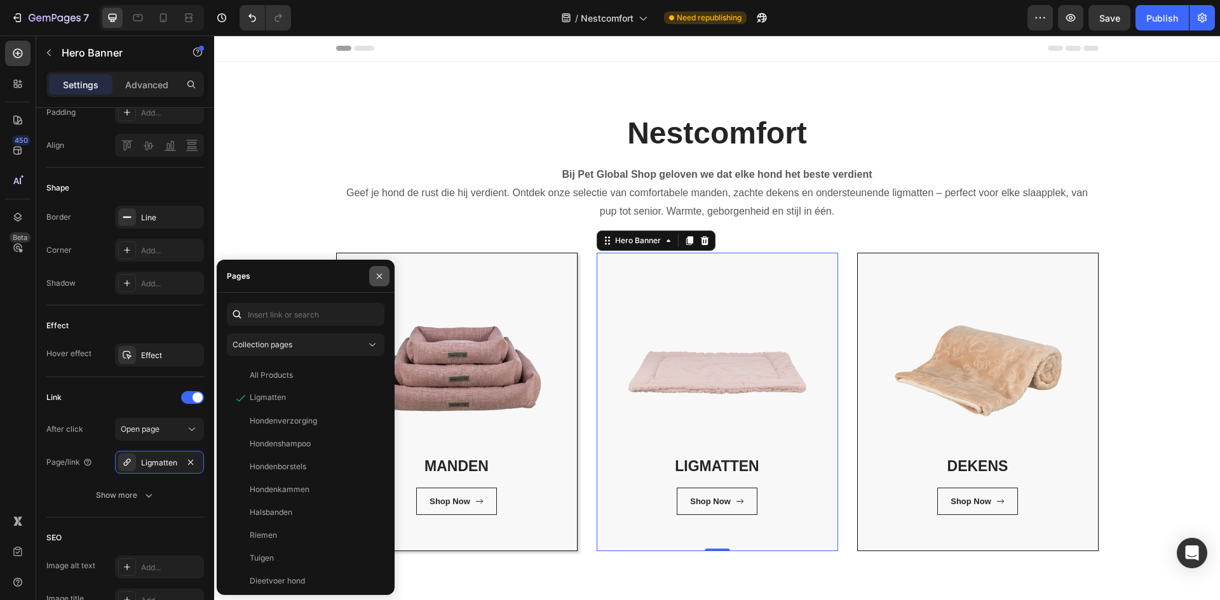
click at [379, 275] on icon "button" at bounding box center [379, 276] width 10 height 10
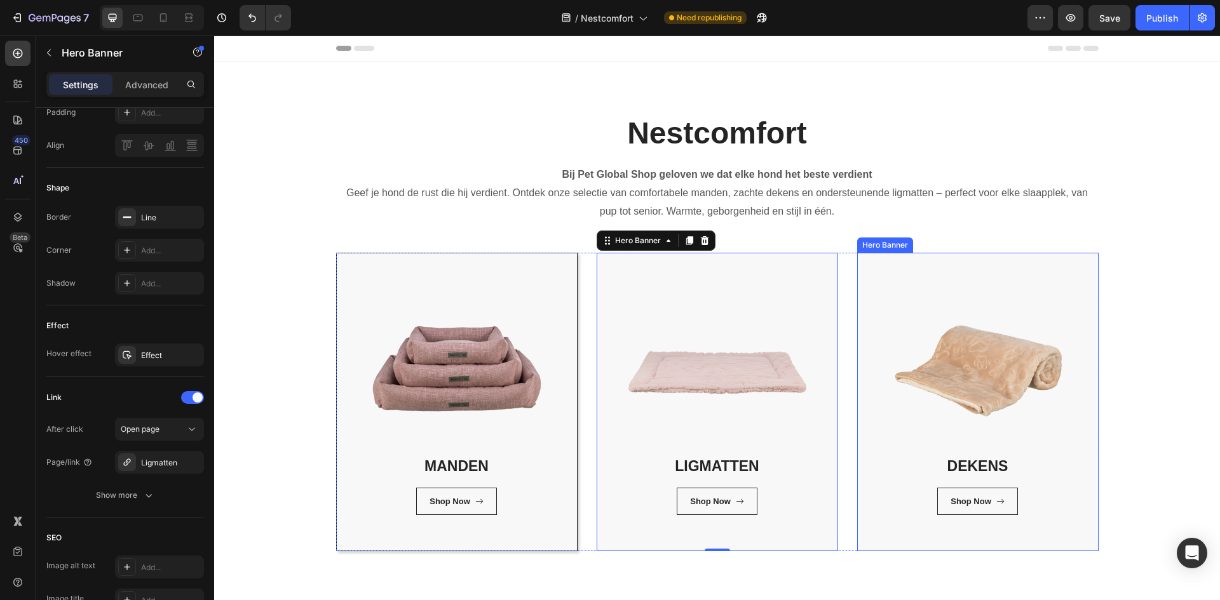
click at [877, 544] on div "DEKENS Heading Shop Now Button Row Row" at bounding box center [978, 401] width 240 height 297
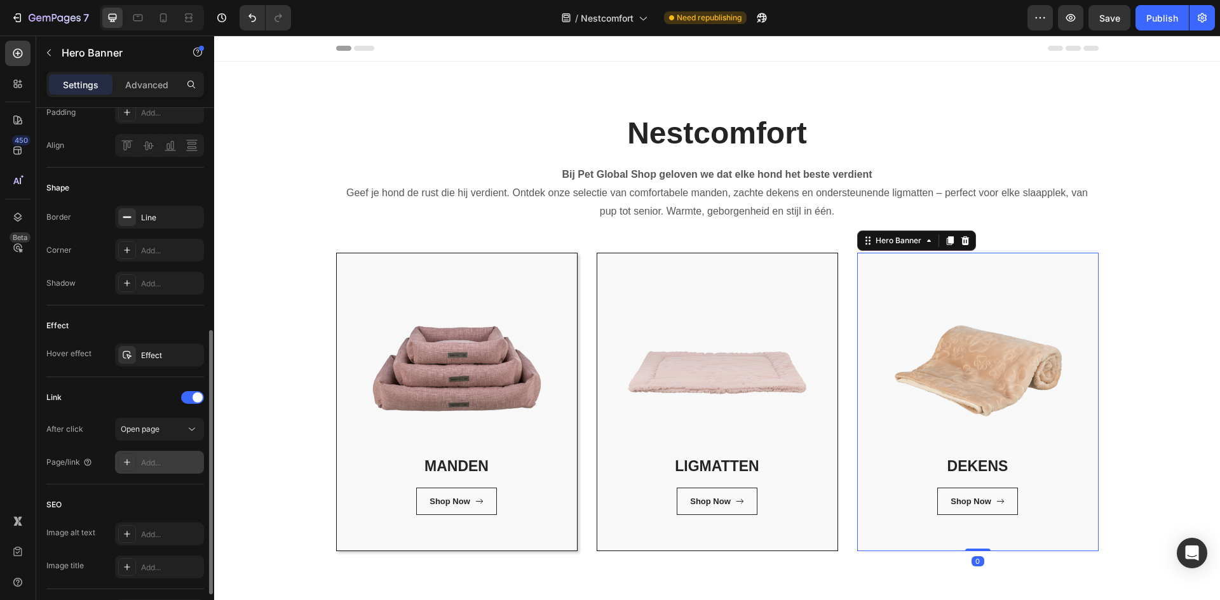
click at [172, 460] on div "Add..." at bounding box center [171, 462] width 60 height 11
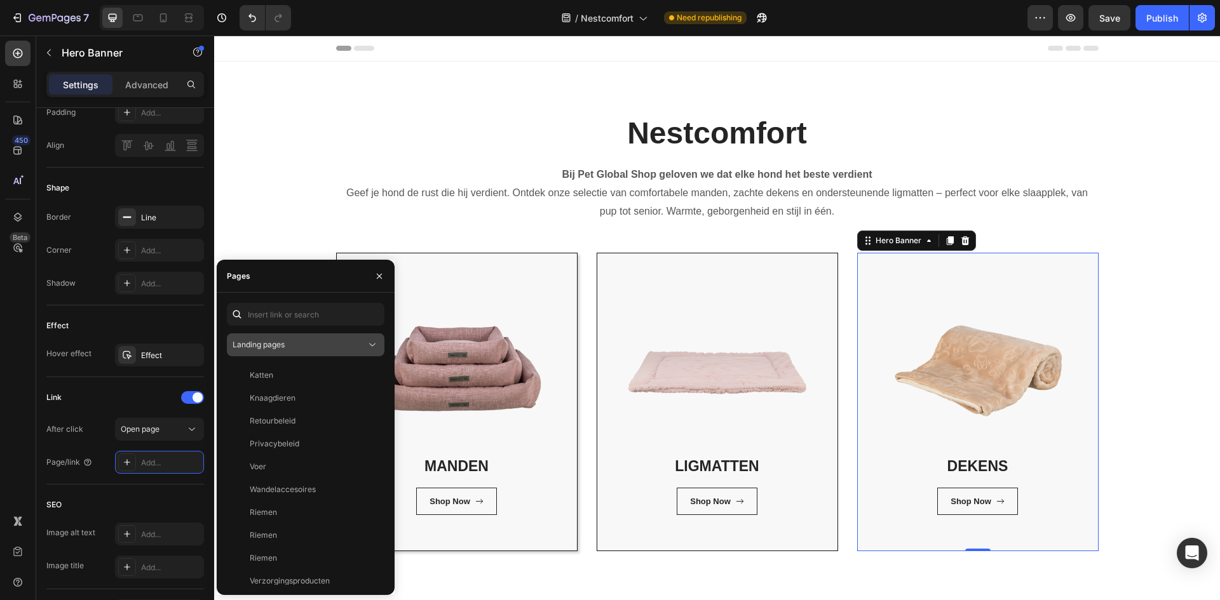
click at [304, 344] on div "Landing pages" at bounding box center [298, 344] width 133 height 11
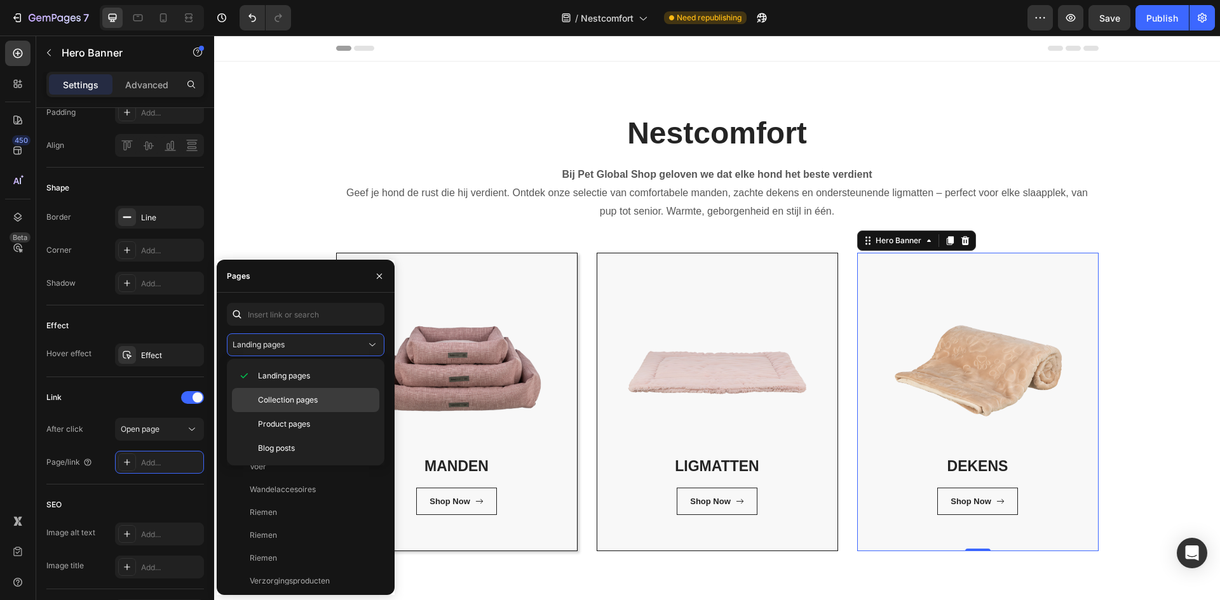
click at [317, 407] on div "Collection pages" at bounding box center [305, 400] width 147 height 24
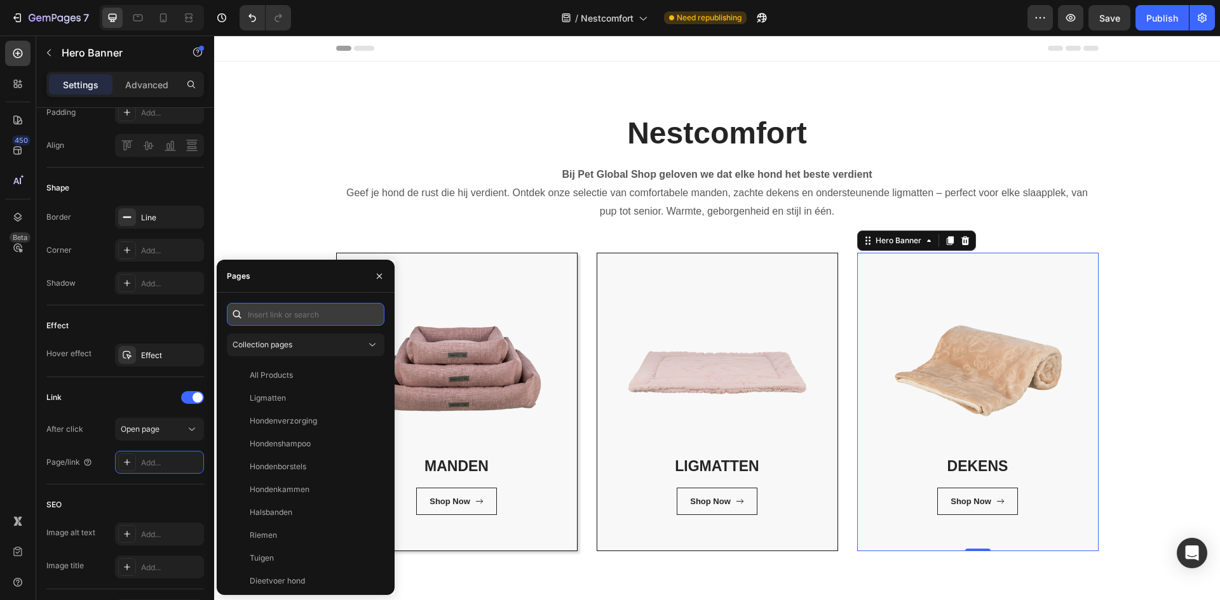
click at [317, 313] on input "text" at bounding box center [306, 314] width 158 height 23
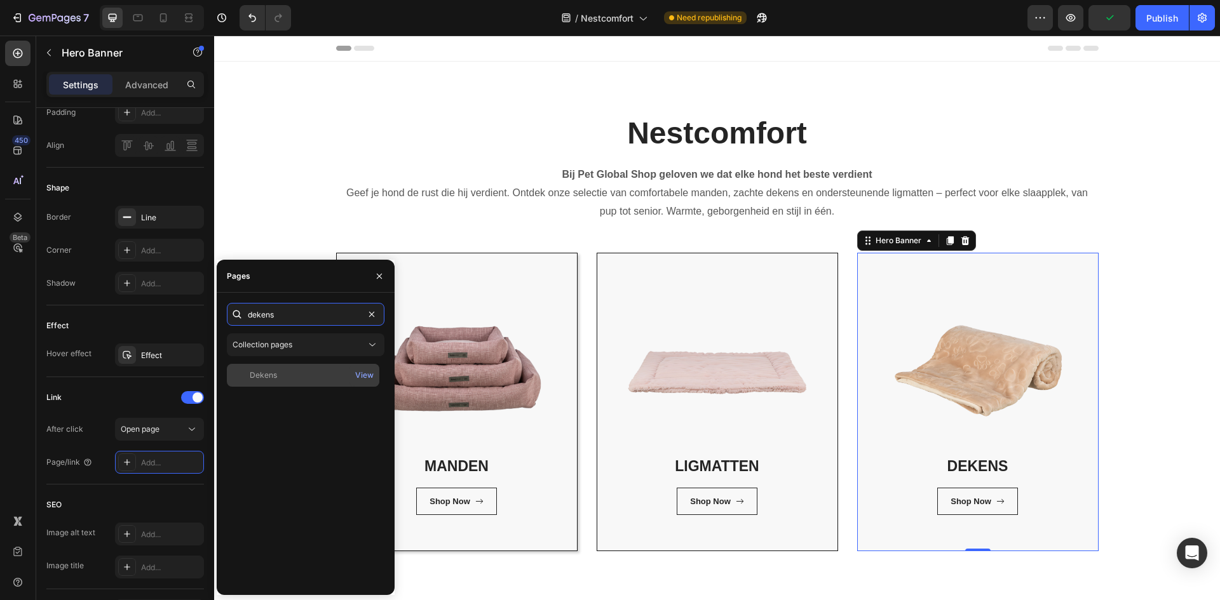
type input "dekens"
click at [325, 378] on div "Dekens" at bounding box center [303, 375] width 142 height 11
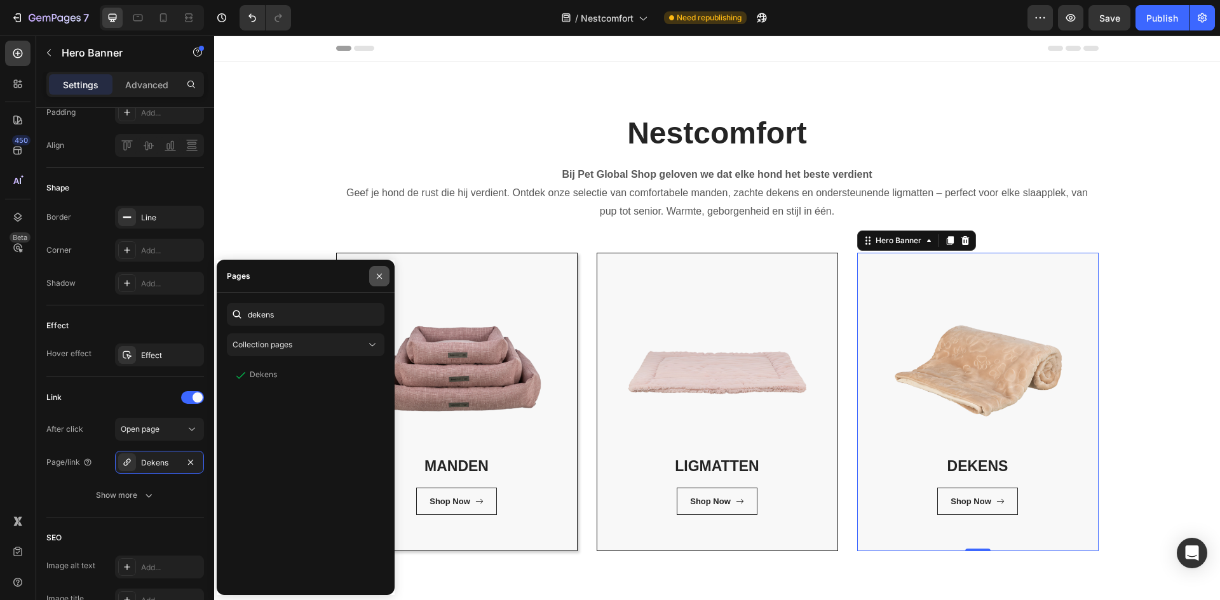
click at [385, 274] on button "button" at bounding box center [379, 276] width 20 height 20
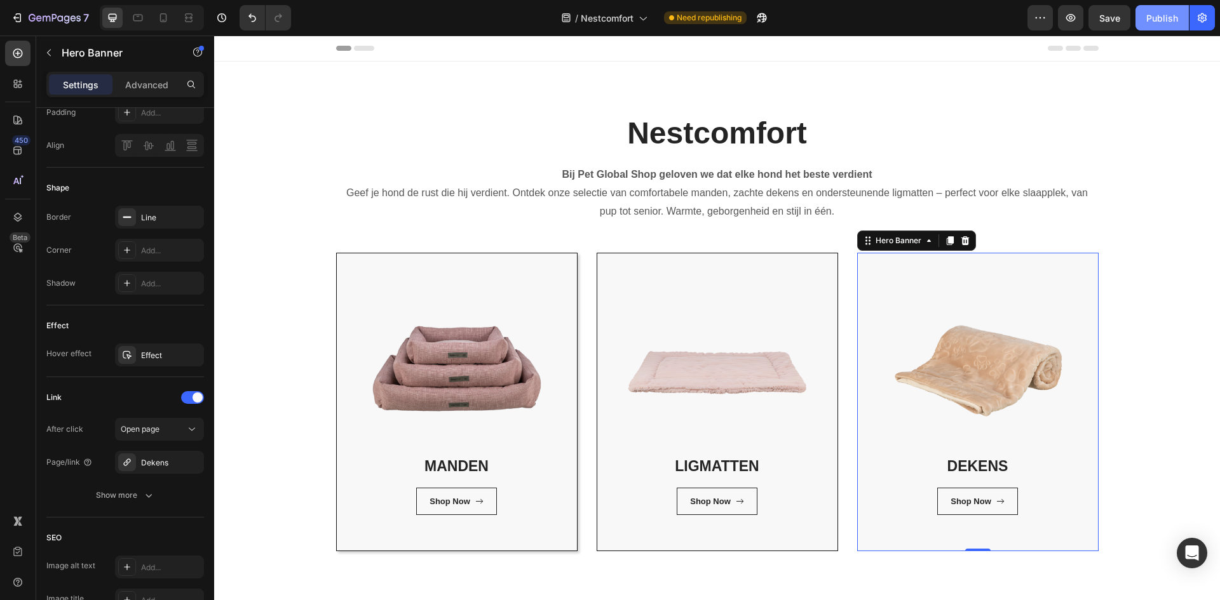
click at [1154, 18] on div "Publish" at bounding box center [1162, 17] width 32 height 13
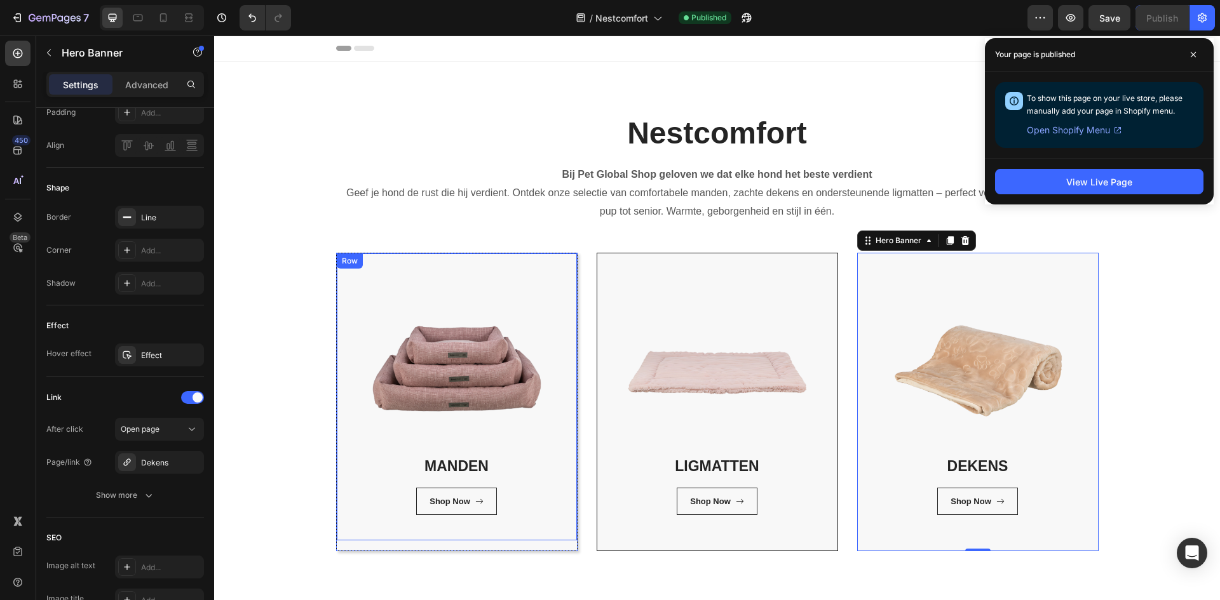
click at [375, 433] on div "MANDEN Heading Shop Now Button Row Row" at bounding box center [457, 396] width 240 height 287
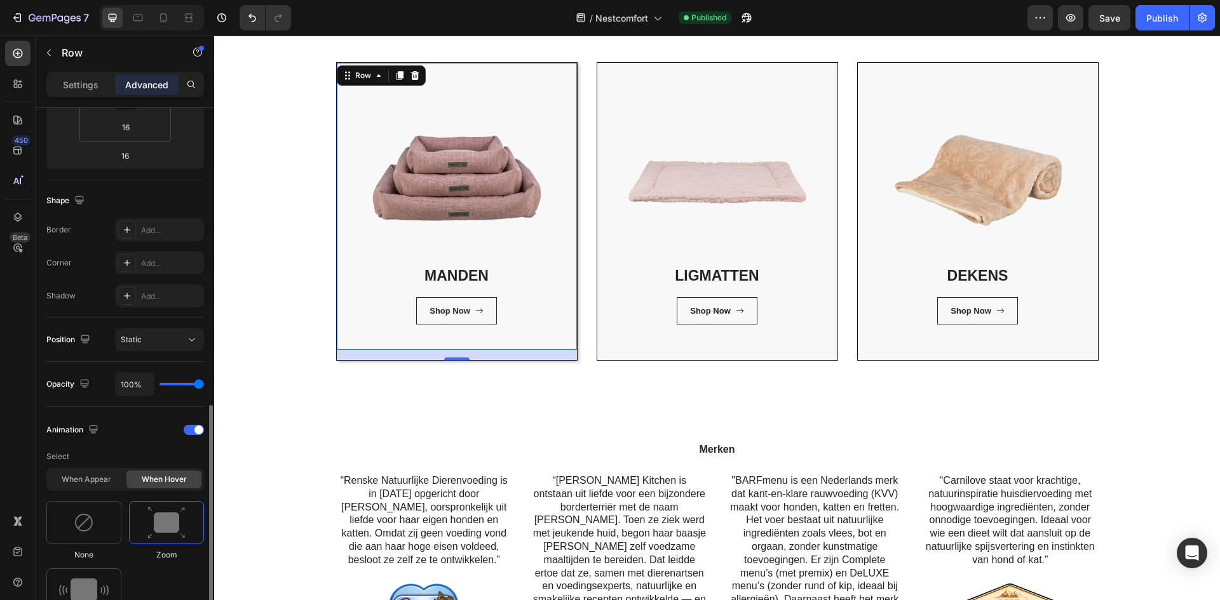
scroll to position [381, 0]
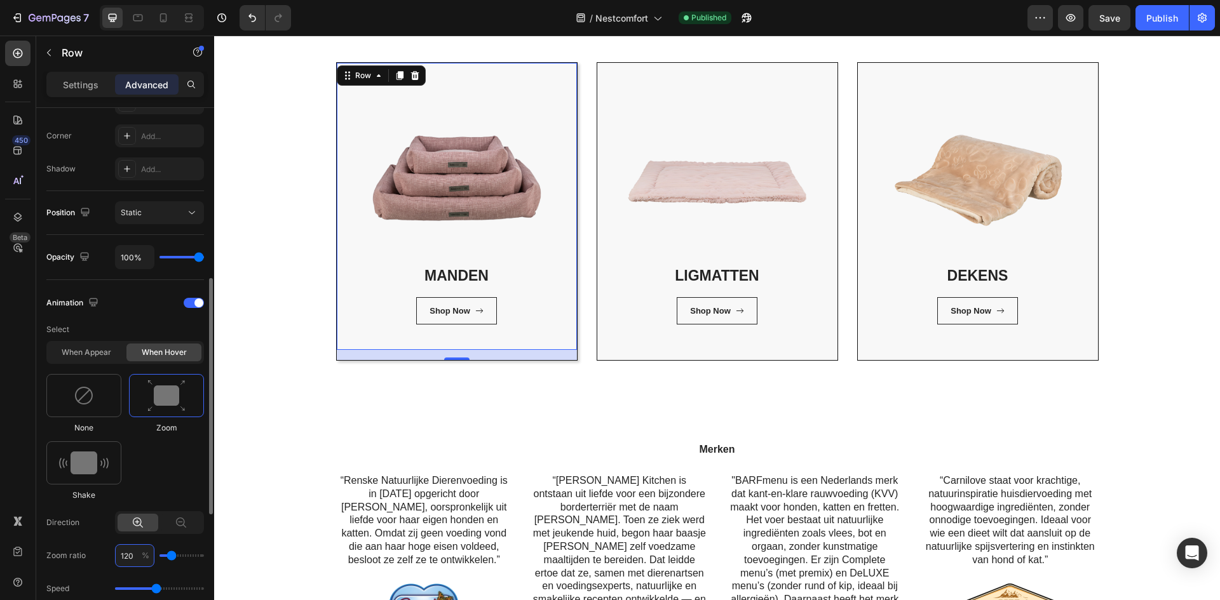
click at [133, 552] on input "120" at bounding box center [134, 555] width 39 height 23
type input "1"
type input "100"
type input "110"
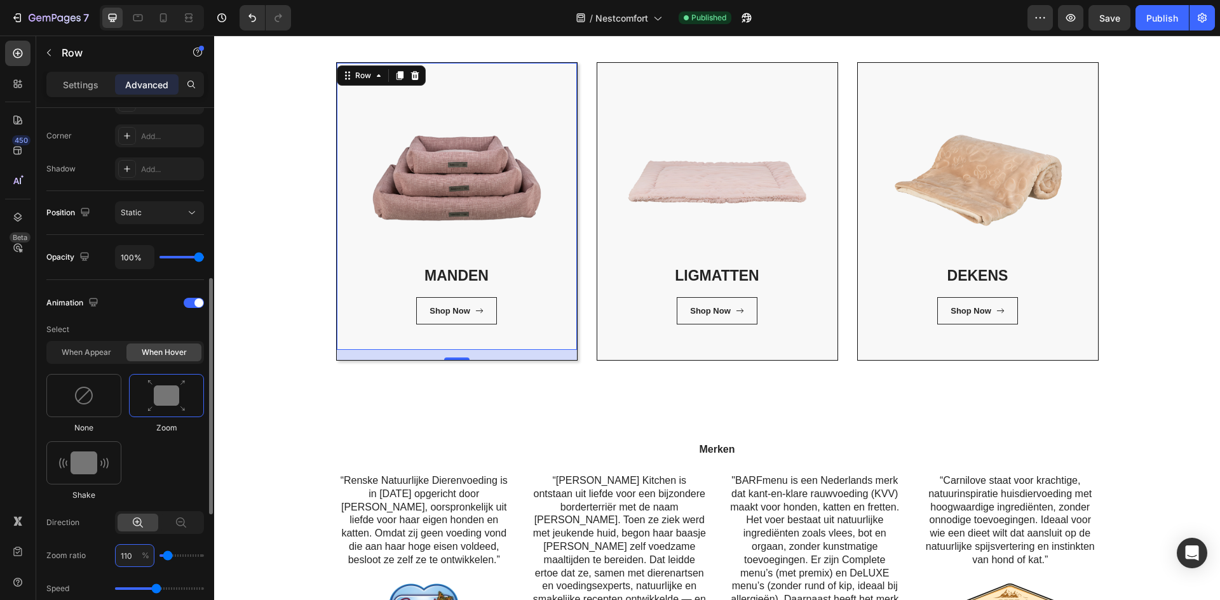
type input "110"
click at [171, 471] on div "None Zoom Shake" at bounding box center [125, 437] width 158 height 127
click at [1154, 13] on div "Publish" at bounding box center [1162, 17] width 32 height 13
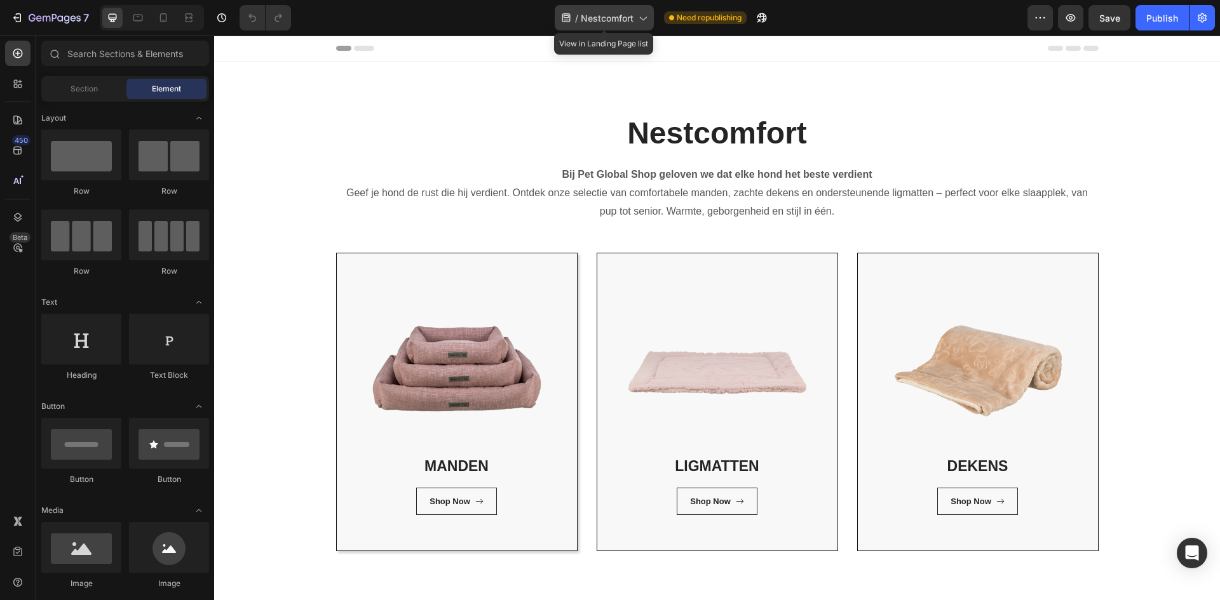
click at [584, 19] on span "Nestcomfort" at bounding box center [607, 17] width 53 height 13
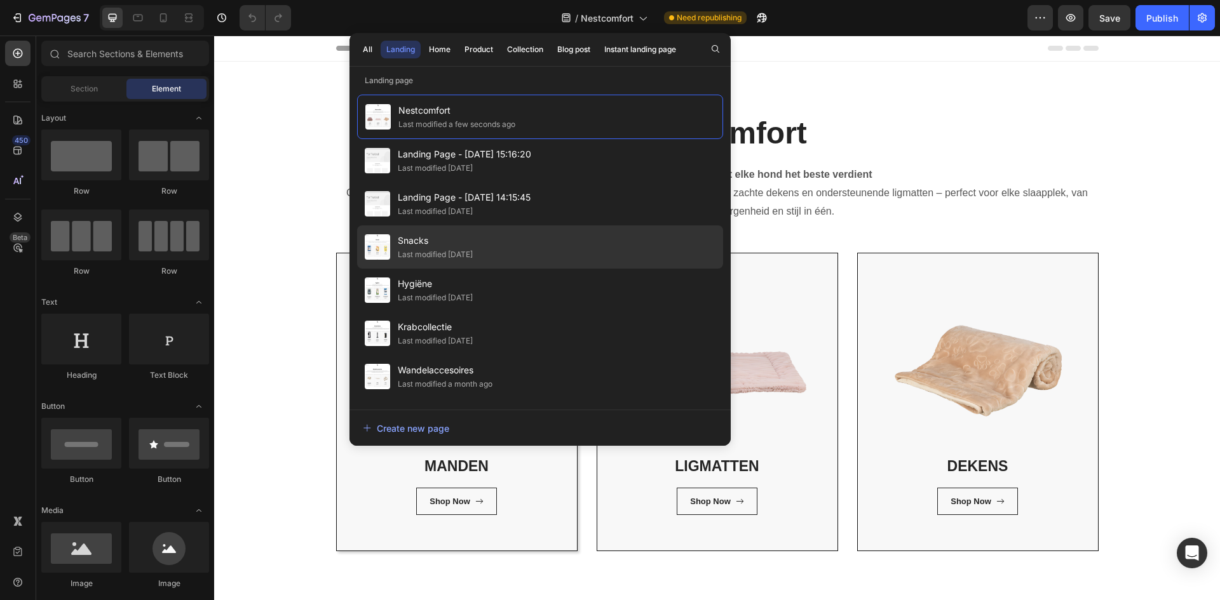
click at [496, 248] on div "Snacks Last modified 19 days ago" at bounding box center [540, 247] width 366 height 43
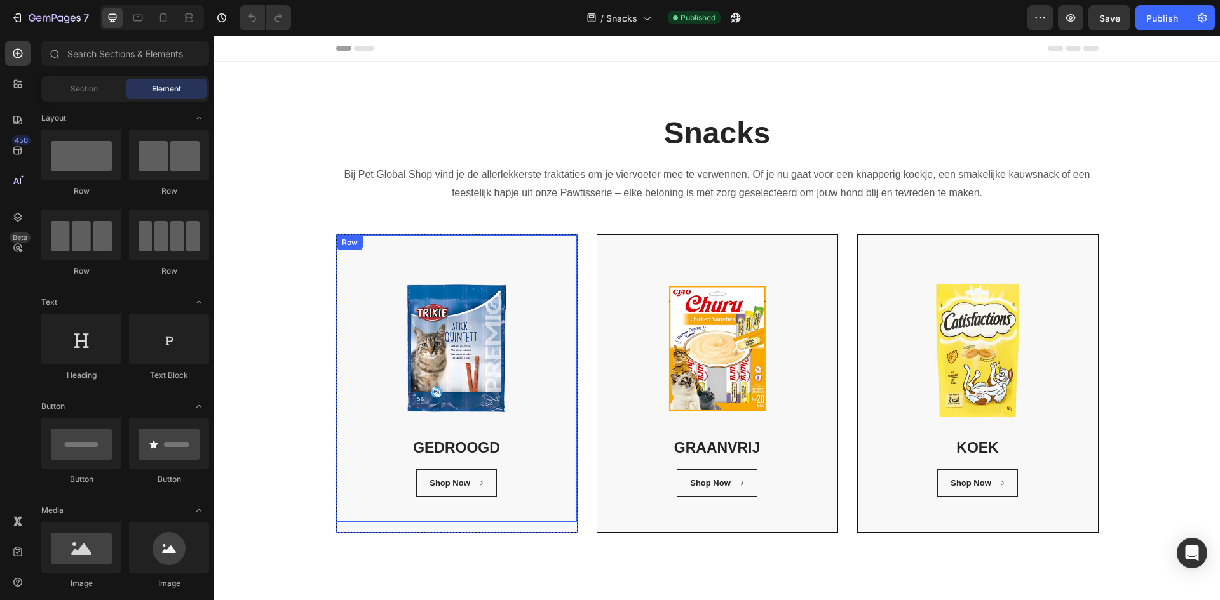
click at [373, 418] on div "GEDROOGD Heading Shop Now Button Row Row" at bounding box center [457, 378] width 240 height 287
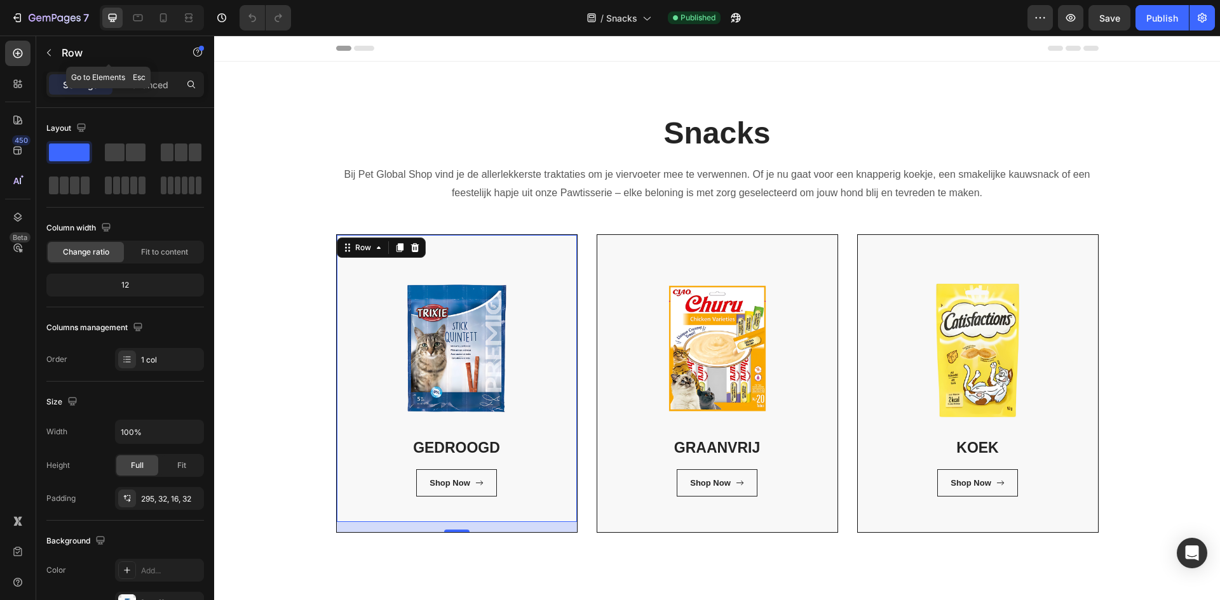
click at [146, 69] on div "Row" at bounding box center [108, 54] width 145 height 36
click at [148, 79] on p "Advanced" at bounding box center [146, 84] width 43 height 13
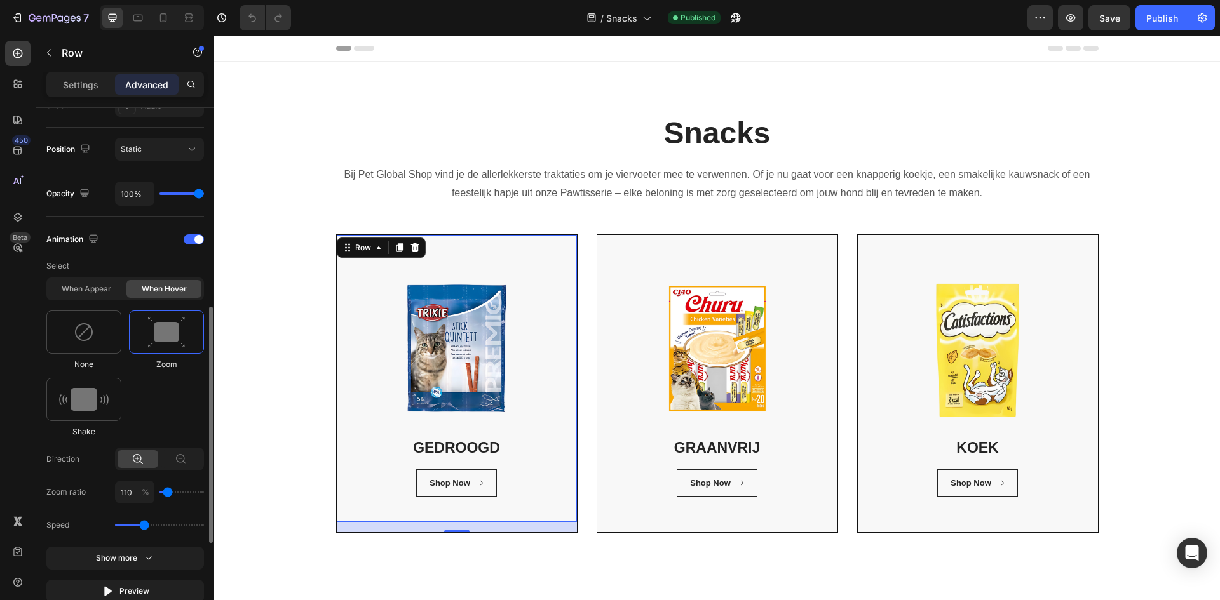
scroll to position [635, 0]
